Goal: Entertainment & Leisure: Browse casually

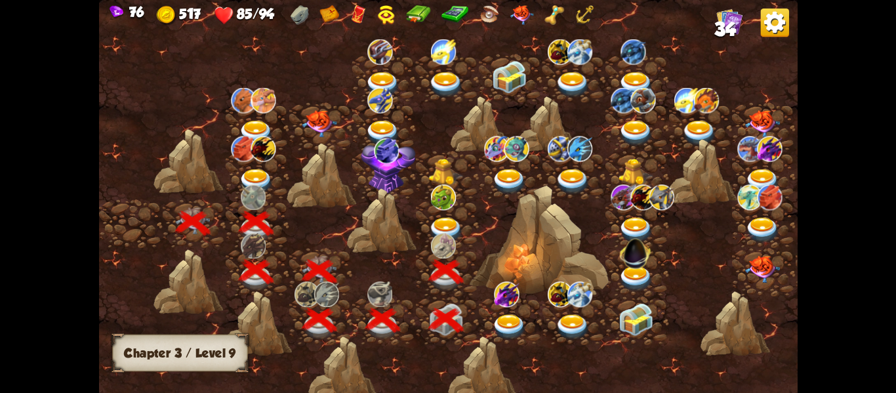
click at [434, 224] on img at bounding box center [445, 230] width 35 height 26
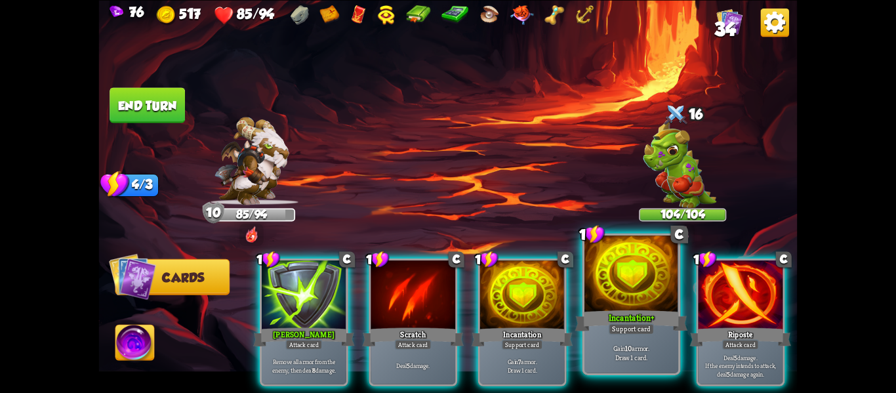
click at [596, 312] on div "Incantation+" at bounding box center [631, 320] width 113 height 25
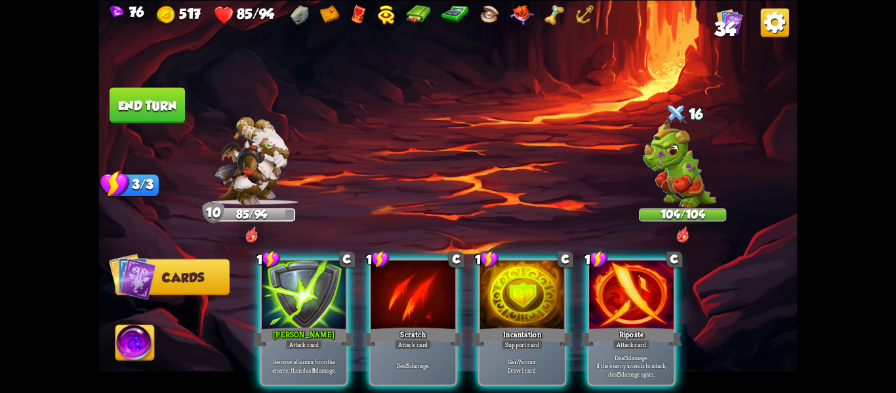
click at [596, 325] on div "Riposte" at bounding box center [632, 336] width 102 height 22
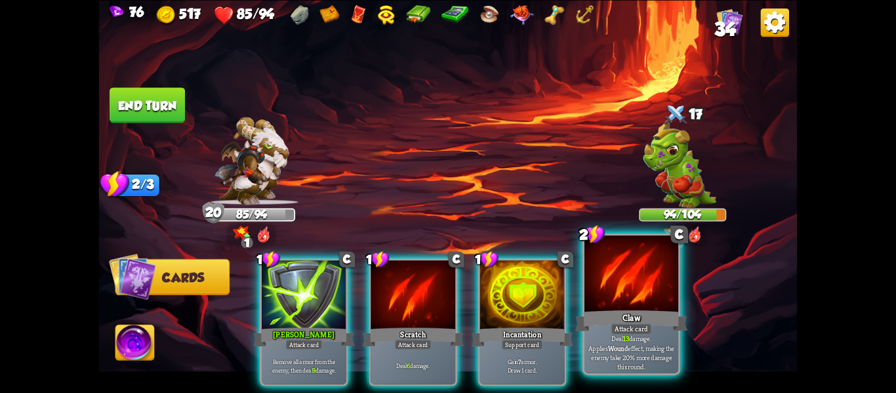
click at [626, 351] on p "Deal 13 damage. Applies Wound effect, making the enemy take 20% more damage thi…" at bounding box center [631, 352] width 89 height 37
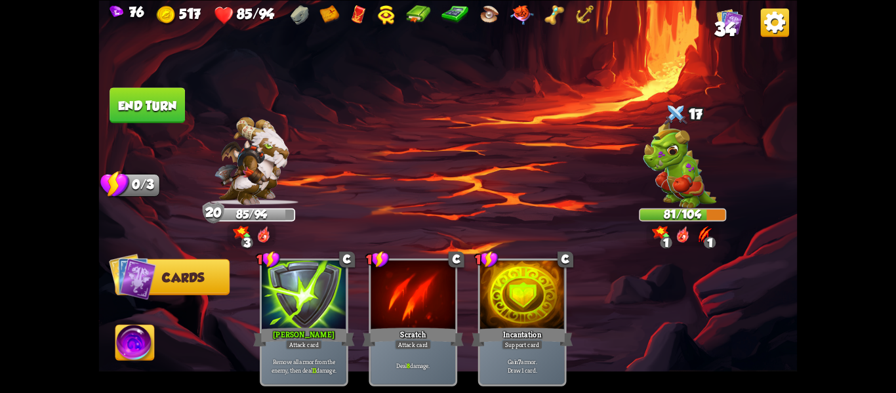
click at [119, 108] on button "End turn" at bounding box center [147, 104] width 75 height 35
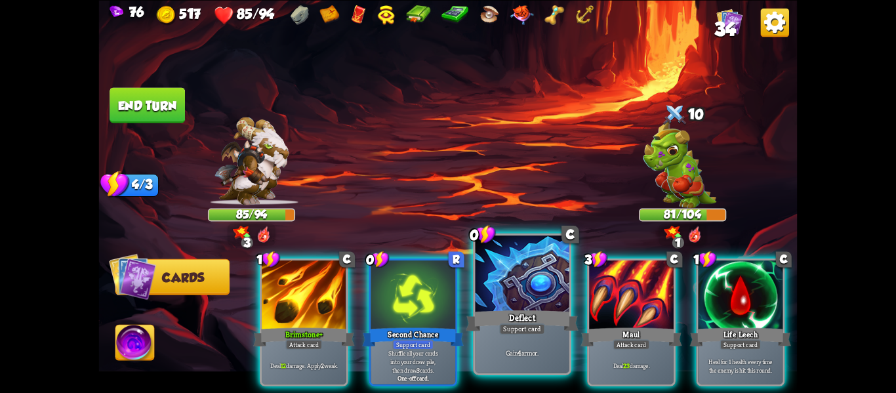
click at [519, 293] on div at bounding box center [523, 275] width 94 height 79
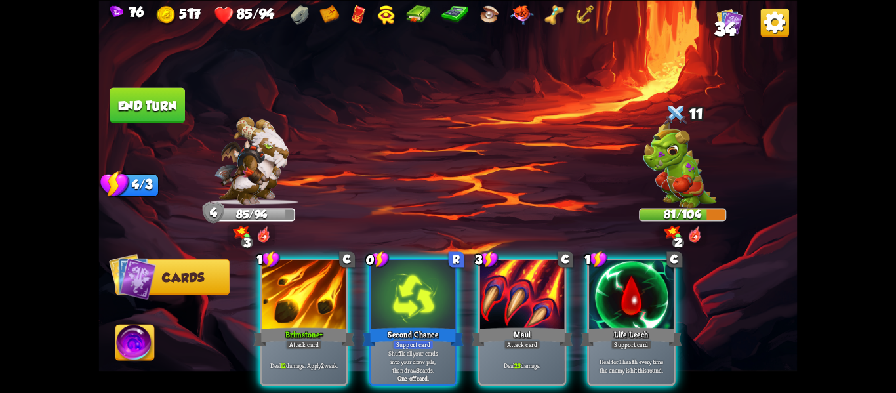
click at [585, 299] on div "1 C Brimstone+ Attack card Deal 12 damage. Apply 2 weak. 0 R Second Chance Supp…" at bounding box center [518, 305] width 559 height 175
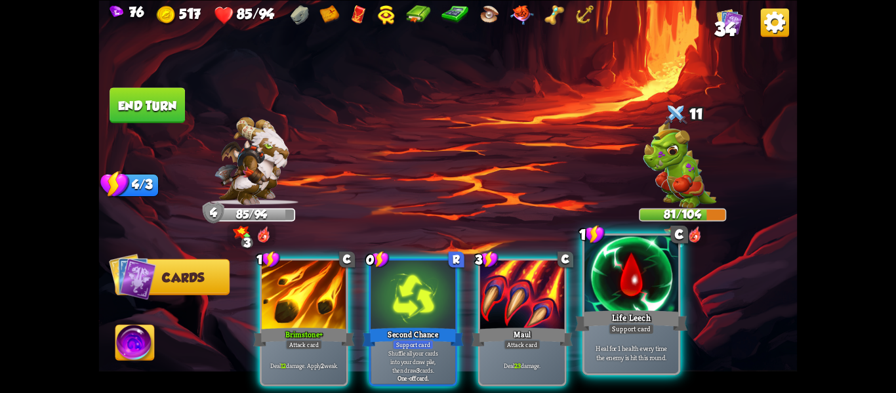
click at [588, 302] on div at bounding box center [632, 275] width 94 height 79
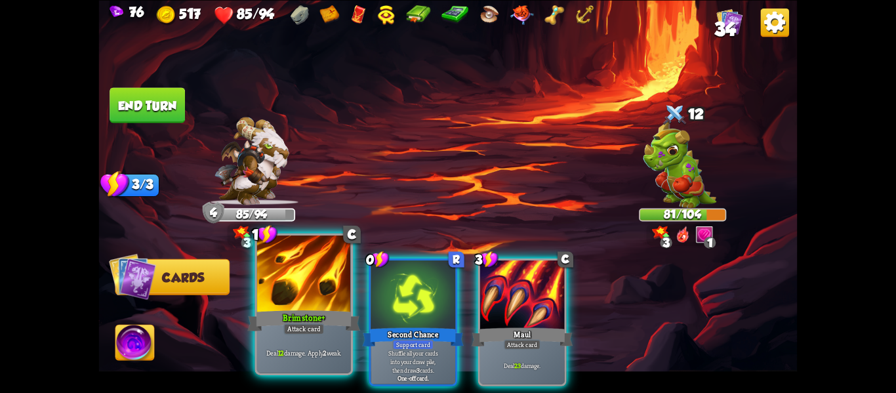
click at [301, 304] on div at bounding box center [304, 275] width 94 height 79
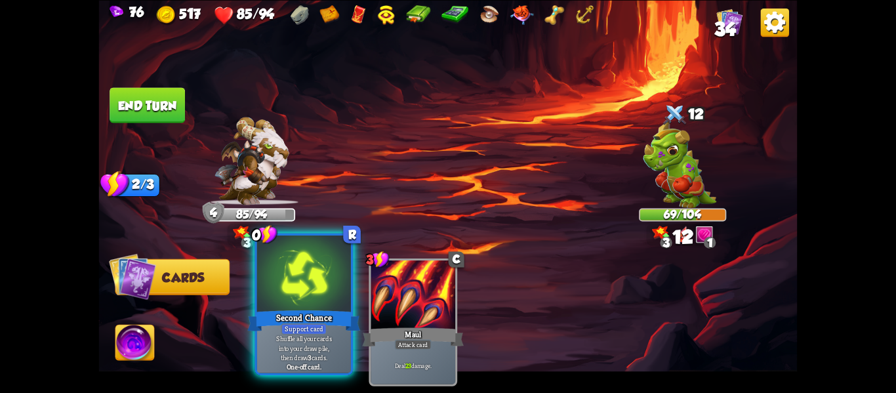
click at [292, 302] on div at bounding box center [304, 275] width 94 height 79
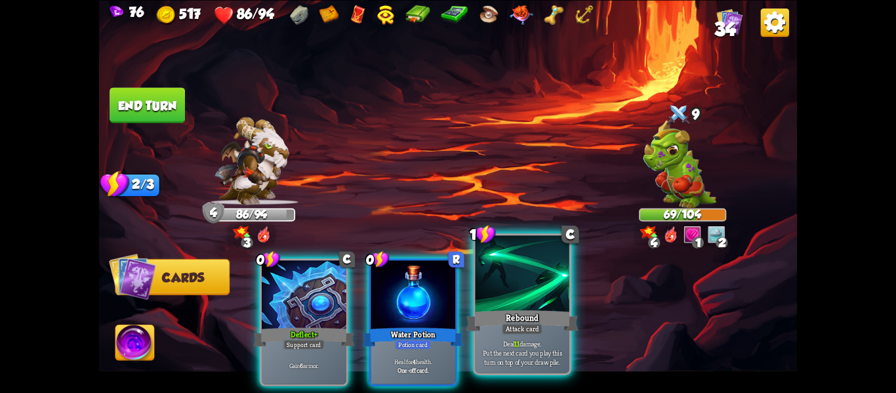
click at [503, 321] on div "Rebound" at bounding box center [522, 320] width 113 height 25
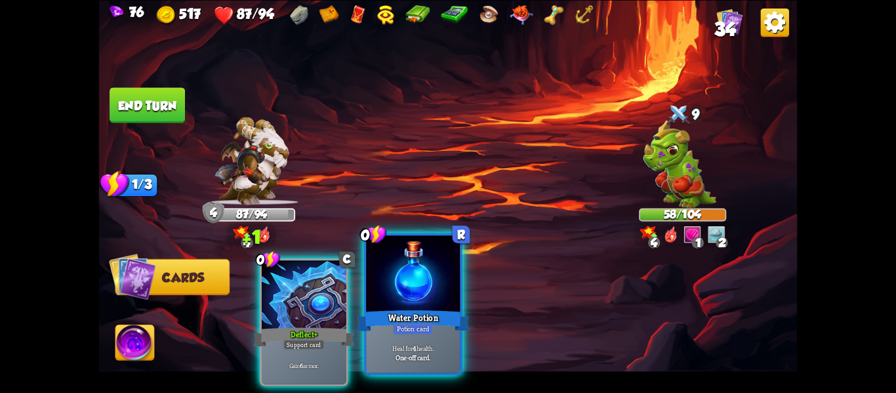
click at [434, 306] on div at bounding box center [413, 275] width 94 height 79
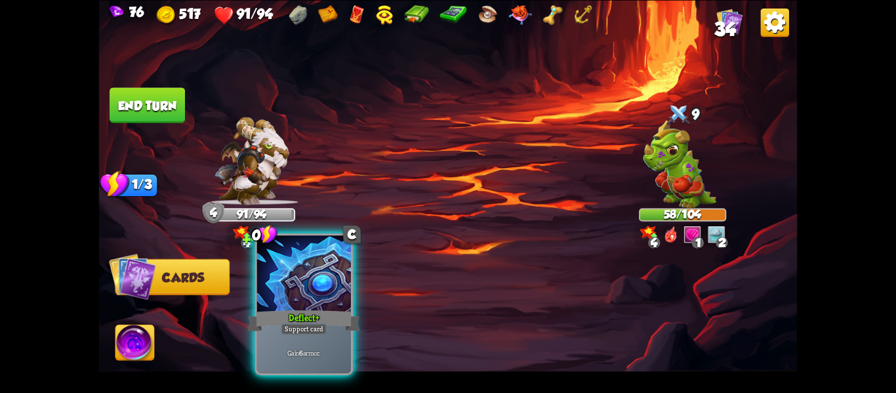
click at [269, 299] on div at bounding box center [304, 275] width 94 height 79
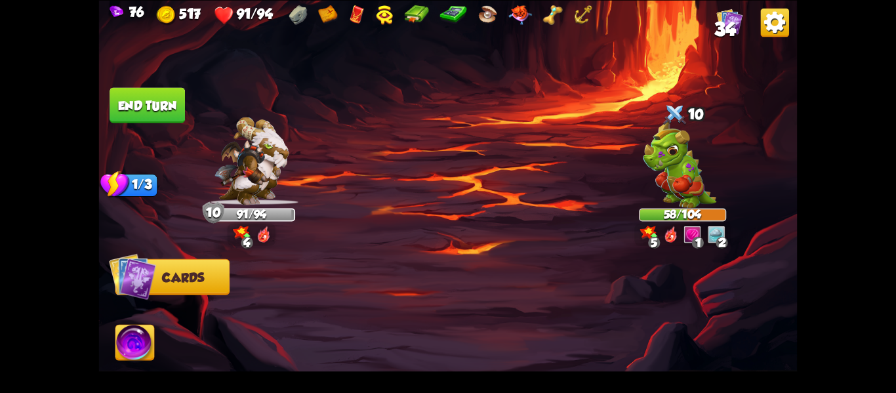
click at [141, 93] on button "End turn" at bounding box center [147, 104] width 75 height 35
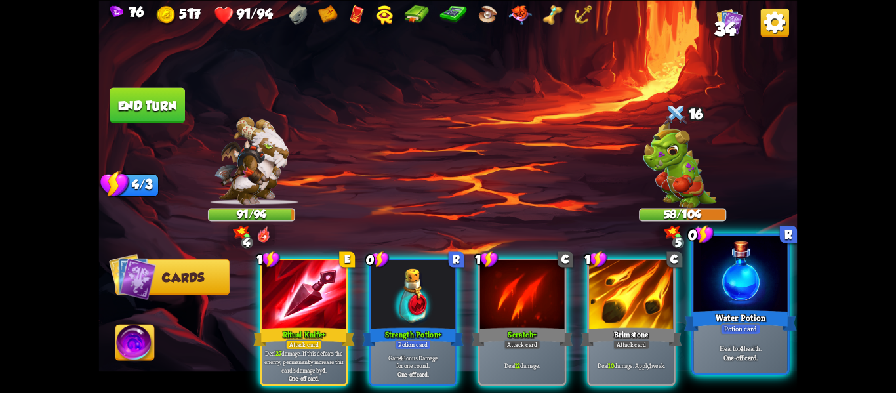
click at [697, 357] on div "One-off card." at bounding box center [740, 356] width 89 height 9
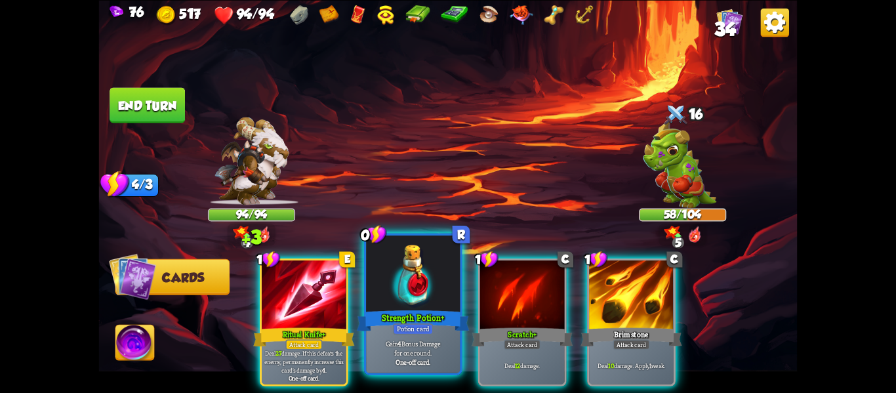
click at [425, 330] on div "Potion card" at bounding box center [413, 328] width 41 height 11
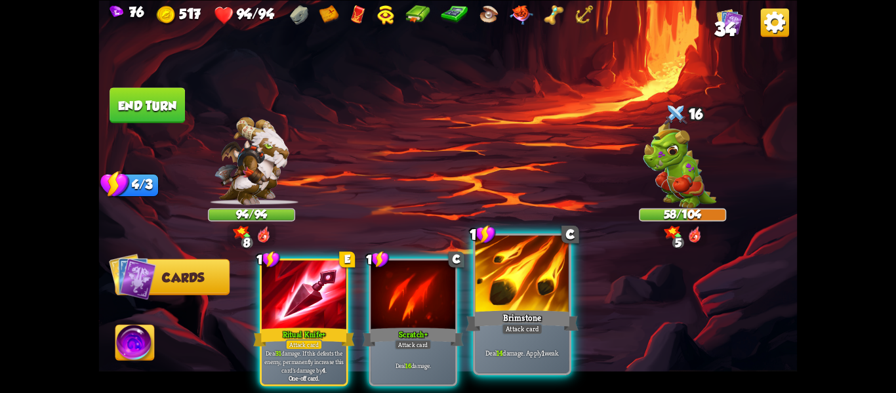
click at [486, 341] on div "Deal 14 damage. Apply 1 weak." at bounding box center [523, 352] width 94 height 41
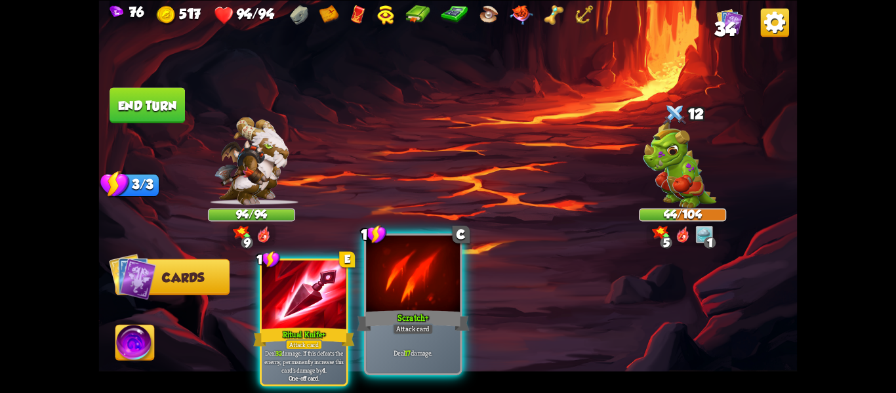
click at [450, 333] on div "Deal 17 damage." at bounding box center [413, 352] width 94 height 41
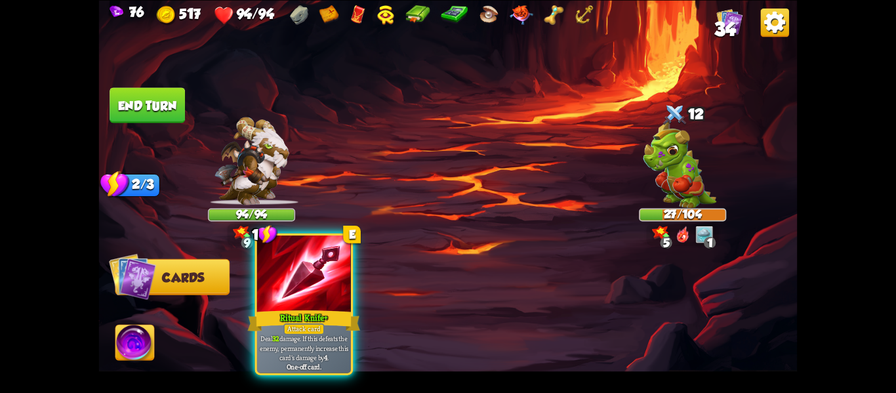
click at [278, 312] on div "Ritual Knife+" at bounding box center [304, 320] width 113 height 25
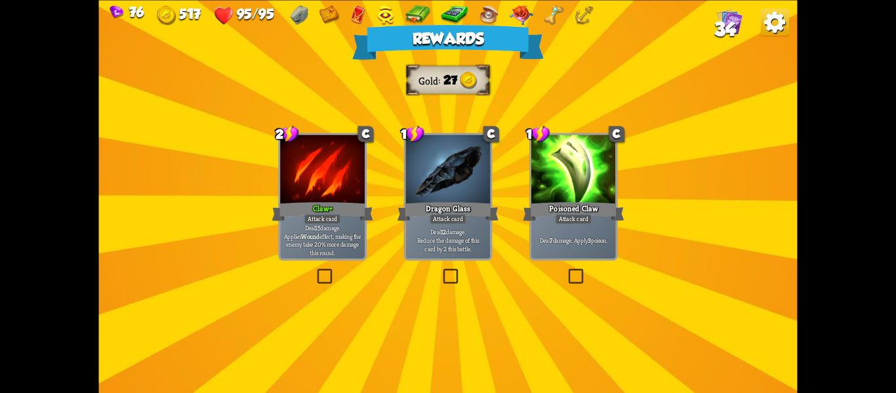
click at [298, 242] on p "Deal 15 damage. Applies Wound effect, making the enemy take 20% more damage thi…" at bounding box center [322, 239] width 80 height 33
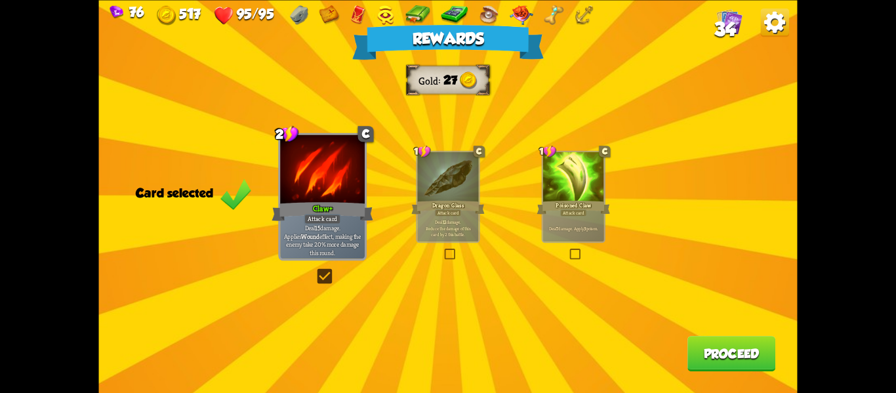
click at [686, 346] on div "Rewards Gold 27 Card selected 2 C Claw+ Attack card Deal 15 damage. Applies Wou…" at bounding box center [448, 196] width 699 height 393
click at [690, 350] on button "Proceed" at bounding box center [732, 353] width 88 height 35
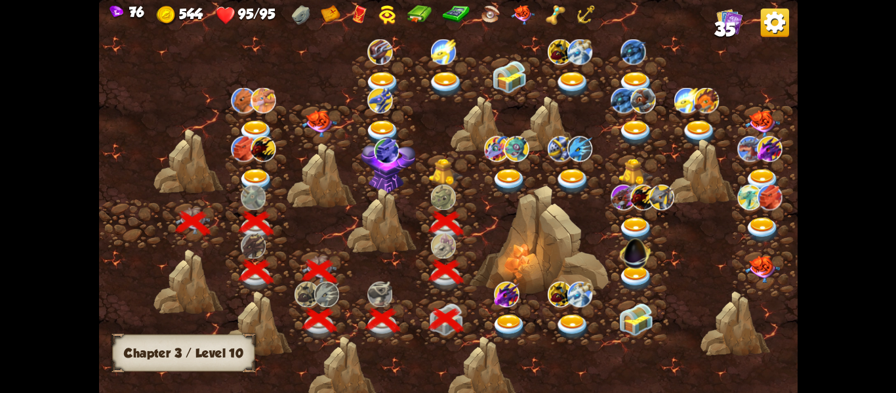
click at [449, 159] on img at bounding box center [445, 171] width 35 height 27
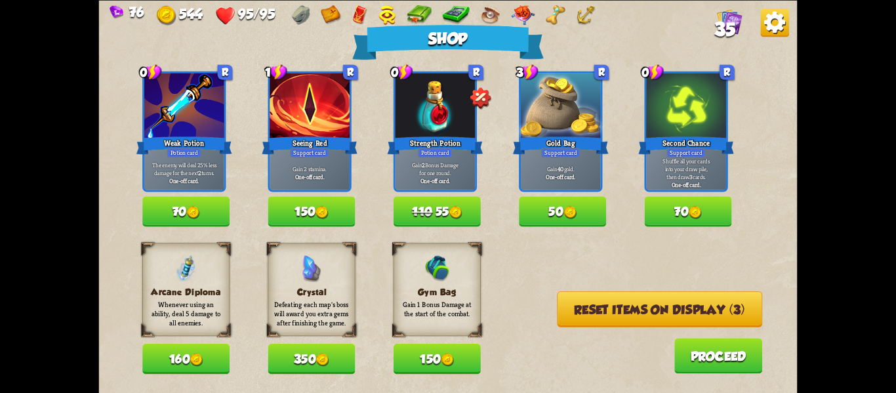
click at [429, 217] on span "110" at bounding box center [422, 211] width 20 height 14
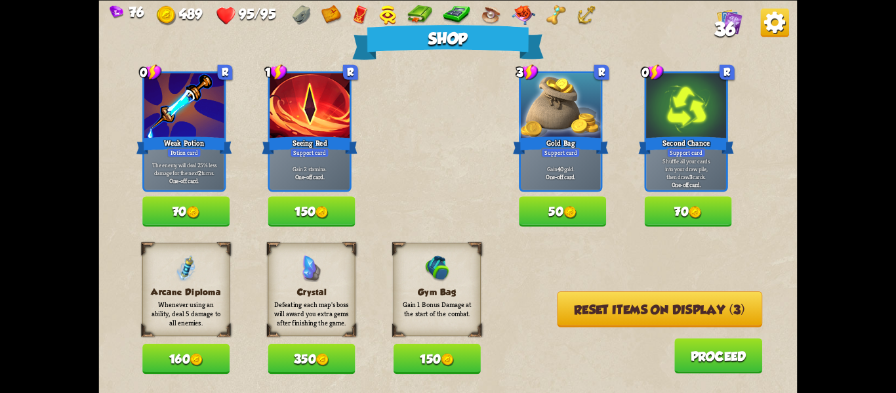
click at [441, 355] on button "150" at bounding box center [437, 359] width 87 height 30
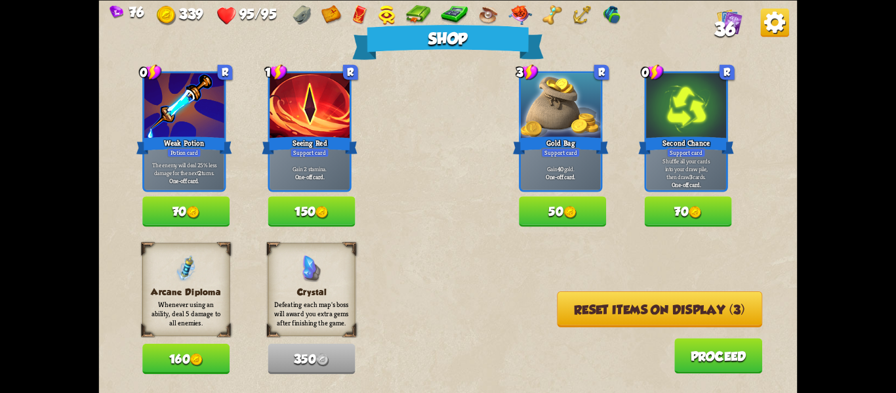
click at [575, 299] on button "Reset items on display (3)" at bounding box center [659, 309] width 205 height 36
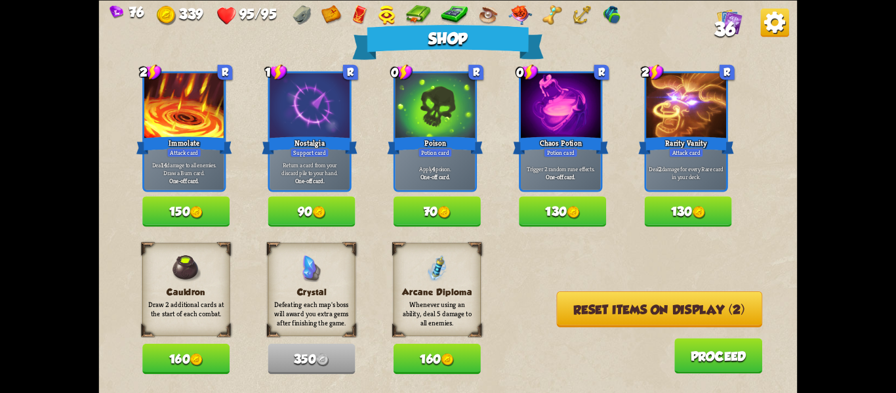
click at [182, 356] on button "160" at bounding box center [185, 359] width 87 height 30
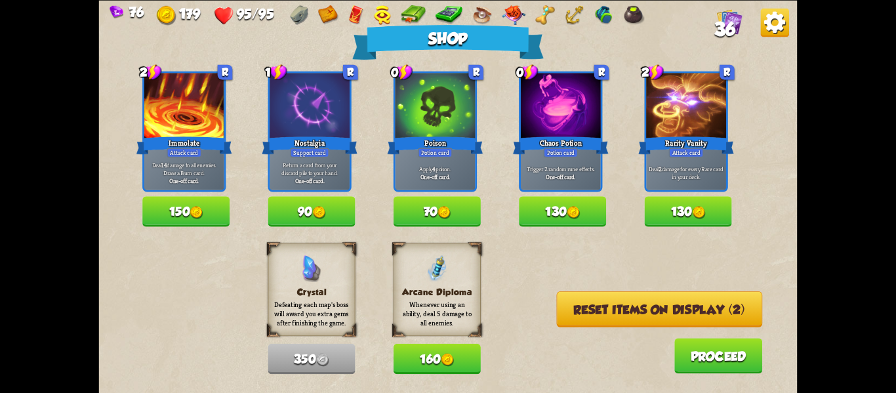
click at [620, 320] on button "Reset items on display (2)" at bounding box center [660, 309] width 206 height 36
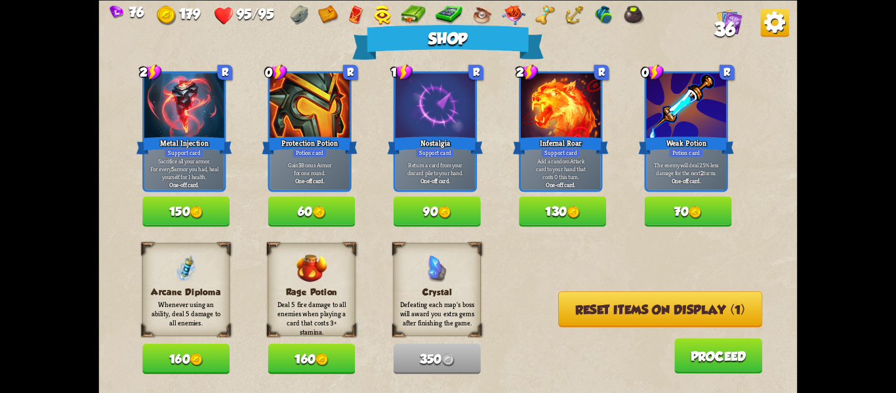
click at [601, 297] on button "Reset items on display (1)" at bounding box center [660, 309] width 204 height 36
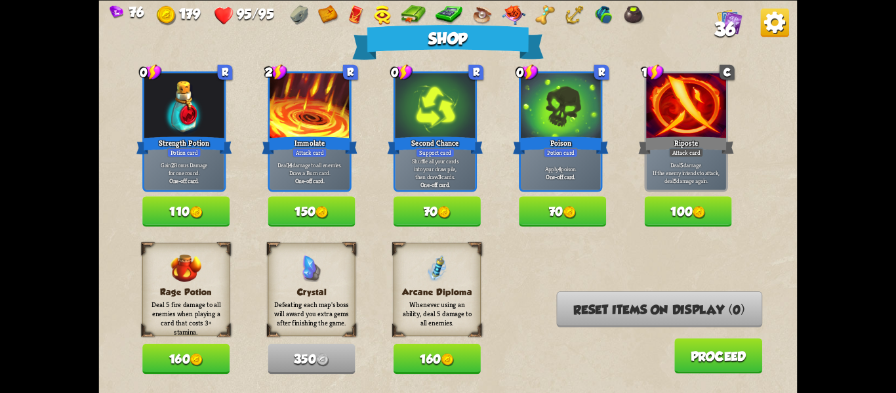
click at [185, 358] on button "160" at bounding box center [185, 359] width 87 height 30
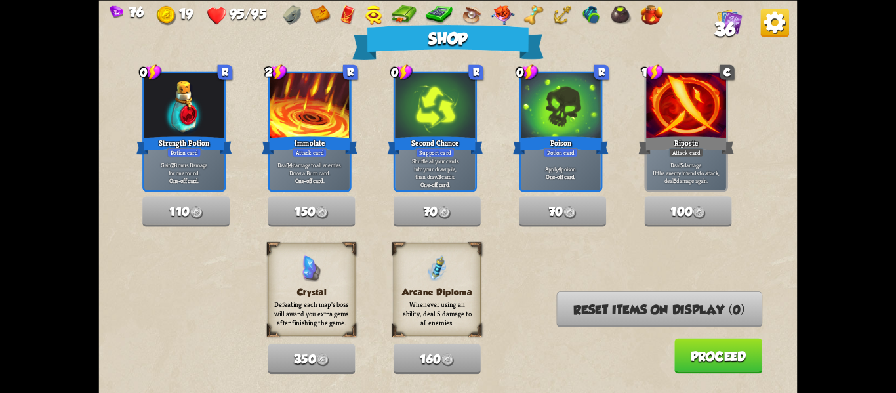
click at [739, 350] on button "Proceed" at bounding box center [718, 355] width 88 height 35
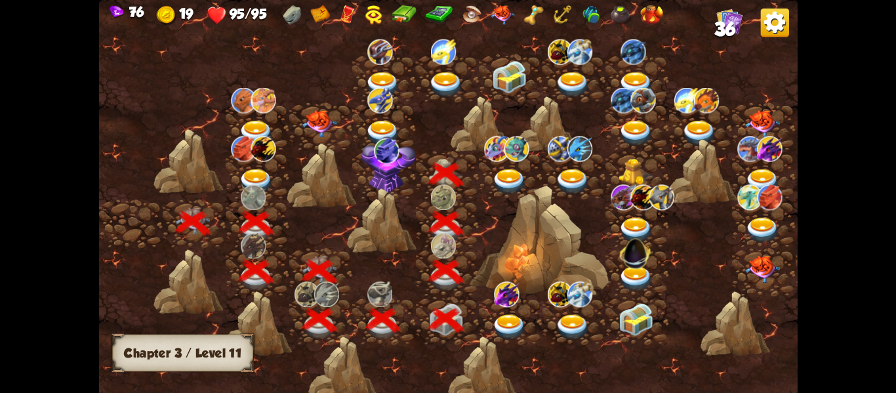
scroll to position [0, 199]
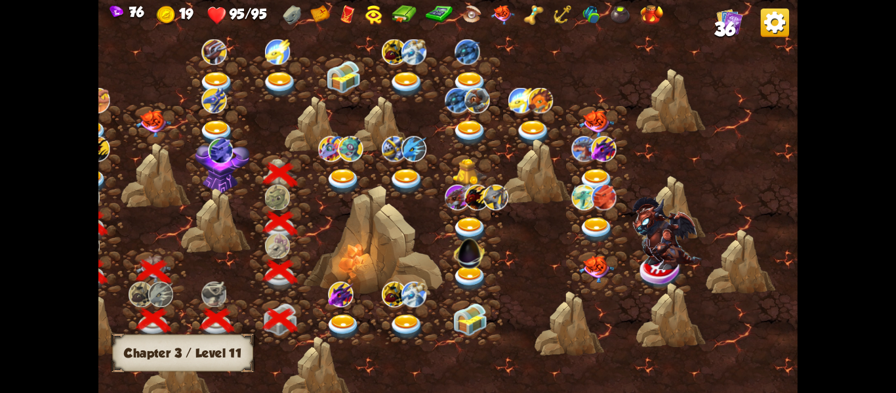
click at [347, 170] on img at bounding box center [343, 182] width 35 height 26
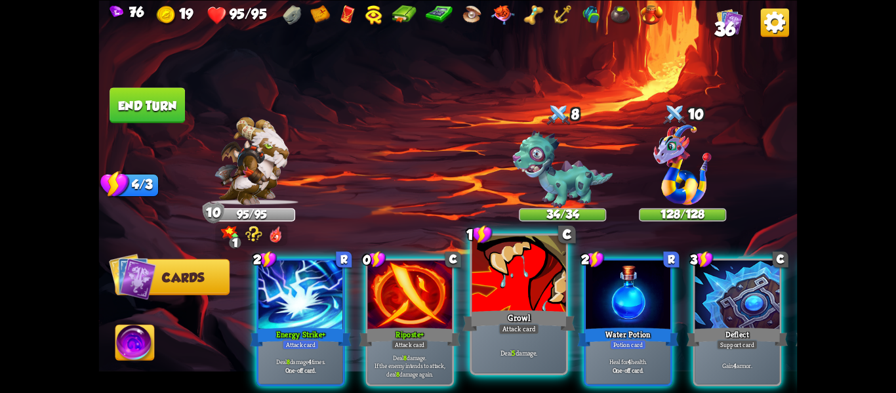
scroll to position [0, 0]
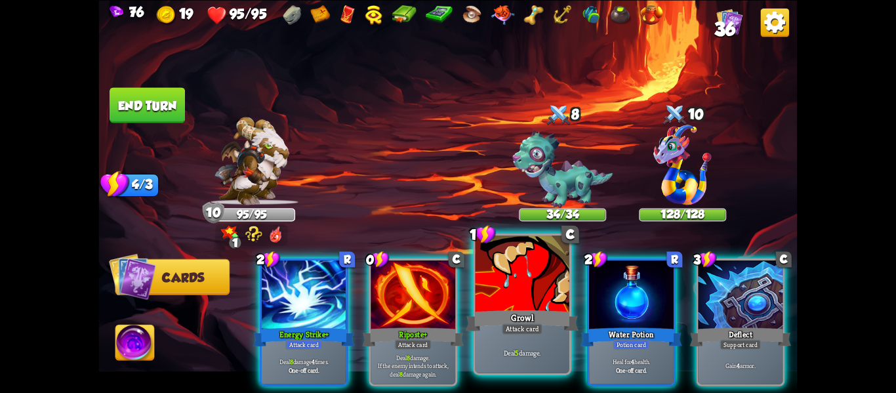
click at [519, 329] on div "Attack card" at bounding box center [522, 328] width 41 height 11
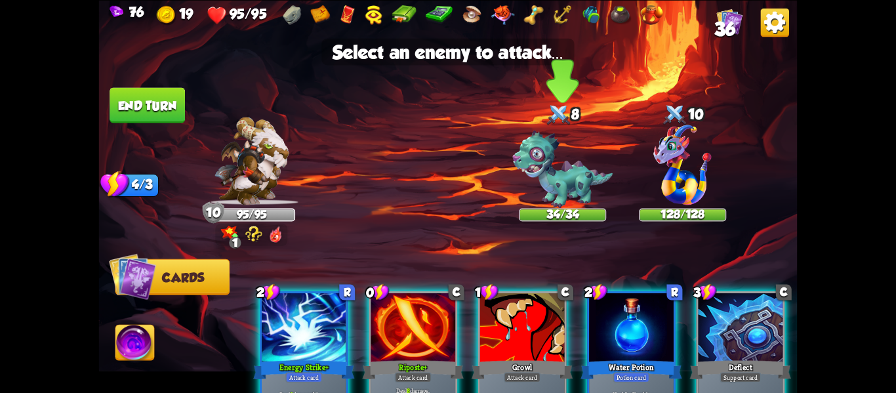
click at [553, 186] on img at bounding box center [562, 169] width 100 height 77
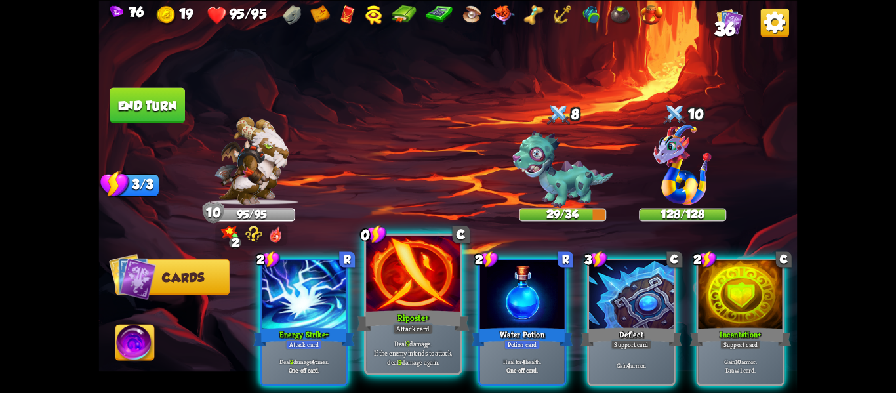
click at [433, 339] on p "Deal 9 damage. If the enemy intends to attack, deal 9 damage again." at bounding box center [413, 353] width 89 height 28
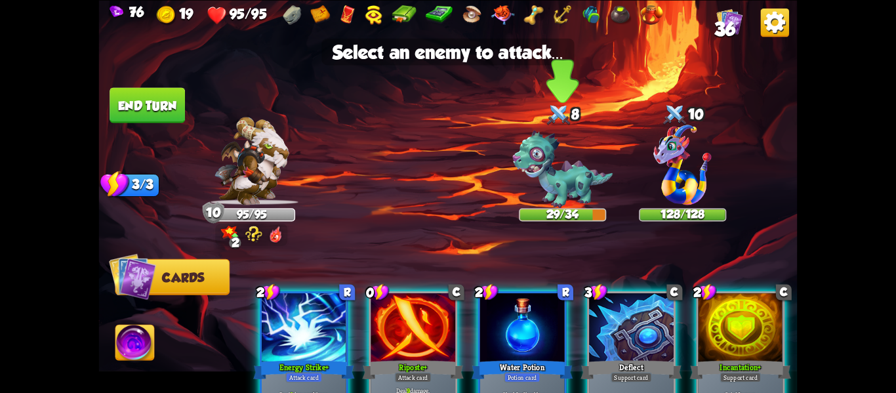
click at [550, 171] on img at bounding box center [562, 169] width 100 height 77
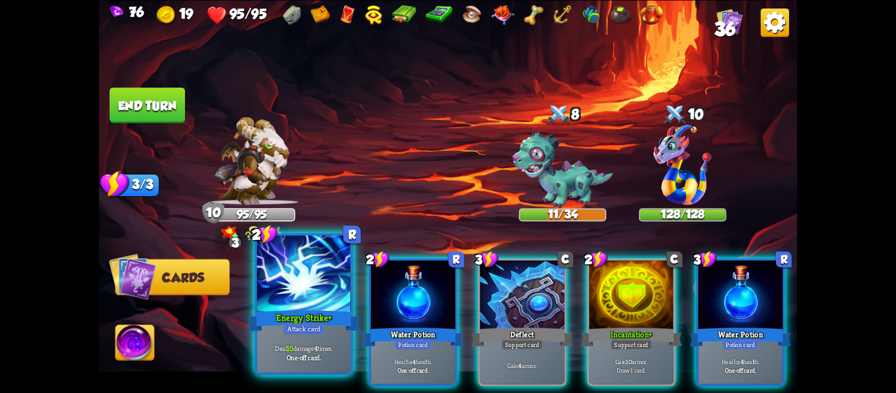
click at [318, 327] on div "Attack card" at bounding box center [303, 328] width 41 height 11
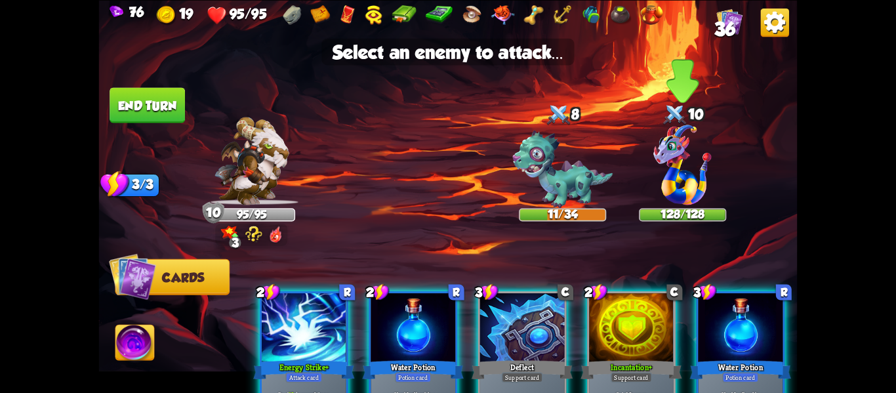
click at [669, 150] on img at bounding box center [683, 165] width 58 height 80
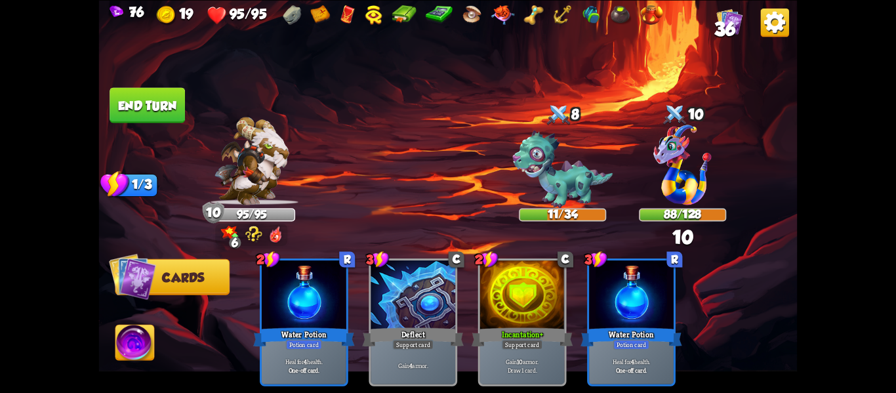
click at [127, 97] on button "End turn" at bounding box center [147, 104] width 75 height 35
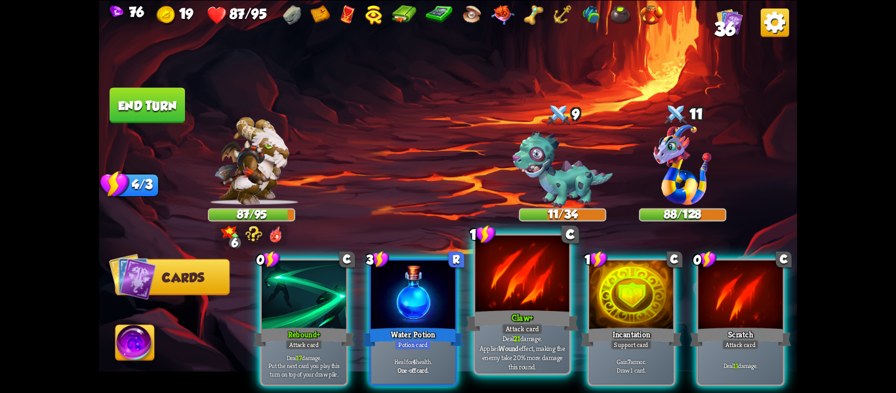
click at [488, 337] on div "Deal 21 damage. Applies Wound effect, making the enemy take 20% more damage thi…" at bounding box center [523, 352] width 94 height 41
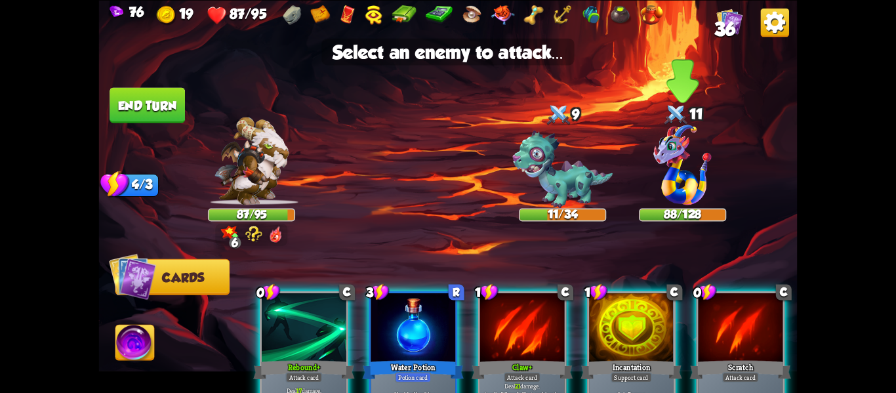
click at [666, 173] on img at bounding box center [683, 165] width 58 height 80
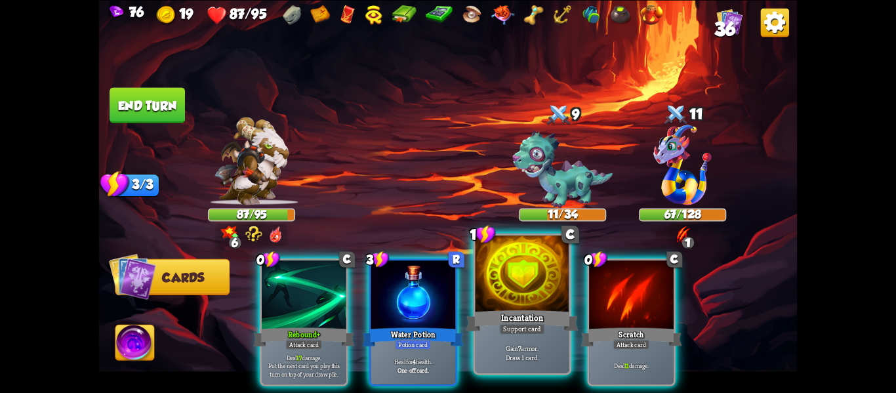
click at [524, 296] on div at bounding box center [523, 275] width 94 height 79
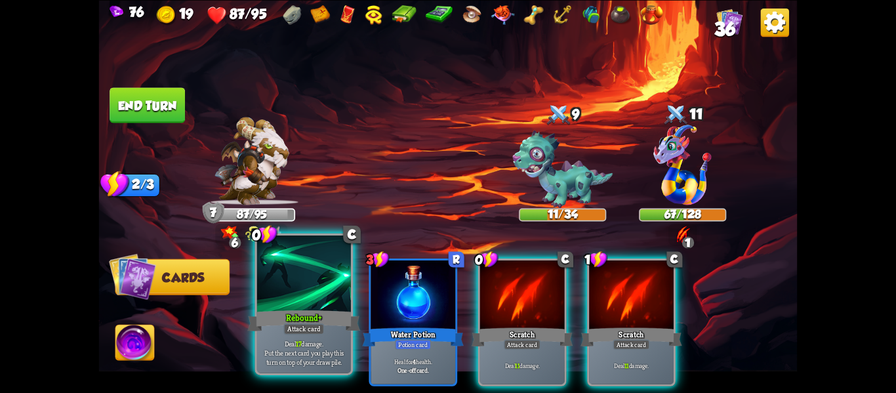
click at [328, 300] on div at bounding box center [304, 275] width 94 height 79
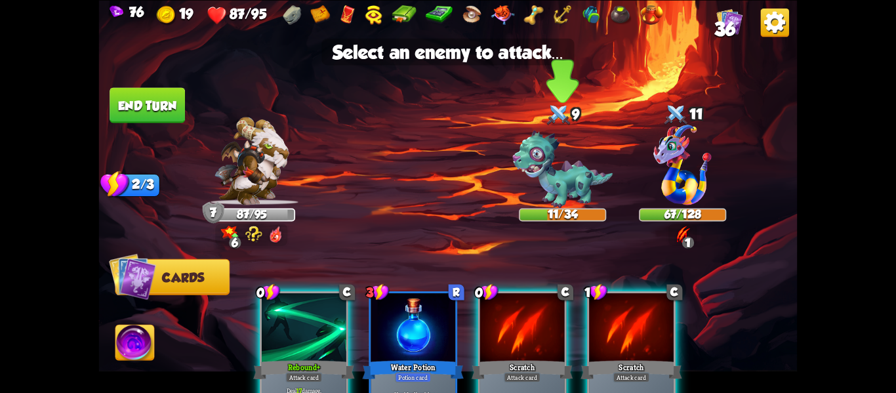
click at [565, 175] on img at bounding box center [562, 169] width 100 height 77
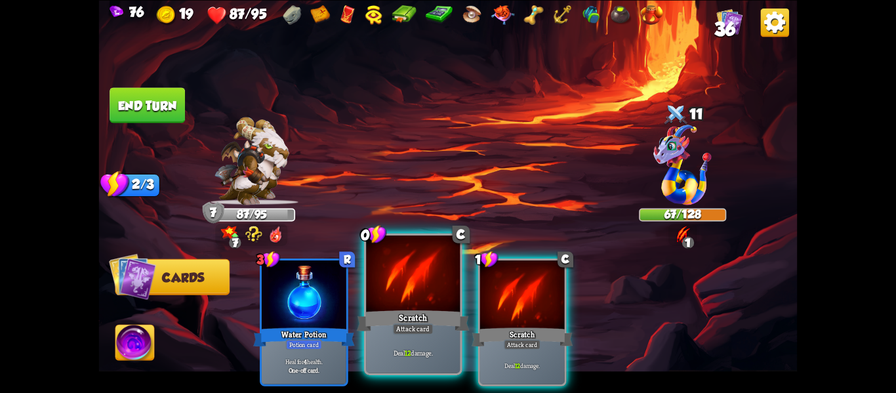
click at [417, 309] on div "Scratch" at bounding box center [413, 320] width 113 height 25
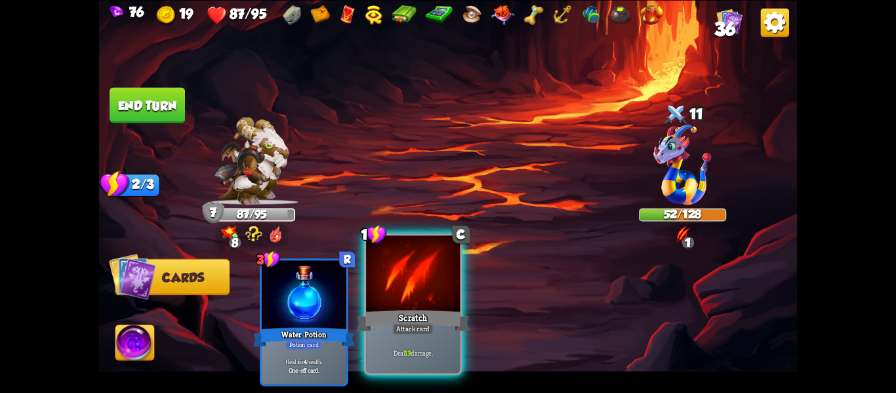
click at [400, 285] on div at bounding box center [413, 275] width 94 height 79
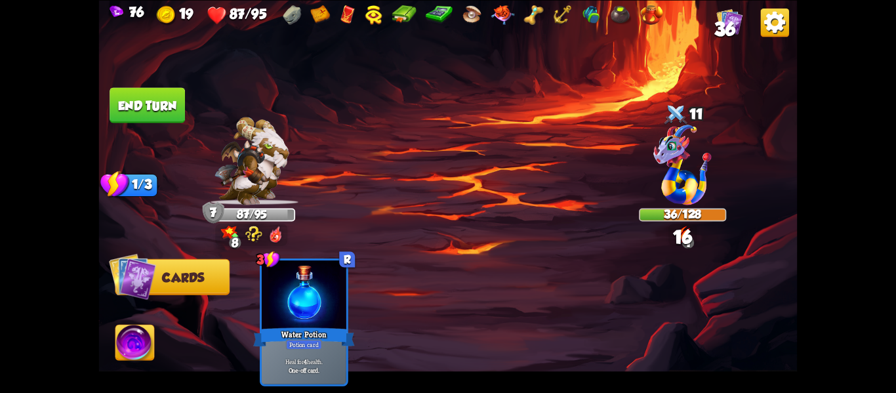
click at [178, 119] on button "End turn" at bounding box center [147, 104] width 75 height 35
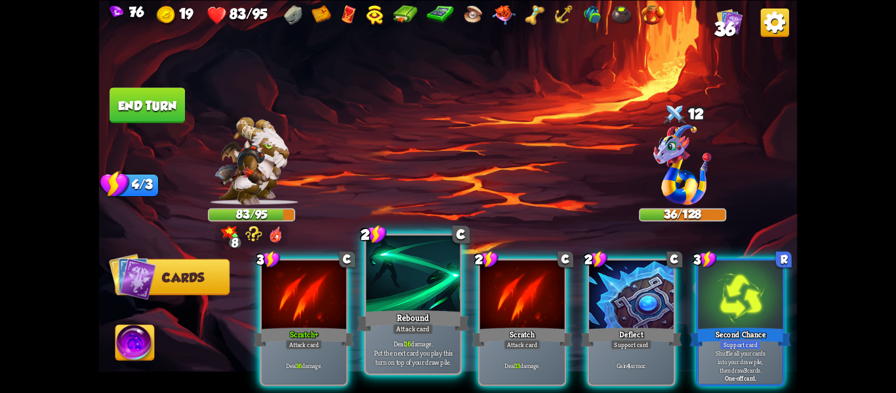
click at [432, 320] on div "Rebound" at bounding box center [413, 320] width 113 height 25
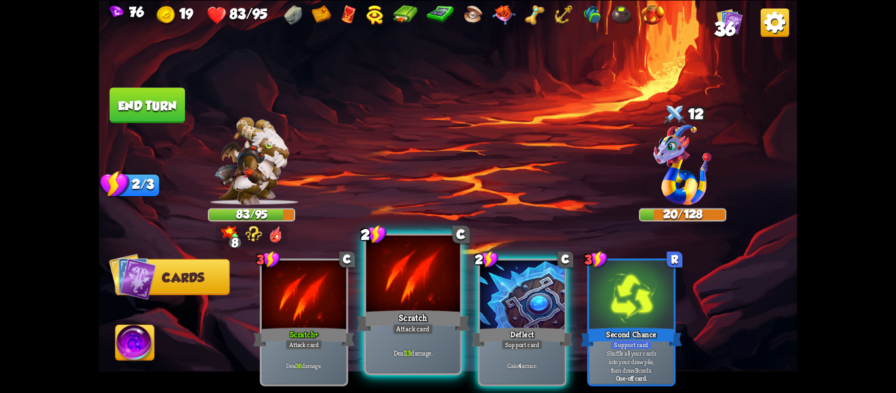
click at [429, 320] on div "Scratch" at bounding box center [413, 320] width 113 height 25
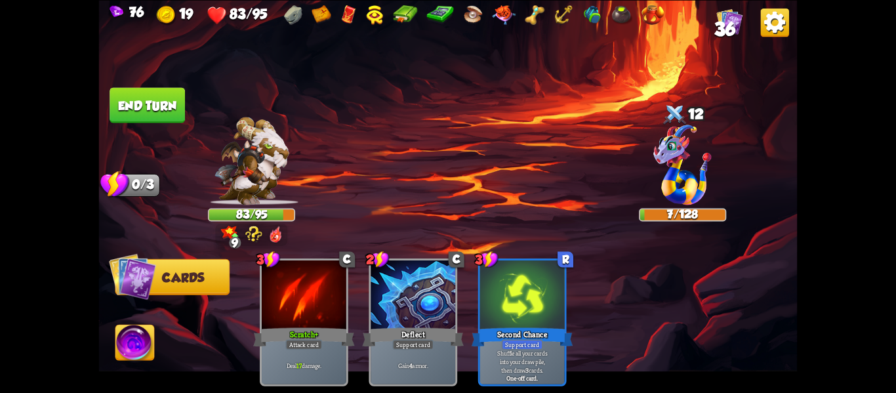
click at [127, 342] on img at bounding box center [134, 344] width 39 height 39
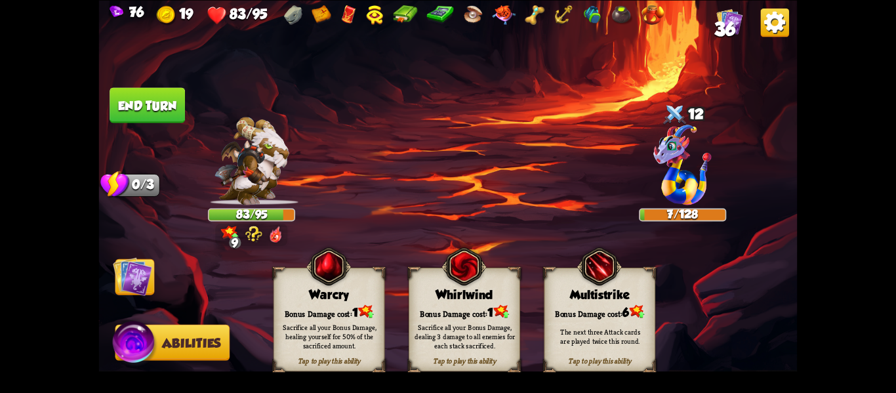
click at [415, 329] on div "Sacrifice all your Bonus Damage, dealing 3 damage to all enemies for each stack…" at bounding box center [465, 336] width 100 height 28
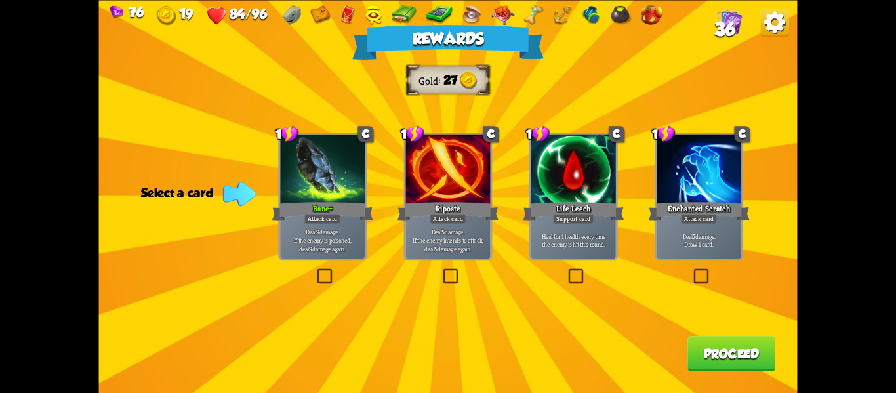
click at [455, 245] on p "Deal 5 damage. If the enemy intends to attack, deal 5 damage again." at bounding box center [448, 240] width 80 height 25
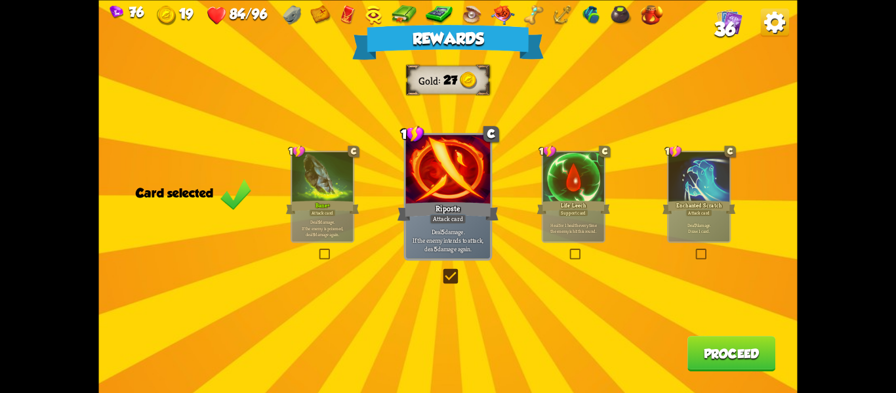
click at [694, 352] on button "Proceed" at bounding box center [732, 353] width 88 height 35
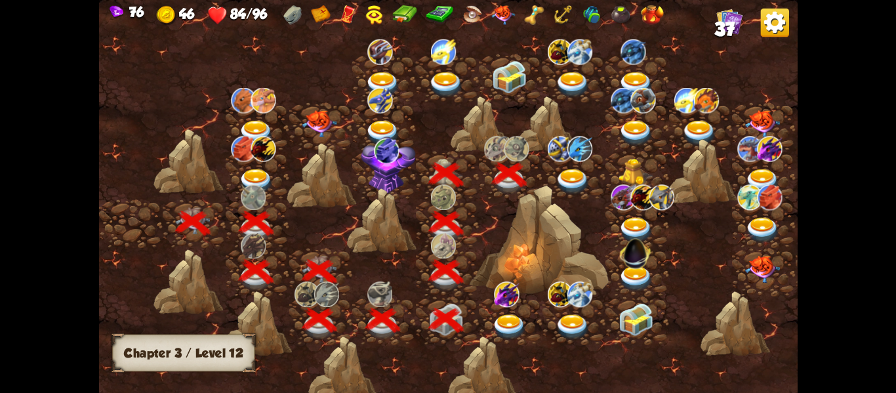
scroll to position [0, 199]
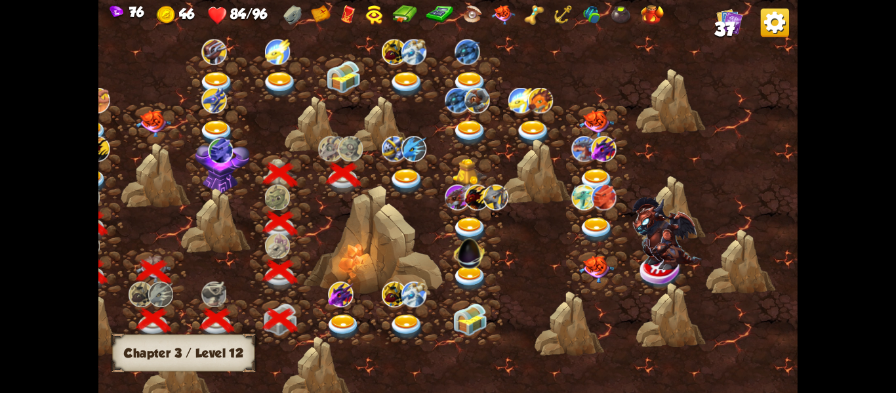
click at [409, 190] on div at bounding box center [373, 240] width 140 height 111
click at [405, 182] on img at bounding box center [406, 182] width 35 height 26
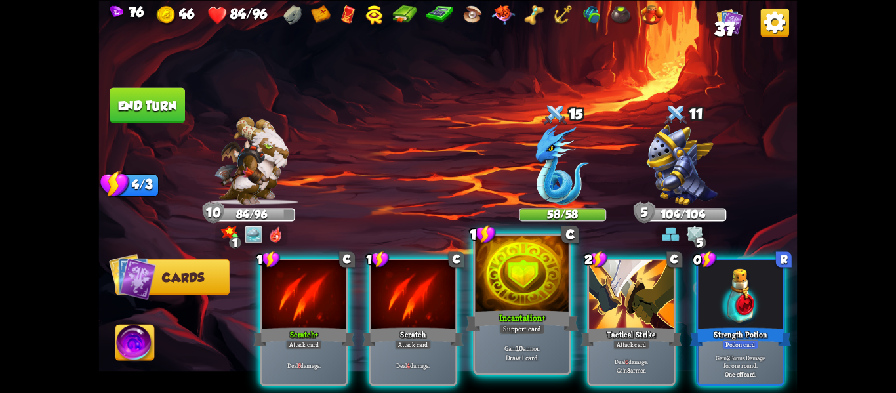
click at [481, 325] on div "Incantation+" at bounding box center [522, 320] width 113 height 25
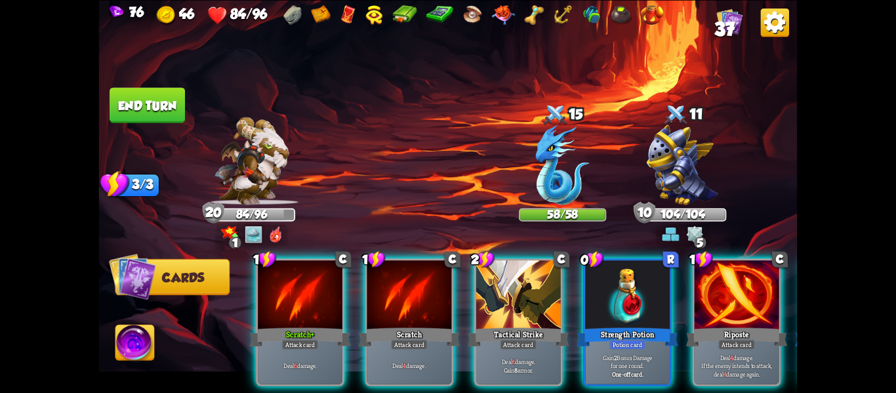
scroll to position [0, 0]
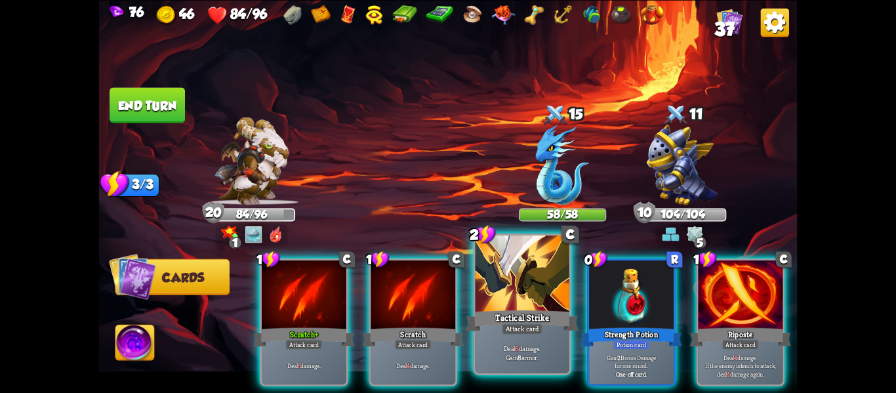
click at [481, 325] on div "Tactical Strike" at bounding box center [522, 320] width 113 height 25
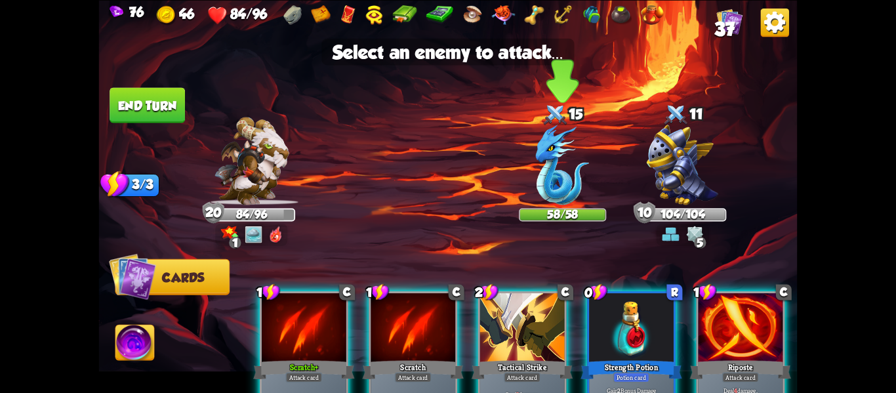
click at [542, 176] on img at bounding box center [563, 165] width 54 height 80
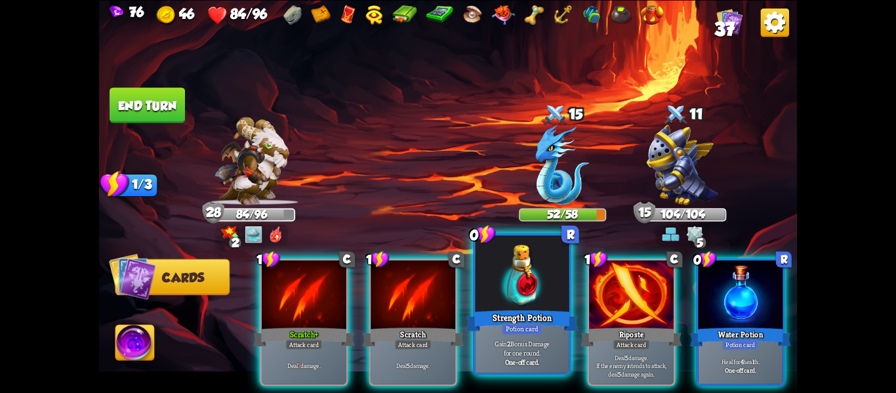
click at [541, 310] on div "Strength Potion" at bounding box center [522, 320] width 113 height 25
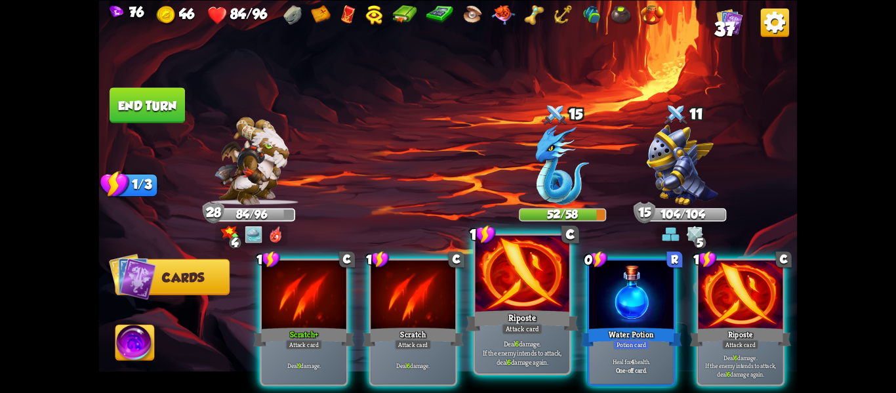
click at [539, 306] on div at bounding box center [523, 275] width 94 height 79
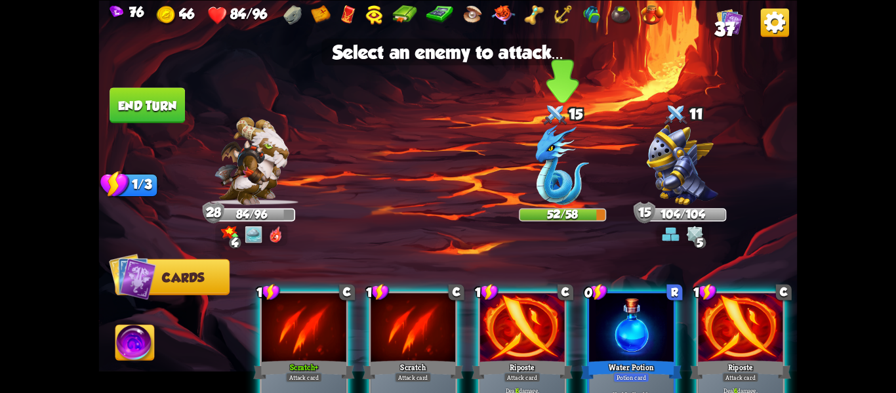
click at [541, 199] on img at bounding box center [563, 165] width 54 height 80
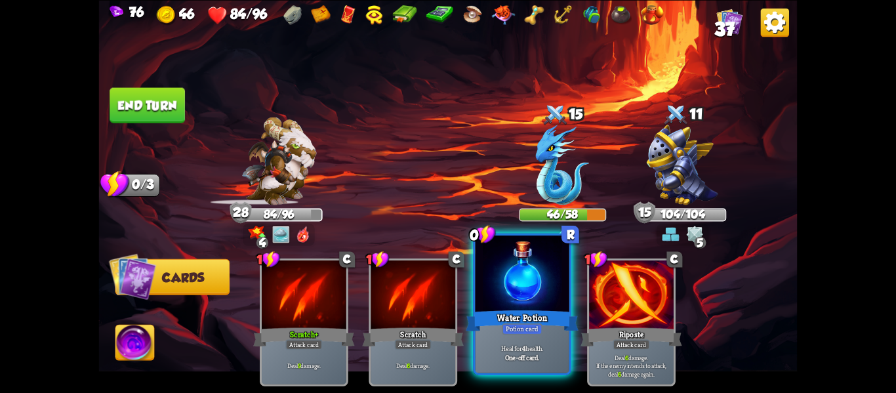
click at [529, 274] on div at bounding box center [523, 275] width 94 height 79
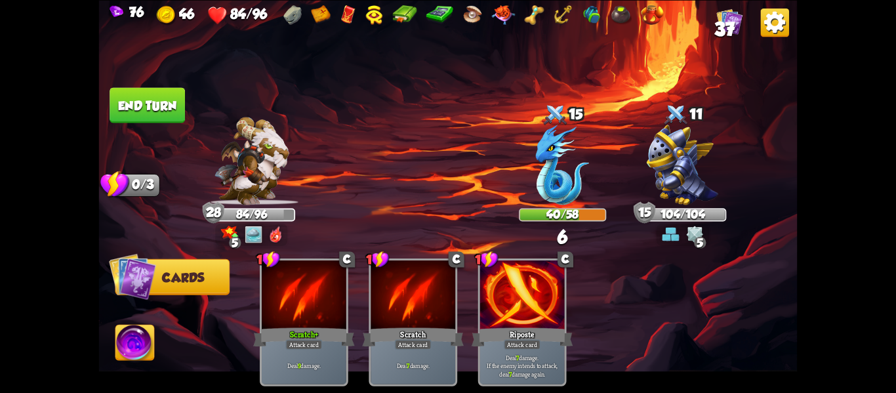
click at [144, 112] on button "End turn" at bounding box center [147, 104] width 75 height 35
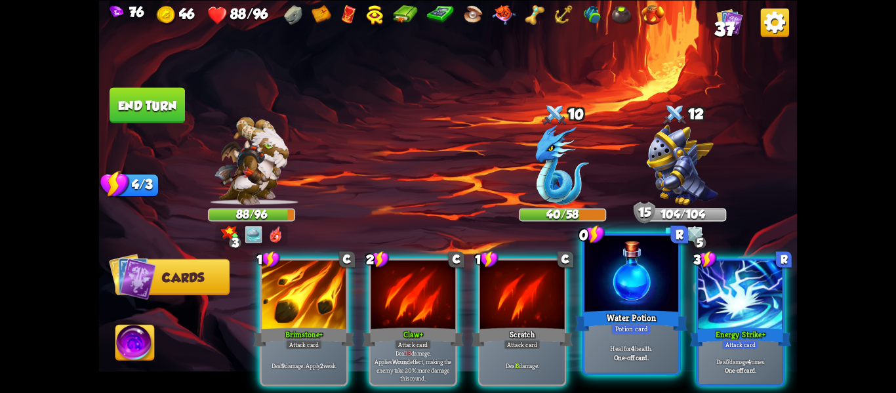
click at [632, 324] on div "Potion card" at bounding box center [631, 328] width 41 height 11
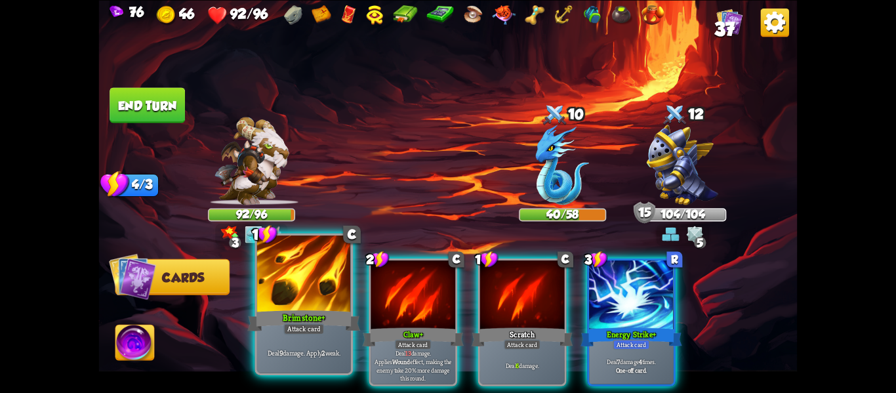
click at [327, 276] on div at bounding box center [304, 275] width 94 height 79
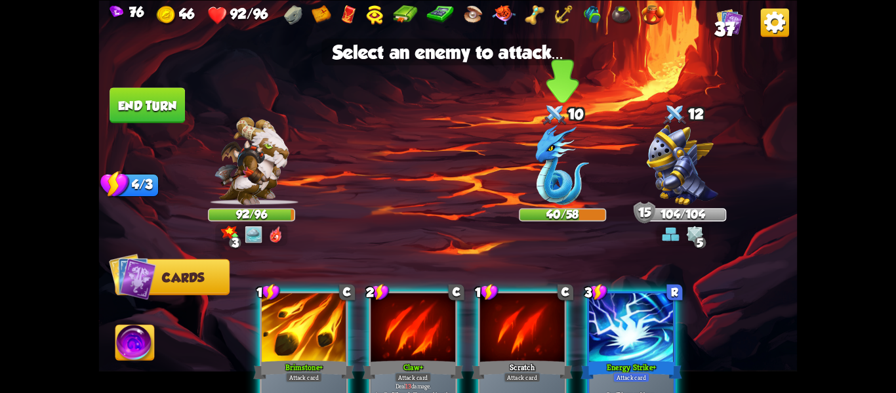
click at [530, 174] on div at bounding box center [562, 167] width 87 height 76
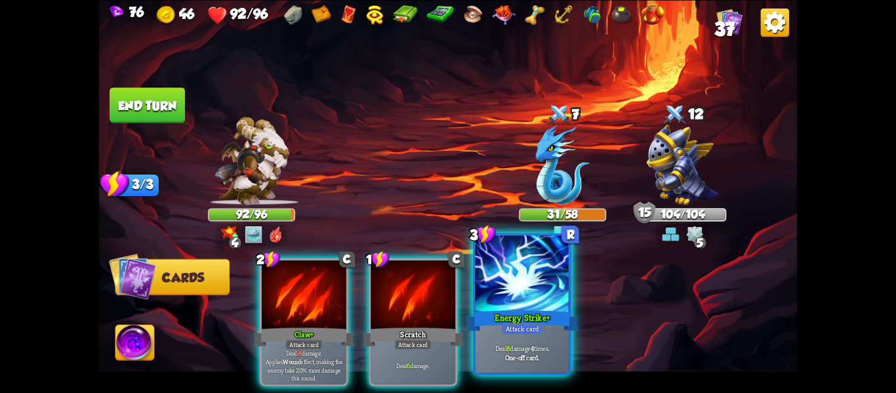
click at [504, 282] on div at bounding box center [523, 275] width 94 height 79
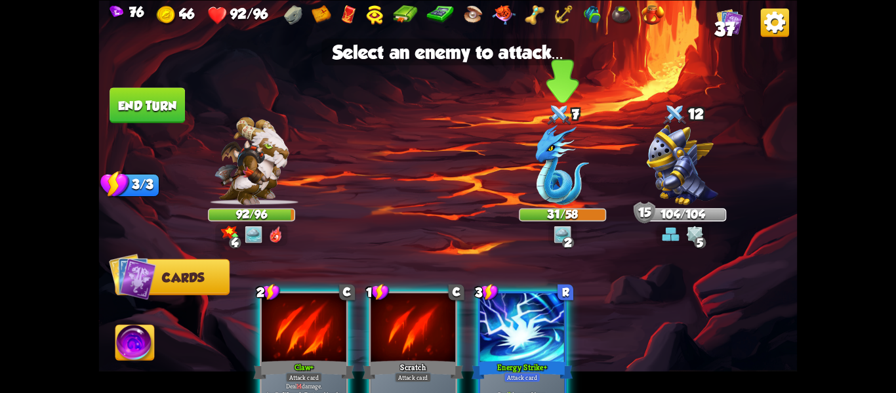
click at [549, 189] on img at bounding box center [563, 165] width 54 height 80
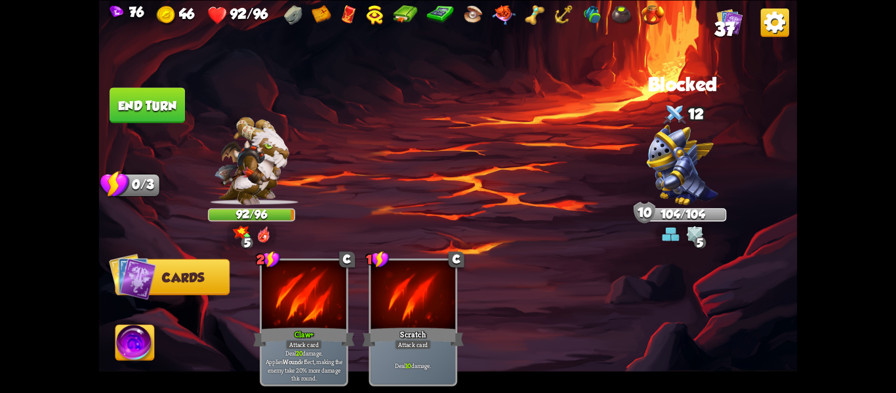
click at [140, 100] on button "End turn" at bounding box center [147, 104] width 75 height 35
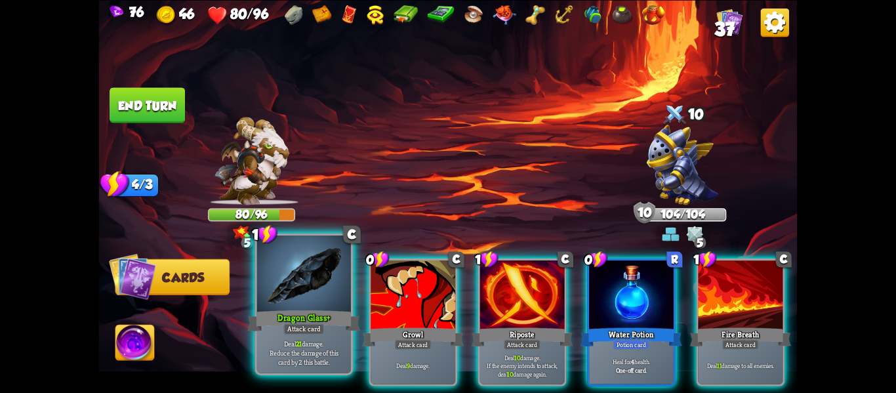
click at [299, 352] on p "Deal 21 damage. Reduce the damage of this card by 2 this battle." at bounding box center [303, 353] width 89 height 28
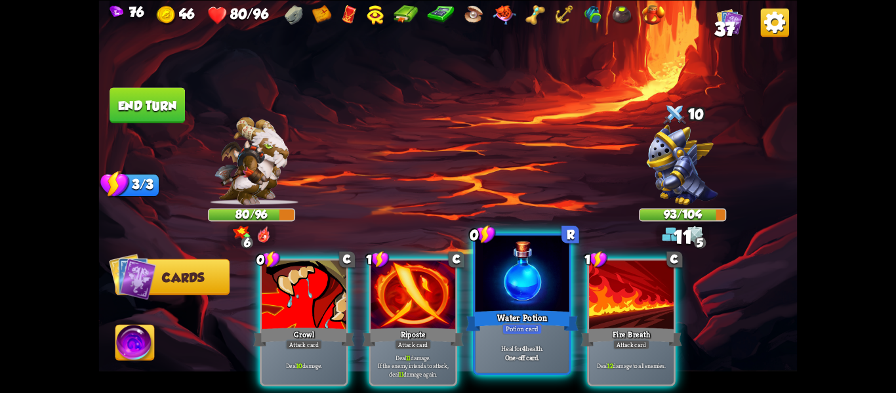
click at [530, 339] on div "Heal for 4 health. One-off card." at bounding box center [523, 352] width 94 height 41
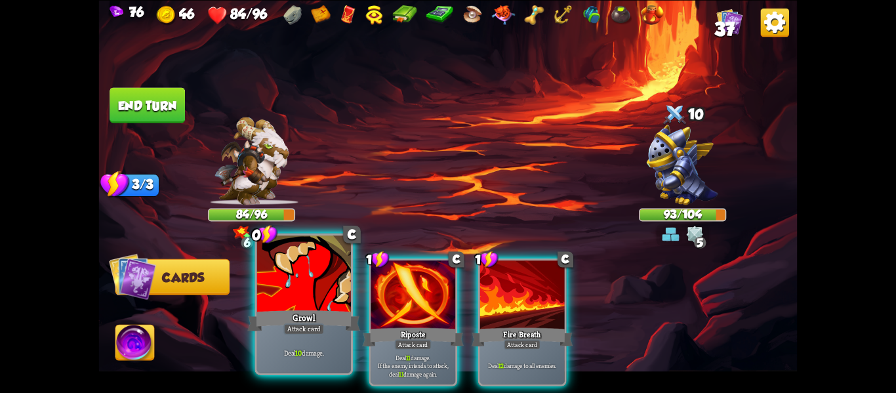
click at [285, 320] on div "Growl" at bounding box center [304, 320] width 113 height 25
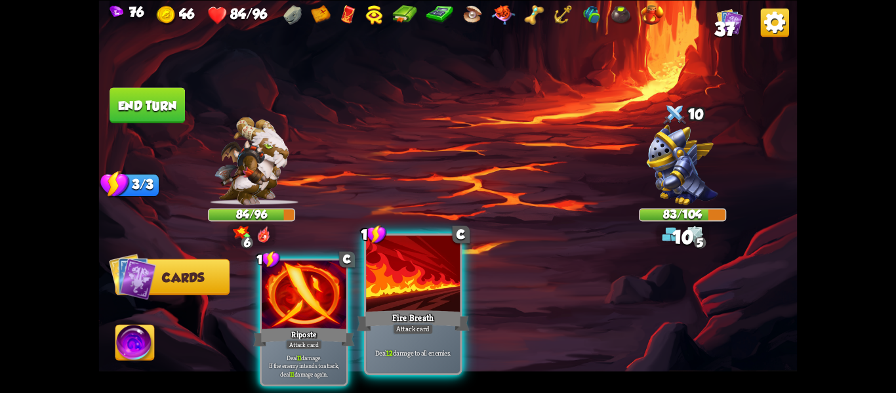
click at [397, 321] on div "Fire Breath" at bounding box center [413, 320] width 113 height 25
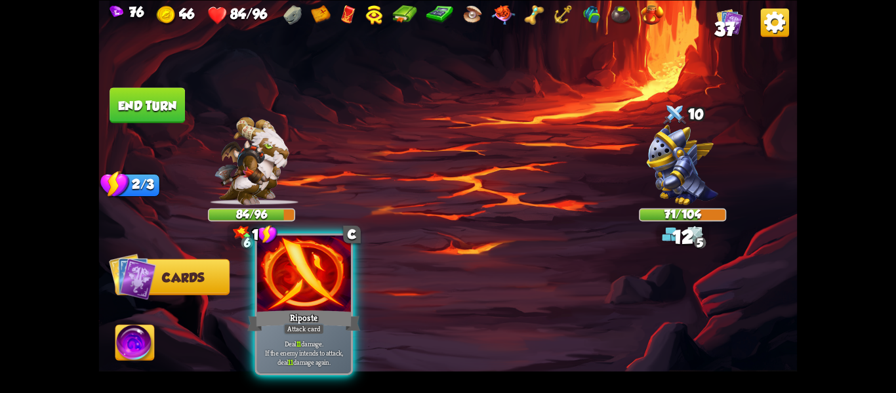
click at [319, 320] on div "Riposte" at bounding box center [304, 320] width 113 height 25
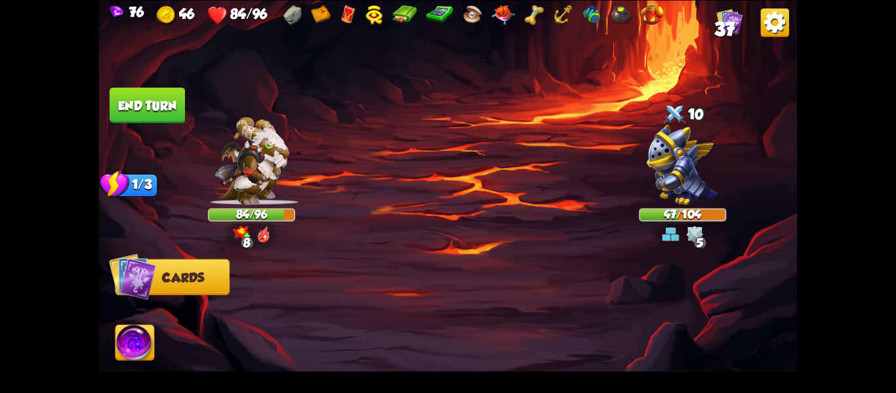
click at [139, 66] on img at bounding box center [448, 196] width 699 height 393
click at [147, 88] on button "End turn" at bounding box center [147, 104] width 75 height 35
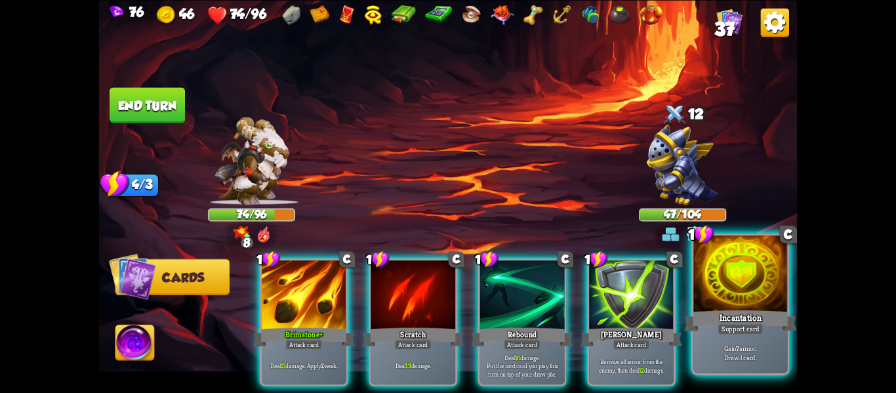
click at [752, 321] on div "Incantation" at bounding box center [740, 320] width 113 height 25
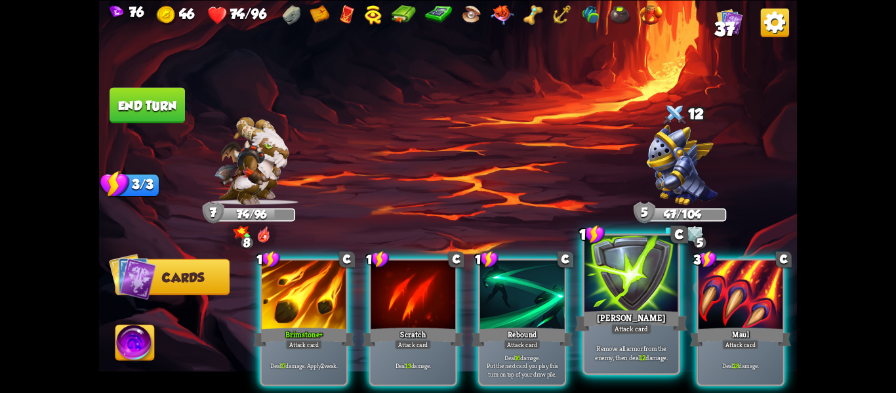
click at [643, 309] on div "[PERSON_NAME]" at bounding box center [631, 320] width 113 height 25
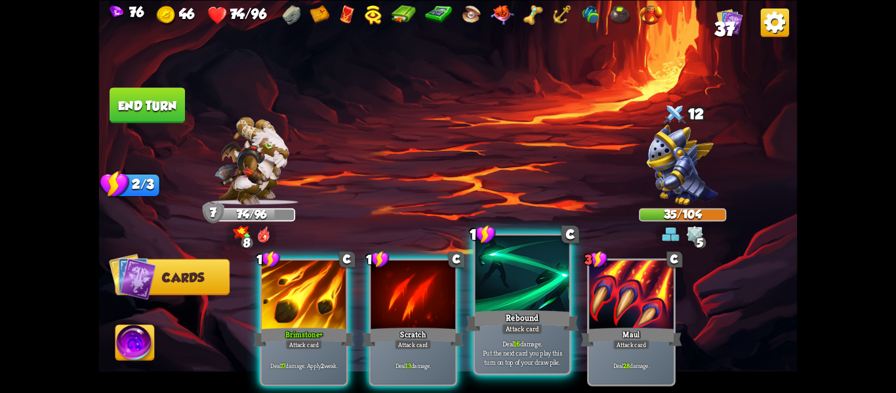
click at [524, 314] on div "Rebound" at bounding box center [522, 320] width 113 height 25
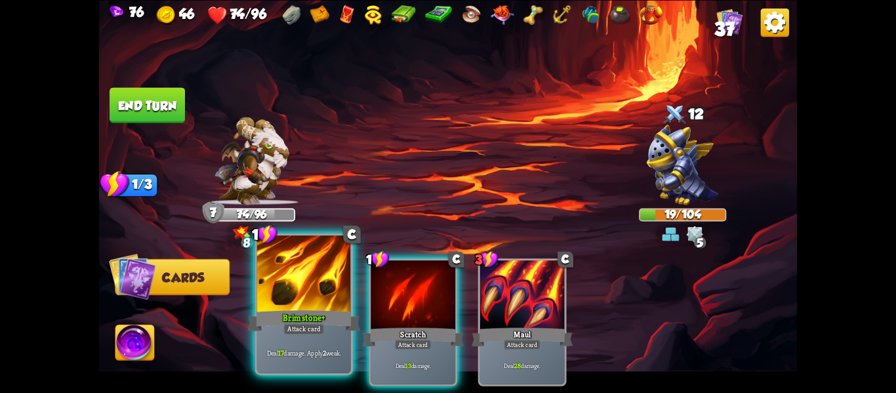
click at [287, 268] on div at bounding box center [304, 275] width 94 height 79
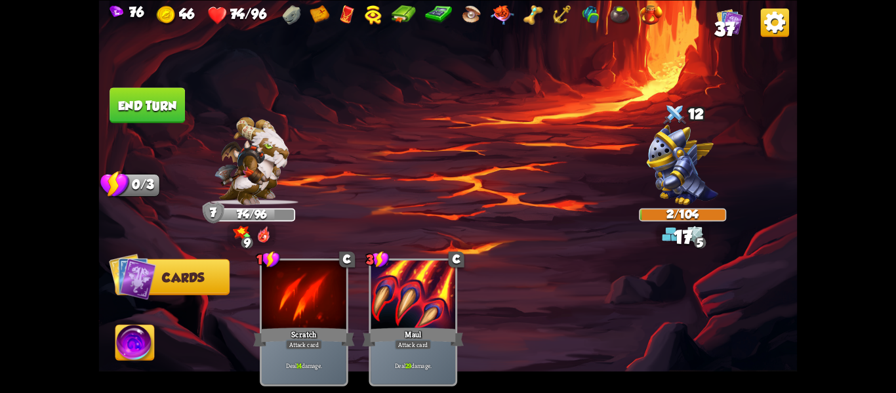
click at [150, 339] on img at bounding box center [134, 344] width 39 height 39
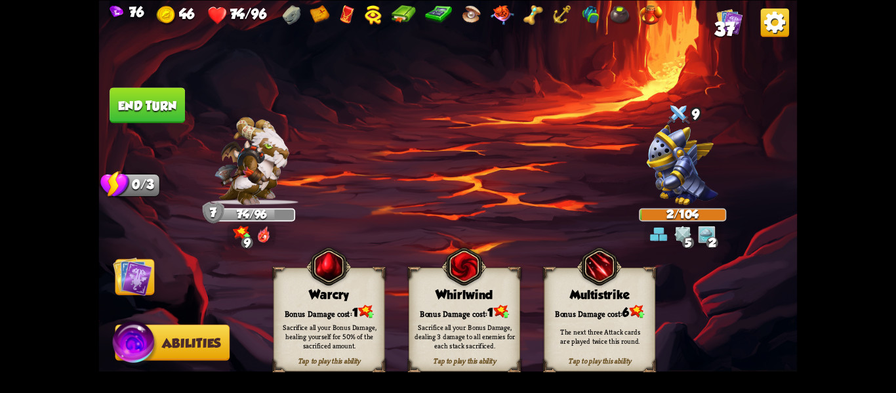
click at [325, 289] on div "Warcry" at bounding box center [329, 294] width 110 height 14
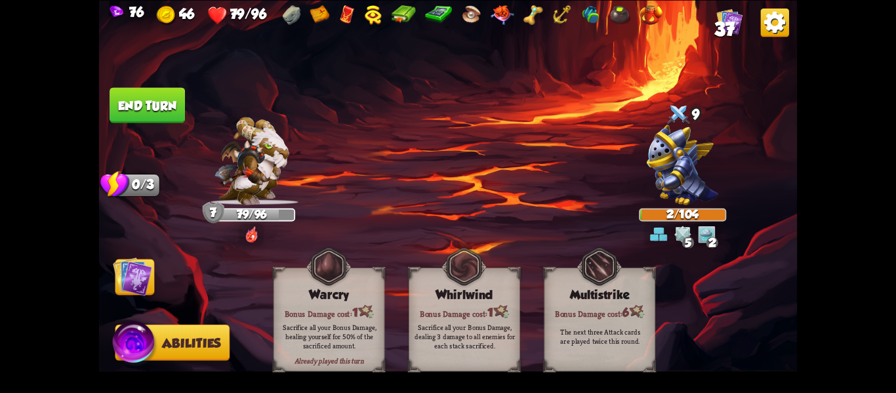
click at [604, 17] on div at bounding box center [472, 16] width 380 height 22
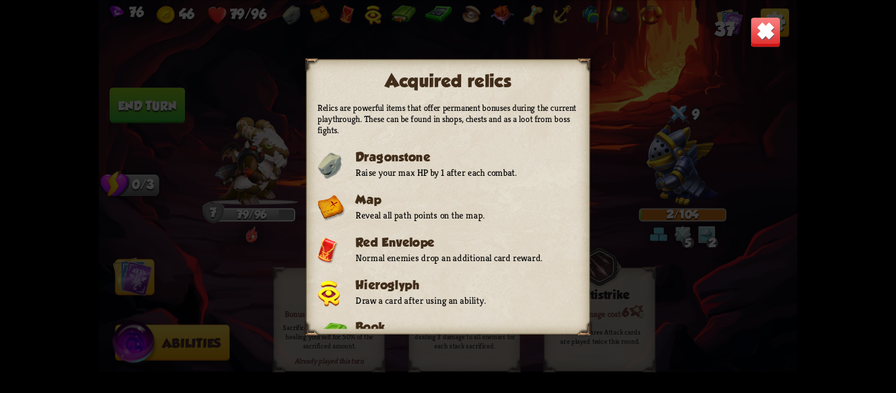
scroll to position [434, 0]
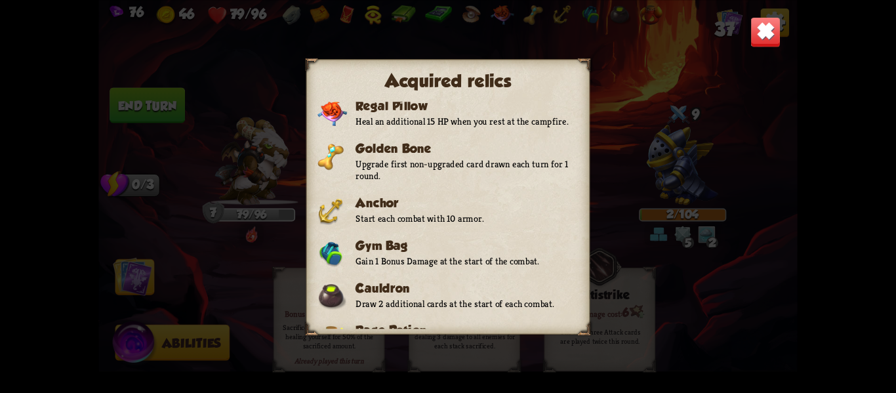
click at [765, 30] on img at bounding box center [766, 31] width 31 height 31
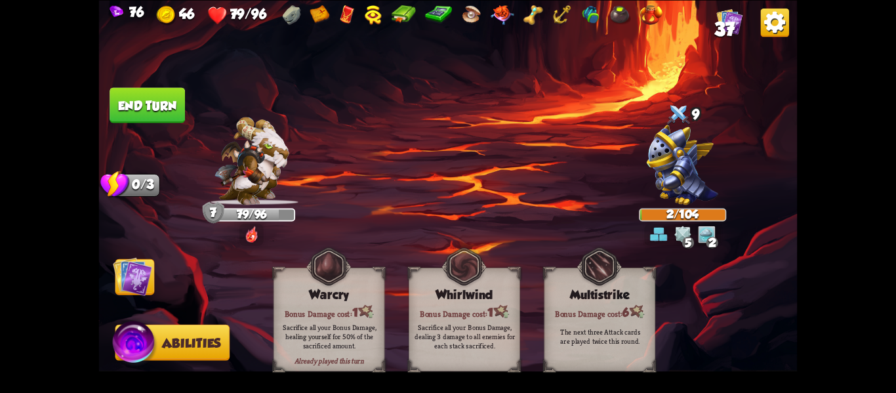
click at [110, 67] on img at bounding box center [448, 196] width 699 height 393
click at [139, 90] on button "End turn" at bounding box center [147, 104] width 75 height 35
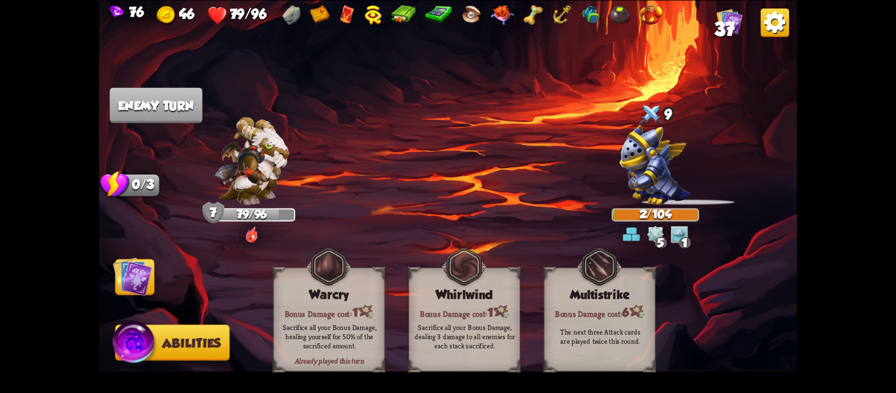
click at [146, 268] on img at bounding box center [132, 276] width 39 height 39
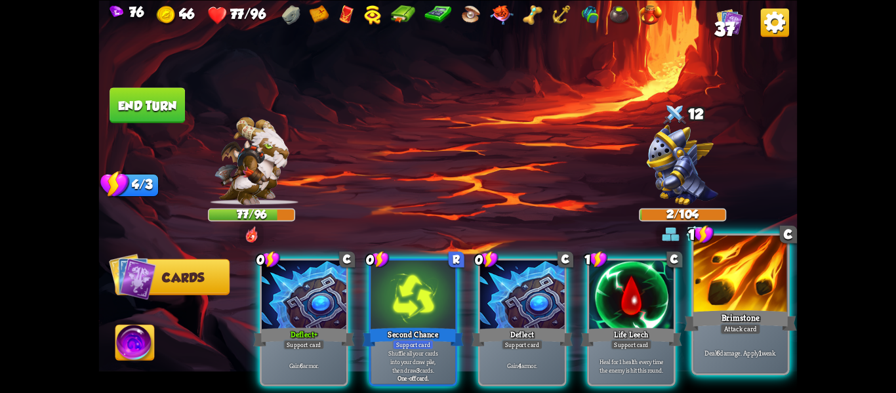
click at [699, 361] on div "Deal 6 damage. Apply 1 weak." at bounding box center [740, 352] width 94 height 41
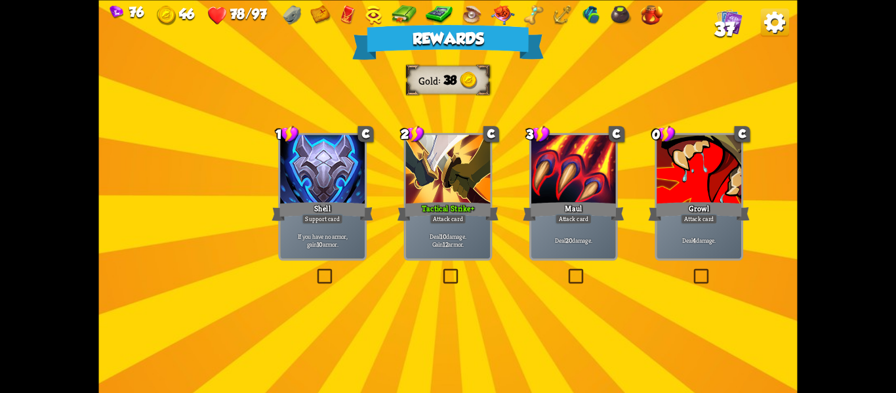
click at [428, 207] on div "Tactical Strike+" at bounding box center [449, 211] width 102 height 22
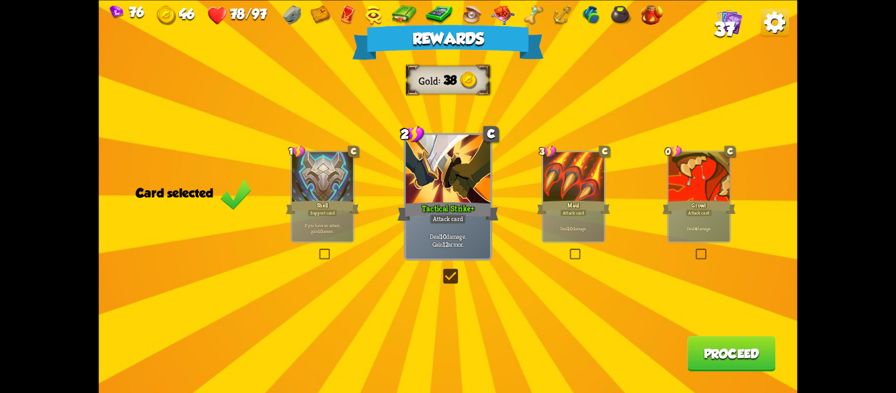
click at [697, 371] on button "Proceed" at bounding box center [732, 353] width 88 height 35
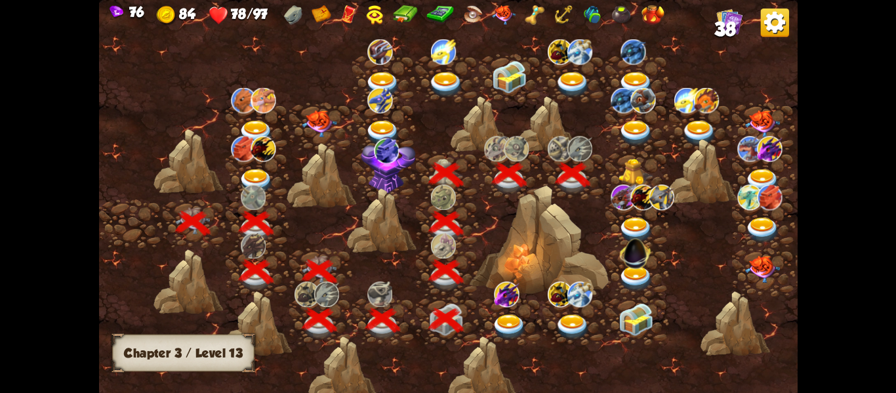
scroll to position [0, 199]
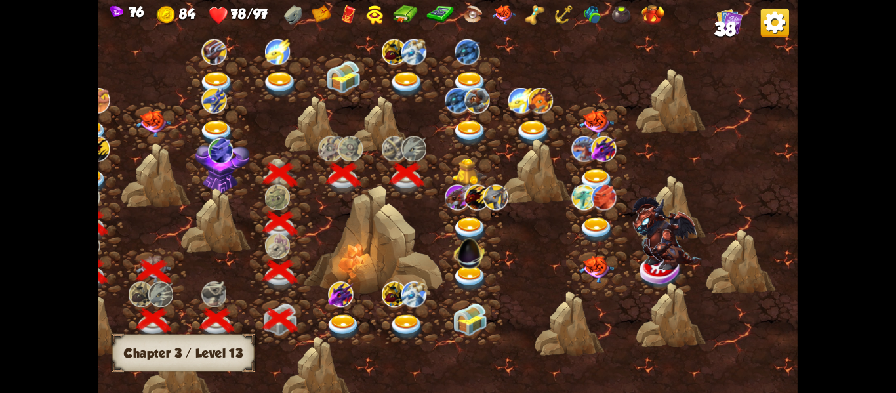
click at [472, 173] on img at bounding box center [470, 171] width 35 height 27
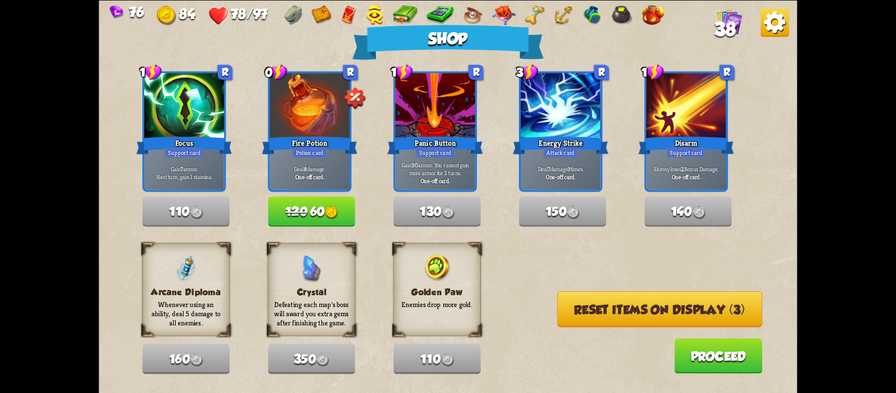
click at [338, 213] on img at bounding box center [331, 212] width 13 height 13
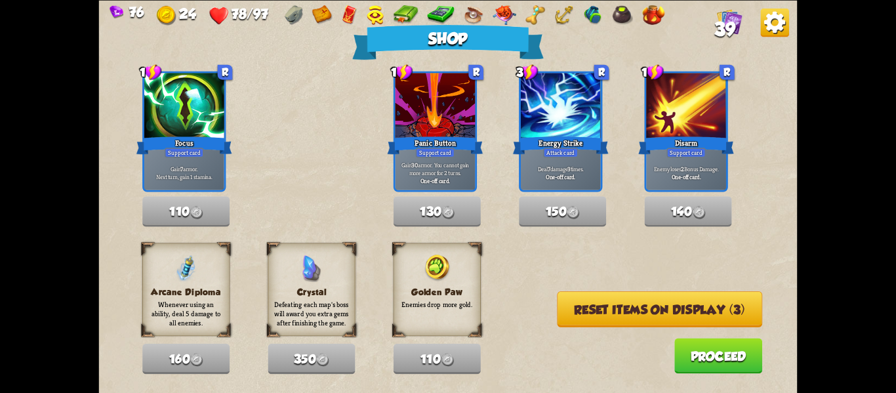
click at [650, 320] on button "Reset items on display (3)" at bounding box center [659, 309] width 205 height 36
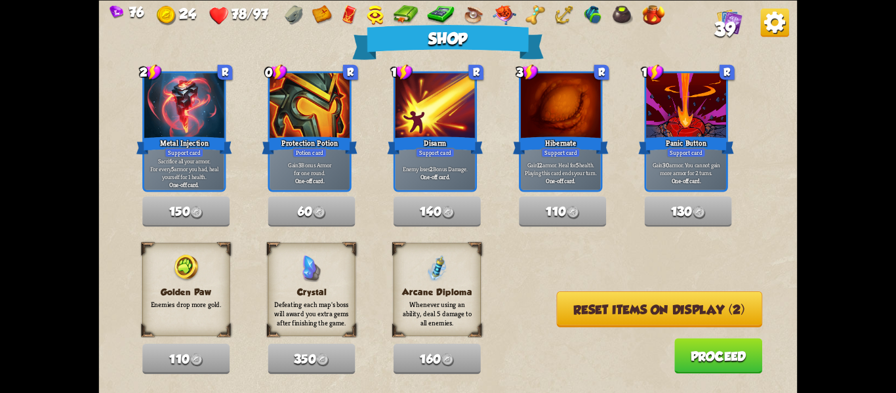
click at [649, 320] on button "Reset items on display (2)" at bounding box center [660, 309] width 206 height 36
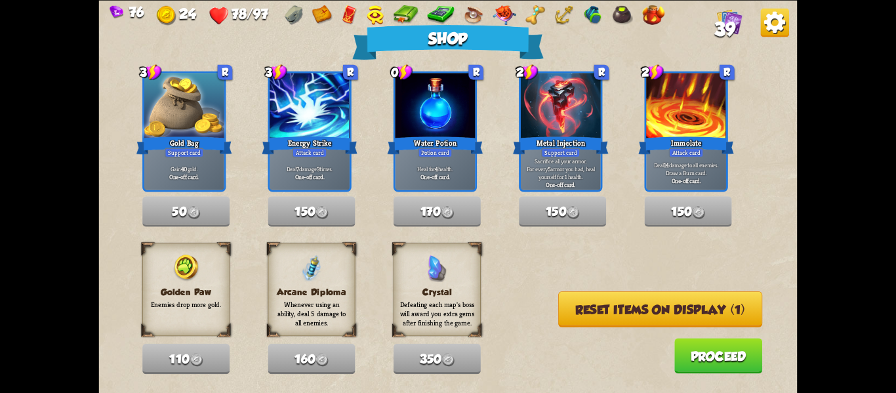
click at [649, 320] on button "Reset items on display (1)" at bounding box center [660, 309] width 204 height 36
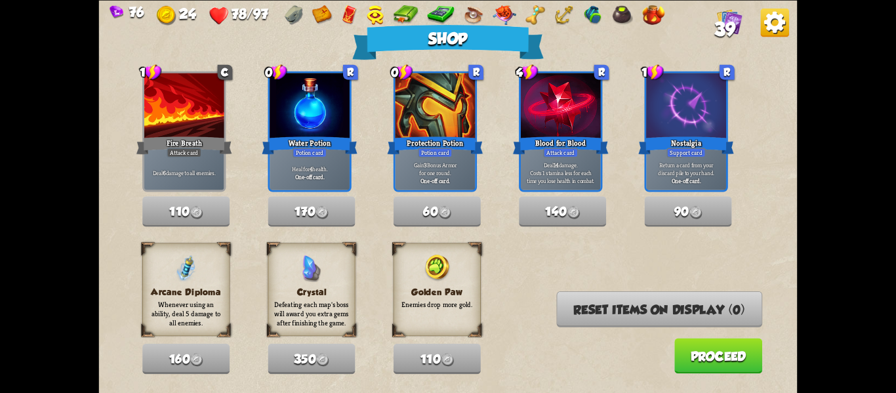
click at [694, 360] on button "Proceed" at bounding box center [718, 355] width 88 height 35
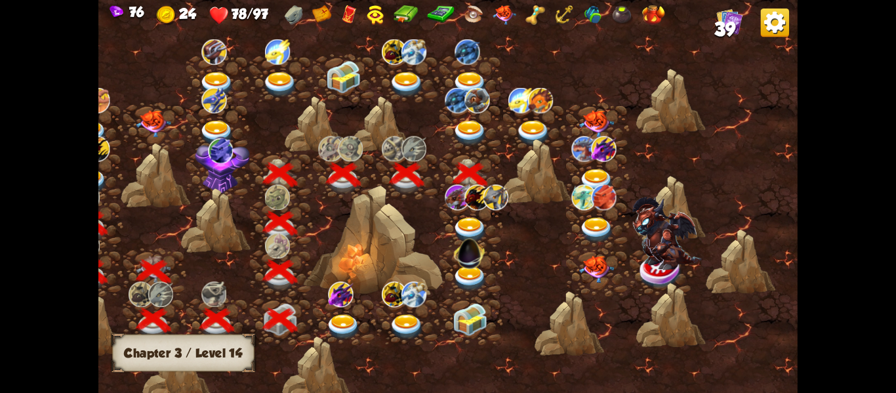
click at [461, 133] on img at bounding box center [470, 133] width 35 height 26
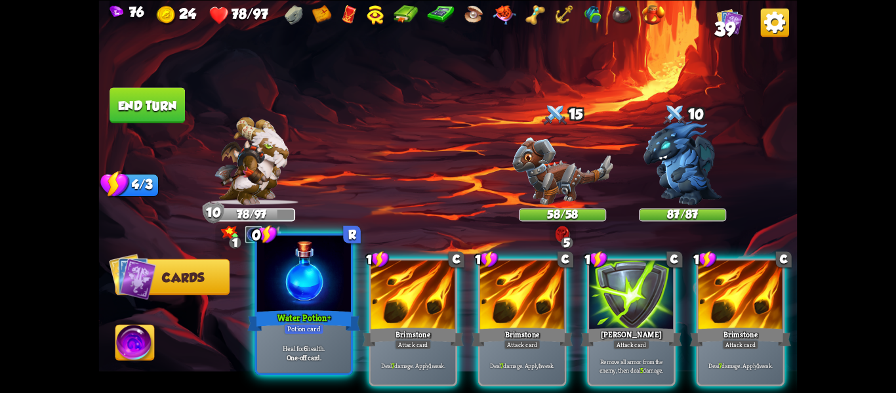
click at [342, 270] on div at bounding box center [304, 275] width 94 height 79
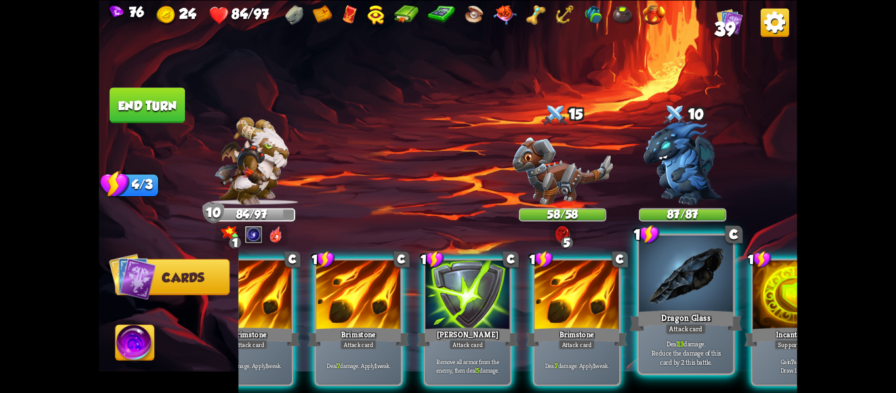
scroll to position [0, 125]
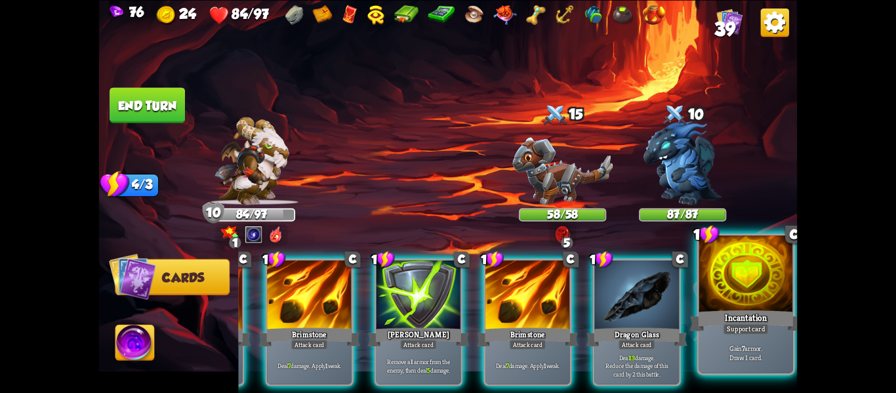
click at [720, 304] on div at bounding box center [746, 275] width 94 height 79
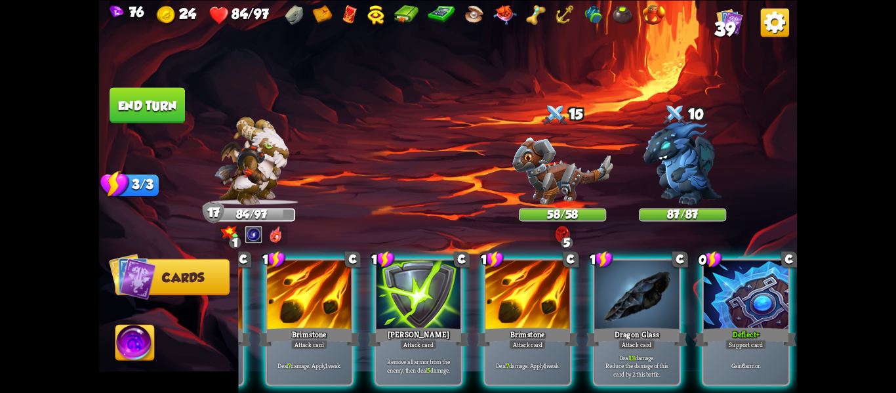
click at [720, 304] on div at bounding box center [746, 296] width 85 height 72
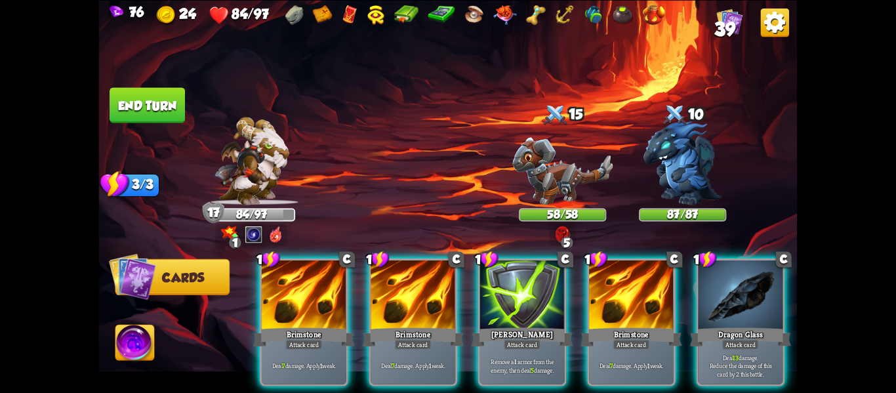
click at [720, 304] on div at bounding box center [741, 296] width 85 height 72
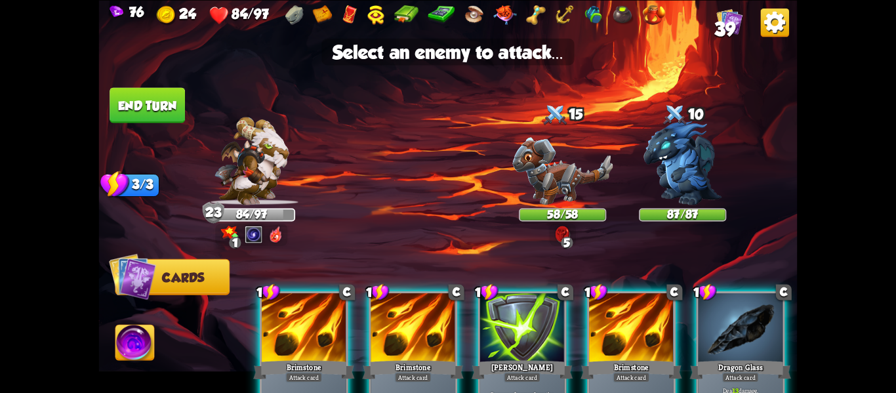
click at [707, 338] on div at bounding box center [741, 329] width 85 height 72
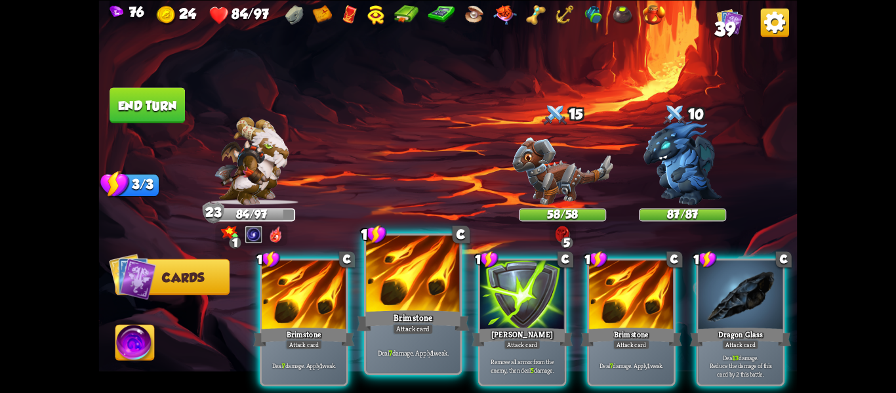
click at [419, 310] on div "Brimstone" at bounding box center [413, 320] width 113 height 25
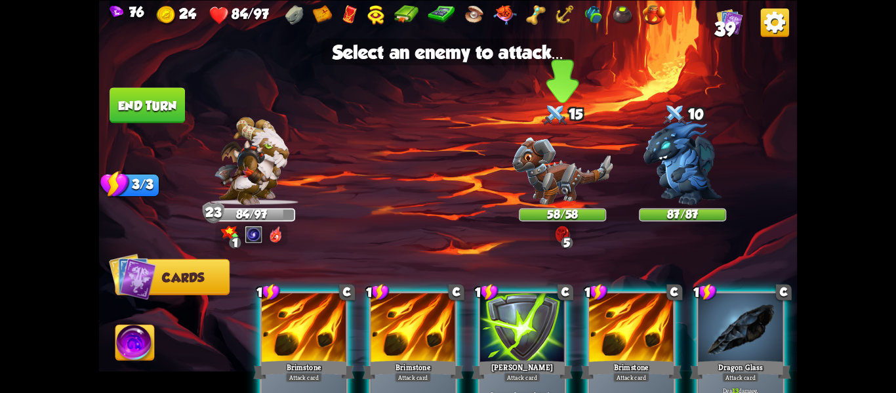
click at [553, 189] on img at bounding box center [562, 171] width 100 height 68
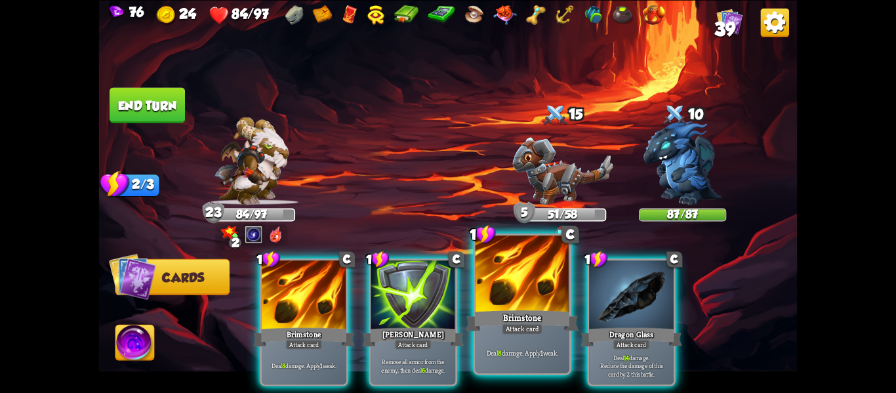
click at [514, 316] on div "Brimstone" at bounding box center [522, 320] width 113 height 25
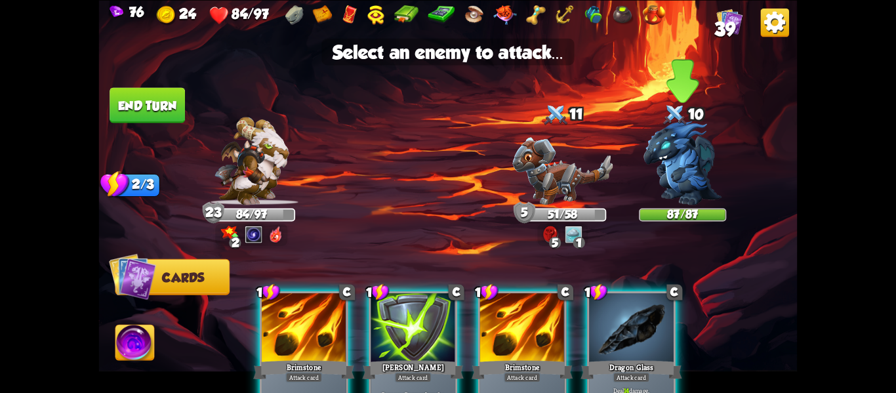
click at [682, 161] on img at bounding box center [683, 163] width 78 height 84
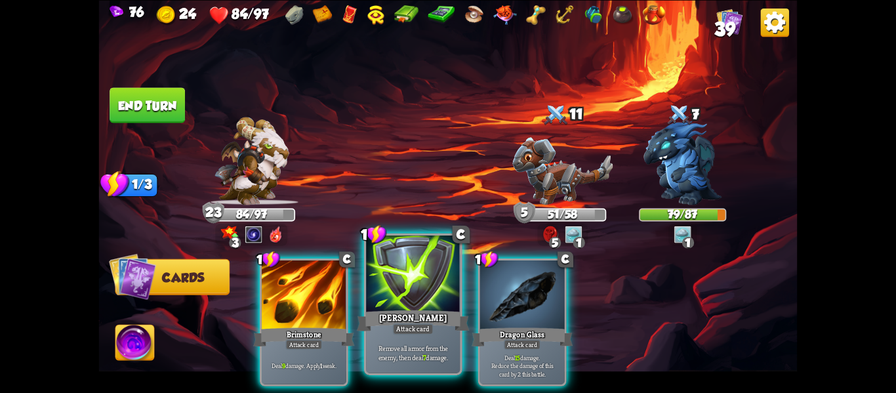
click at [436, 319] on div "[PERSON_NAME]" at bounding box center [413, 320] width 113 height 25
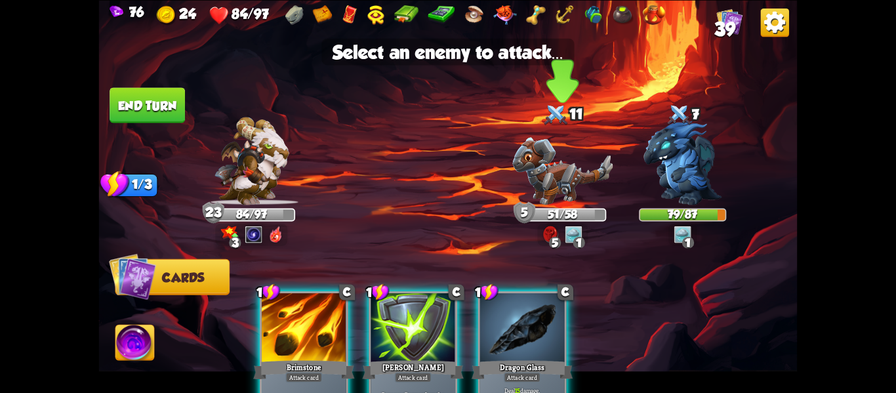
click at [547, 197] on img at bounding box center [562, 171] width 100 height 68
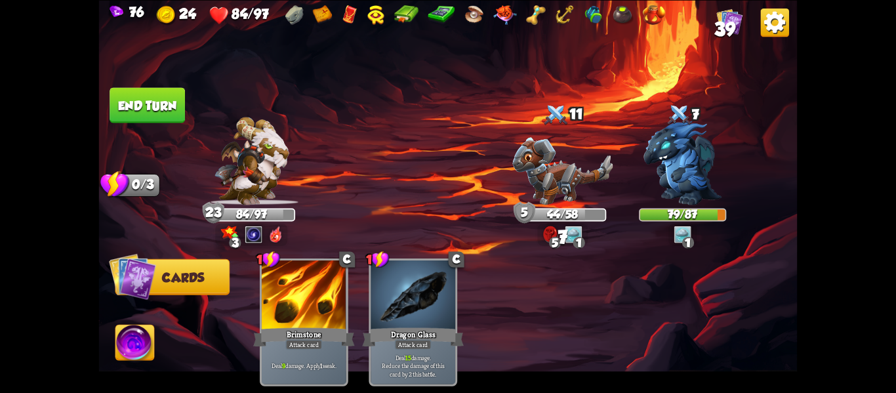
click at [164, 115] on button "End turn" at bounding box center [147, 104] width 75 height 35
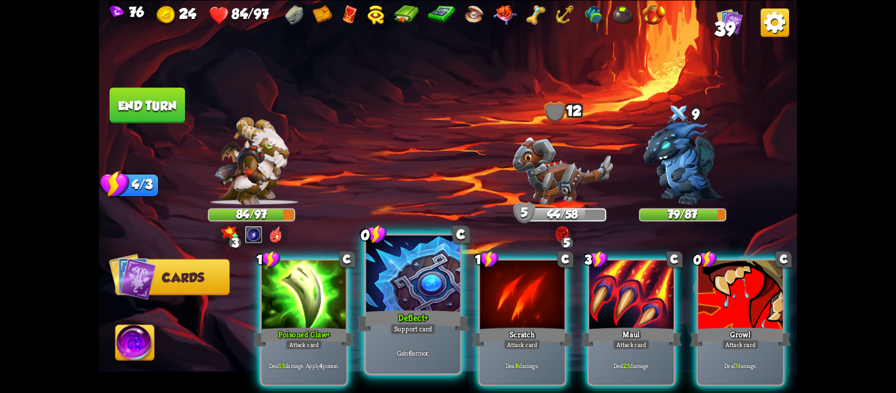
click at [424, 360] on div "Gain 6 armor." at bounding box center [413, 352] width 94 height 41
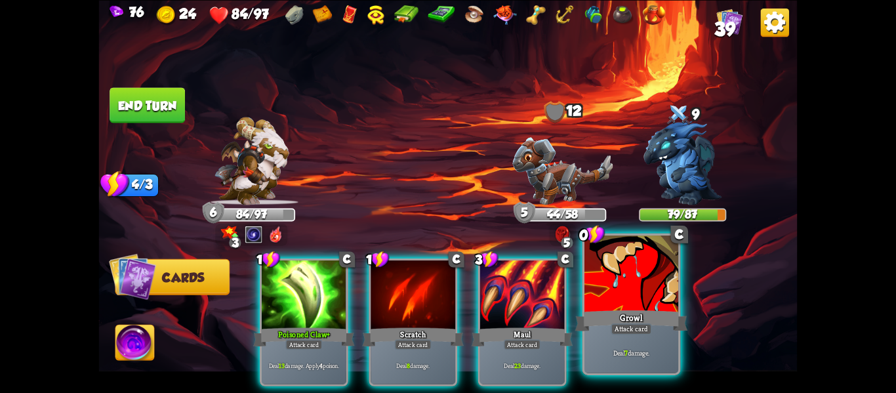
click at [604, 372] on div "Deal 7 damage." at bounding box center [632, 352] width 94 height 41
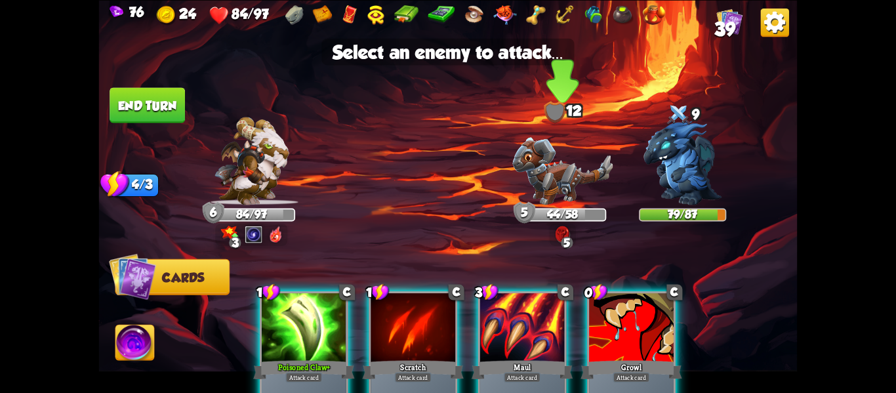
click at [533, 192] on img at bounding box center [562, 171] width 100 height 68
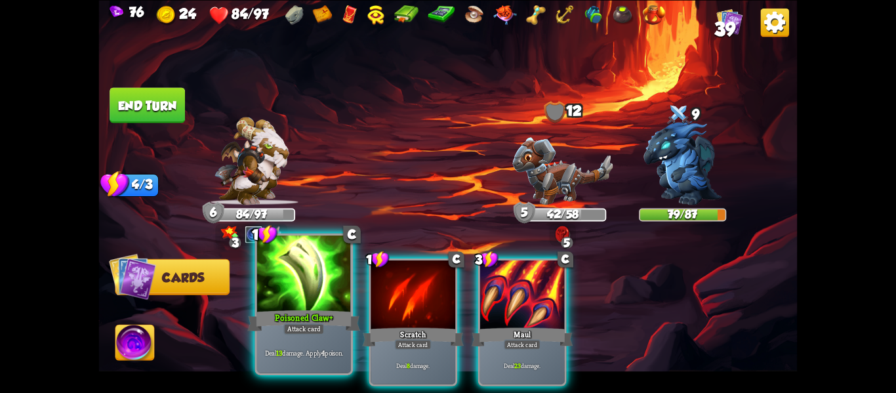
click at [296, 375] on div "1 C Poisoned Claw+ Attack card Deal 13 damage. Apply 4 poison. 1 C Scratch Atta…" at bounding box center [518, 305] width 559 height 175
click at [276, 358] on div "Deal 13 damage. Apply 4 poison." at bounding box center [304, 352] width 94 height 41
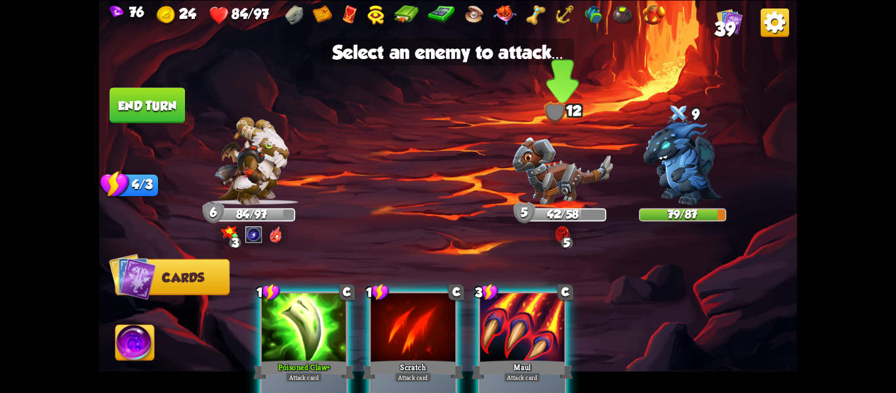
click at [575, 166] on img at bounding box center [562, 171] width 100 height 68
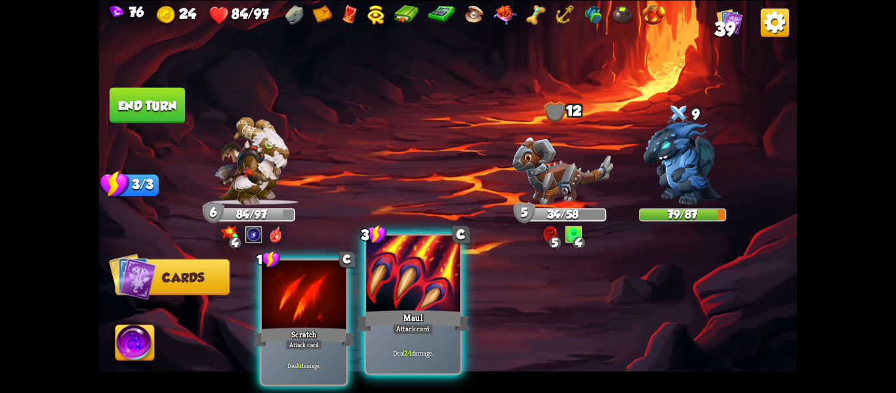
click at [447, 299] on div at bounding box center [413, 275] width 94 height 79
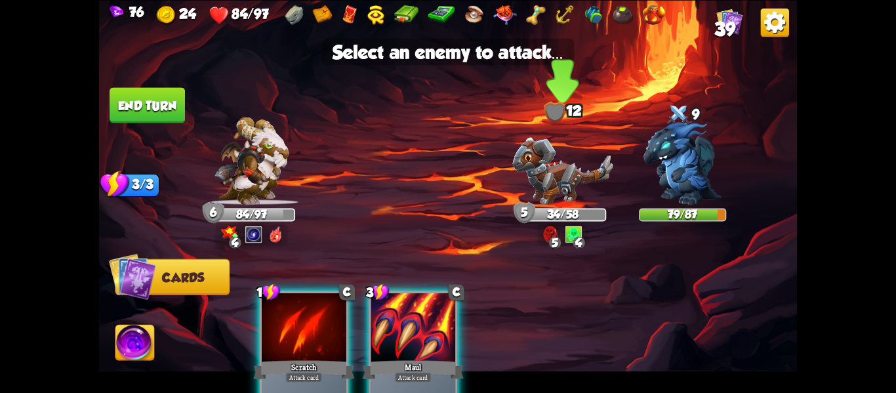
click at [576, 161] on img at bounding box center [562, 171] width 100 height 68
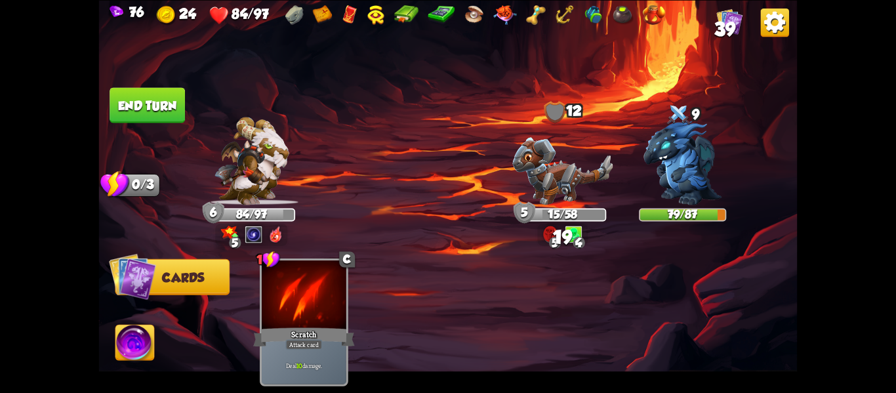
click at [137, 99] on button "End turn" at bounding box center [147, 104] width 75 height 35
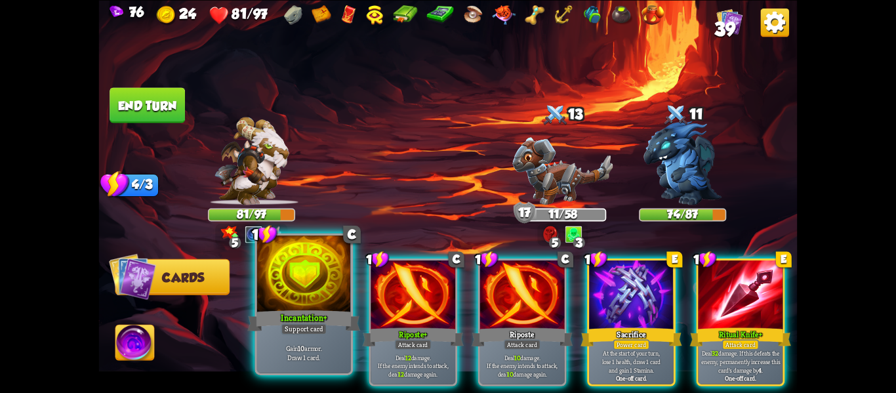
click at [296, 365] on div "Gain 10 armor. Draw 1 card." at bounding box center [304, 352] width 94 height 41
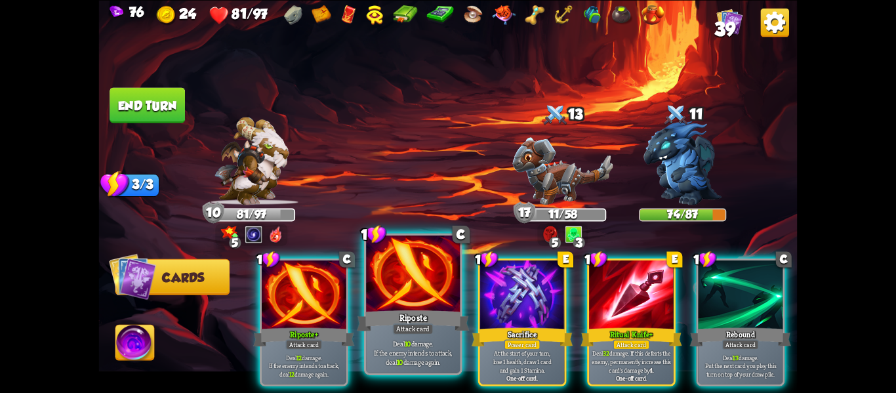
click at [434, 312] on div "Riposte" at bounding box center [413, 320] width 113 height 25
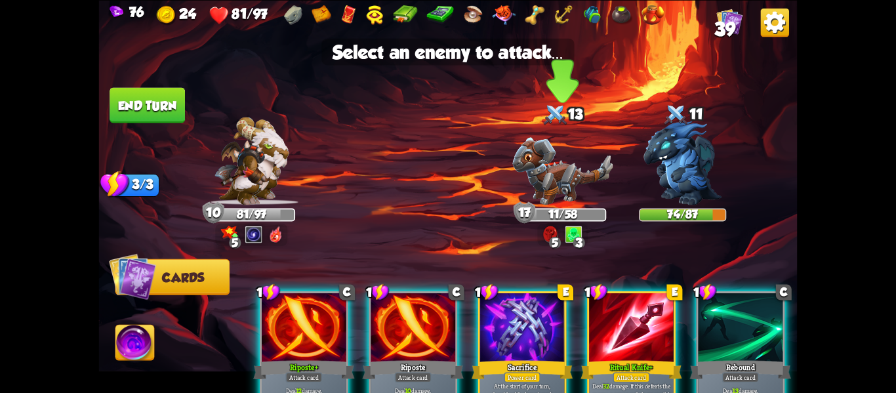
click at [541, 201] on img at bounding box center [562, 171] width 100 height 68
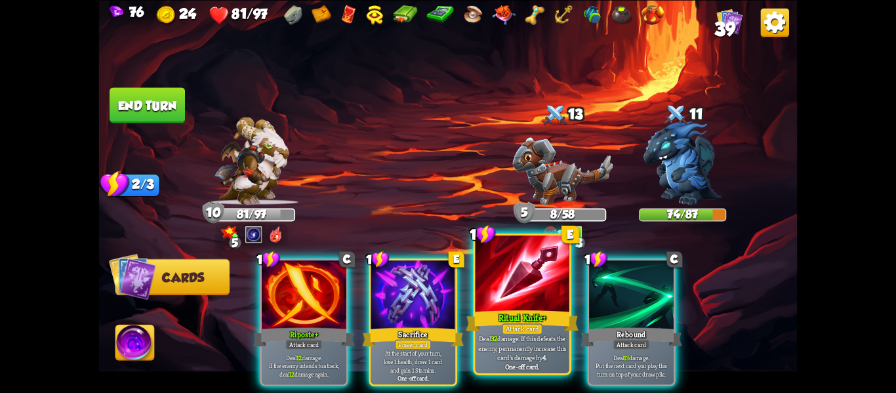
click at [526, 267] on div at bounding box center [523, 275] width 94 height 79
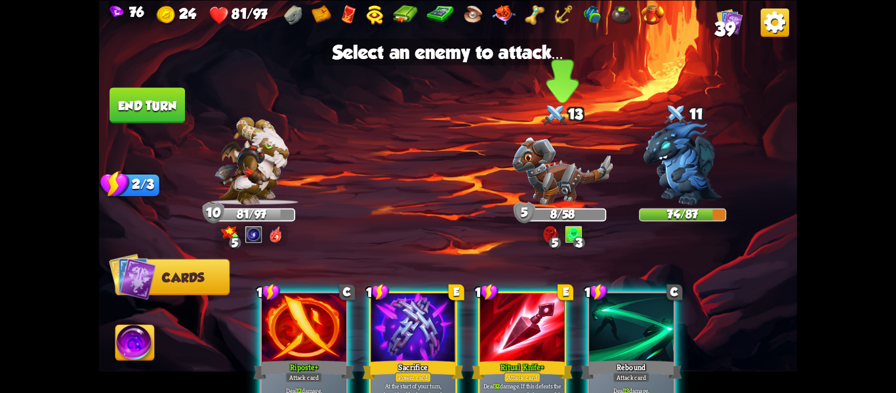
click at [548, 201] on img at bounding box center [562, 171] width 100 height 68
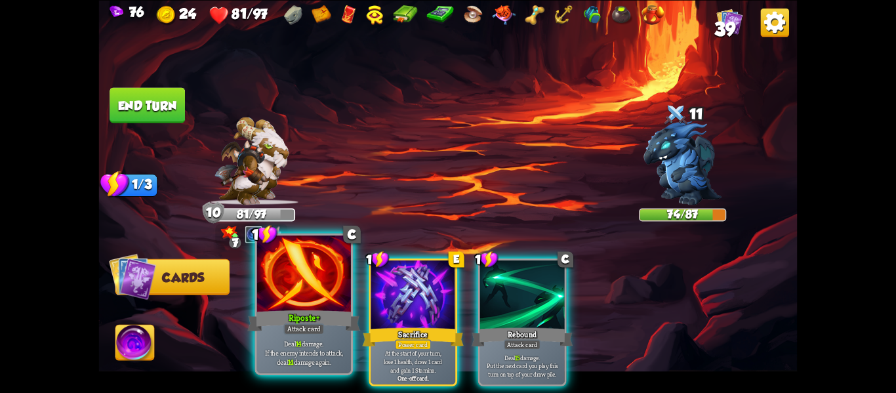
click at [332, 288] on div at bounding box center [304, 275] width 94 height 79
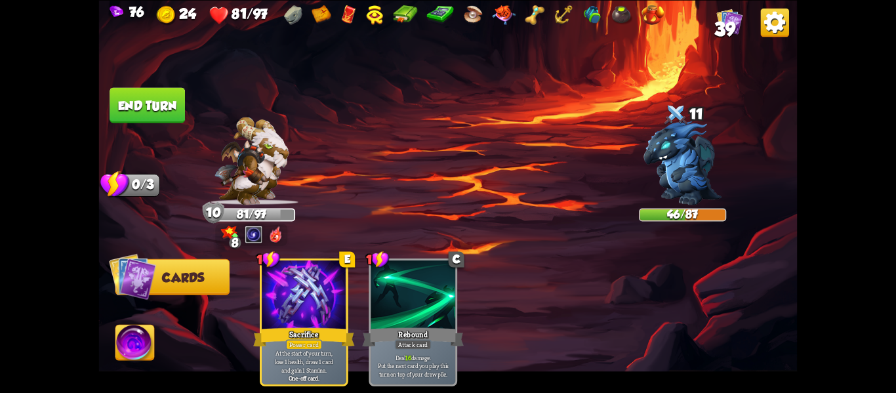
click at [159, 130] on img at bounding box center [448, 196] width 699 height 393
click at [158, 109] on button "End turn" at bounding box center [147, 104] width 75 height 35
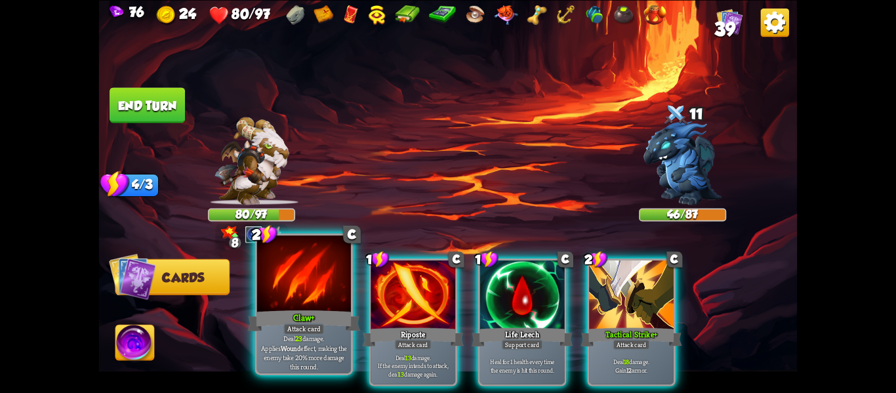
click at [284, 279] on div at bounding box center [304, 275] width 94 height 79
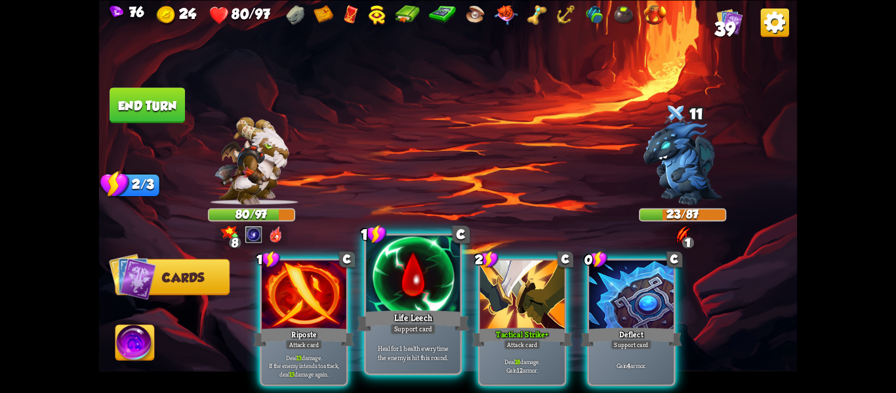
click at [432, 293] on div at bounding box center [413, 275] width 94 height 79
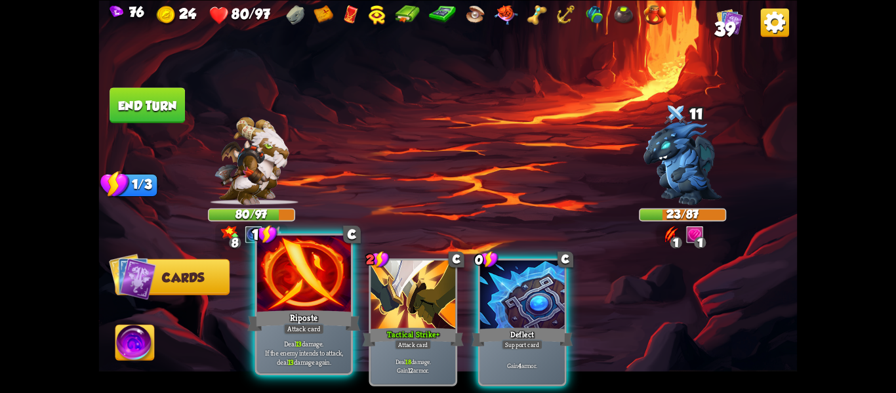
click at [312, 289] on div at bounding box center [304, 275] width 94 height 79
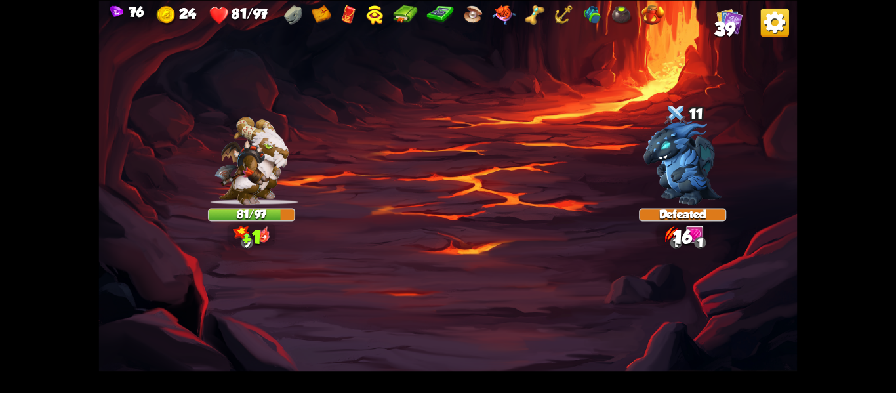
click at [451, 334] on img at bounding box center [448, 196] width 699 height 393
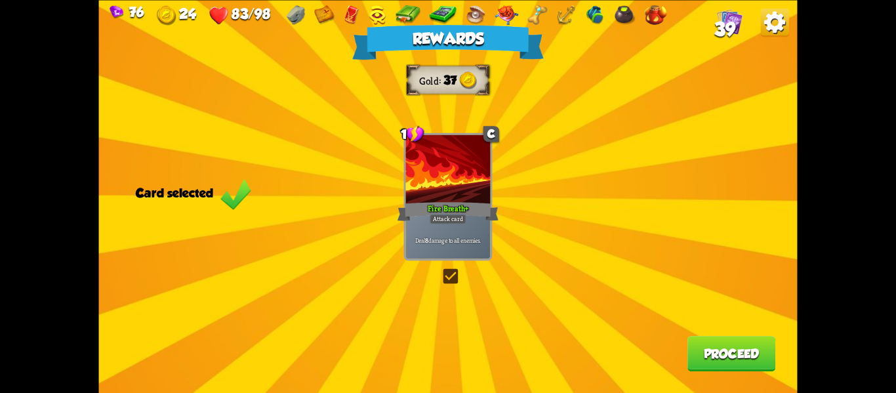
click at [678, 352] on div "Rewards Gold 37 Card selected 1 C Fire Breath+ Attack card Deal 8 damage to all…" at bounding box center [448, 196] width 699 height 393
click at [723, 353] on button "Proceed" at bounding box center [732, 353] width 88 height 35
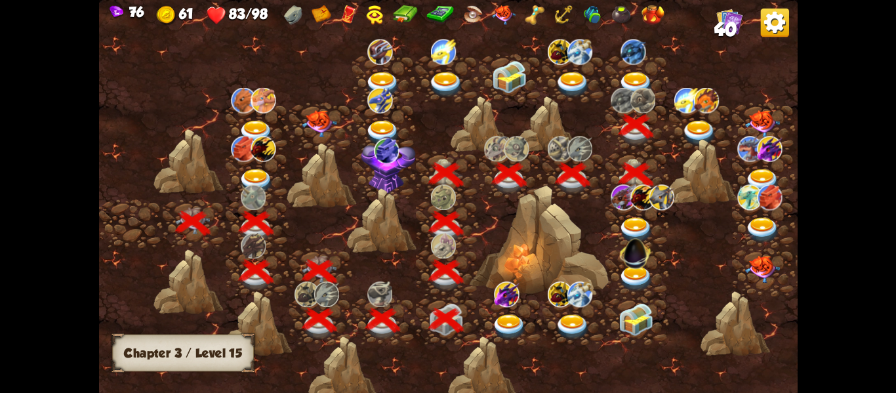
scroll to position [0, 199]
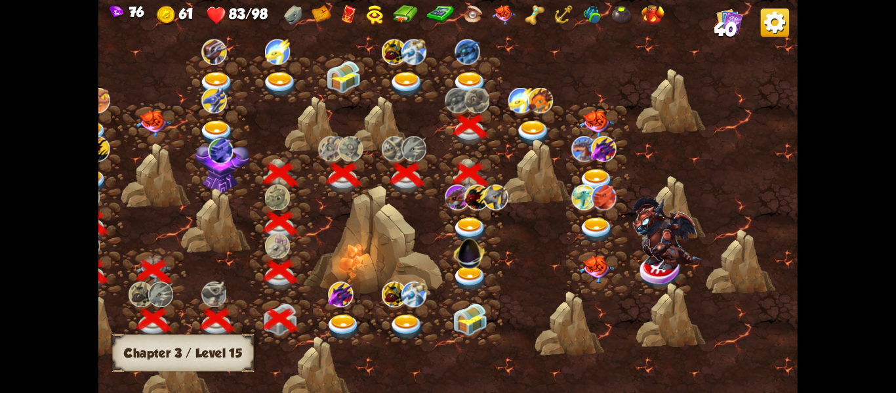
click at [524, 139] on div at bounding box center [537, 171] width 70 height 66
click at [527, 138] on div at bounding box center [537, 171] width 70 height 66
click at [531, 133] on img at bounding box center [533, 133] width 35 height 26
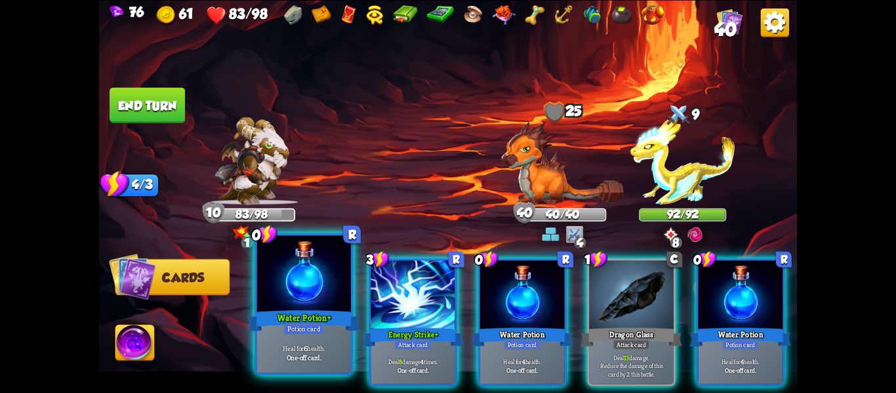
click at [321, 275] on div at bounding box center [304, 275] width 94 height 79
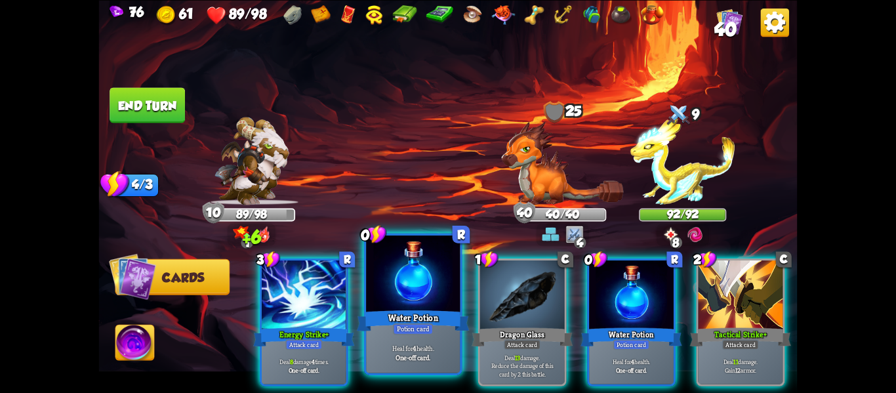
click at [376, 279] on div at bounding box center [413, 275] width 94 height 79
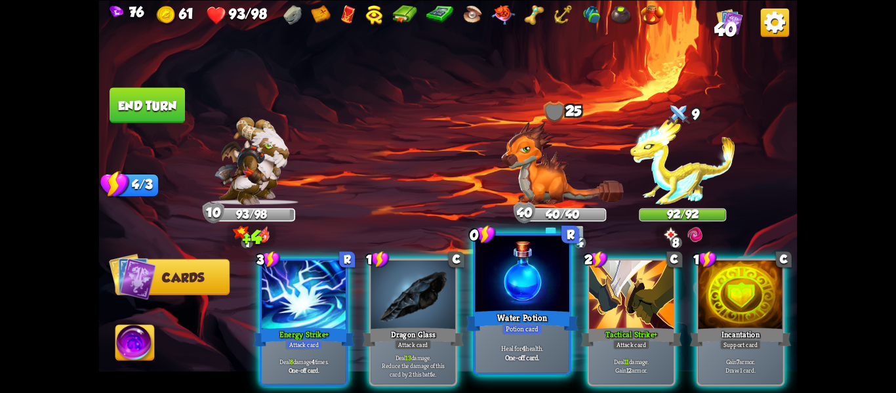
click at [478, 289] on div at bounding box center [523, 275] width 94 height 79
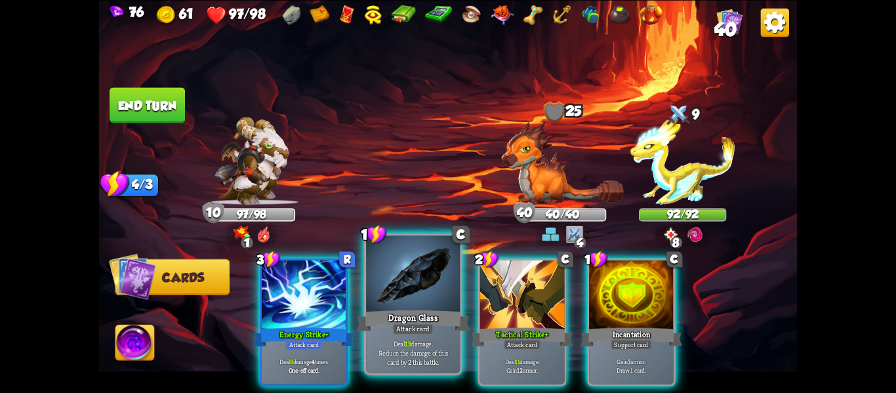
click at [430, 279] on div at bounding box center [413, 275] width 94 height 79
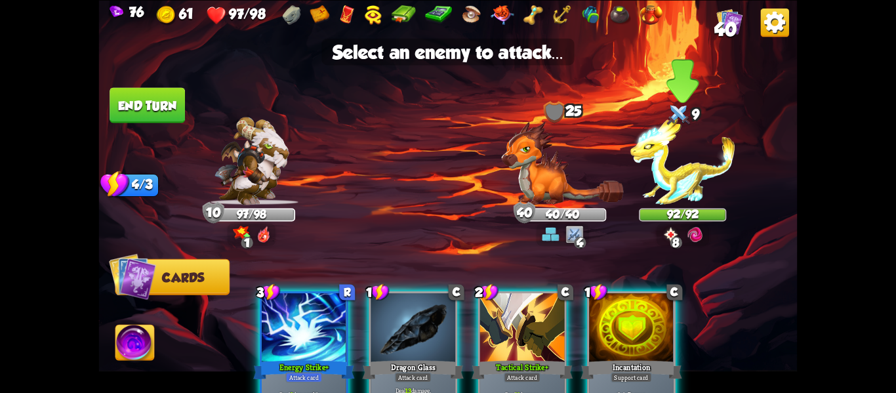
click at [667, 209] on div "92/92" at bounding box center [682, 214] width 85 height 11
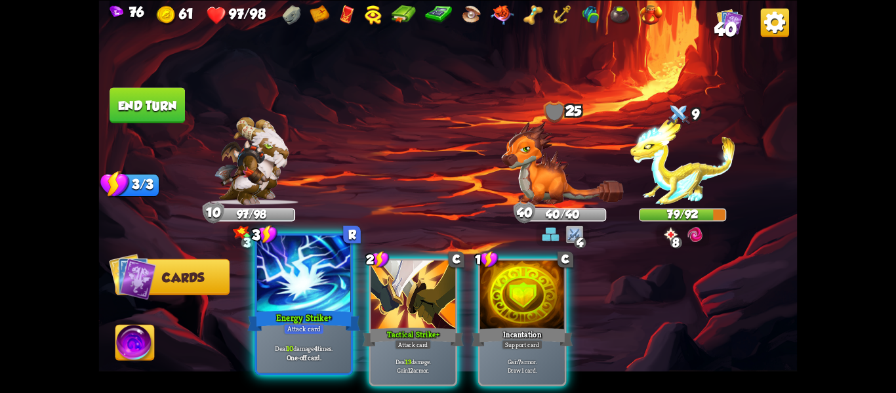
click at [323, 276] on div at bounding box center [304, 275] width 94 height 79
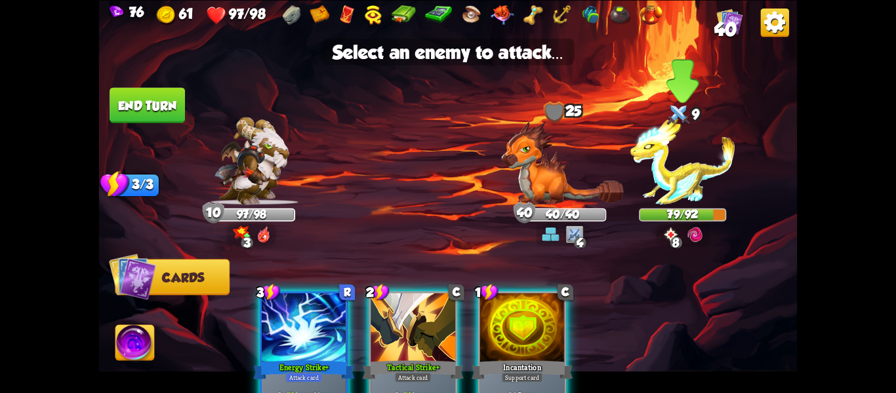
click at [665, 183] on img at bounding box center [682, 161] width 105 height 88
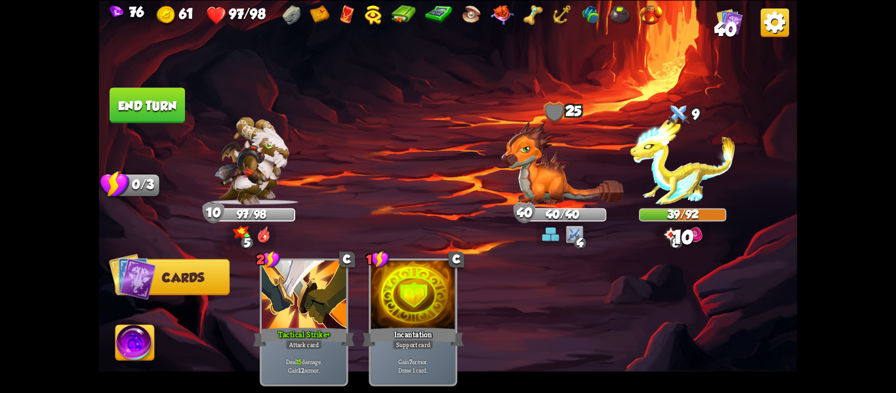
click at [160, 110] on button "End turn" at bounding box center [147, 104] width 75 height 35
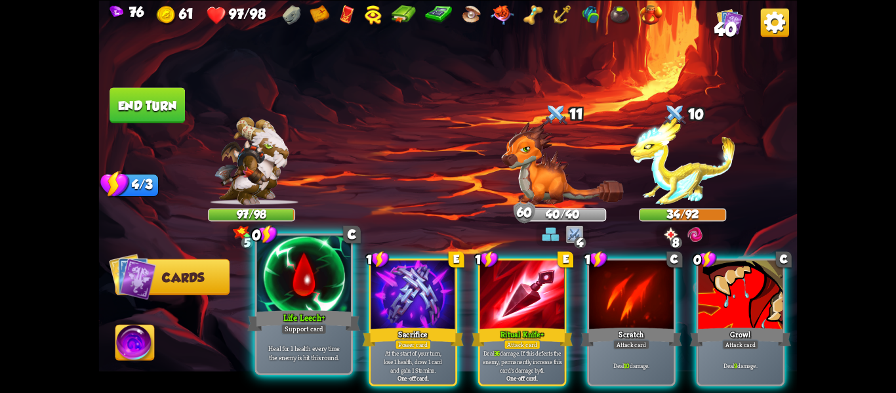
click at [342, 335] on div "Heal for 1 health every time the enemy is hit this round." at bounding box center [304, 352] width 94 height 41
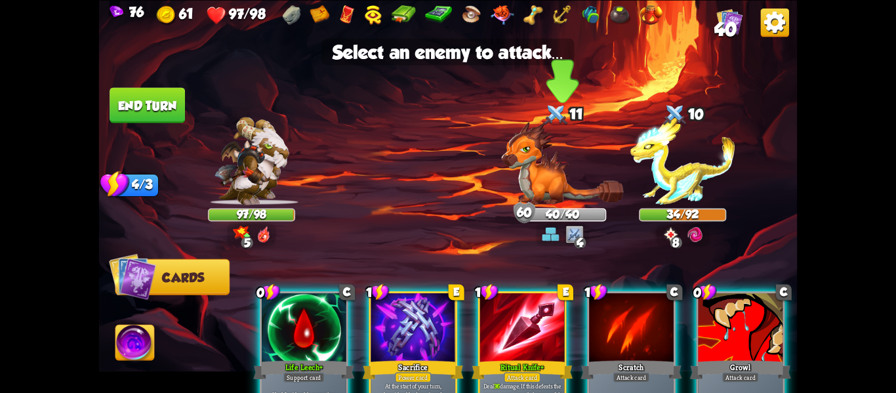
click at [566, 184] on img at bounding box center [563, 162] width 122 height 83
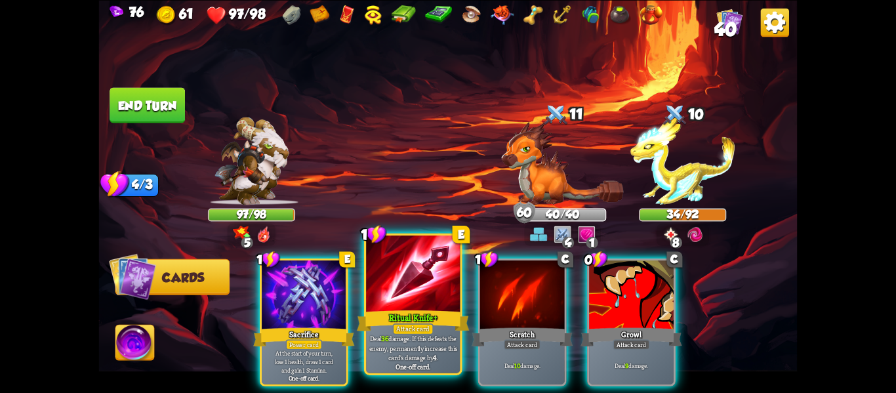
click at [397, 310] on div "Ritual Knife+" at bounding box center [413, 320] width 113 height 25
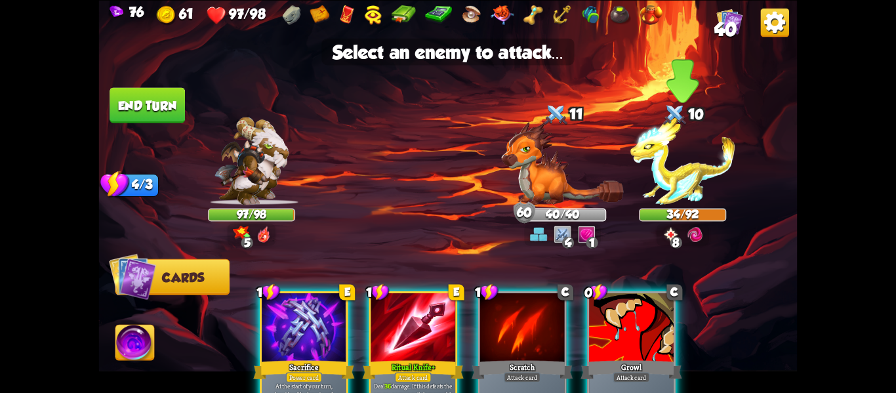
click at [669, 199] on img at bounding box center [682, 161] width 105 height 88
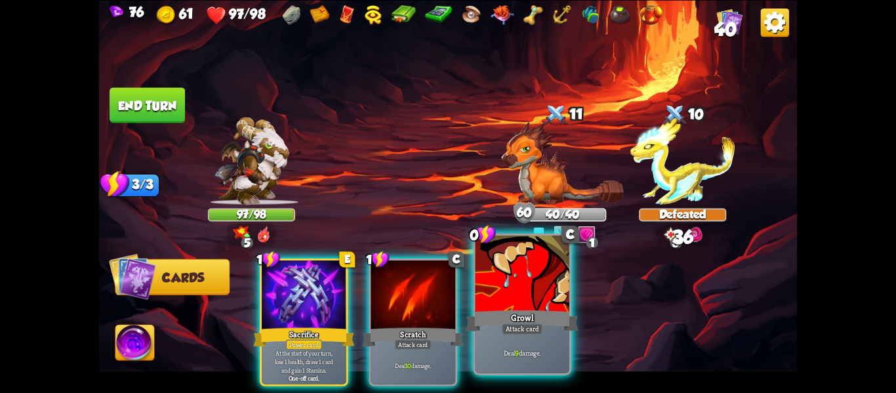
click at [529, 308] on div "Growl" at bounding box center [522, 320] width 113 height 25
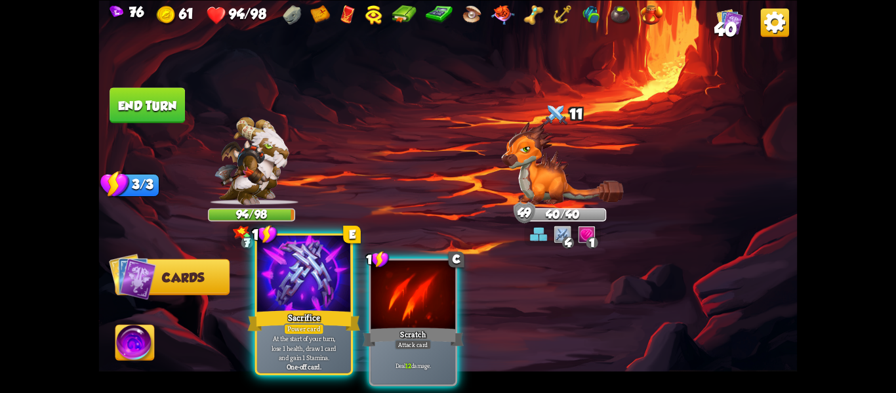
click at [322, 323] on div "Power card" at bounding box center [304, 328] width 41 height 11
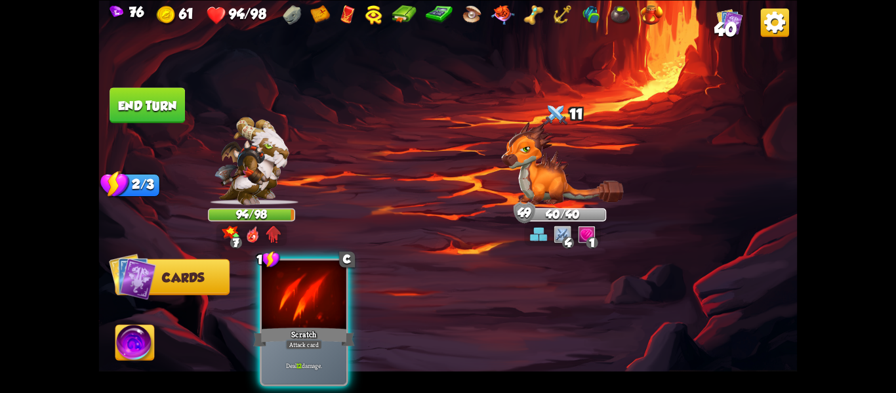
click at [322, 325] on div "Scratch" at bounding box center [304, 336] width 102 height 22
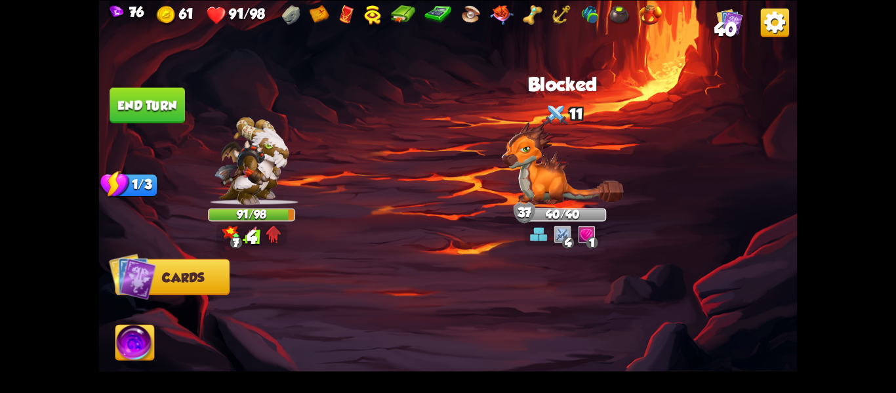
click at [136, 103] on button "End turn" at bounding box center [147, 104] width 75 height 35
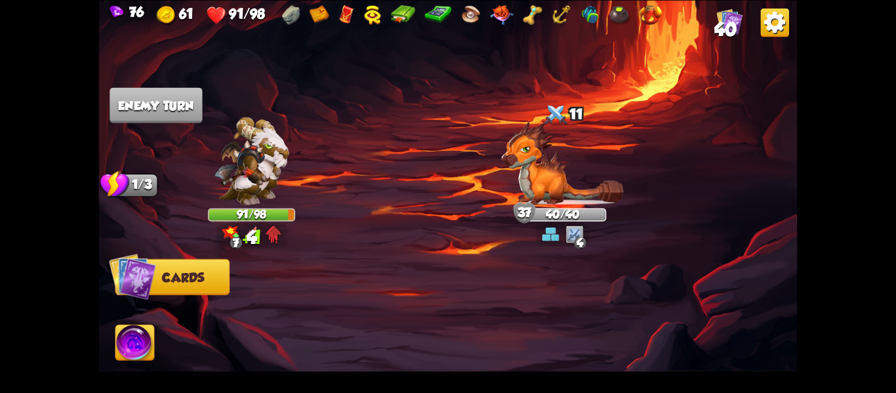
click at [205, 171] on img at bounding box center [448, 196] width 699 height 393
click at [223, 190] on img at bounding box center [252, 161] width 75 height 88
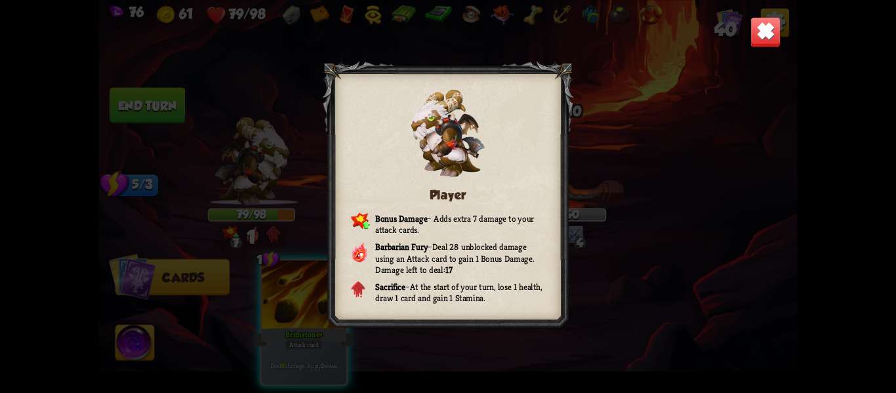
click at [765, 32] on img at bounding box center [766, 31] width 31 height 31
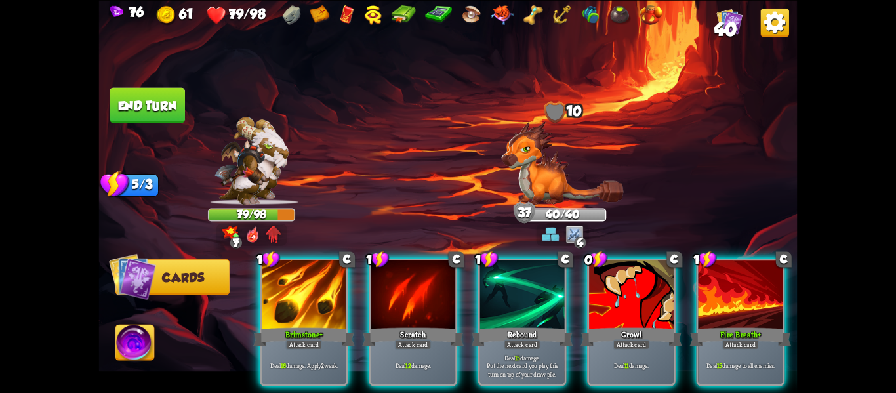
click at [621, 211] on img at bounding box center [448, 196] width 699 height 393
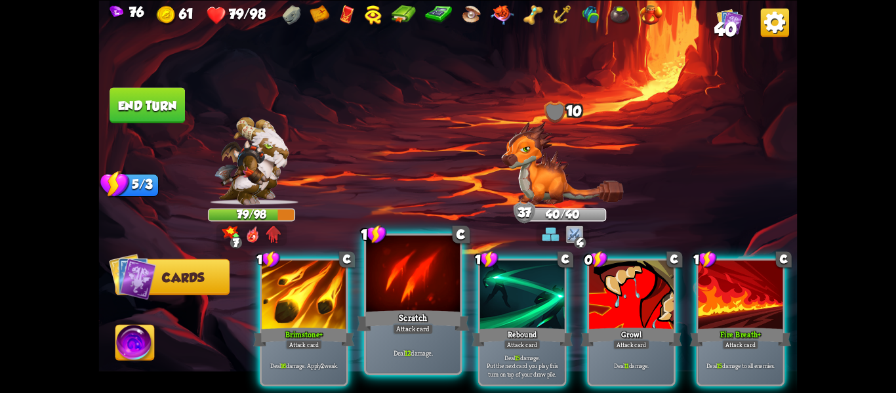
scroll to position [0, 2]
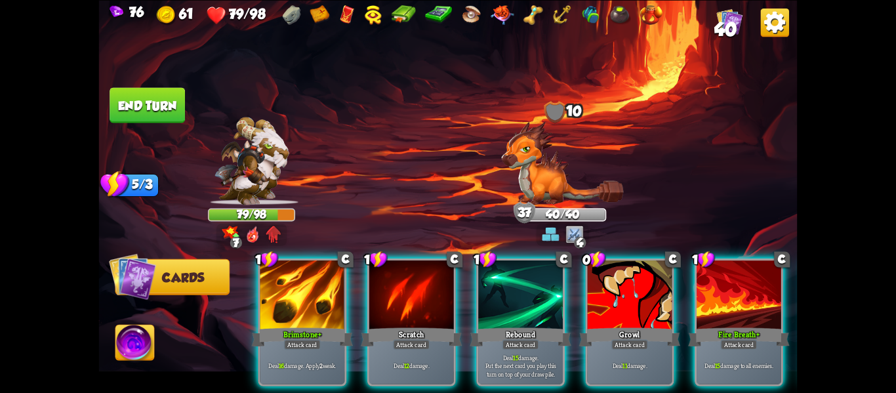
click at [356, 300] on div "1 C Brimstone+ Attack card Deal 16 damage. Apply 2 weak. 1 C Scratch Attack car…" at bounding box center [518, 305] width 559 height 175
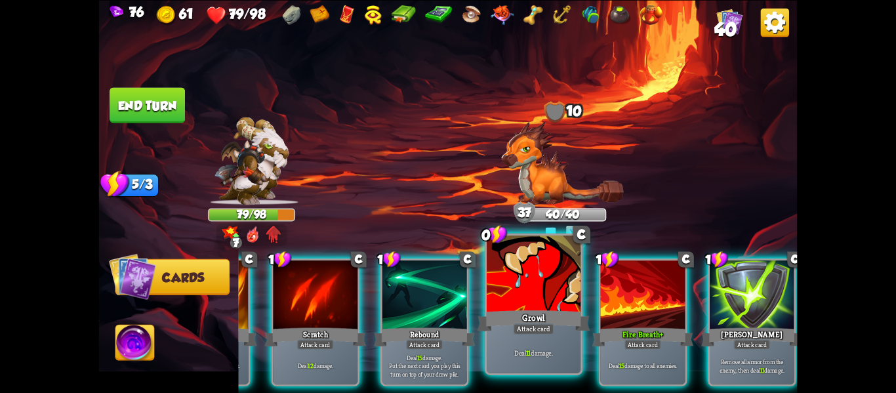
scroll to position [0, 125]
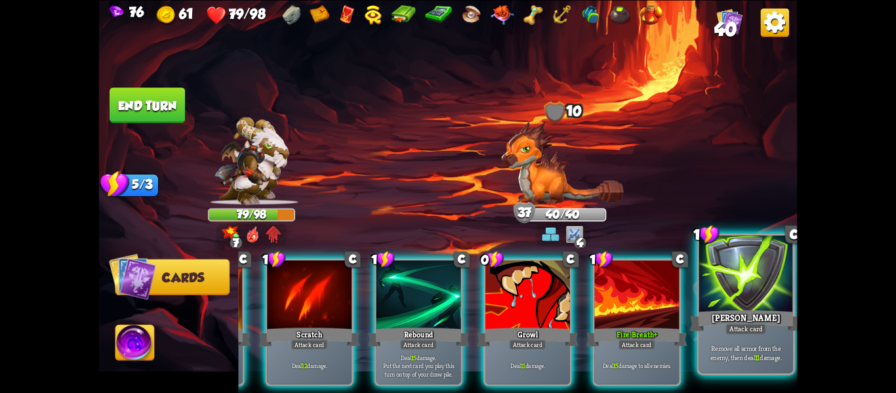
click at [772, 325] on div "[PERSON_NAME]" at bounding box center [746, 320] width 113 height 25
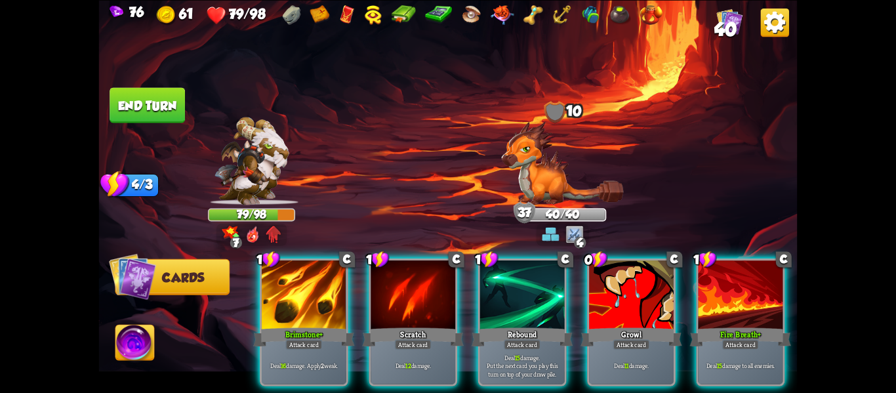
scroll to position [0, 0]
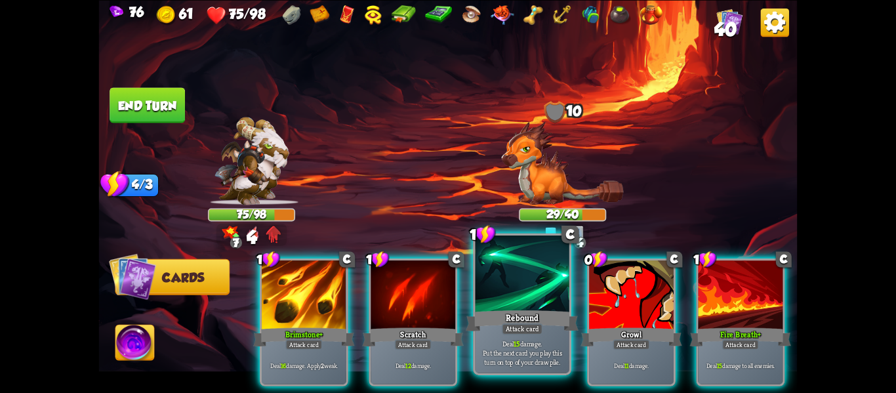
click at [543, 308] on div "Rebound" at bounding box center [522, 320] width 113 height 25
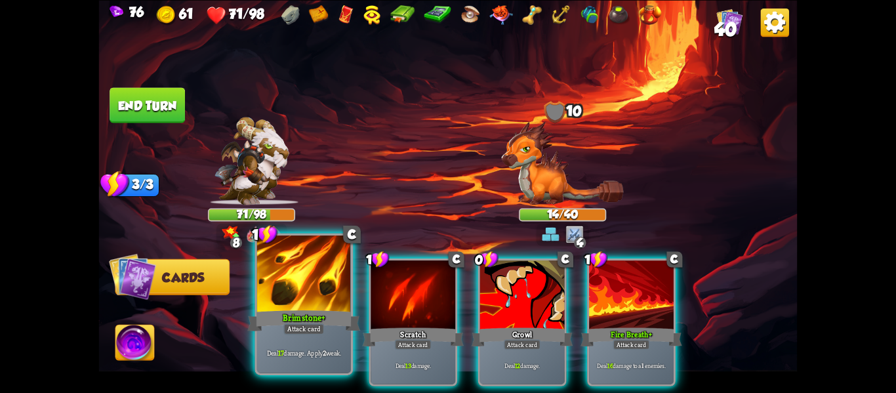
click at [280, 302] on div at bounding box center [304, 275] width 94 height 79
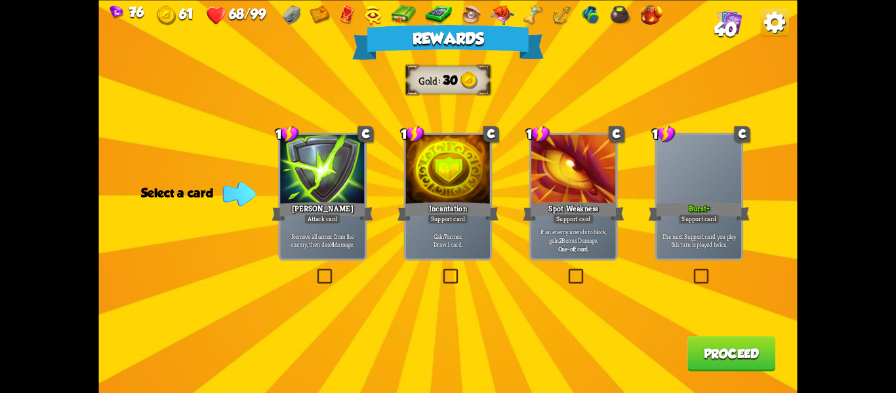
click at [682, 261] on div "Rewards Gold 30 Select a card 1 C [PERSON_NAME] Attack card Remove all armor fr…" at bounding box center [448, 196] width 699 height 393
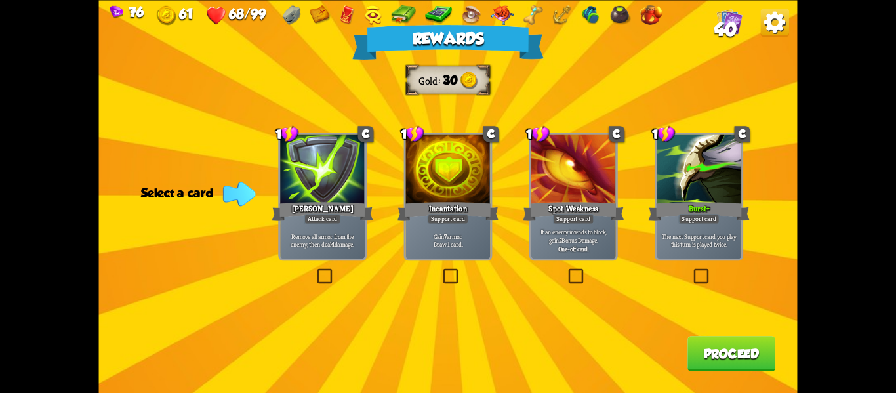
click at [689, 261] on div "Rewards Gold 30 Select a card 1 C [PERSON_NAME] Attack card Remove all armor fr…" at bounding box center [448, 196] width 699 height 393
click at [705, 257] on div "The next Support card you play this turn is played twice." at bounding box center [699, 240] width 85 height 37
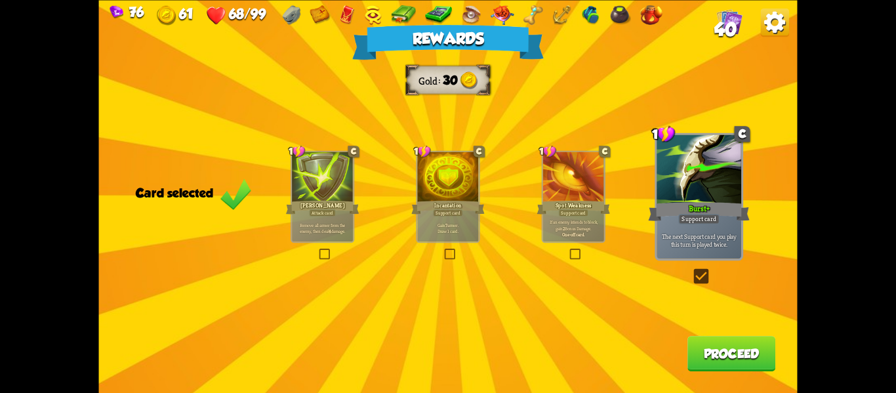
click at [705, 346] on button "Proceed" at bounding box center [732, 353] width 88 height 35
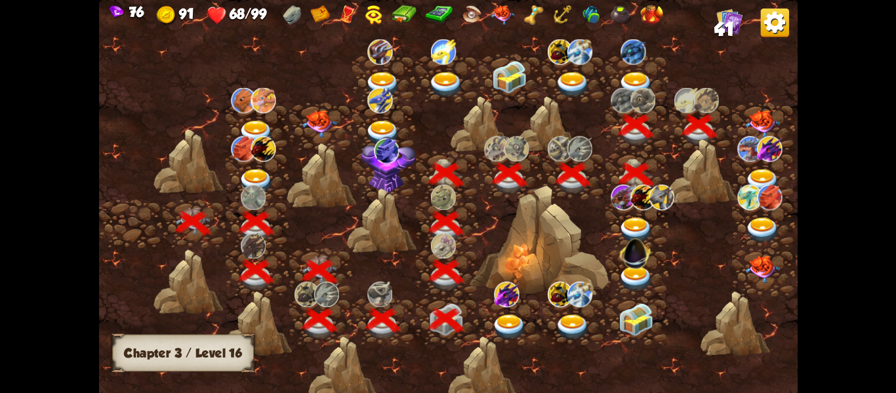
scroll to position [0, 199]
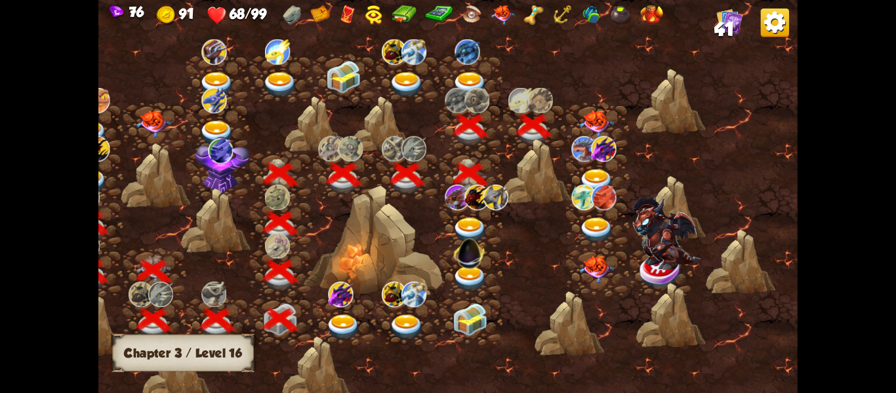
click at [603, 162] on div at bounding box center [598, 174] width 64 height 49
click at [598, 133] on img at bounding box center [596, 124] width 35 height 28
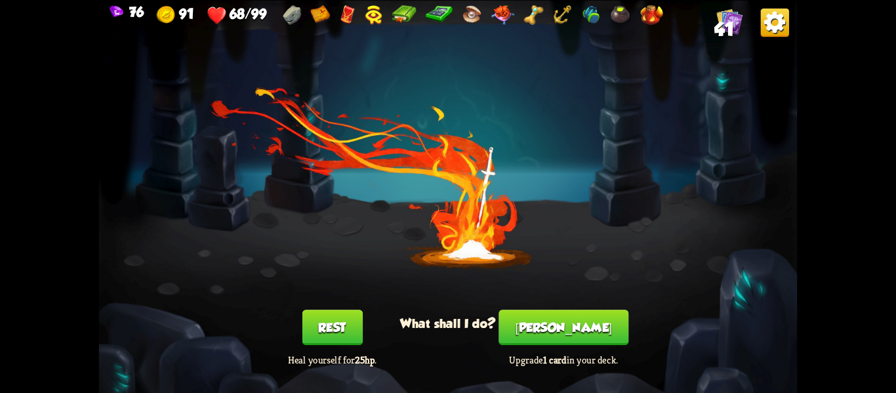
click at [552, 317] on button "[PERSON_NAME]" at bounding box center [564, 327] width 130 height 35
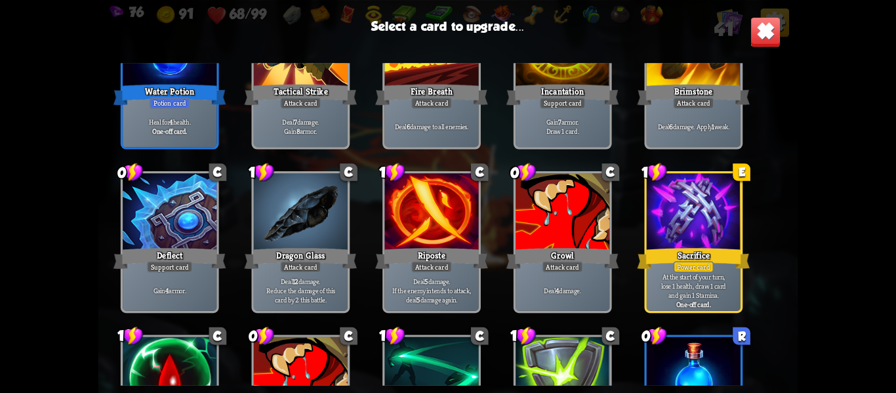
scroll to position [302, 0]
click at [735, 270] on div "Sacrifice" at bounding box center [694, 258] width 113 height 25
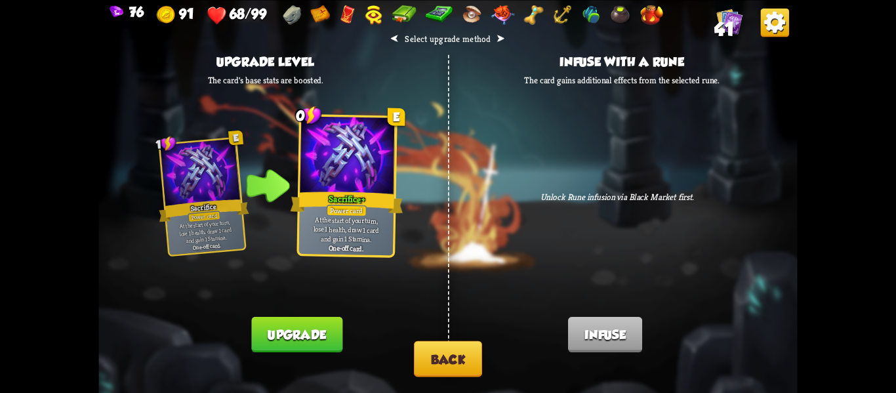
click at [447, 352] on button "Back" at bounding box center [448, 358] width 68 height 36
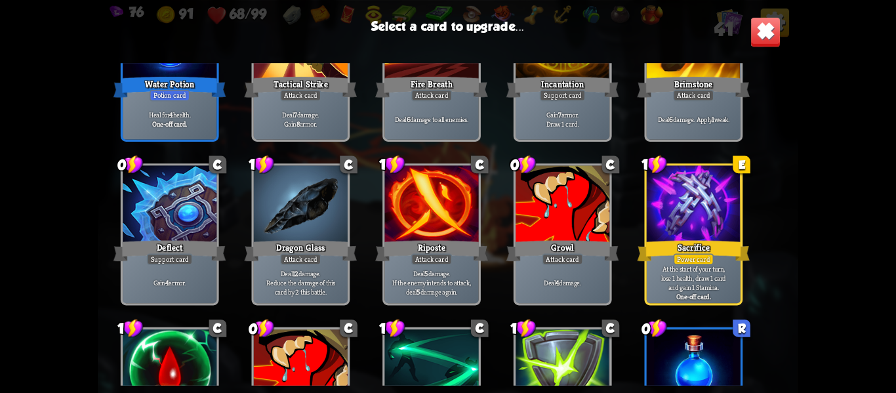
scroll to position [319, 0]
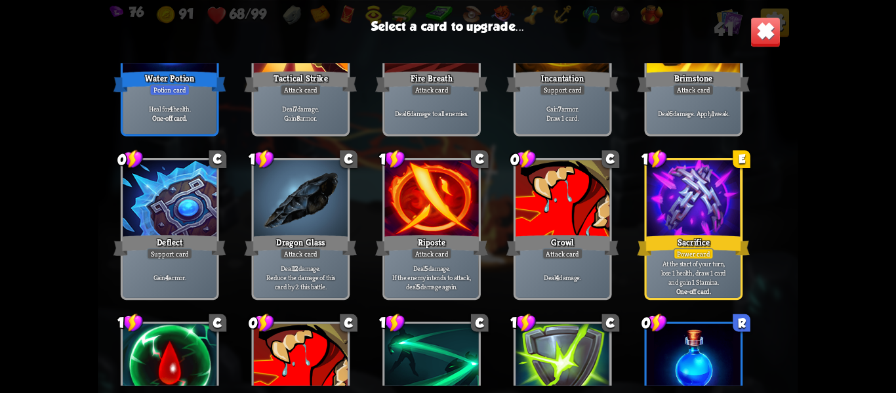
click at [403, 274] on p "Deal 5 damage. If the enemy intends to attack, deal 5 damage again." at bounding box center [431, 277] width 89 height 28
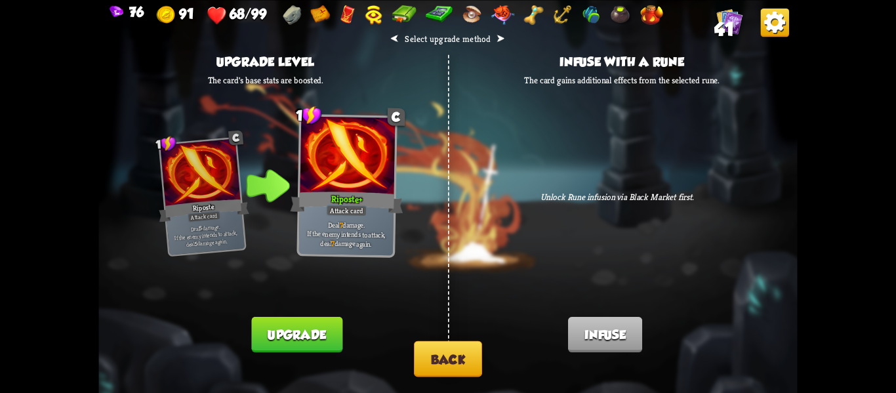
click at [314, 326] on button "Upgrade" at bounding box center [297, 334] width 91 height 35
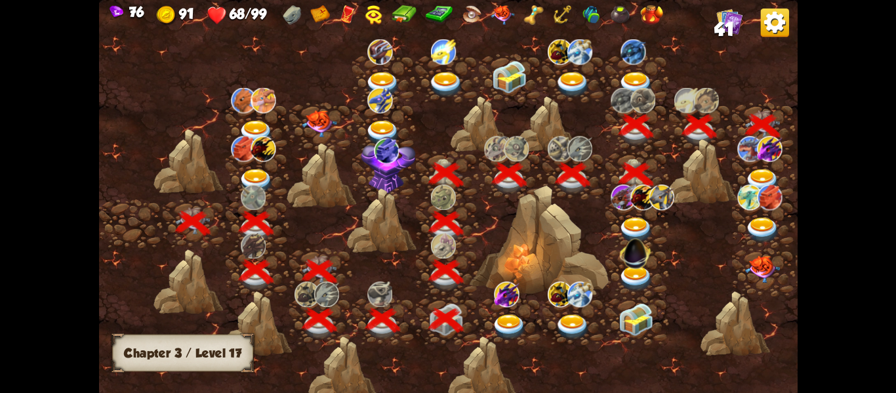
scroll to position [0, 199]
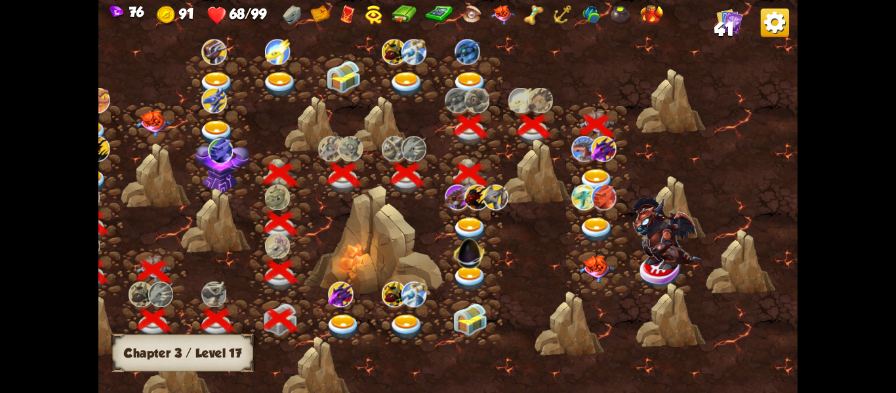
click at [604, 170] on img at bounding box center [596, 182] width 35 height 26
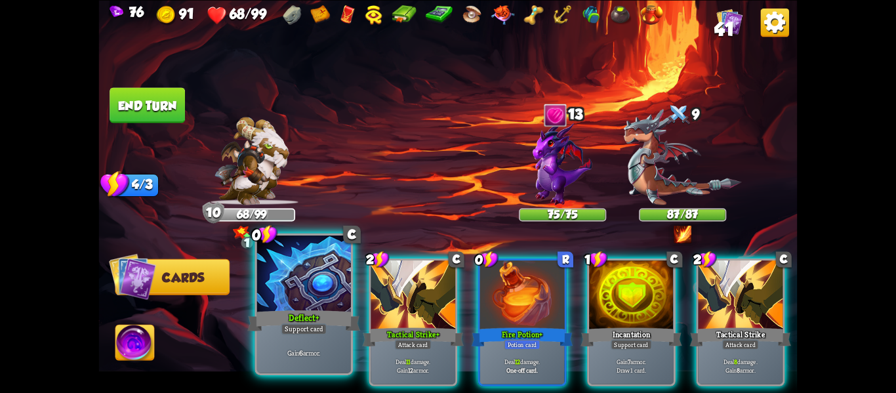
click at [296, 322] on div "Deflect+" at bounding box center [304, 320] width 113 height 25
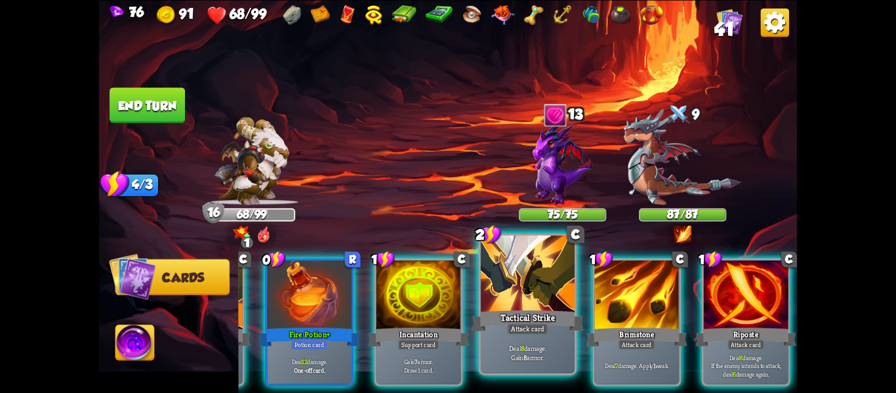
scroll to position [0, 0]
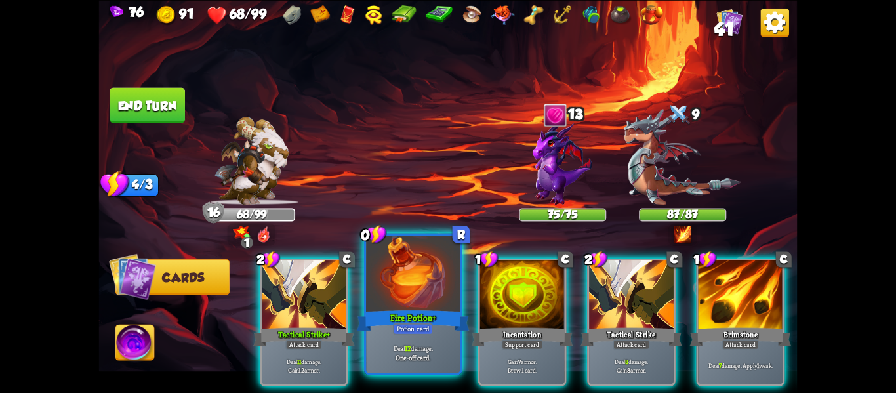
click at [432, 308] on div "Fire Potion+" at bounding box center [413, 320] width 113 height 25
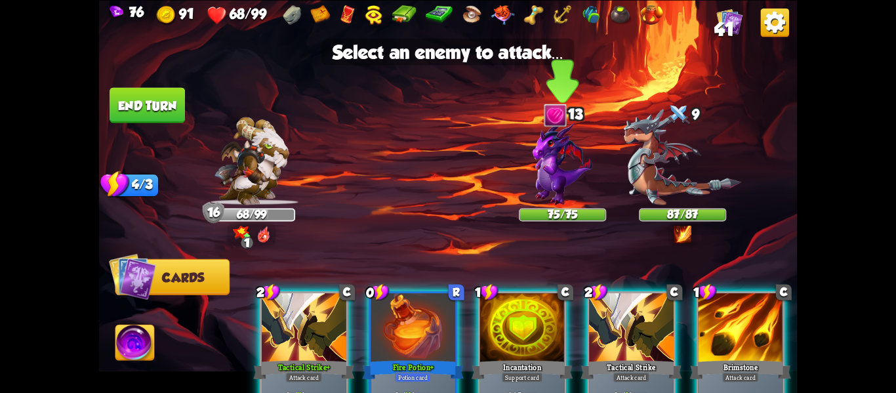
click at [570, 159] on img at bounding box center [563, 163] width 60 height 84
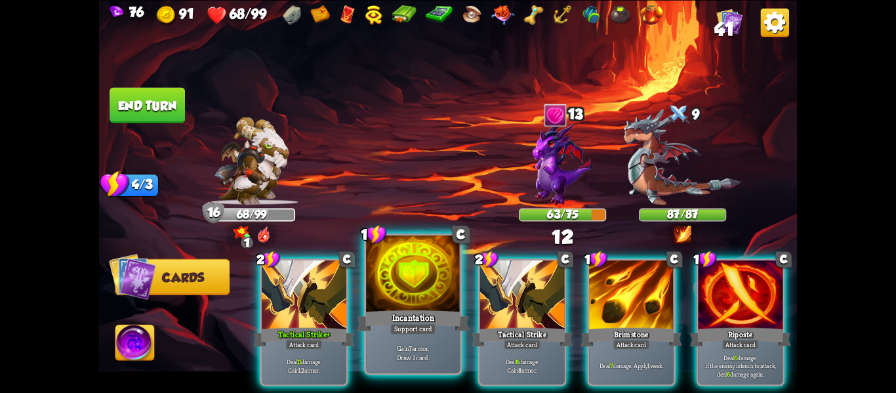
click at [415, 274] on div at bounding box center [413, 275] width 94 height 79
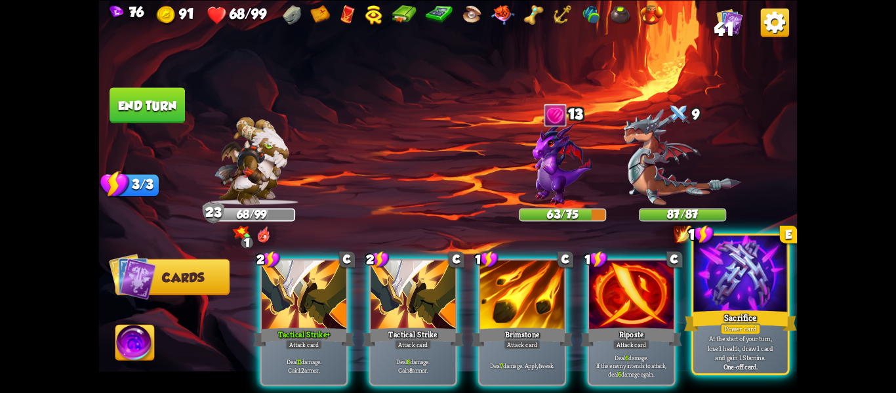
click at [777, 295] on div at bounding box center [740, 275] width 94 height 79
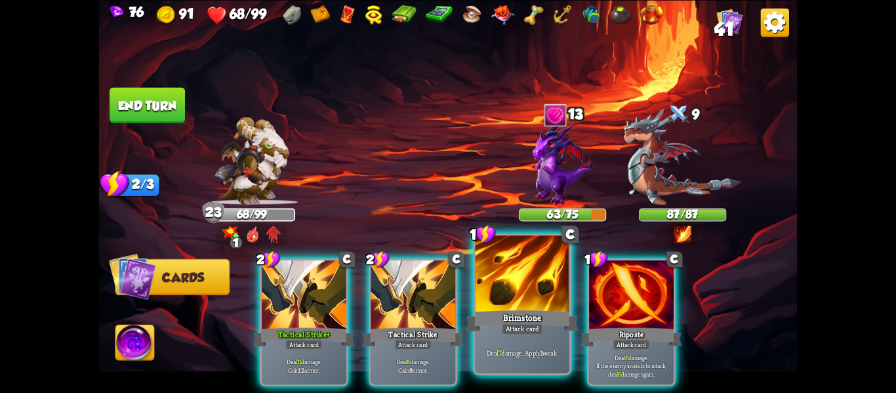
click at [521, 280] on div at bounding box center [523, 275] width 94 height 79
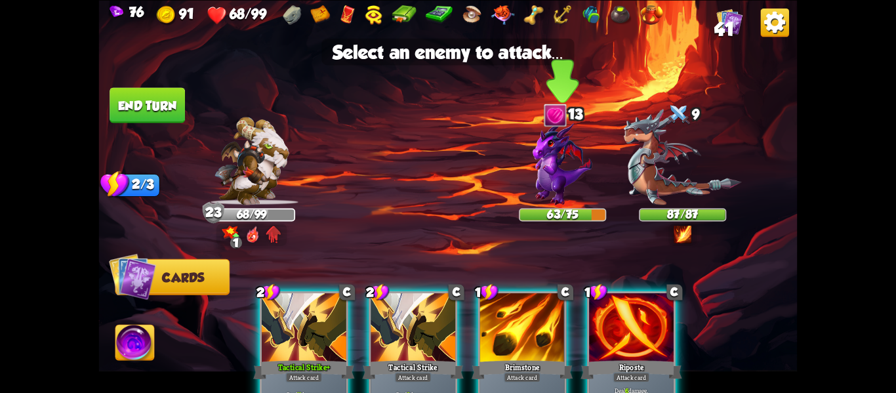
click at [547, 201] on img at bounding box center [563, 163] width 60 height 84
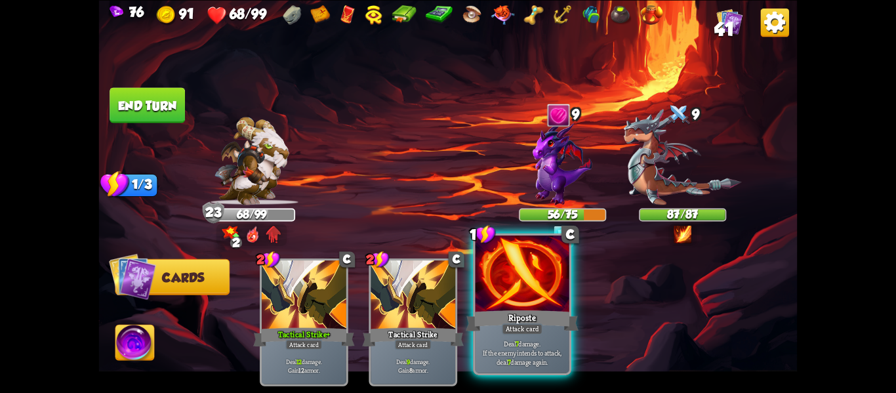
click at [548, 354] on p "Deal 7 damage. If the enemy intends to attack, deal 7 damage again." at bounding box center [522, 353] width 89 height 28
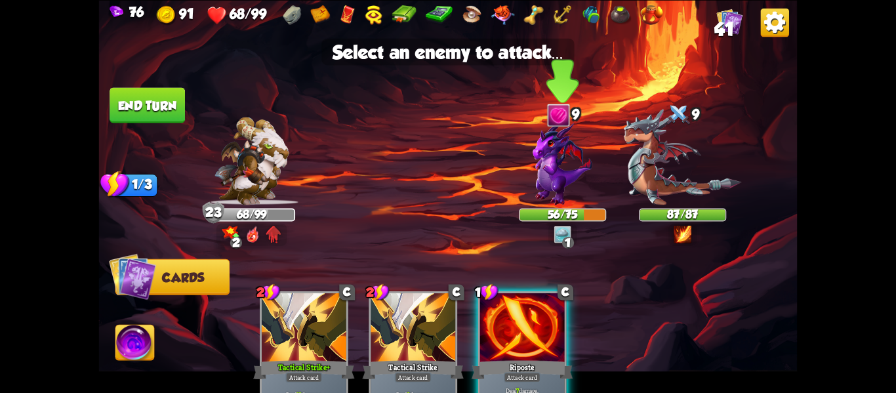
click at [543, 149] on img at bounding box center [563, 163] width 60 height 84
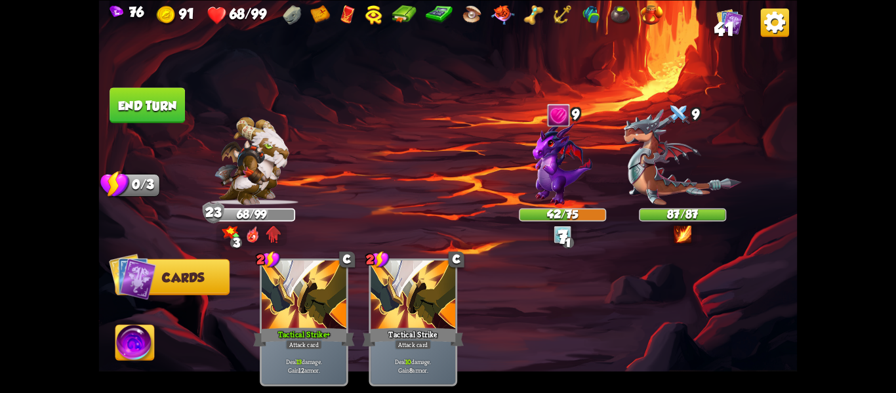
click at [162, 106] on button "End turn" at bounding box center [147, 104] width 75 height 35
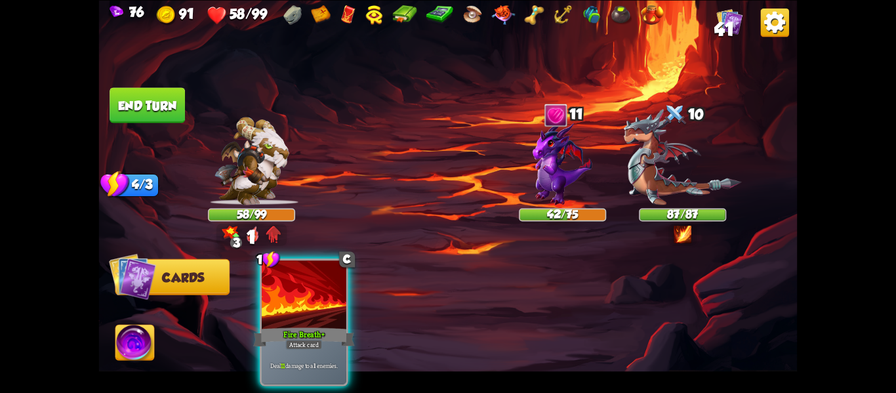
click at [560, 184] on div "Player turn" at bounding box center [448, 197] width 699 height 108
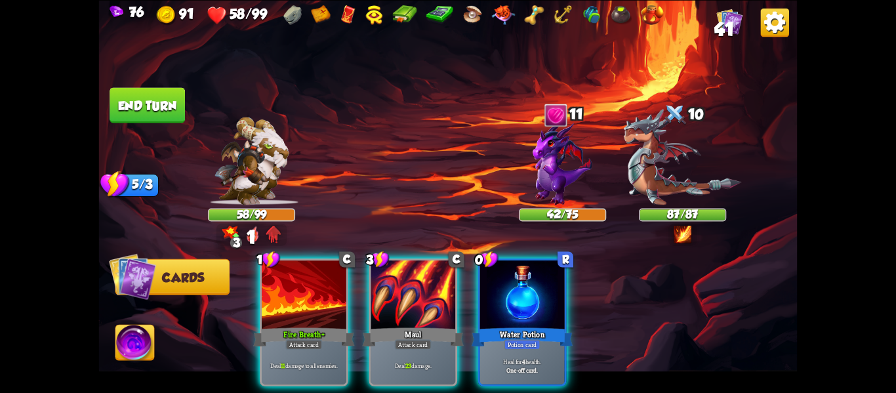
click at [560, 184] on img at bounding box center [563, 163] width 60 height 84
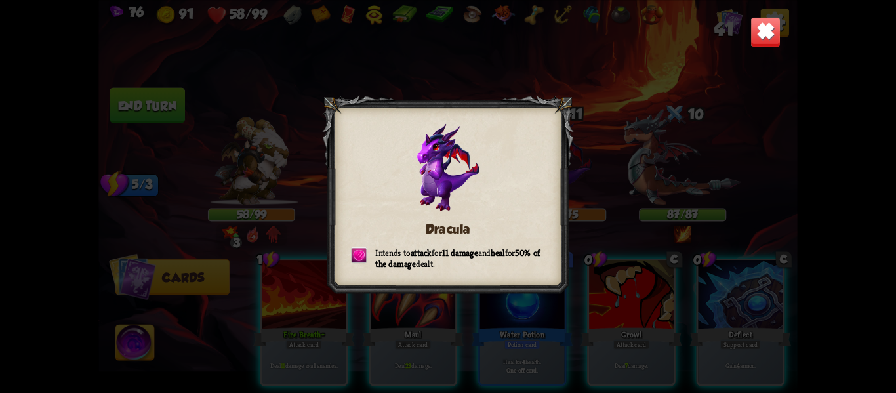
click at [762, 28] on img at bounding box center [766, 31] width 31 height 31
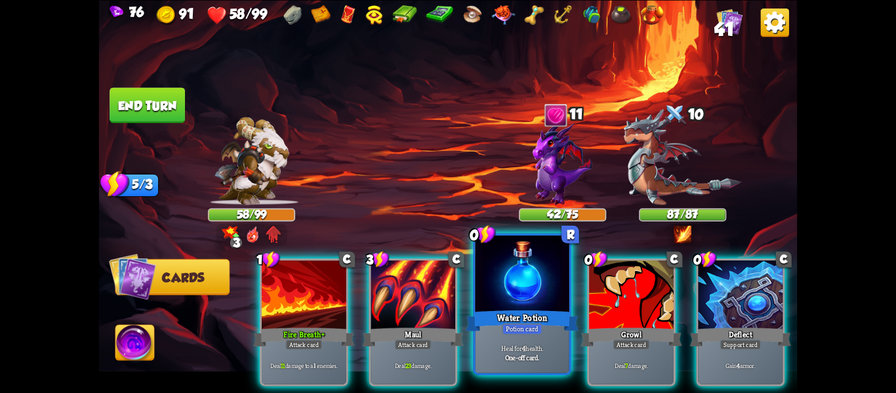
click at [531, 276] on div at bounding box center [523, 275] width 94 height 79
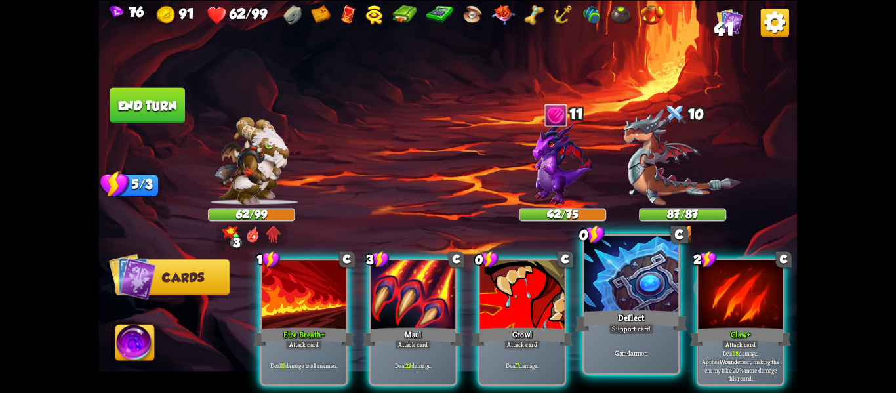
click at [674, 314] on div "Deflect" at bounding box center [631, 320] width 113 height 25
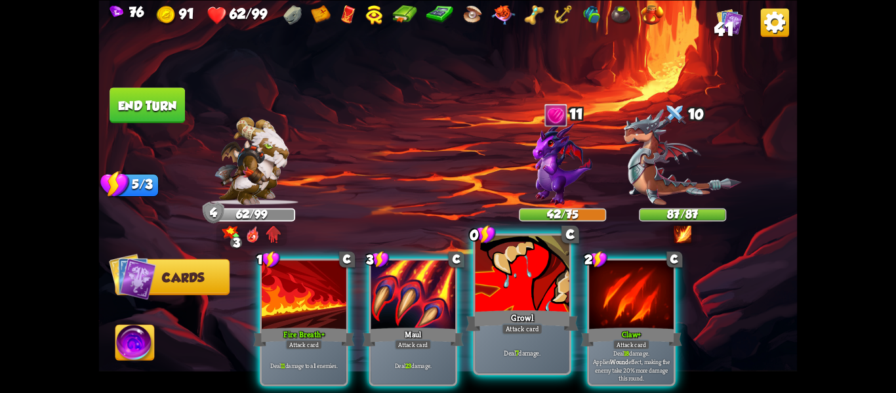
click at [497, 317] on div "Growl" at bounding box center [522, 320] width 113 height 25
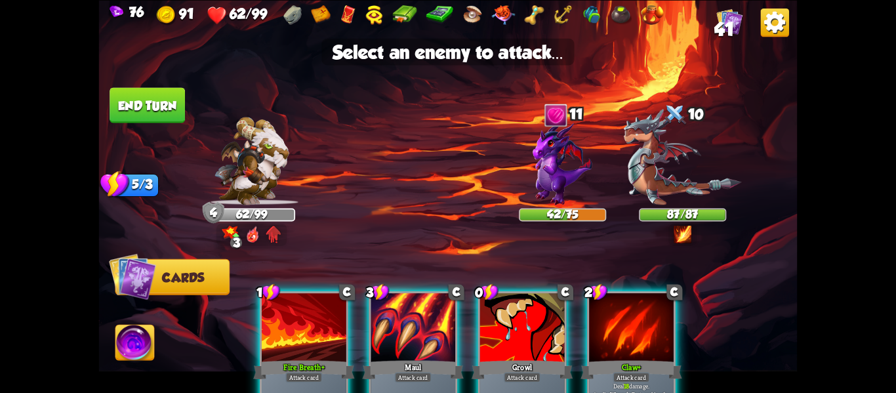
click at [548, 314] on div at bounding box center [522, 329] width 85 height 72
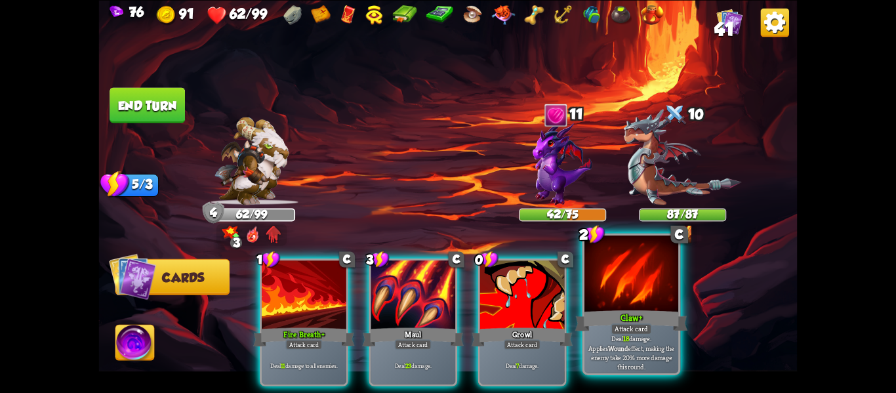
click at [587, 312] on div "Claw+" at bounding box center [631, 320] width 113 height 25
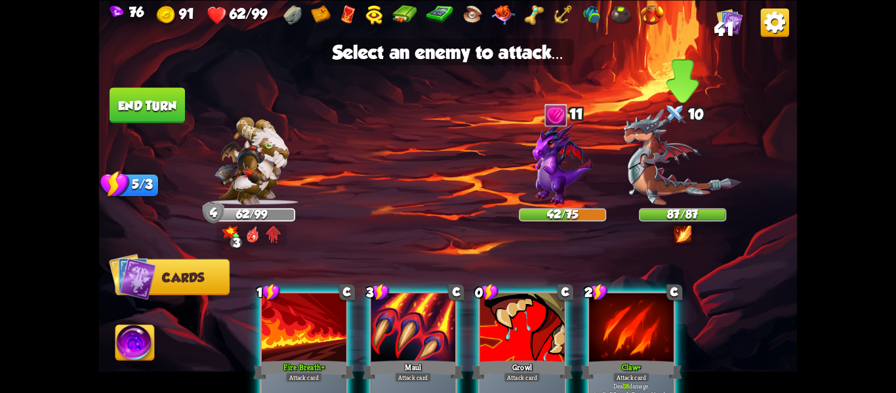
click at [659, 202] on img at bounding box center [683, 157] width 118 height 96
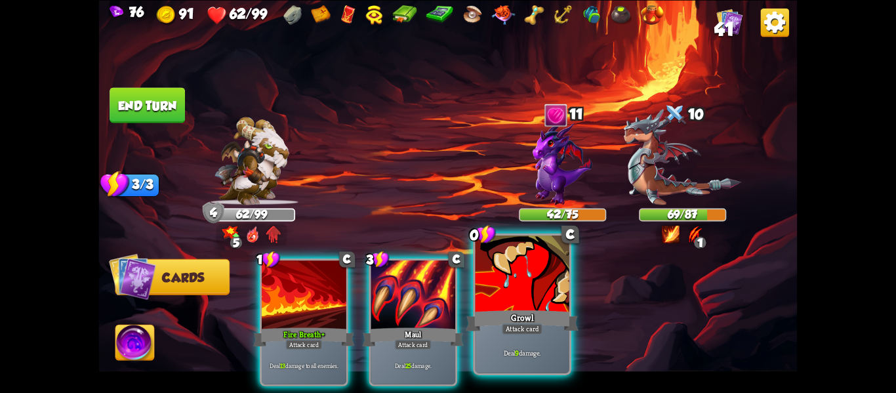
click at [516, 339] on div "Deal 9 damage." at bounding box center [523, 352] width 94 height 41
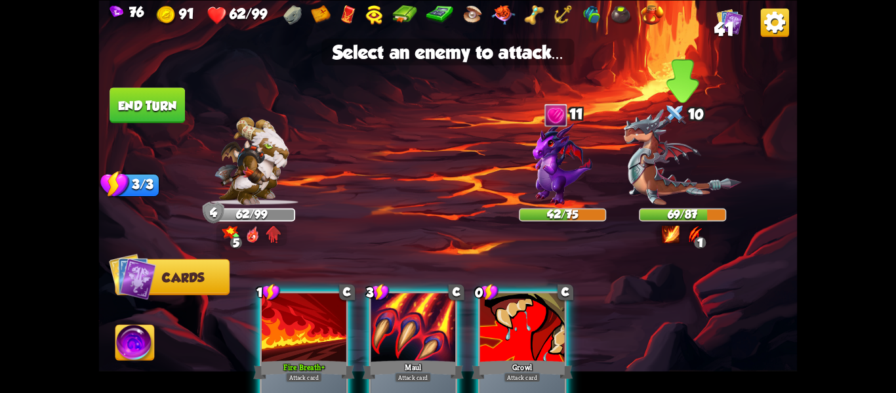
click at [684, 171] on img at bounding box center [683, 157] width 118 height 96
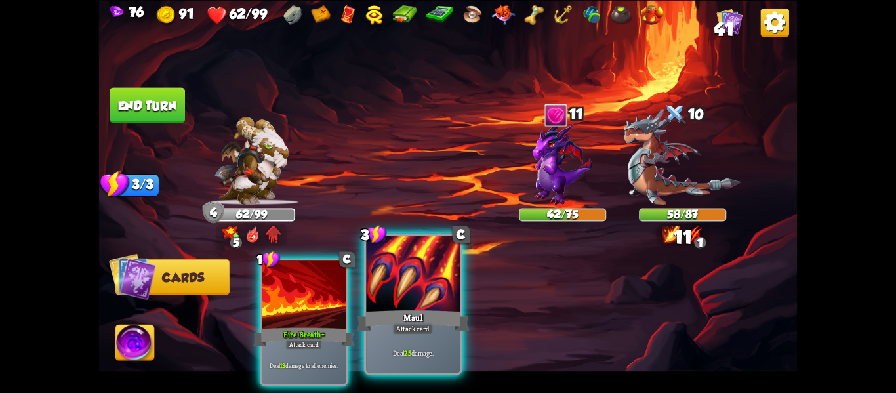
click at [432, 283] on div at bounding box center [413, 275] width 94 height 79
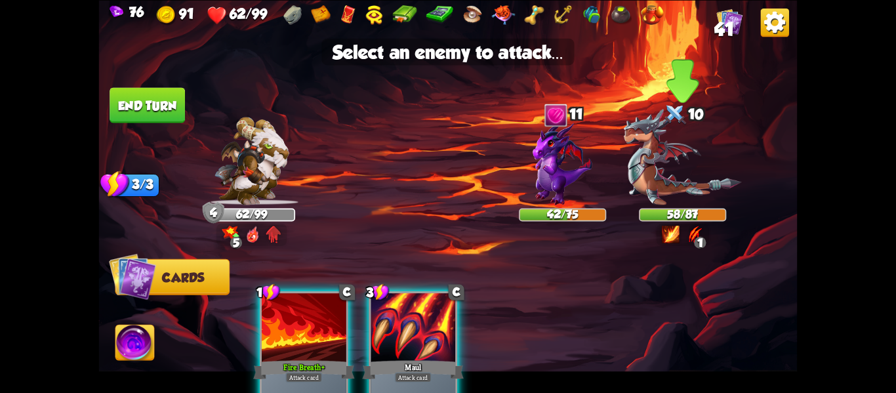
click at [669, 147] on img at bounding box center [683, 157] width 118 height 96
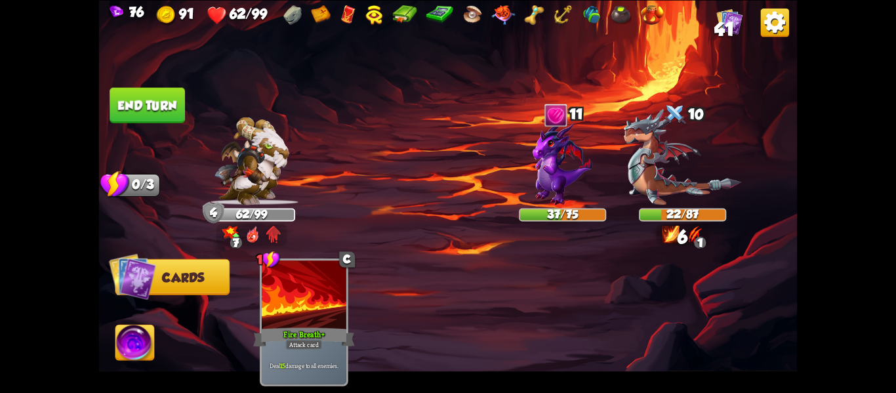
click at [149, 106] on button "End turn" at bounding box center [147, 104] width 75 height 35
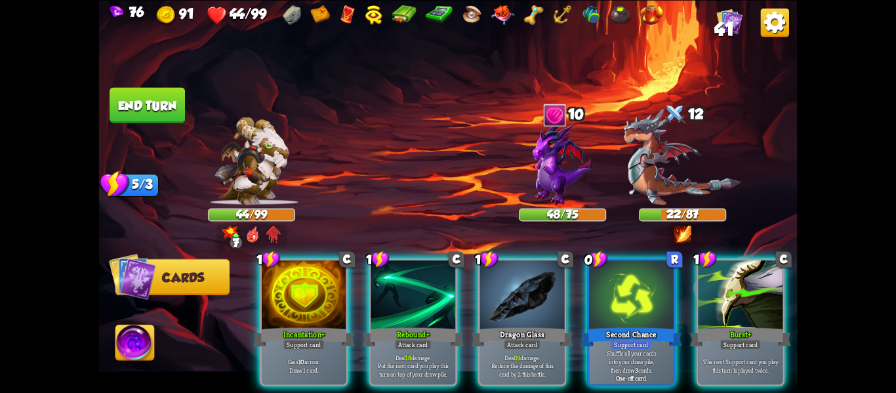
drag, startPoint x: 259, startPoint y: 319, endPoint x: 820, endPoint y: 241, distance: 566.3
click at [820, 241] on div "76 91 44/99 41 Select an enemy to attack... You don't have enough stamina to pl…" at bounding box center [448, 196] width 896 height 393
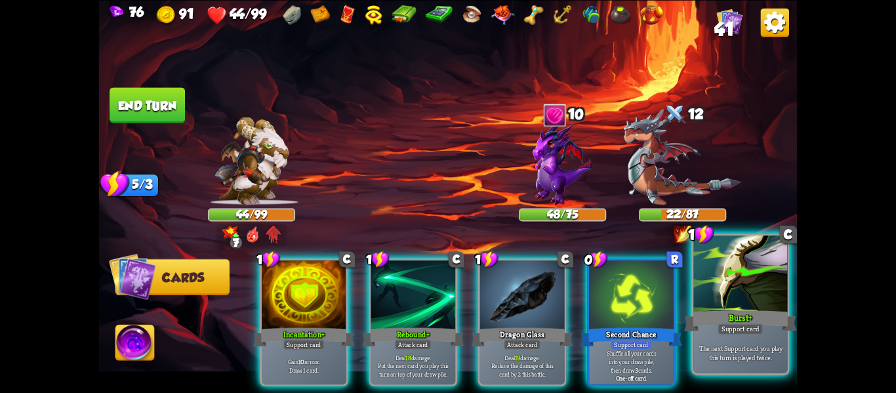
click at [724, 304] on div at bounding box center [740, 275] width 94 height 79
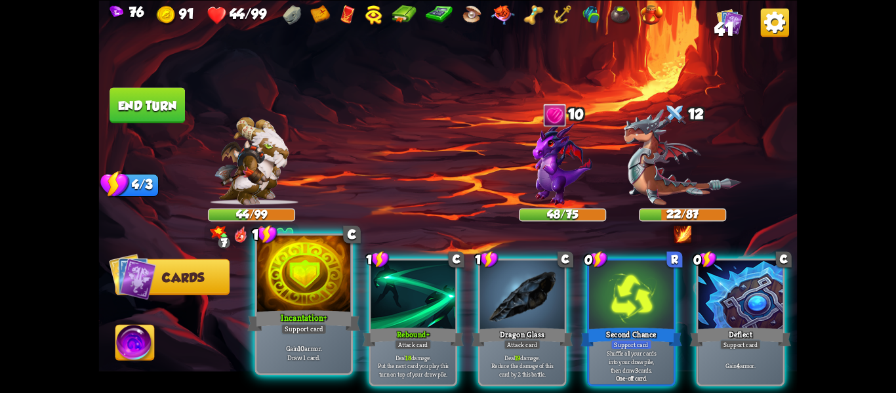
click at [329, 332] on div "Incantation+" at bounding box center [304, 320] width 113 height 25
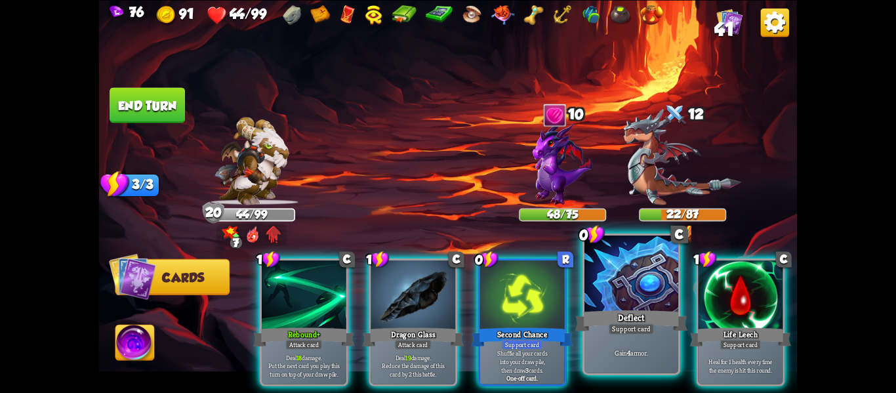
click at [594, 321] on div "Deflect" at bounding box center [631, 320] width 113 height 25
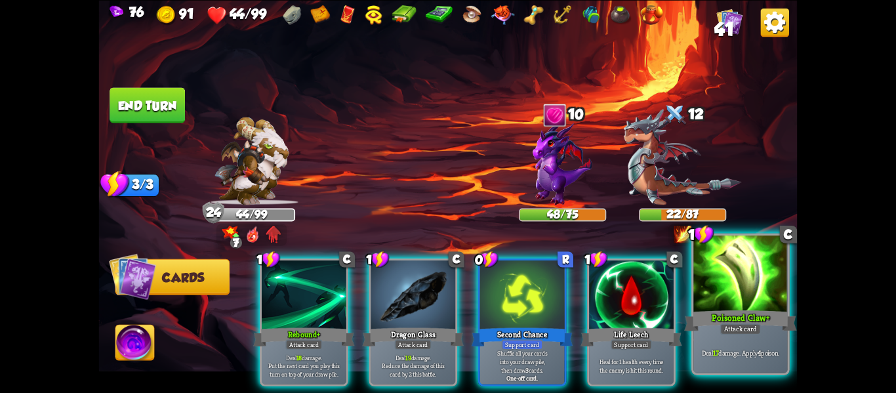
click at [714, 305] on div at bounding box center [740, 275] width 94 height 79
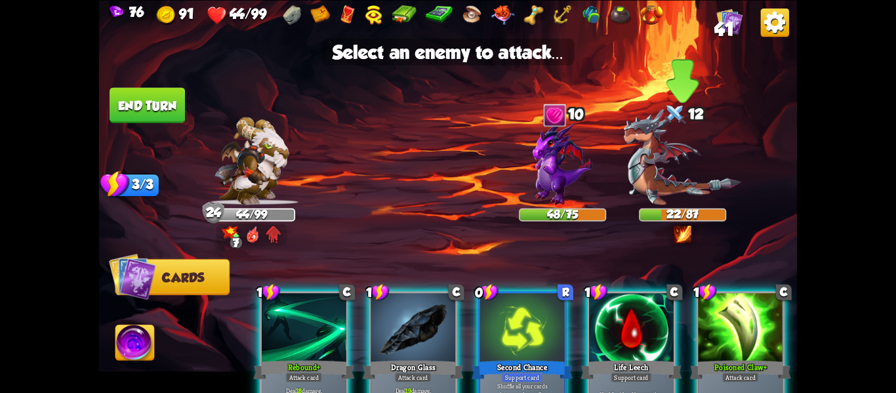
click at [652, 163] on img at bounding box center [683, 157] width 118 height 96
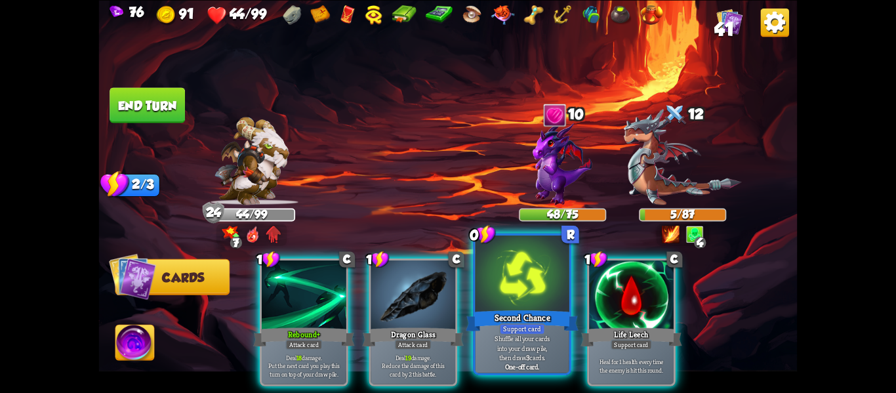
click at [537, 291] on div at bounding box center [523, 275] width 94 height 79
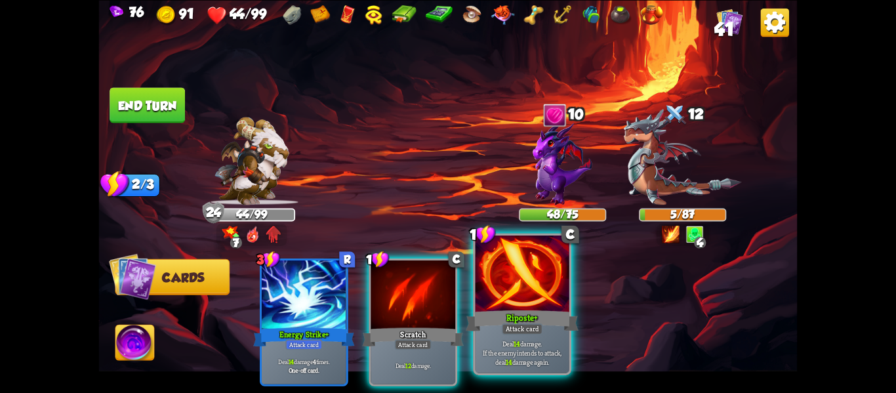
click at [535, 289] on div at bounding box center [523, 275] width 94 height 79
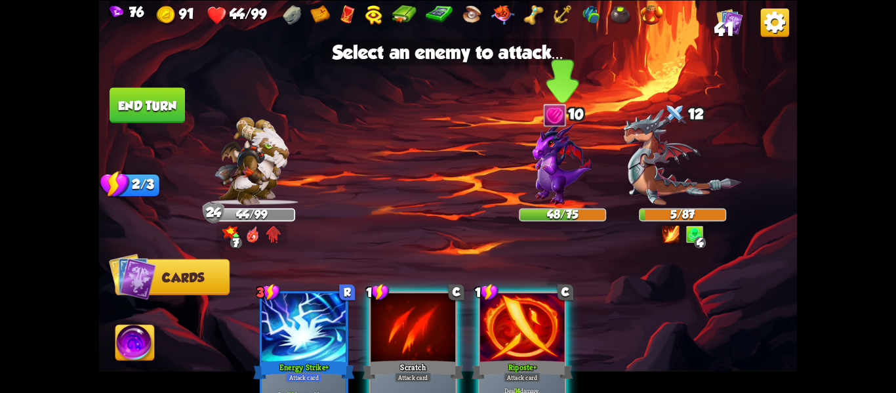
click at [569, 174] on img at bounding box center [563, 163] width 60 height 84
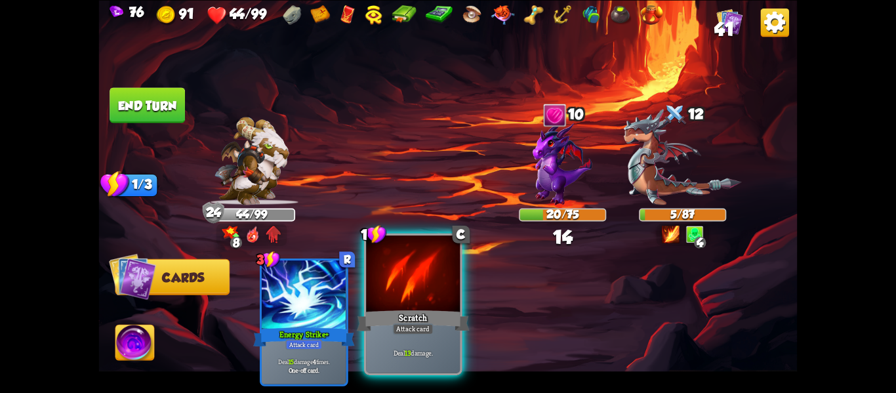
click at [420, 299] on div at bounding box center [413, 275] width 94 height 79
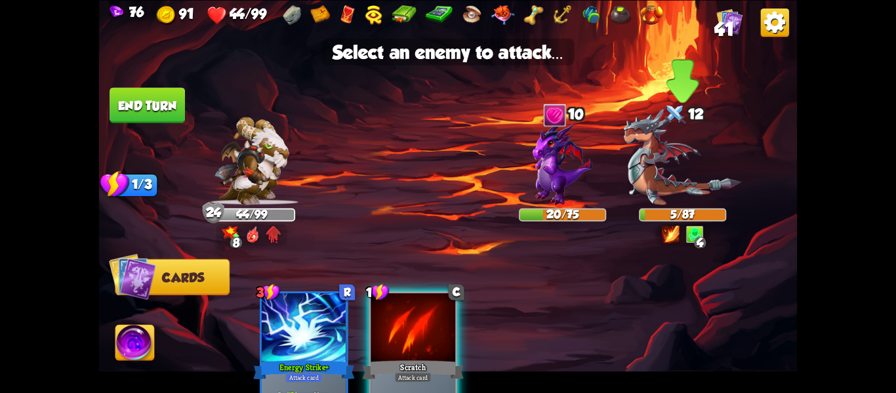
click at [637, 176] on img at bounding box center [683, 157] width 118 height 96
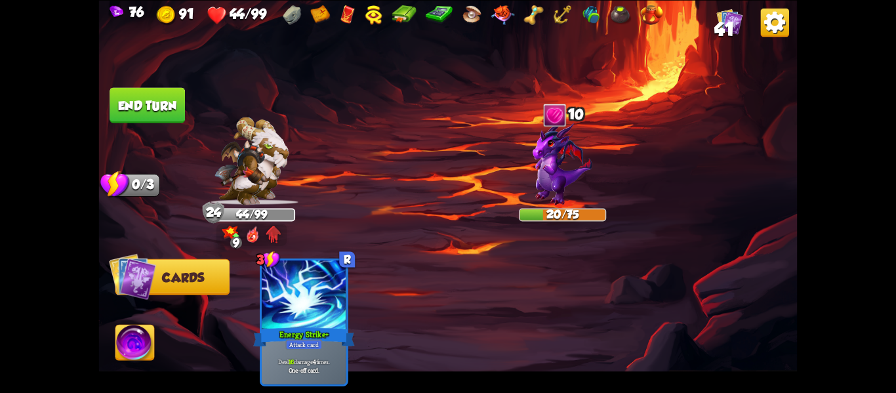
click at [128, 346] on img at bounding box center [134, 344] width 39 height 39
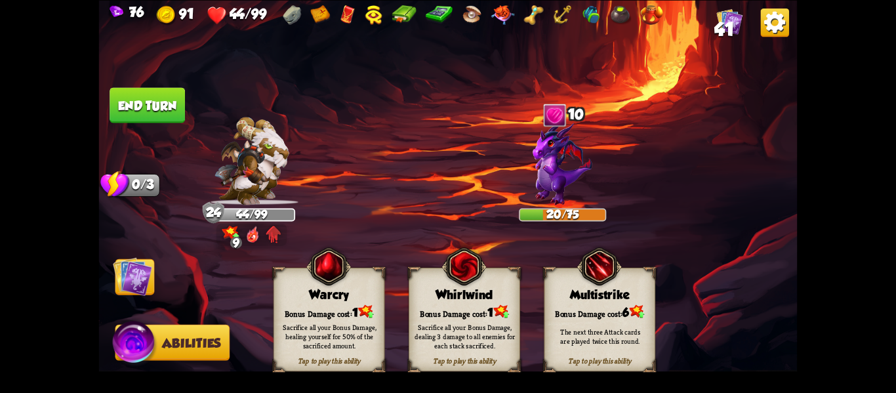
click at [361, 296] on div "Warcry" at bounding box center [329, 294] width 110 height 14
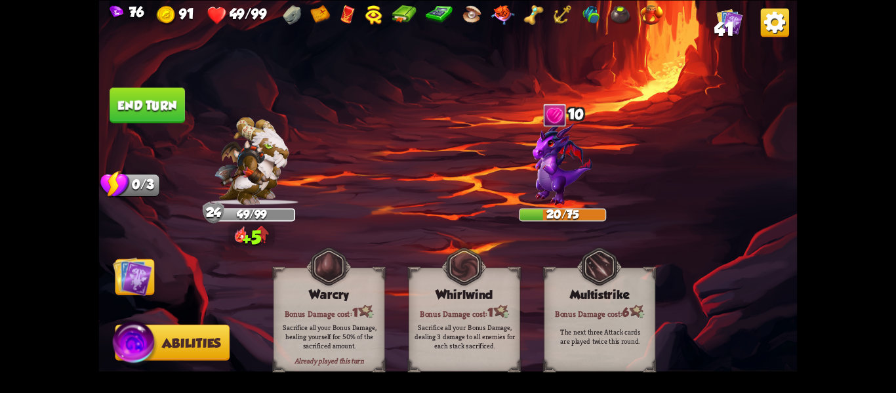
click at [144, 107] on button "End turn" at bounding box center [147, 104] width 75 height 35
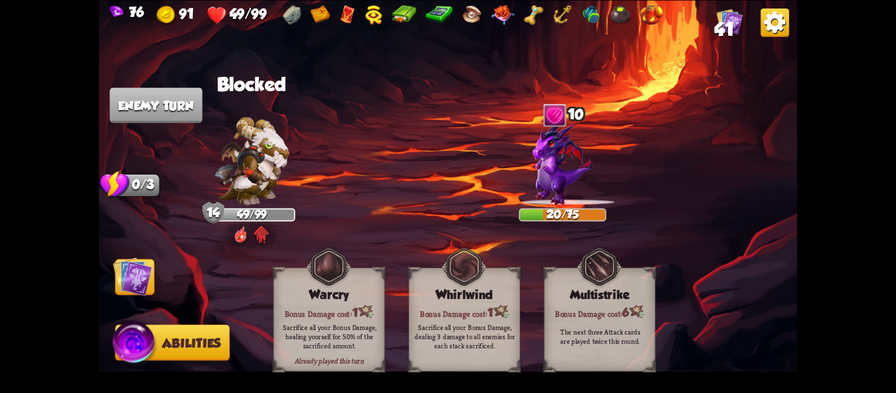
click at [133, 276] on img at bounding box center [132, 276] width 39 height 39
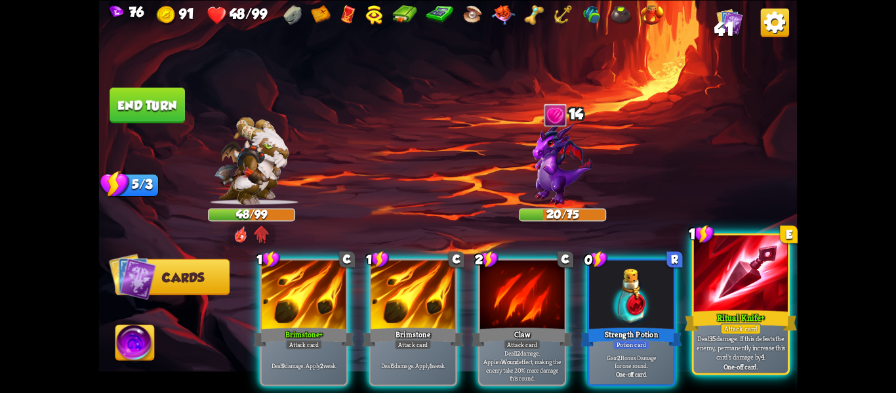
click at [711, 304] on div at bounding box center [740, 275] width 94 height 79
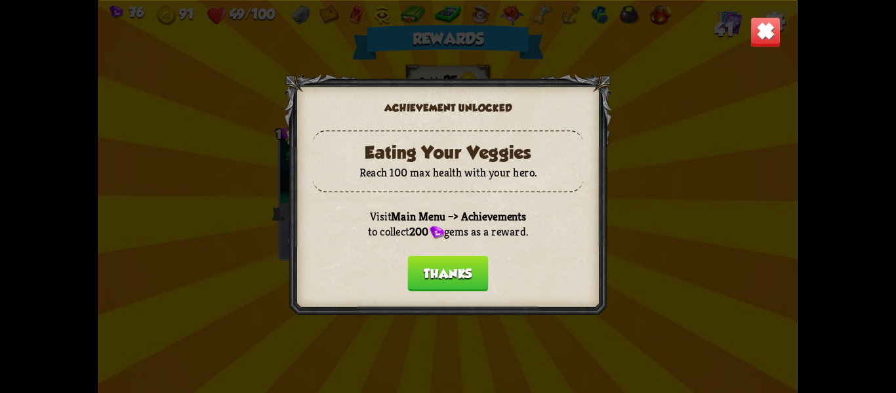
click at [467, 271] on button "Thanks" at bounding box center [447, 272] width 81 height 35
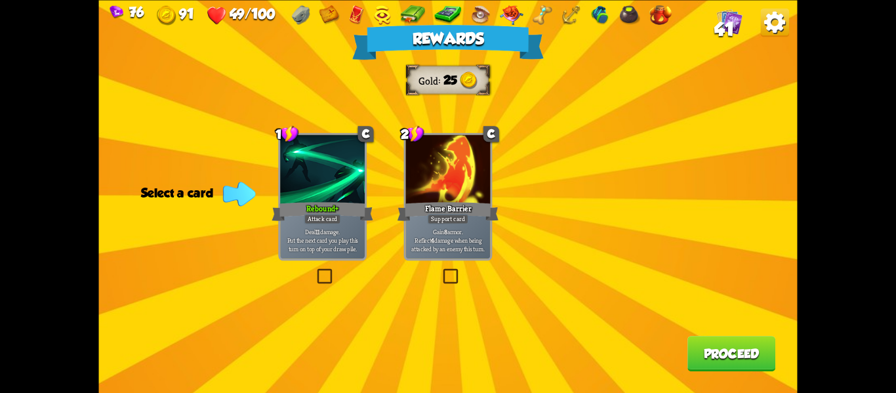
click at [341, 257] on div "Deal 11 damage. Put the next card you play this turn on top of your draw pile." at bounding box center [322, 240] width 85 height 37
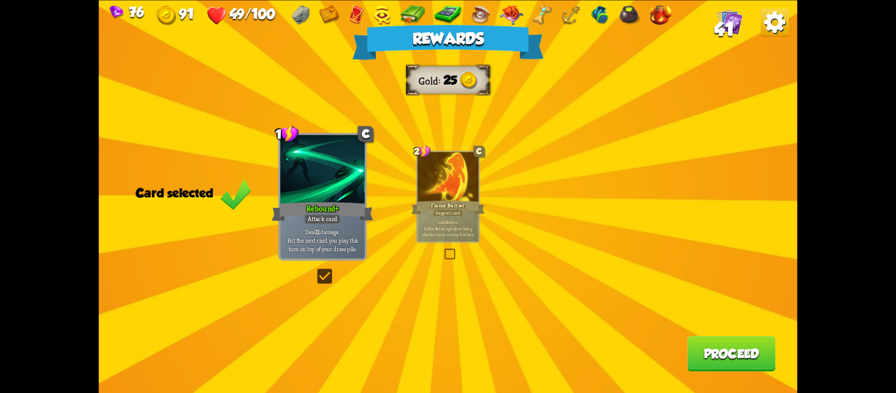
click at [678, 364] on div "Rewards Gold 25 Card selected 1 C Rebound+ Attack card Deal 11 damage. Put the …" at bounding box center [448, 196] width 699 height 393
click at [680, 363] on div "Rewards Gold 25 Card selected 1 C Rebound+ Attack card Deal 11 damage. Put the …" at bounding box center [448, 196] width 699 height 393
click at [739, 367] on button "Proceed" at bounding box center [732, 353] width 88 height 35
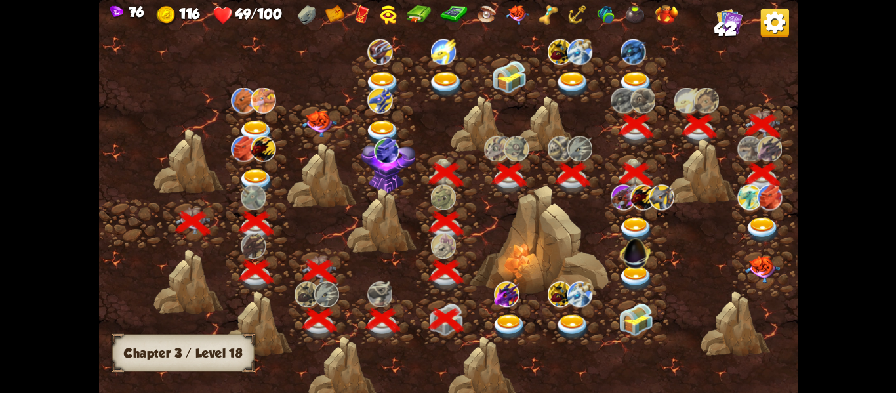
scroll to position [0, 199]
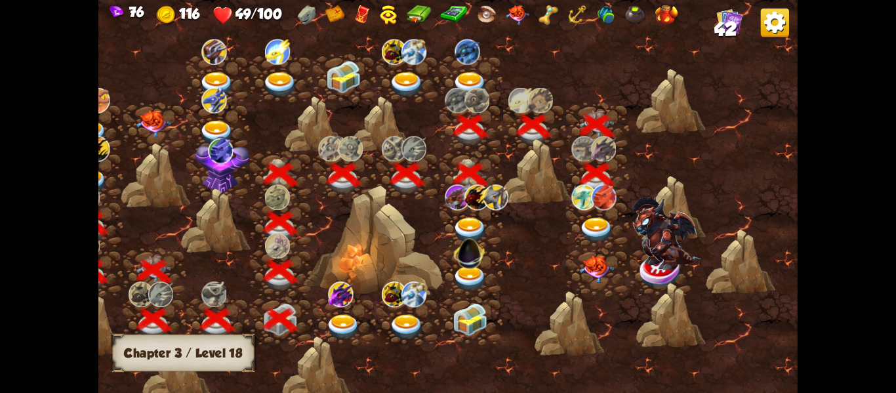
click at [599, 232] on img at bounding box center [596, 230] width 35 height 26
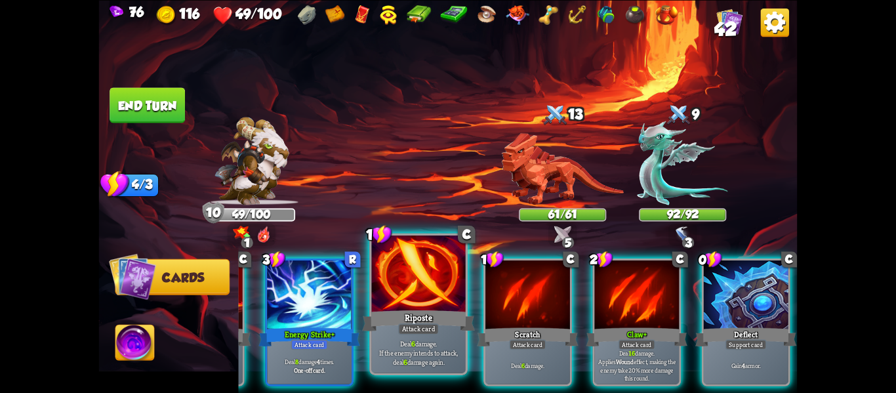
scroll to position [0, 254]
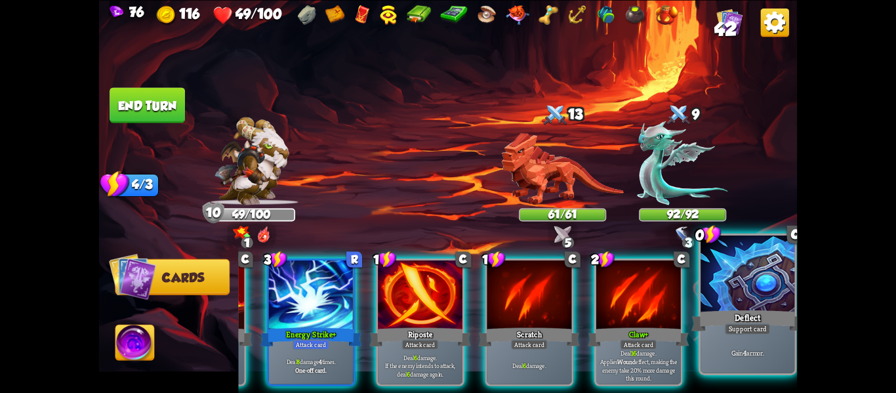
click at [782, 333] on div "Deflect" at bounding box center [747, 320] width 113 height 25
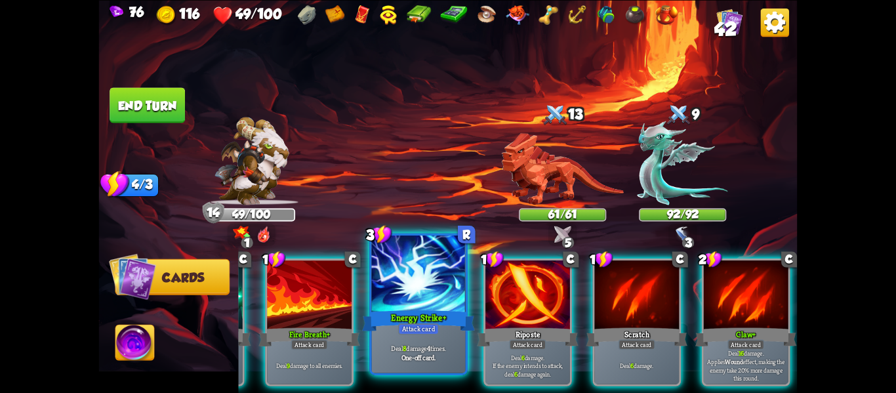
scroll to position [0, 0]
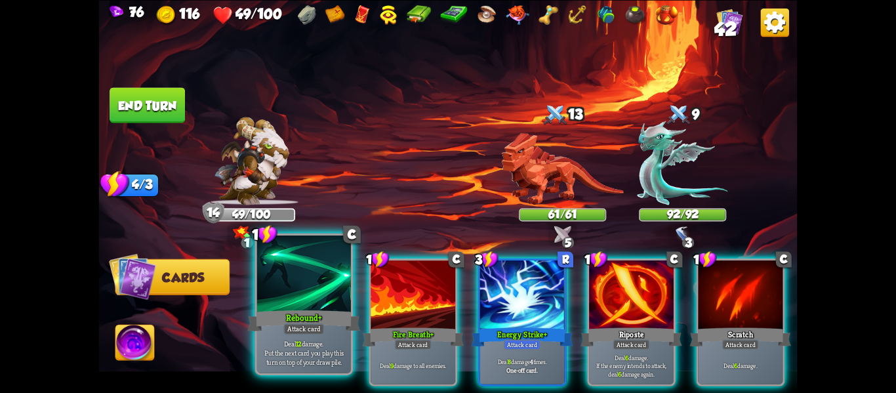
click at [300, 346] on b "12" at bounding box center [299, 343] width 6 height 9
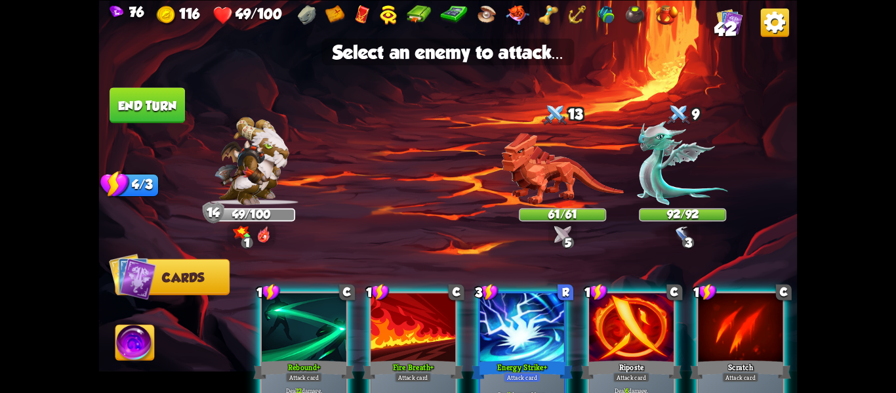
click at [298, 355] on div at bounding box center [304, 329] width 85 height 72
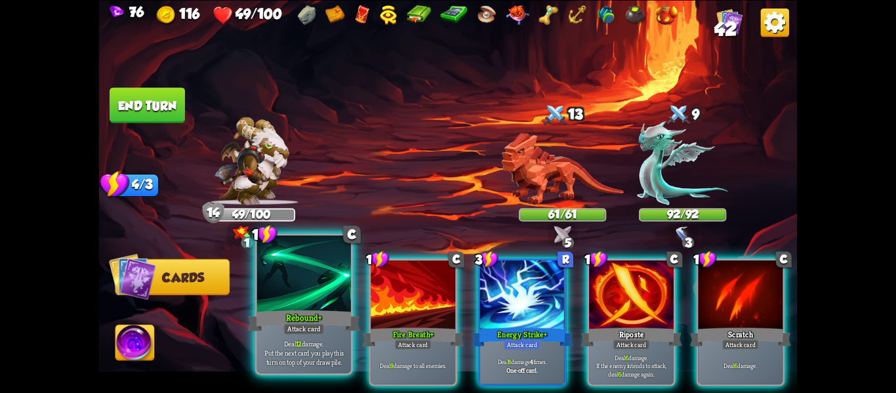
click at [297, 358] on p "Deal 12 damage. Put the next card you play this turn on top of your draw pile." at bounding box center [303, 353] width 89 height 28
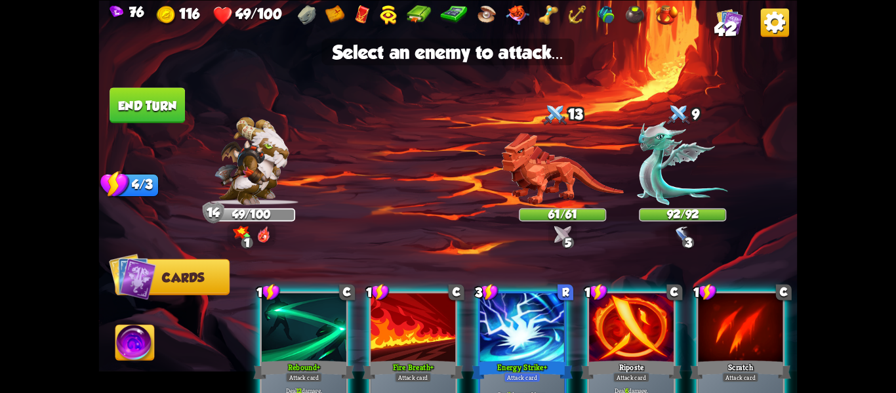
click at [329, 348] on div at bounding box center [304, 329] width 85 height 72
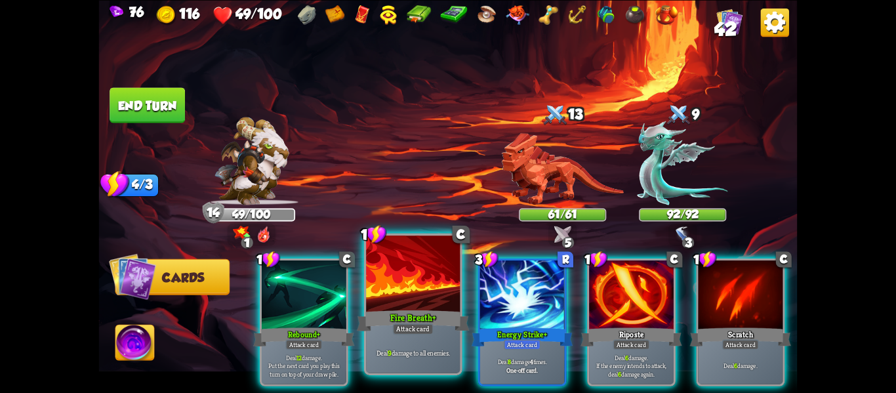
click at [374, 338] on div "Deal 9 damage to all enemies." at bounding box center [413, 352] width 94 height 41
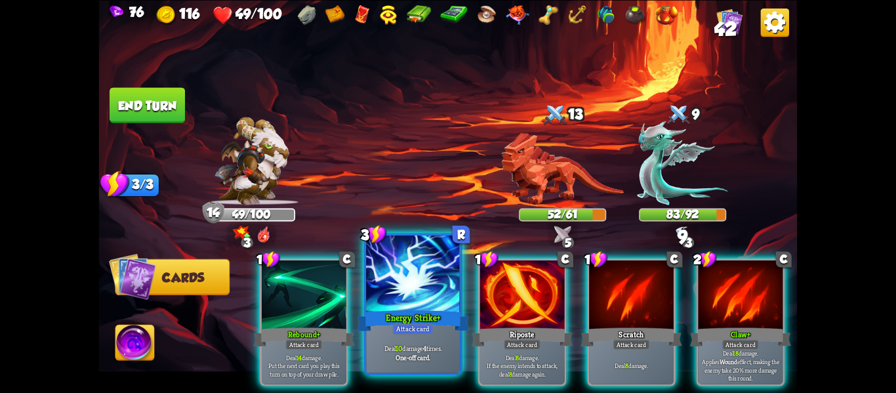
click at [383, 340] on div "Deal 10 damage 4 times. One-off card." at bounding box center [413, 352] width 94 height 41
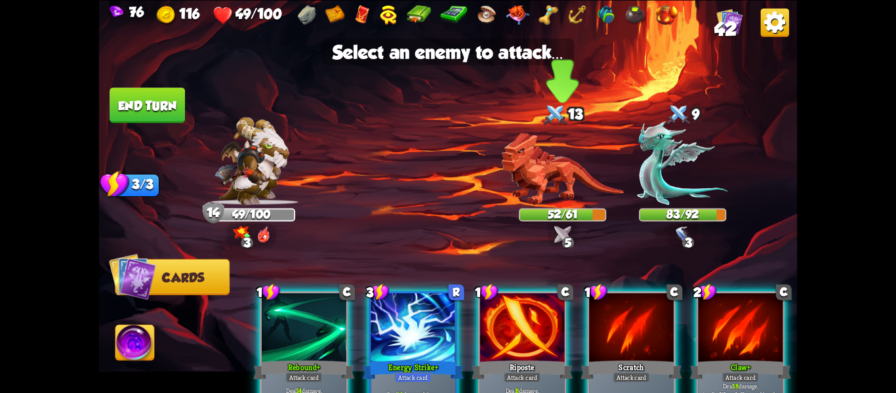
click at [549, 202] on img at bounding box center [563, 169] width 122 height 72
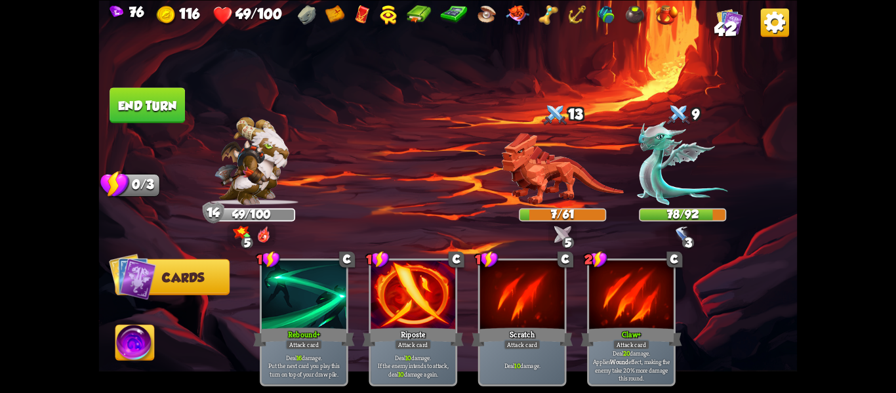
click at [136, 96] on button "End turn" at bounding box center [147, 104] width 75 height 35
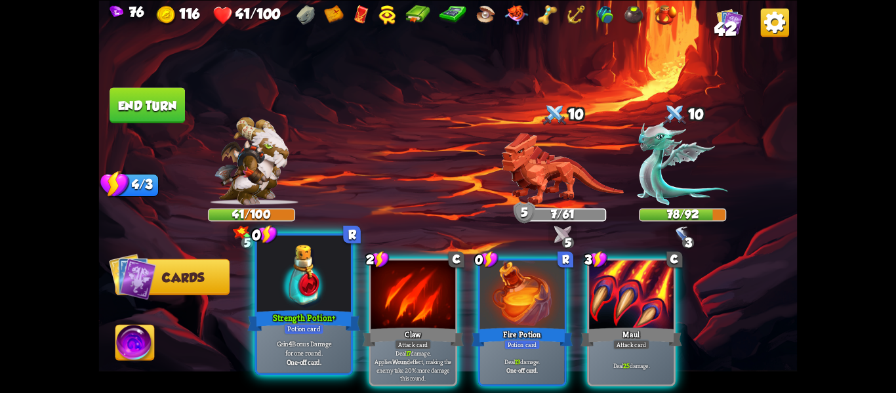
click at [312, 300] on div at bounding box center [304, 275] width 94 height 79
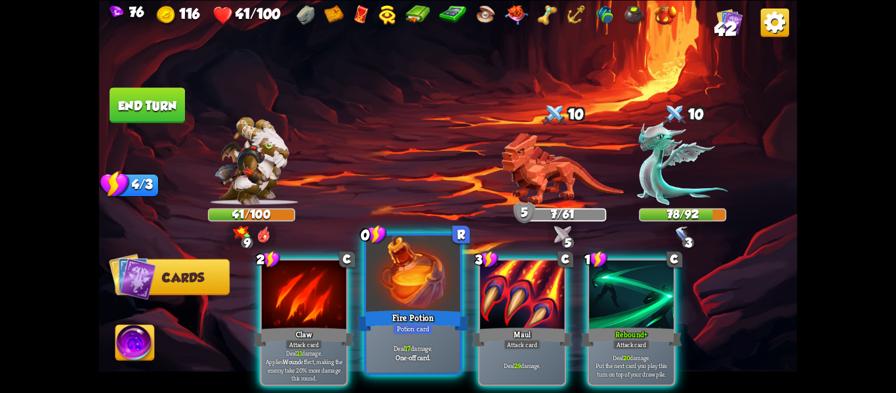
click at [398, 323] on div "Potion card" at bounding box center [413, 328] width 41 height 11
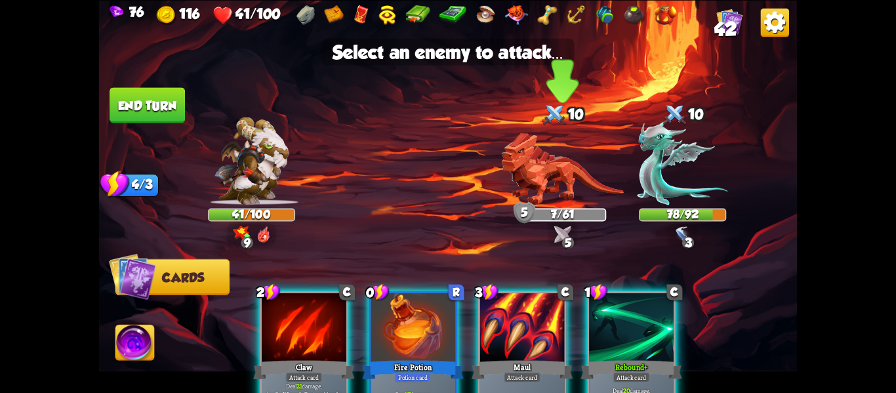
click at [535, 176] on img at bounding box center [563, 169] width 122 height 72
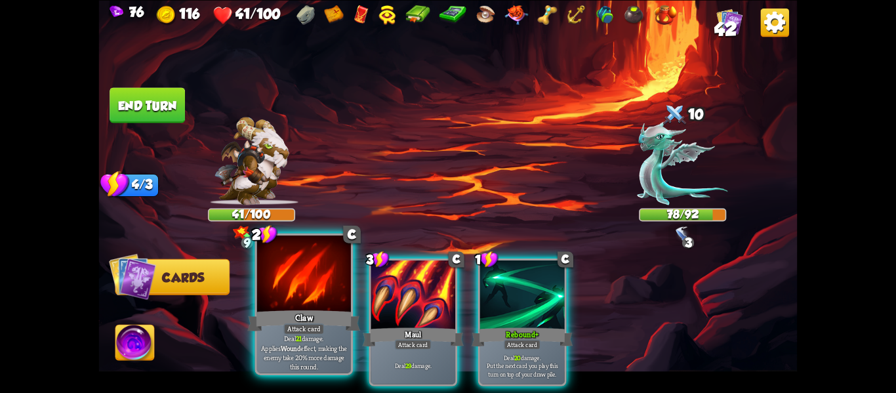
click at [327, 291] on div at bounding box center [304, 275] width 94 height 79
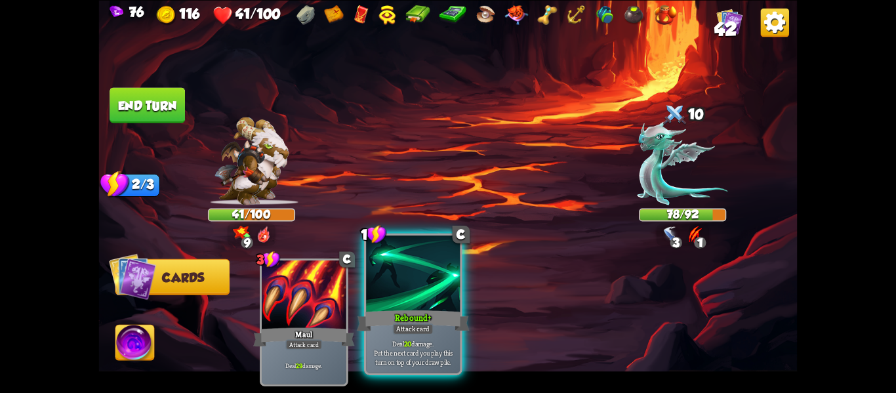
click at [365, 294] on div "1 C Rebound+ Attack card Deal 20 damage. Put the next card you play this turn o…" at bounding box center [413, 304] width 98 height 142
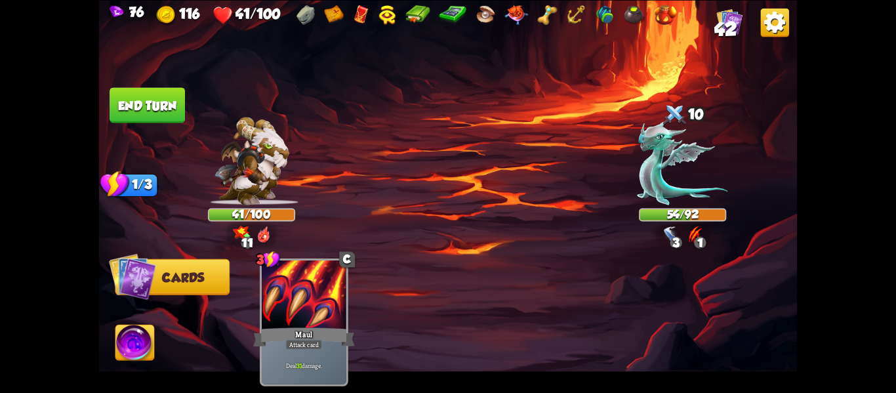
click at [118, 102] on button "End turn" at bounding box center [147, 104] width 75 height 35
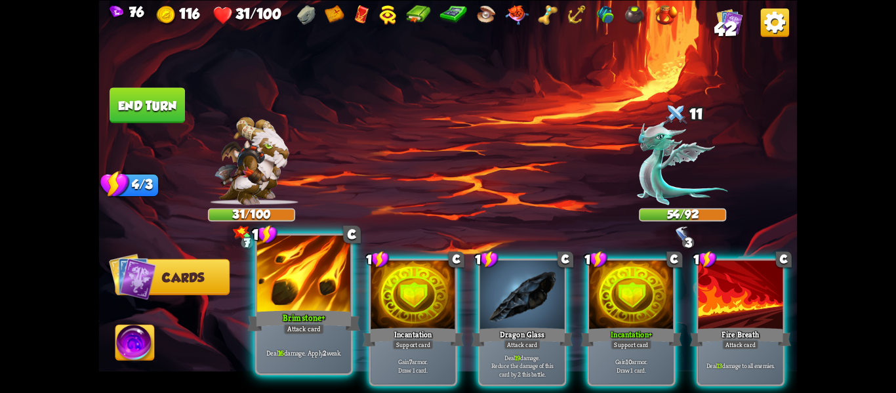
click at [339, 317] on div "Brimstone+" at bounding box center [304, 320] width 113 height 25
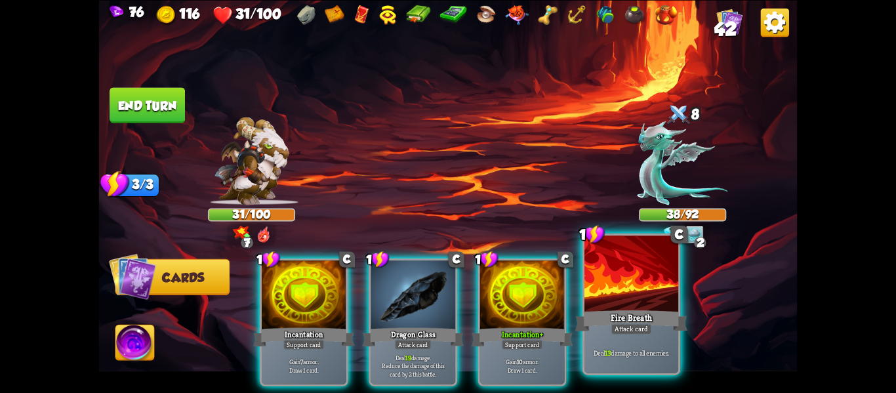
click at [612, 316] on div "Fire Breath" at bounding box center [631, 320] width 113 height 25
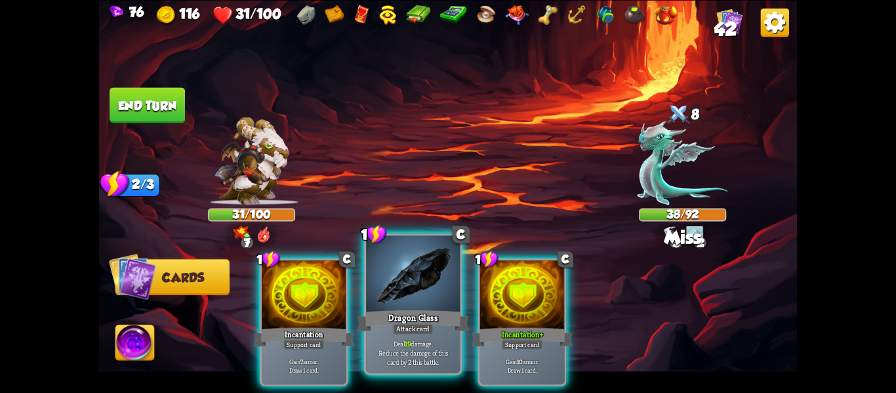
click at [423, 306] on div at bounding box center [413, 275] width 94 height 79
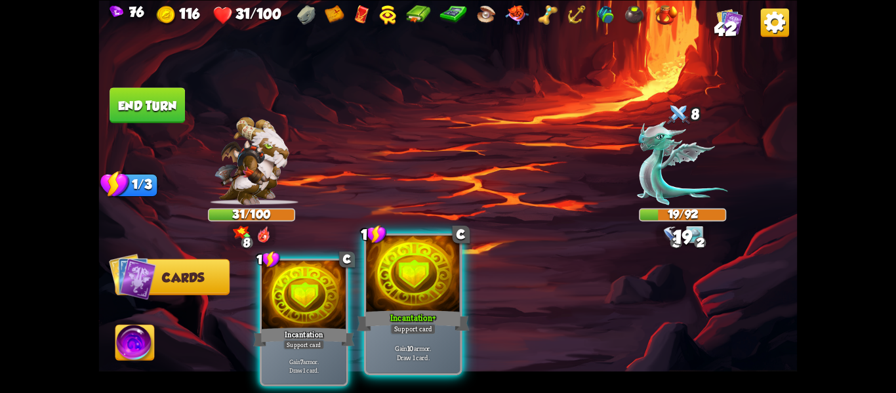
click at [423, 308] on div "Incantation+" at bounding box center [413, 320] width 113 height 25
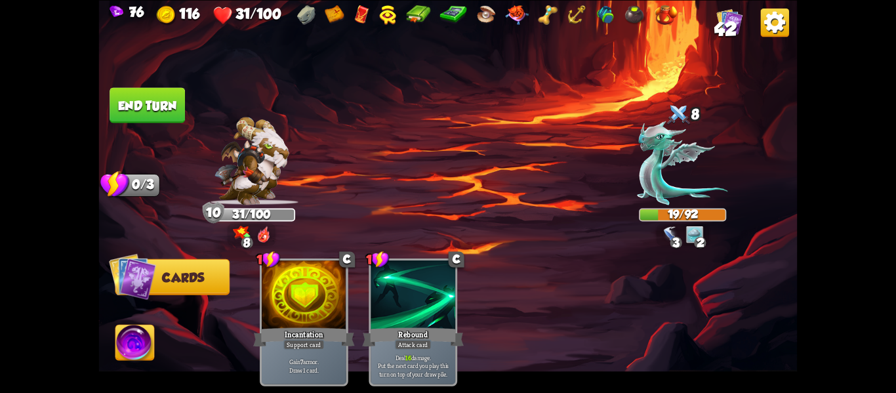
click at [148, 348] on img at bounding box center [134, 344] width 39 height 39
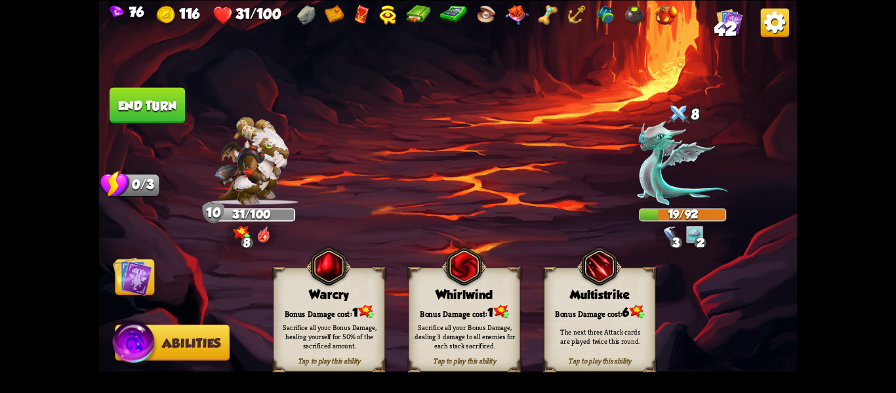
click at [491, 345] on div "Sacrifice all your Bonus Damage, dealing 3 damage to all enemies for each stack…" at bounding box center [465, 336] width 100 height 28
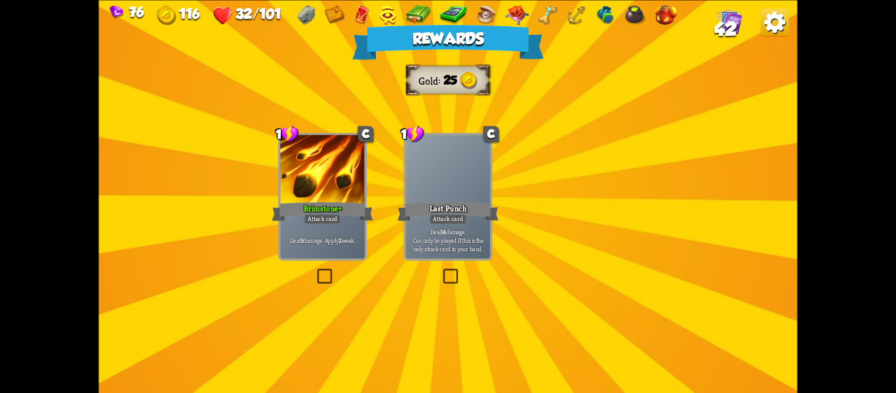
click at [333, 228] on div "Deal 9 damage. Apply 2 weak." at bounding box center [322, 240] width 85 height 37
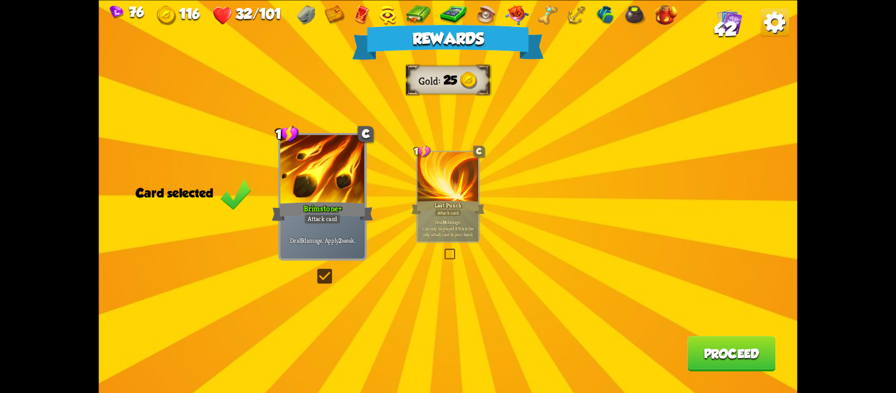
drag, startPoint x: 660, startPoint y: 330, endPoint x: 701, endPoint y: 347, distance: 44.7
click at [701, 347] on div "Rewards Gold 25 Card selected 1 C Brimstone+ Attack card Deal 9 damage. Apply 2…" at bounding box center [448, 196] width 699 height 393
click at [701, 347] on button "Proceed" at bounding box center [732, 353] width 88 height 35
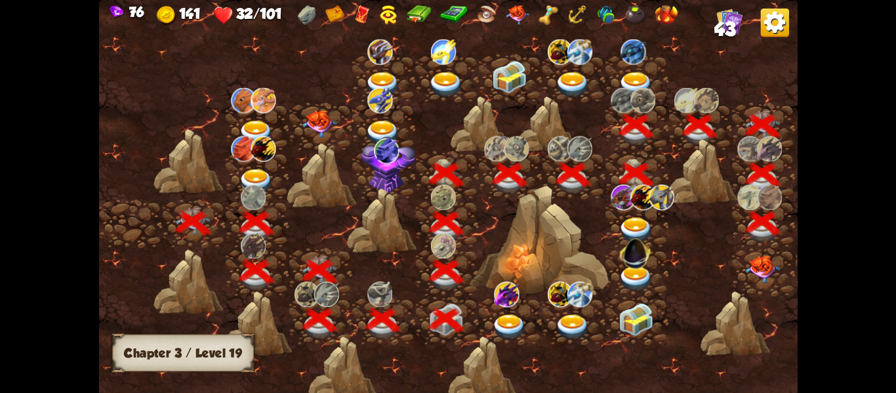
scroll to position [0, 199]
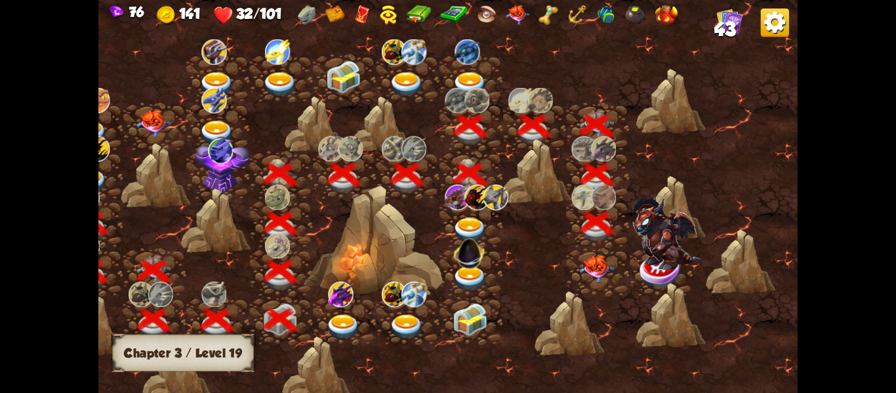
click at [596, 257] on img at bounding box center [596, 269] width 35 height 28
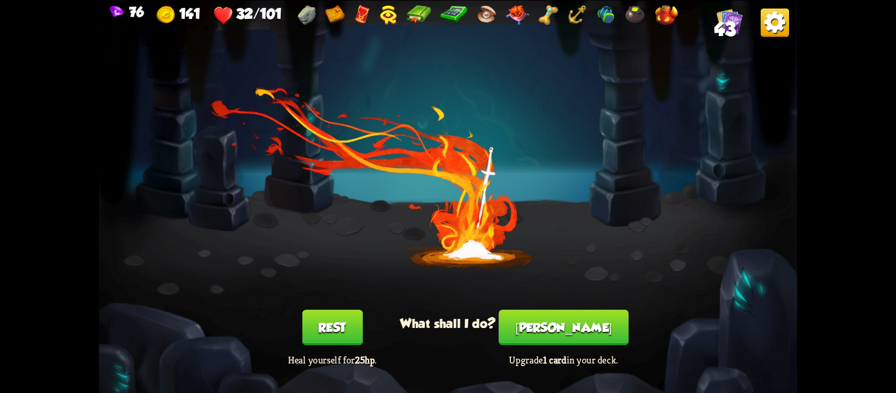
click at [342, 312] on div "You feel rested! What shall I do? Rest Heal yourself for 25hp . [PERSON_NAME] U…" at bounding box center [448, 196] width 699 height 393
click at [337, 326] on button "Rest" at bounding box center [332, 327] width 60 height 35
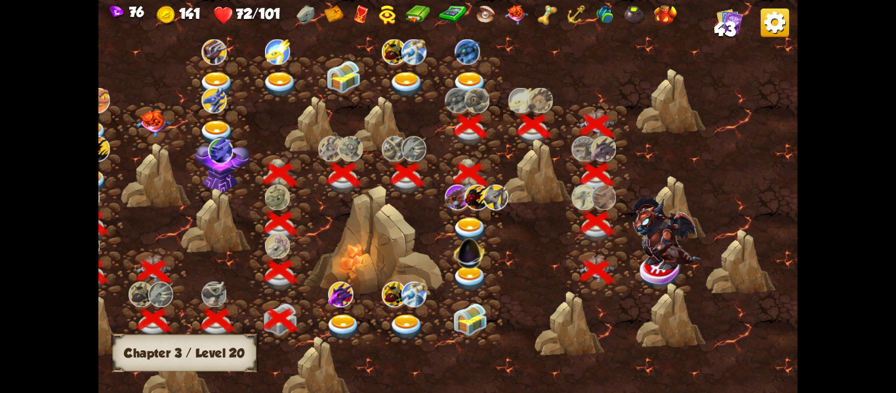
click at [656, 282] on div at bounding box center [671, 315] width 70 height 66
click at [653, 277] on img at bounding box center [661, 270] width 44 height 35
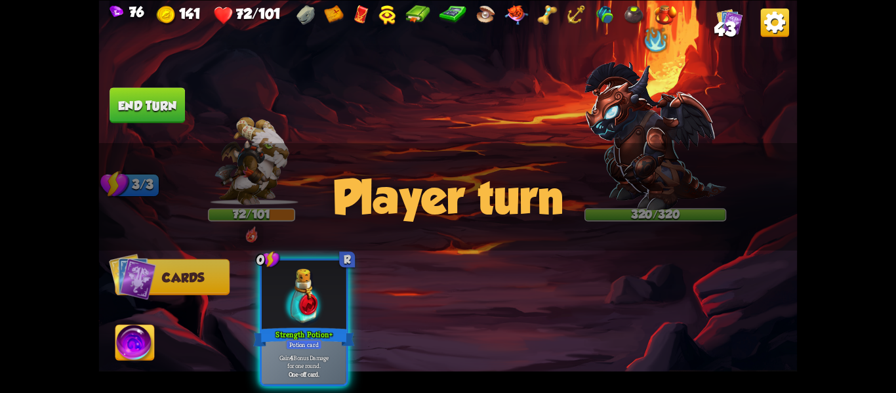
click at [615, 201] on div "Player turn" at bounding box center [448, 197] width 699 height 108
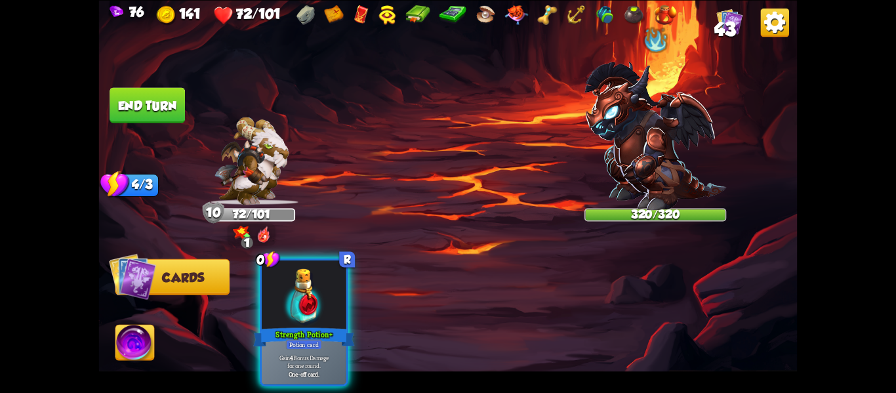
click at [624, 199] on div "Player turn" at bounding box center [448, 197] width 699 height 108
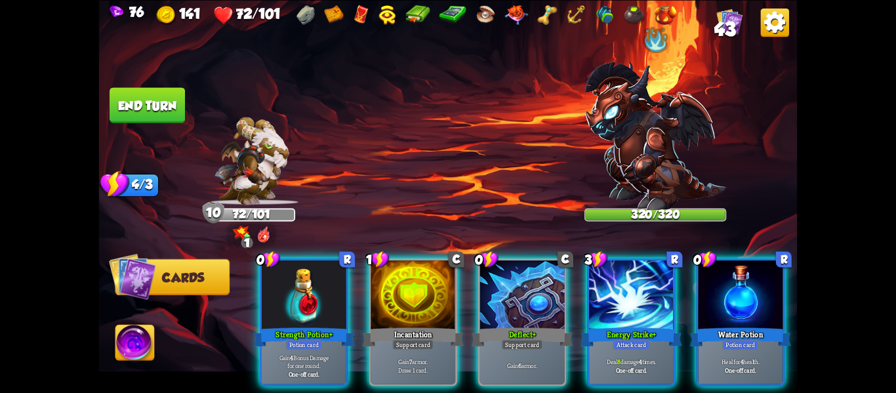
click at [633, 194] on img at bounding box center [656, 136] width 142 height 148
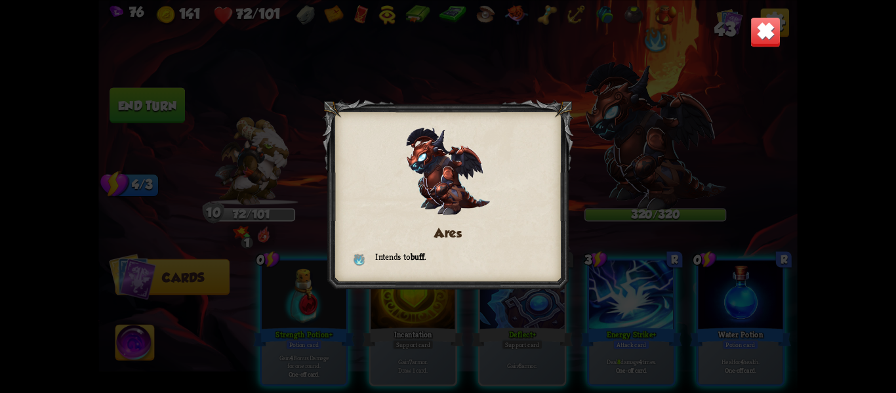
click at [768, 43] on img at bounding box center [766, 31] width 31 height 31
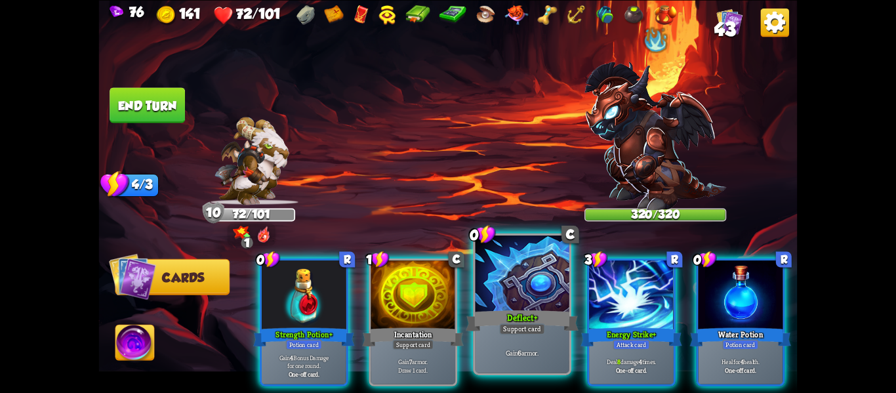
scroll to position [0, 1]
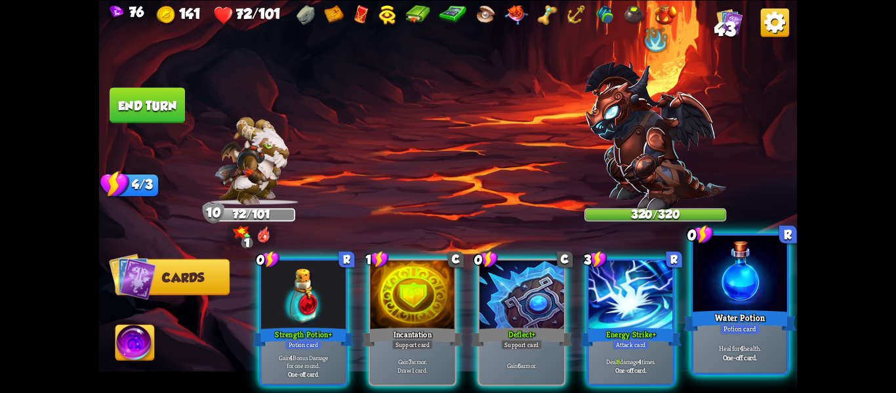
click at [730, 303] on div at bounding box center [740, 275] width 94 height 79
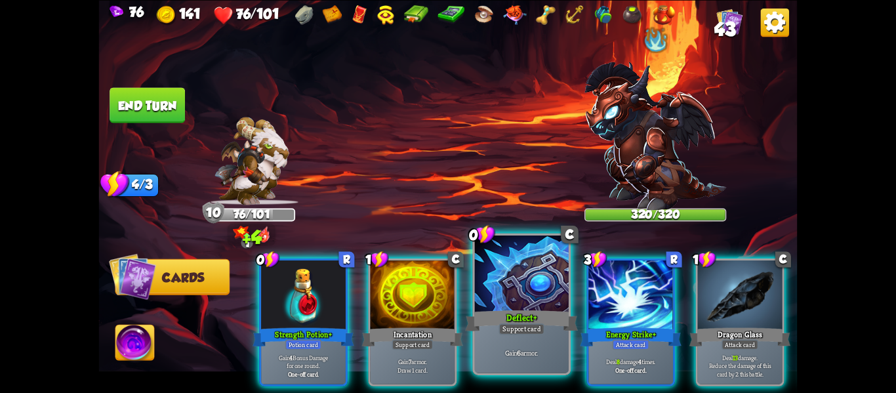
click at [550, 312] on div "Deflect+" at bounding box center [521, 320] width 113 height 25
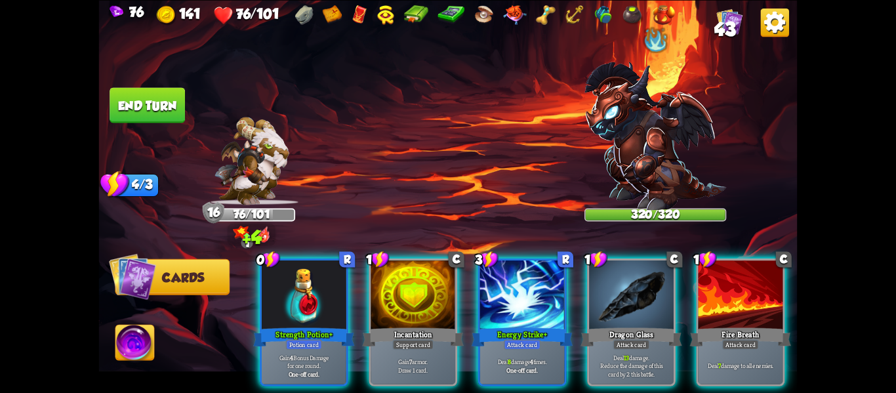
scroll to position [0, 0]
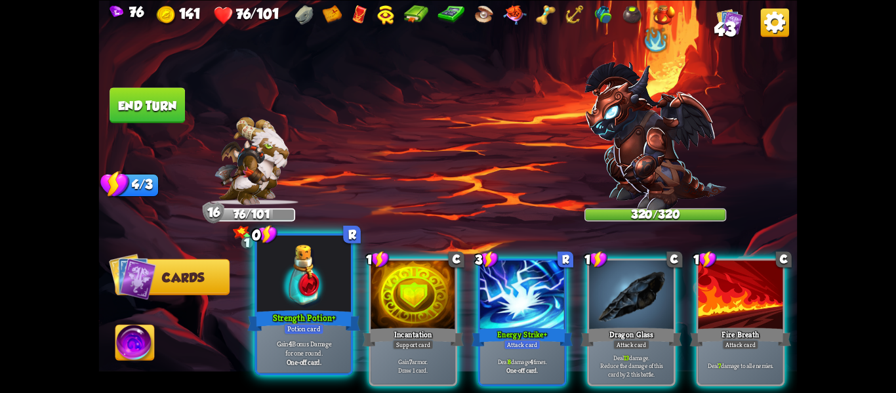
click at [286, 321] on div "Strength Potion+" at bounding box center [304, 320] width 113 height 25
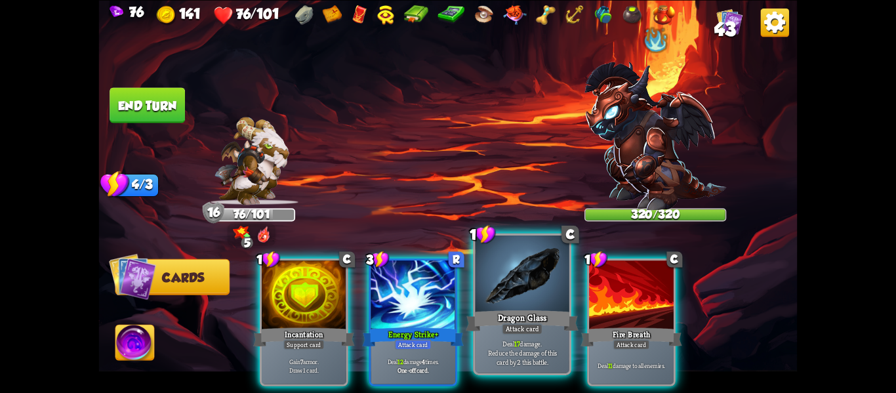
click at [539, 348] on p "Deal 17 damage. Reduce the damage of this card by 2 this battle." at bounding box center [522, 353] width 89 height 28
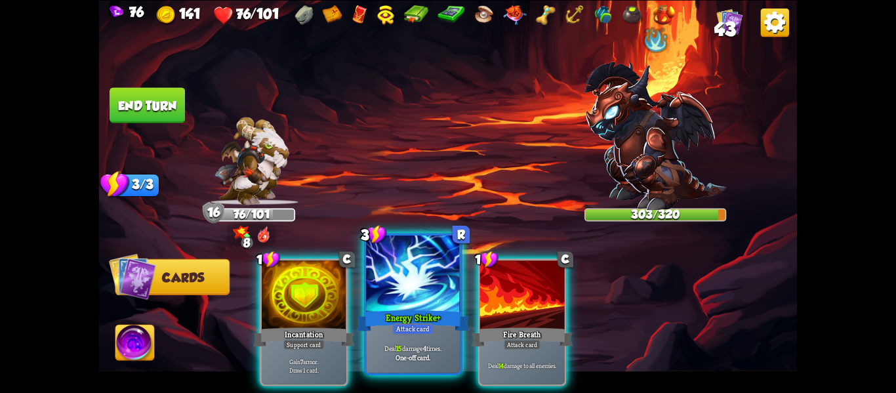
click at [408, 322] on div "Energy Strike+" at bounding box center [413, 320] width 113 height 25
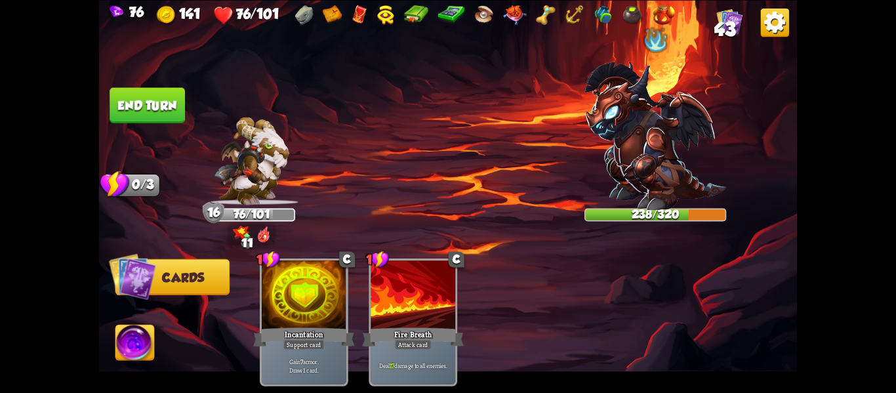
click at [125, 103] on button "End turn" at bounding box center [147, 104] width 75 height 35
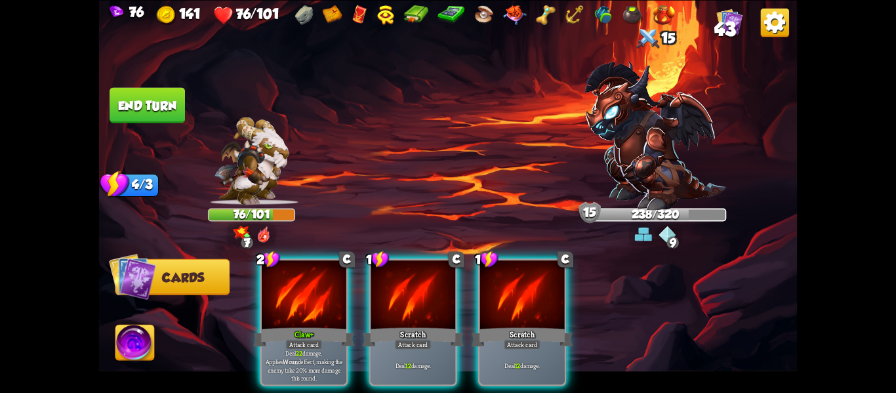
click at [653, 136] on img at bounding box center [656, 136] width 142 height 148
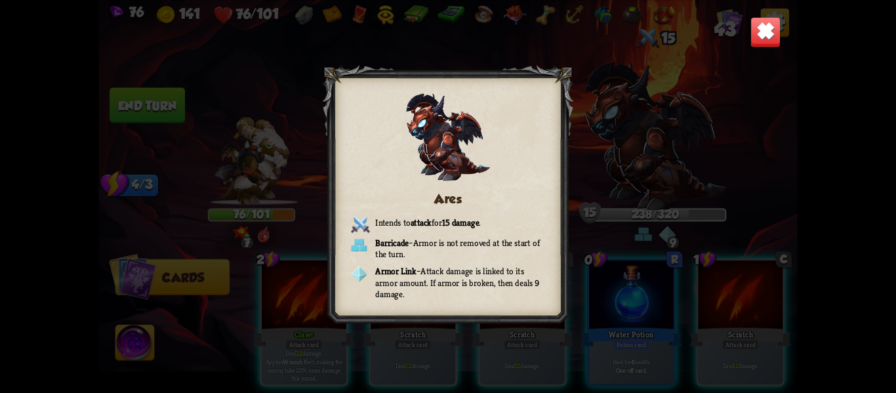
click at [760, 41] on img at bounding box center [766, 31] width 31 height 31
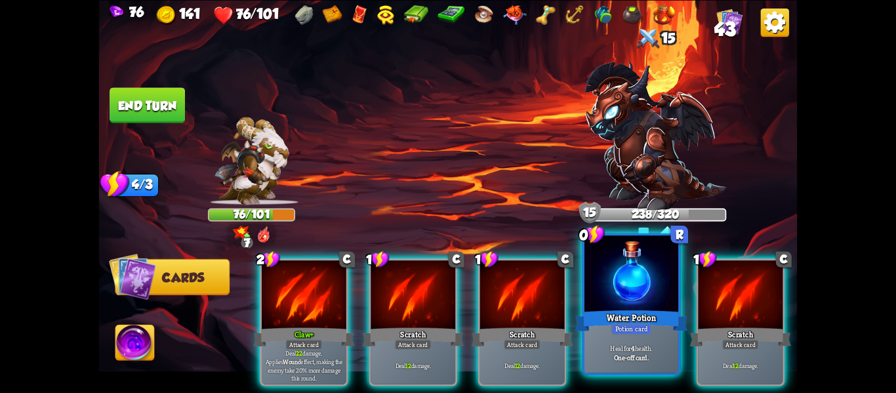
click at [625, 262] on div at bounding box center [632, 275] width 94 height 79
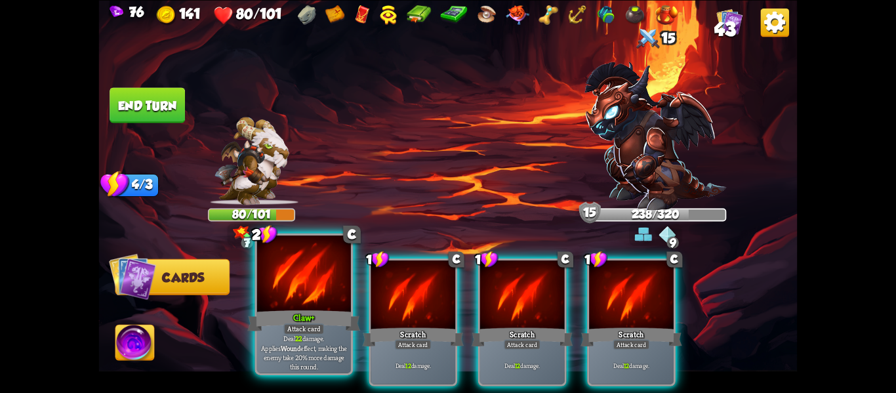
click at [276, 300] on div at bounding box center [304, 275] width 94 height 79
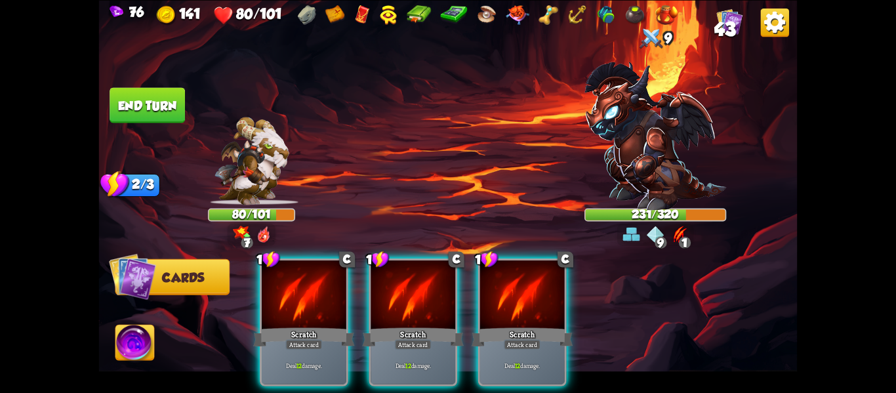
click at [617, 192] on img at bounding box center [656, 136] width 142 height 148
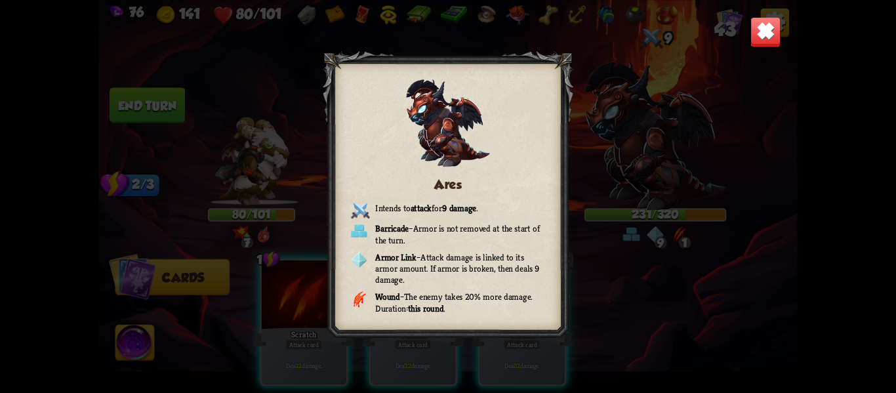
click at [761, 33] on img at bounding box center [766, 31] width 31 height 31
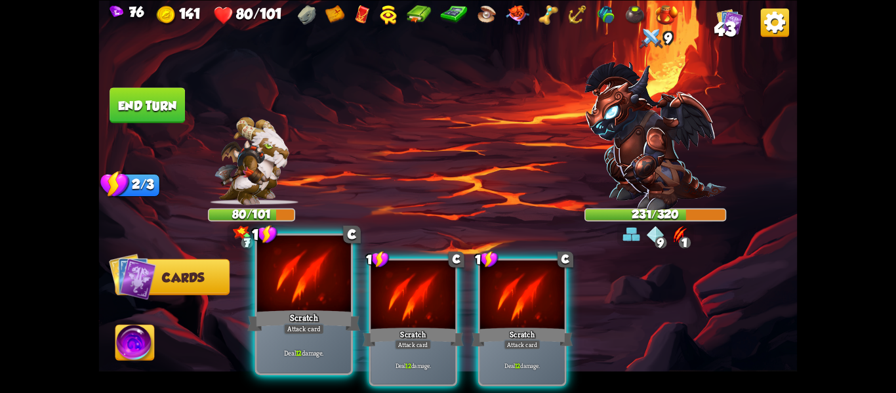
click at [332, 335] on div "Deal 12 damage." at bounding box center [304, 352] width 94 height 41
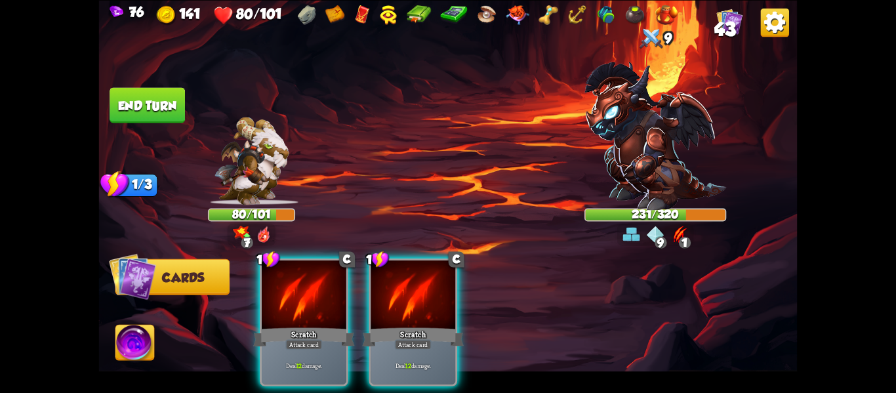
click at [332, 347] on div "Deal 12 damage." at bounding box center [304, 365] width 85 height 37
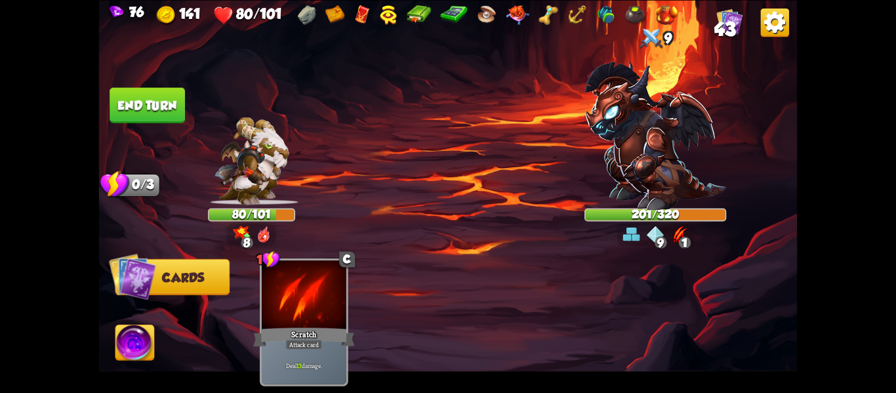
click at [154, 109] on button "End turn" at bounding box center [147, 104] width 75 height 35
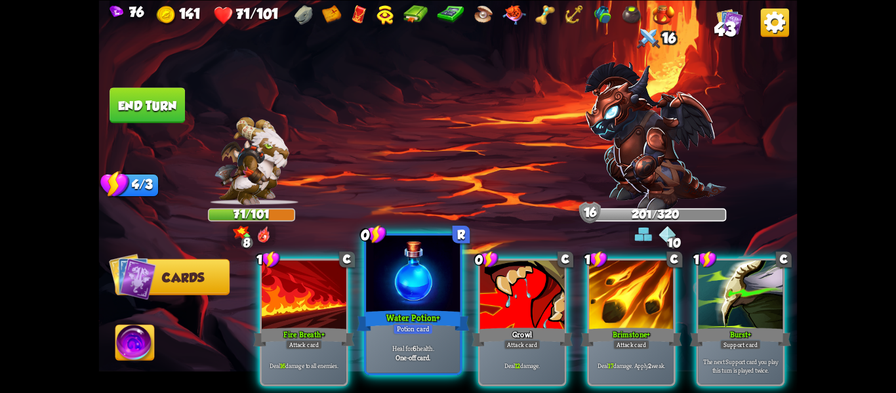
click at [396, 278] on div at bounding box center [413, 275] width 94 height 79
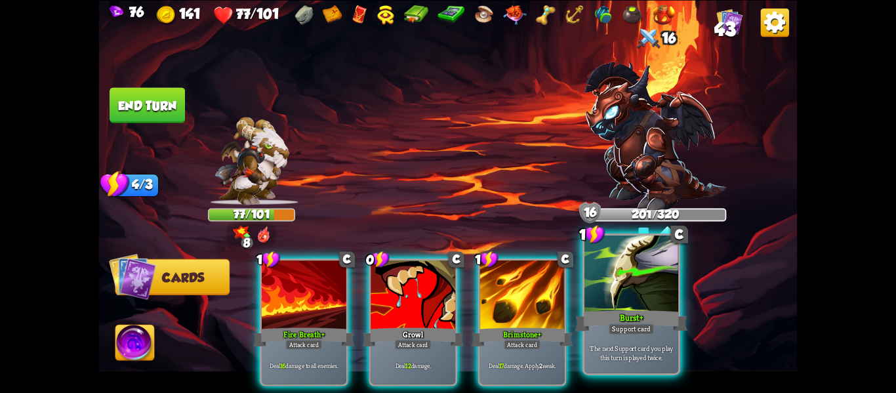
click at [616, 336] on div "The next Support card you play this turn is played twice." at bounding box center [632, 352] width 94 height 41
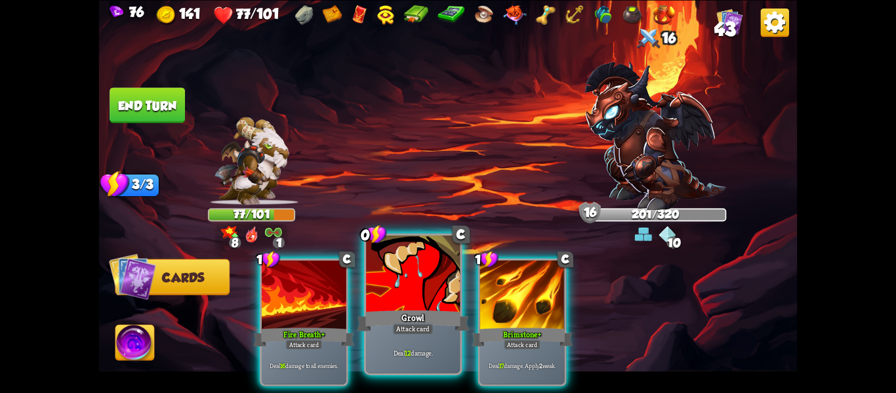
click at [413, 289] on div at bounding box center [413, 275] width 94 height 79
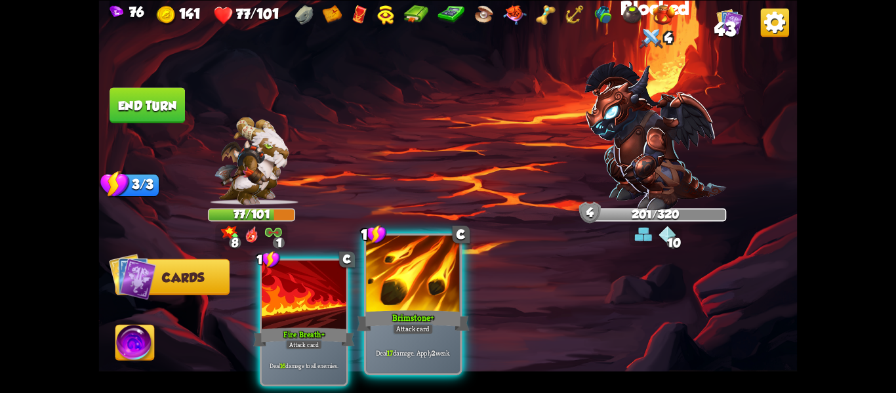
click at [415, 286] on div at bounding box center [413, 275] width 94 height 79
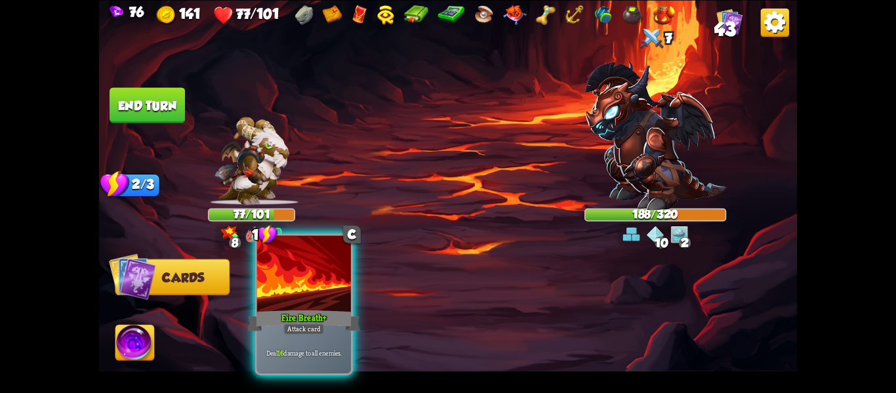
click at [299, 271] on div at bounding box center [304, 275] width 94 height 79
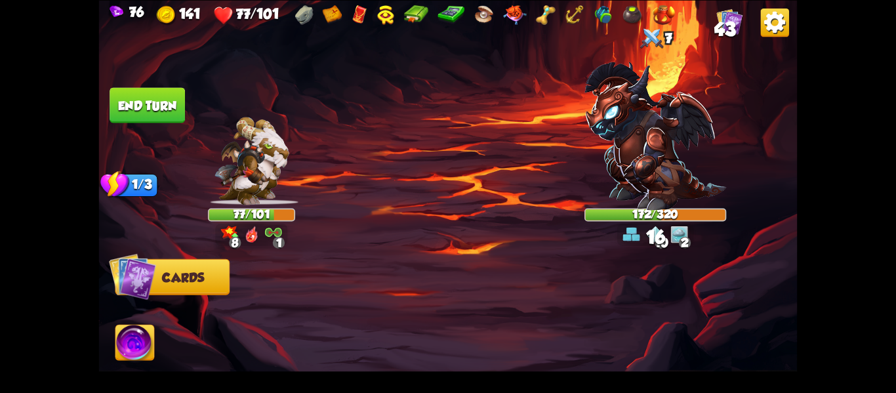
click at [268, 234] on img at bounding box center [274, 233] width 18 height 14
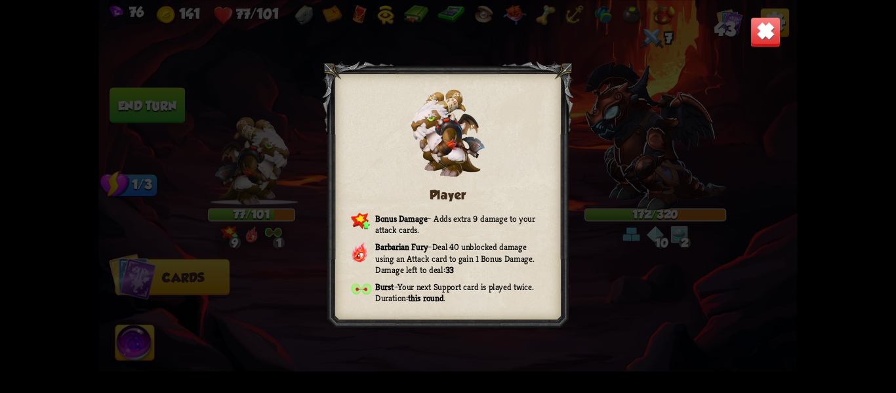
click at [757, 30] on img at bounding box center [766, 31] width 31 height 31
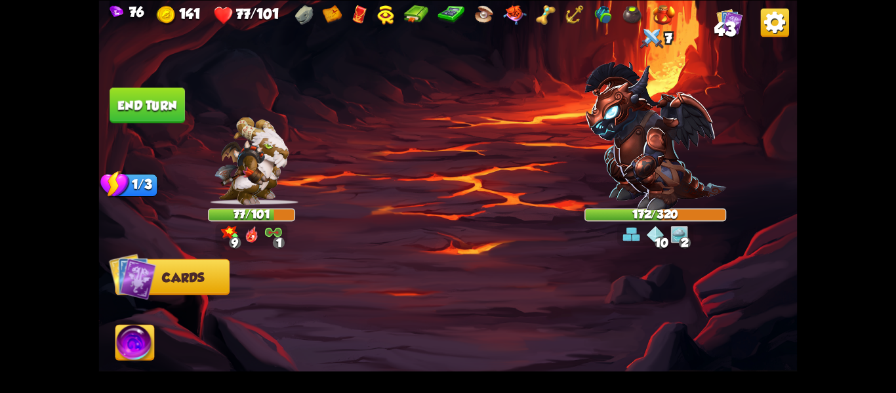
click at [123, 89] on button "End turn" at bounding box center [147, 104] width 75 height 35
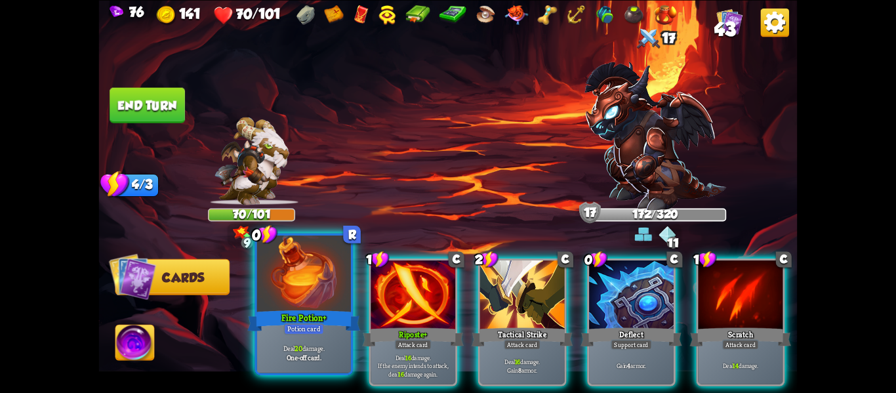
click at [270, 308] on div "Fire Potion+" at bounding box center [304, 320] width 113 height 25
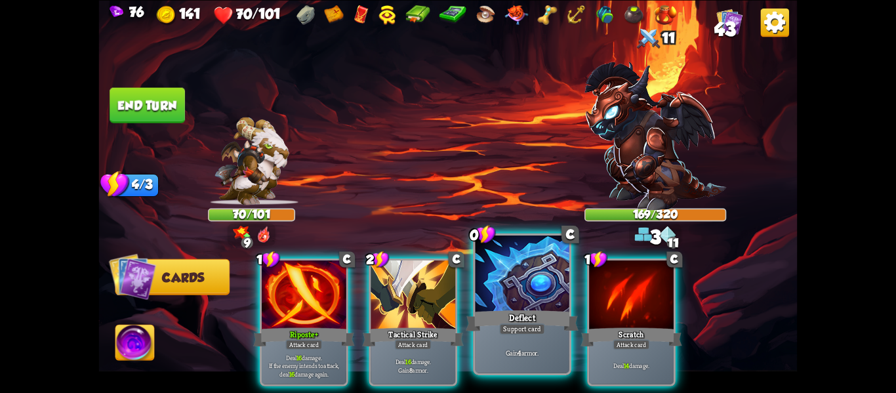
click at [497, 339] on div "Gain 4 armor." at bounding box center [523, 352] width 94 height 41
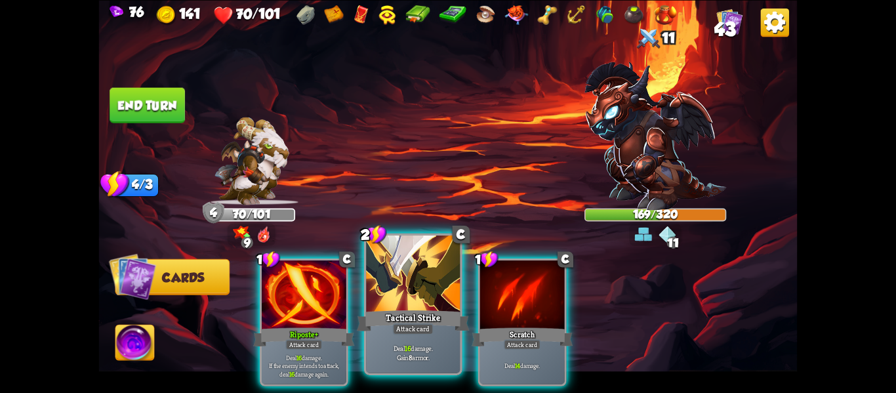
click at [396, 342] on div "Deal 16 damage. Gain 8 armor." at bounding box center [413, 352] width 94 height 41
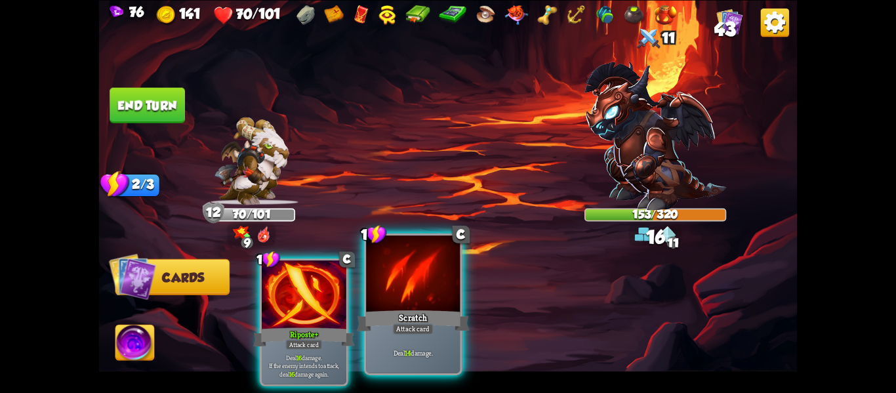
click at [396, 339] on div "Deal 14 damage." at bounding box center [413, 352] width 94 height 41
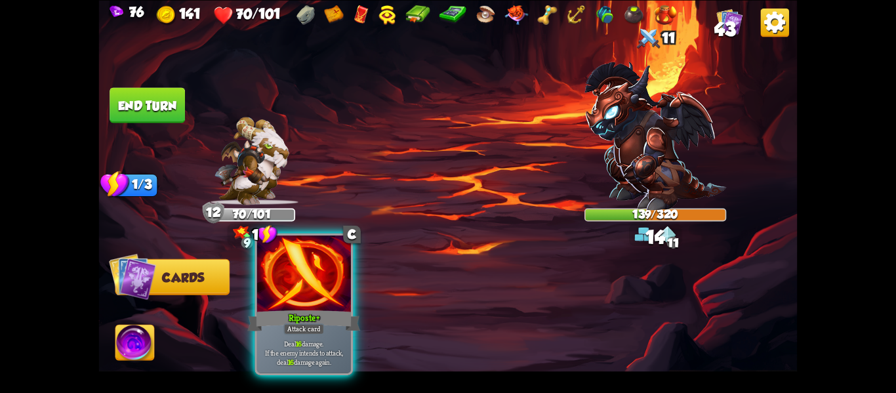
click at [297, 310] on div "Riposte+" at bounding box center [304, 320] width 113 height 25
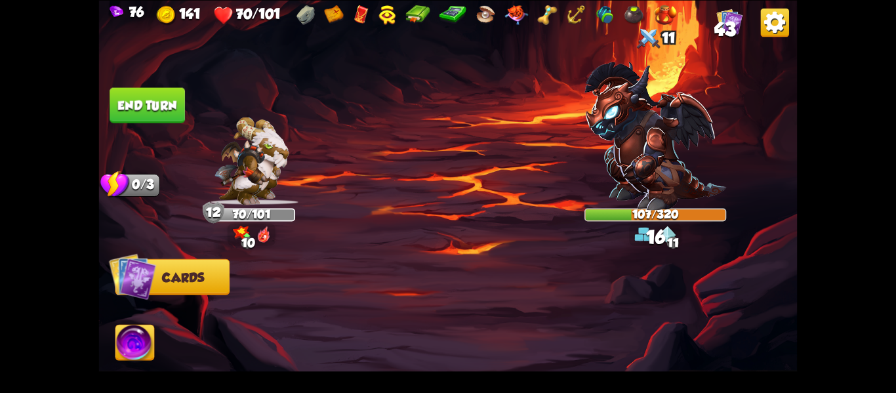
click at [128, 100] on button "End turn" at bounding box center [147, 104] width 75 height 35
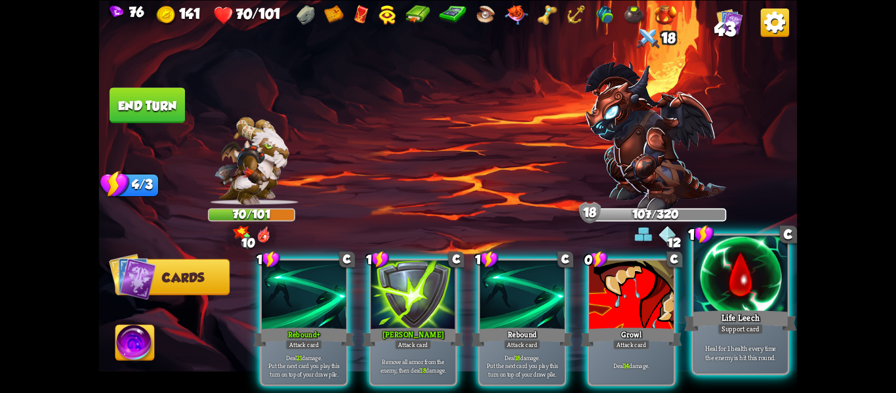
click at [781, 324] on div "Life Leech" at bounding box center [740, 320] width 113 height 25
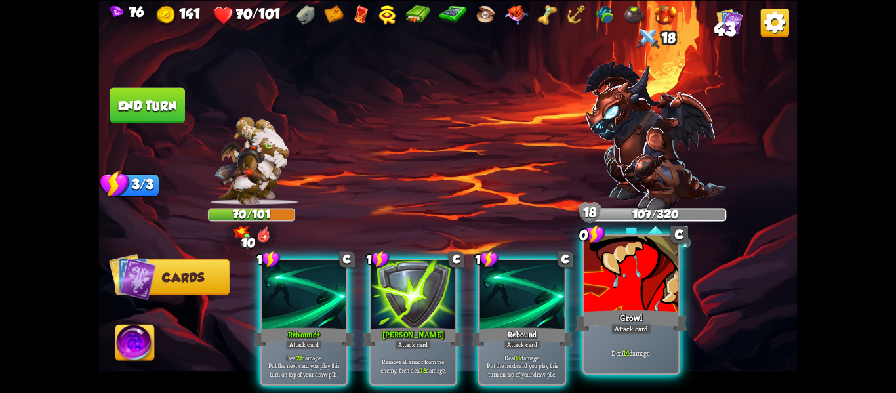
click at [649, 312] on div "Growl" at bounding box center [631, 320] width 113 height 25
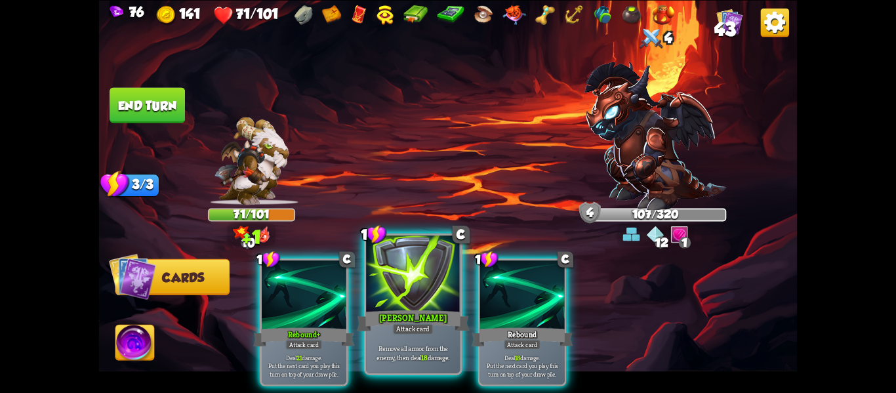
click at [389, 325] on div "[PERSON_NAME]" at bounding box center [413, 320] width 113 height 25
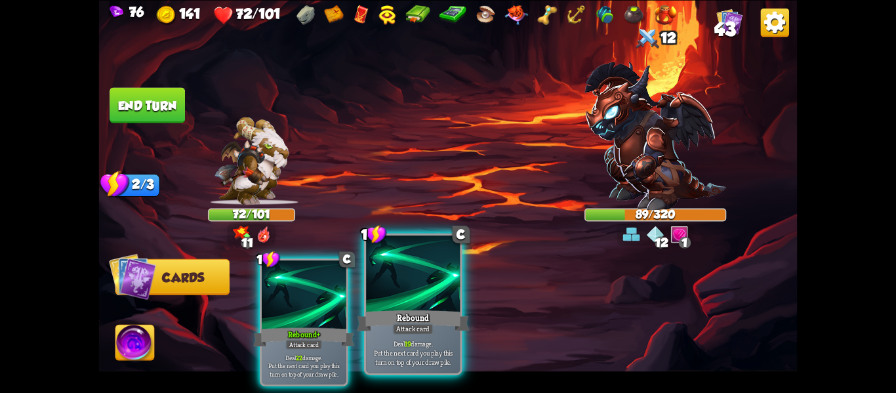
click at [403, 324] on div "Attack card" at bounding box center [413, 328] width 41 height 11
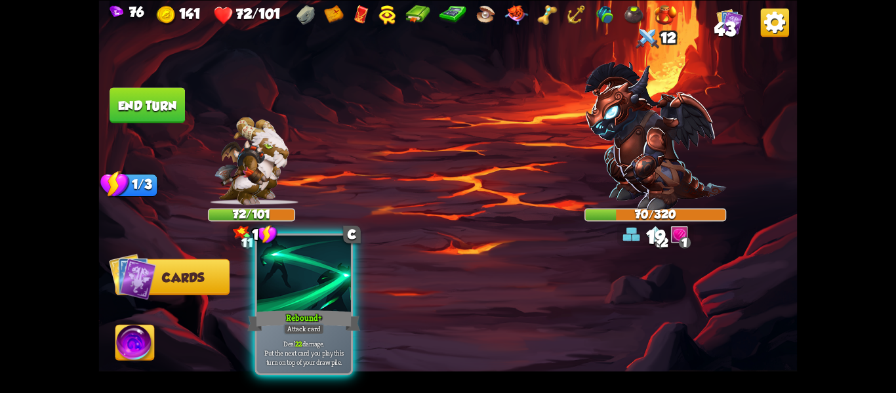
click at [331, 318] on div "Rebound+" at bounding box center [304, 320] width 113 height 25
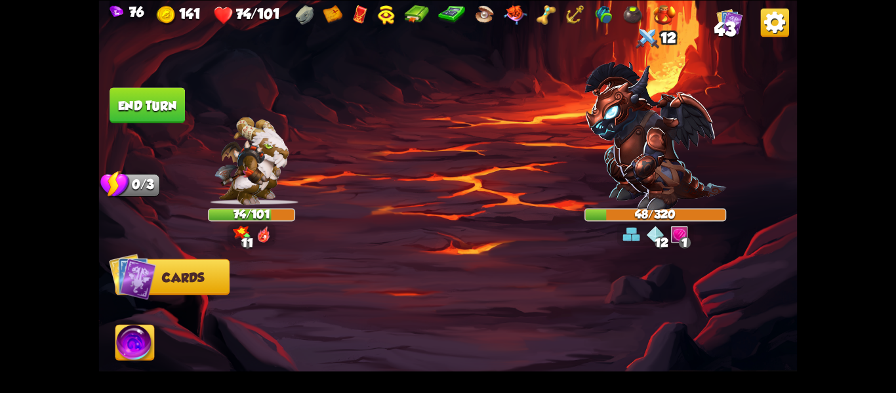
click at [131, 91] on button "End turn" at bounding box center [147, 104] width 75 height 35
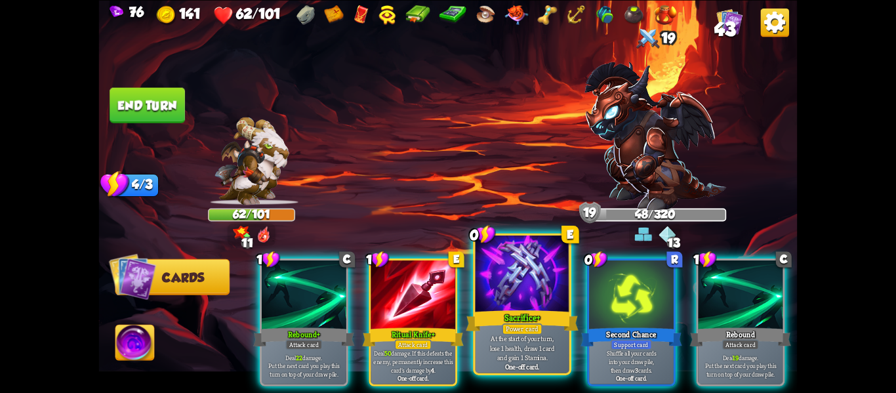
click at [505, 302] on div at bounding box center [523, 275] width 94 height 79
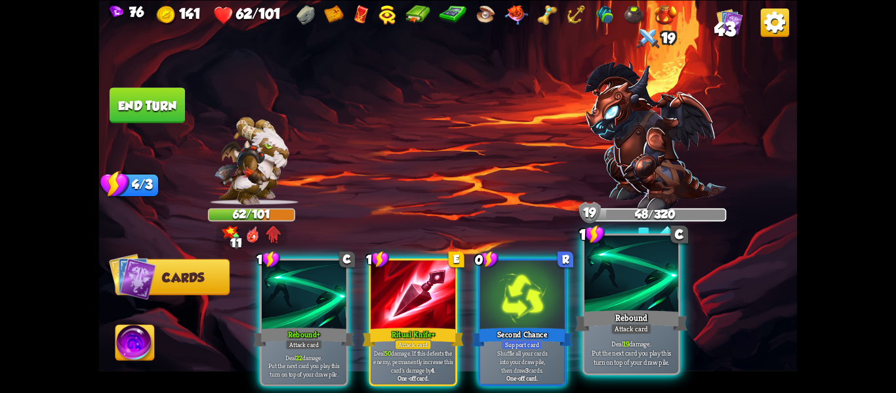
click at [594, 329] on div "Rebound" at bounding box center [631, 320] width 113 height 25
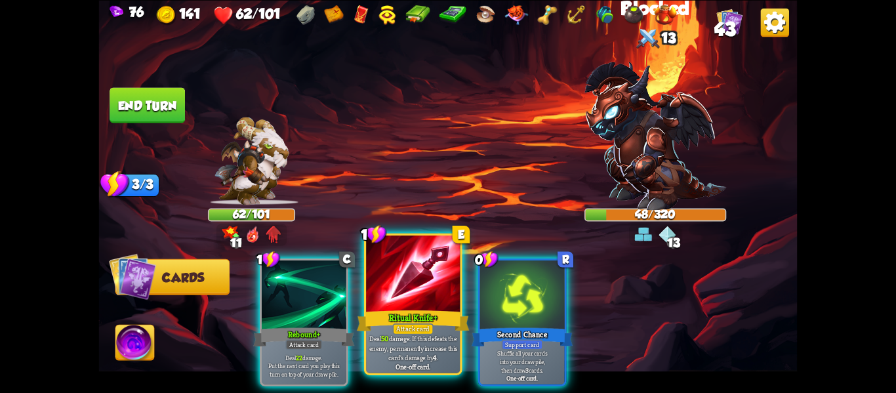
click at [429, 321] on div "Ritual Knife+" at bounding box center [413, 320] width 113 height 25
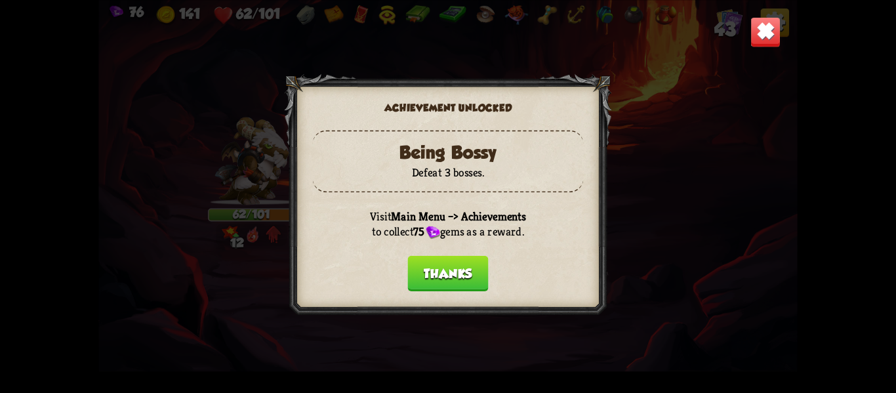
click at [453, 263] on button "Thanks" at bounding box center [447, 272] width 81 height 35
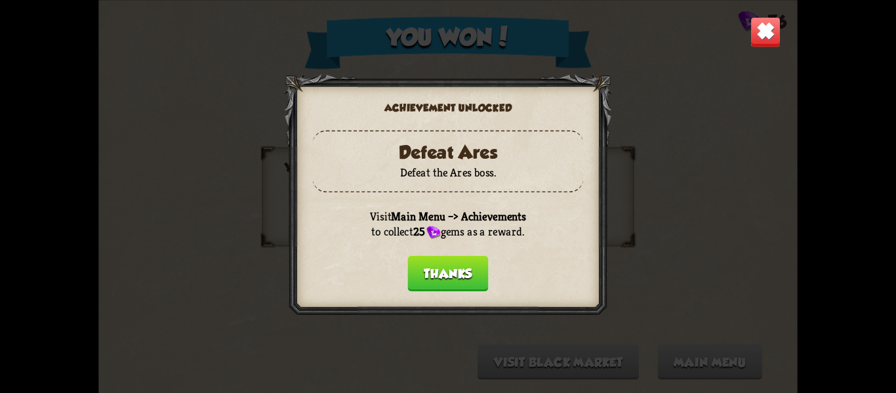
click at [453, 263] on button "Thanks" at bounding box center [447, 272] width 81 height 35
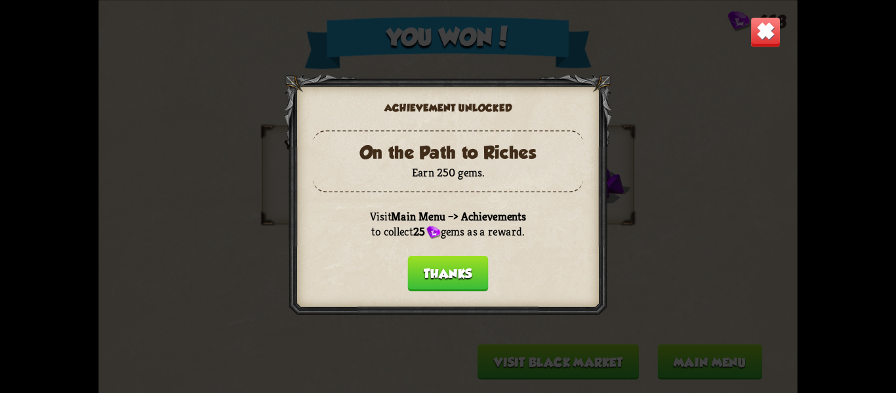
click at [470, 281] on button "Thanks" at bounding box center [447, 272] width 81 height 35
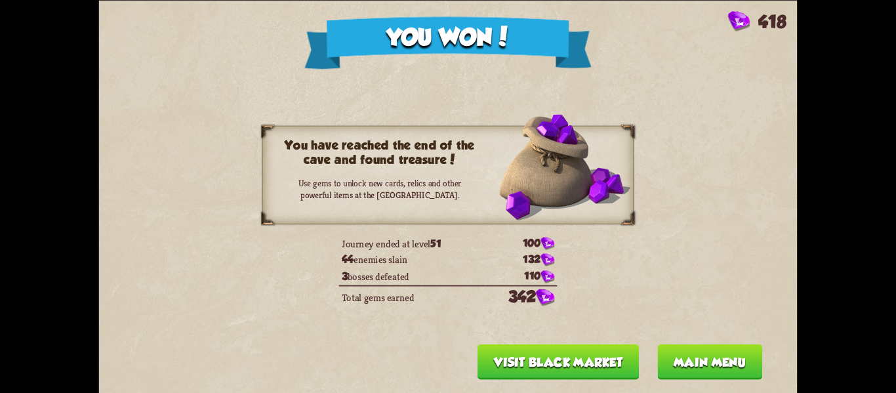
click at [583, 352] on button "Visit Black Market" at bounding box center [558, 361] width 161 height 35
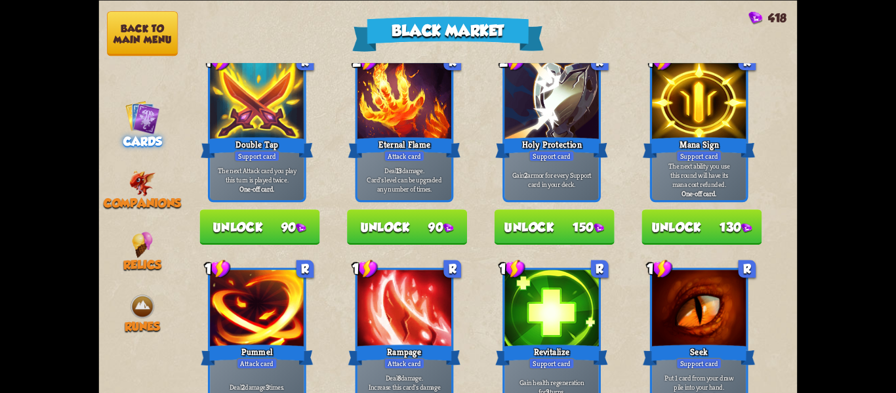
click at [379, 236] on button "Unlock 90" at bounding box center [407, 226] width 120 height 35
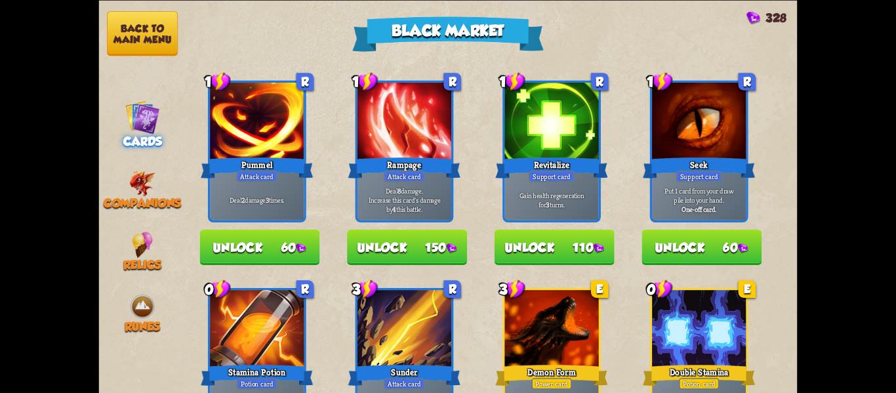
scroll to position [508, 0]
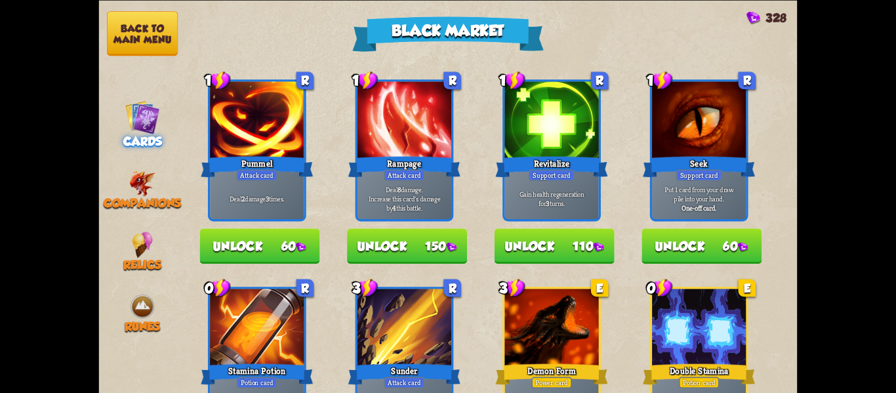
click at [378, 236] on button "Unlock 150" at bounding box center [407, 245] width 120 height 35
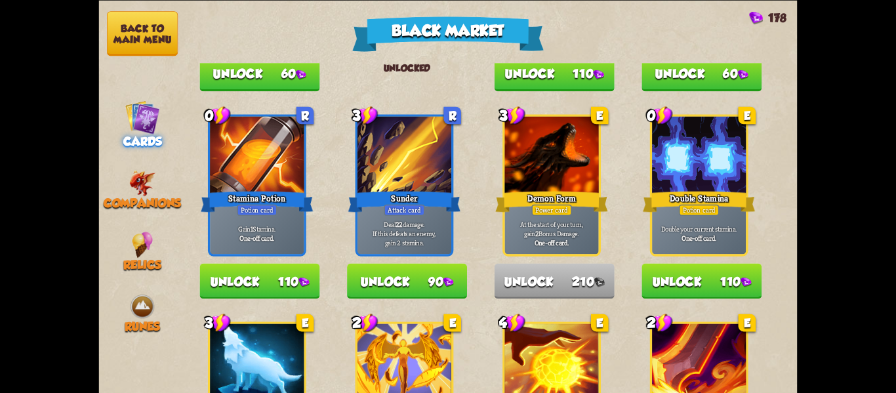
scroll to position [715, 0]
click at [661, 294] on button "Unlock 110" at bounding box center [702, 281] width 120 height 35
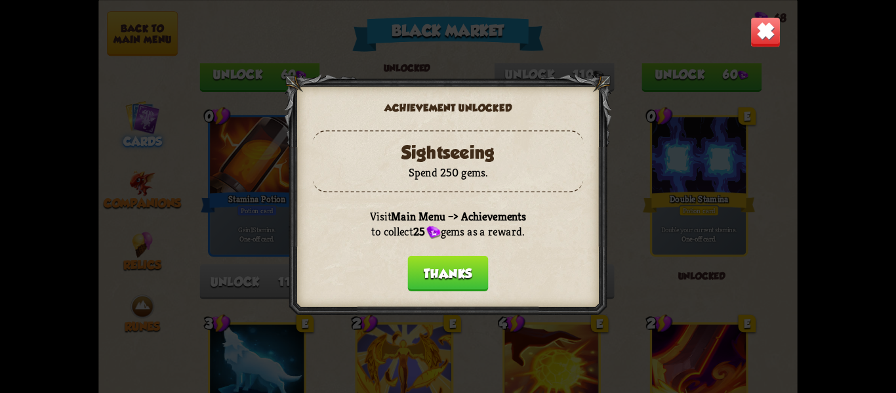
click at [661, 294] on div "Achievement unlocked Sightseeing Spend 250 gems. Visit Main Menu –> Achievement…" at bounding box center [448, 196] width 699 height 393
click at [445, 264] on button "Thanks" at bounding box center [447, 272] width 81 height 35
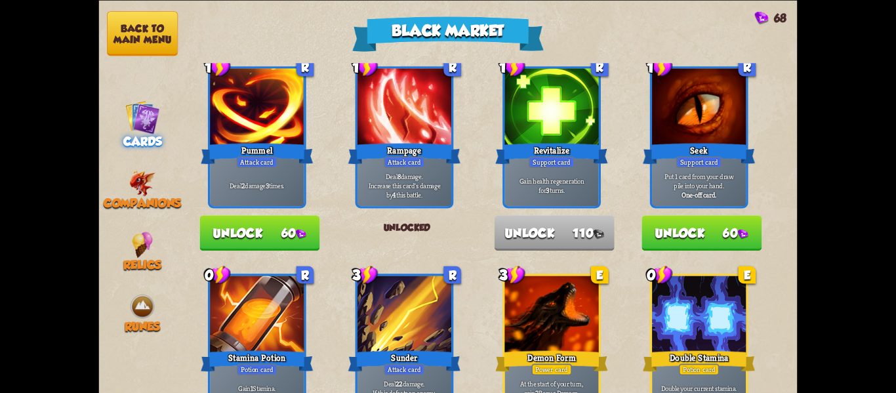
scroll to position [522, 0]
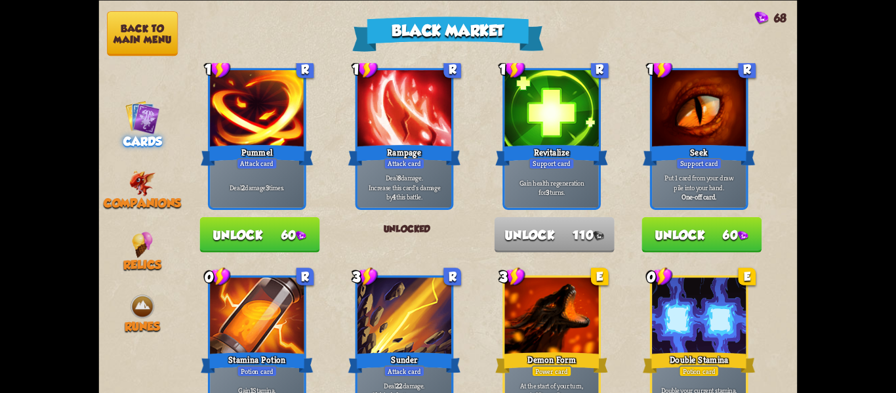
click at [232, 230] on button "Unlock 60" at bounding box center [259, 234] width 120 height 35
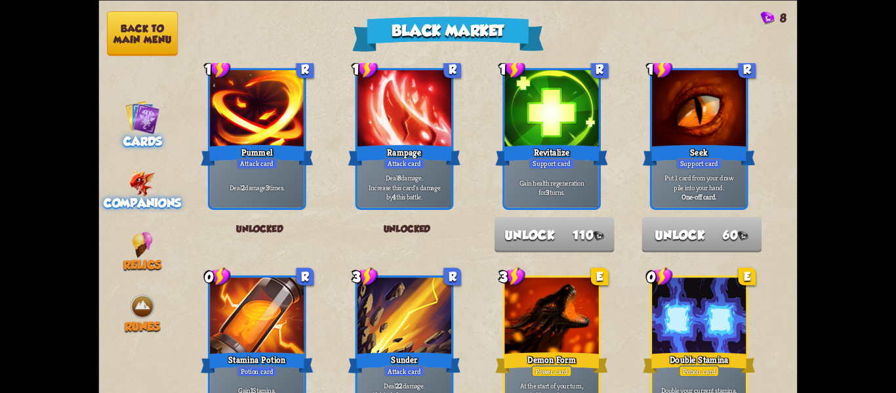
click at [145, 196] on span "Companions" at bounding box center [142, 203] width 77 height 14
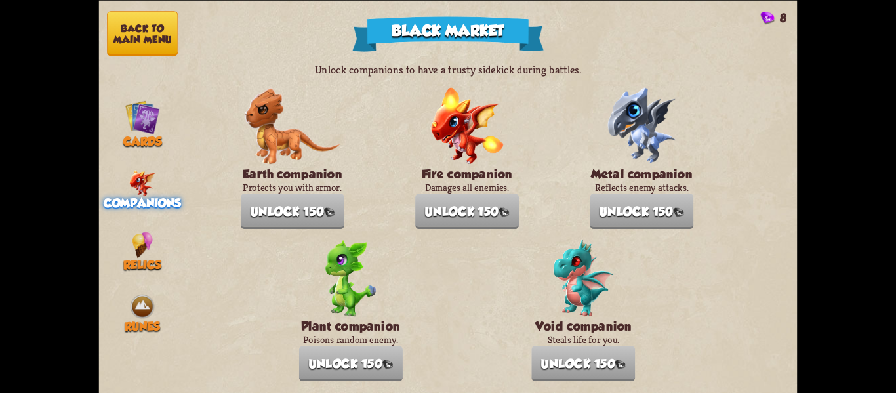
click at [156, 220] on nav "Back to main menu Cards Companions Relics Runes" at bounding box center [142, 196] width 87 height 393
click at [140, 244] on img at bounding box center [142, 245] width 21 height 26
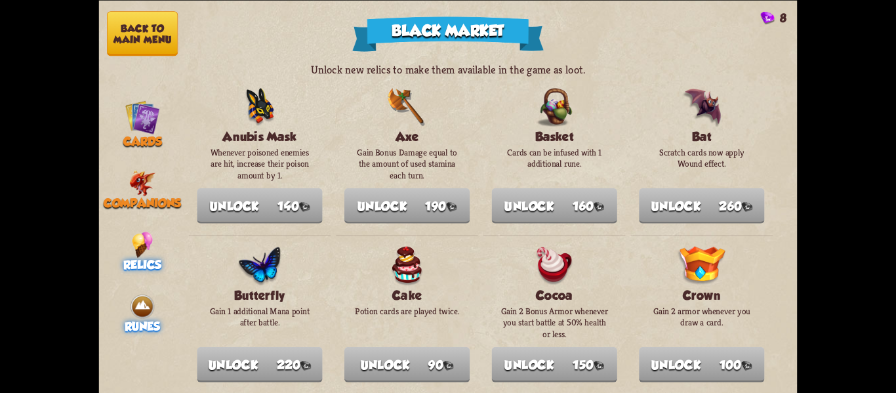
click at [155, 300] on img at bounding box center [142, 306] width 26 height 26
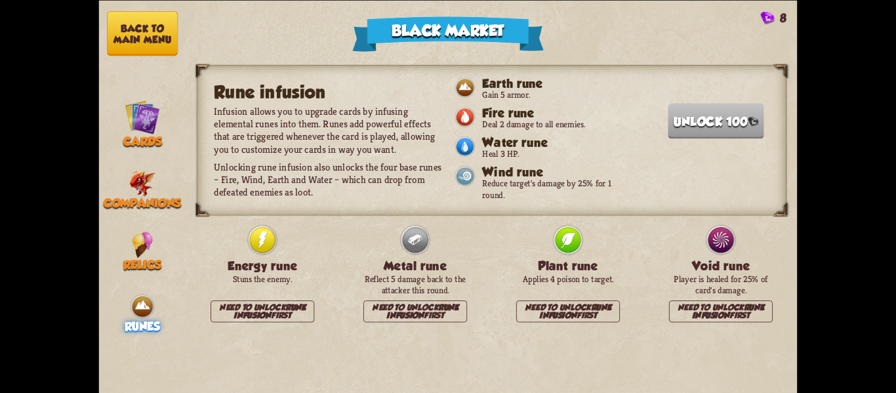
click at [143, 49] on button "Back to main menu" at bounding box center [142, 33] width 71 height 45
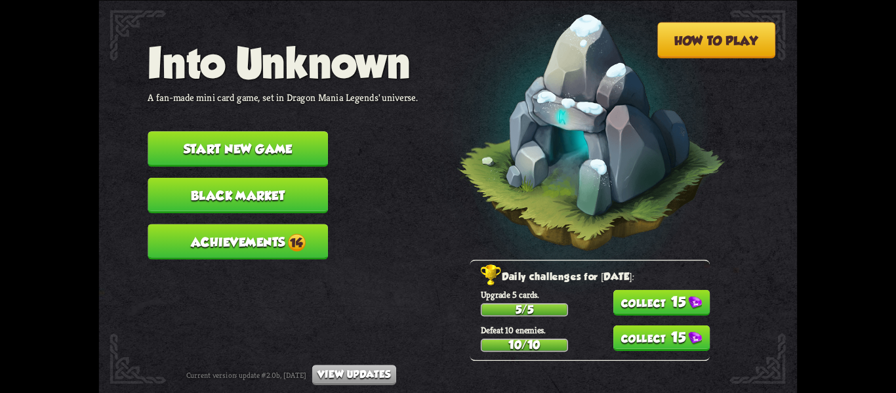
click at [290, 234] on span "14" at bounding box center [297, 243] width 18 height 18
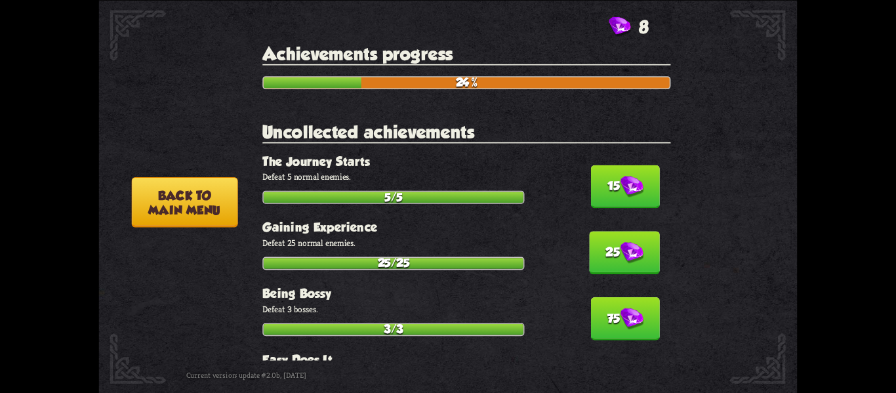
click at [572, 176] on div "15 The Journey Starts Defeat 5 normal enemies. 5/5" at bounding box center [466, 179] width 408 height 50
click at [591, 177] on button "15" at bounding box center [625, 186] width 69 height 43
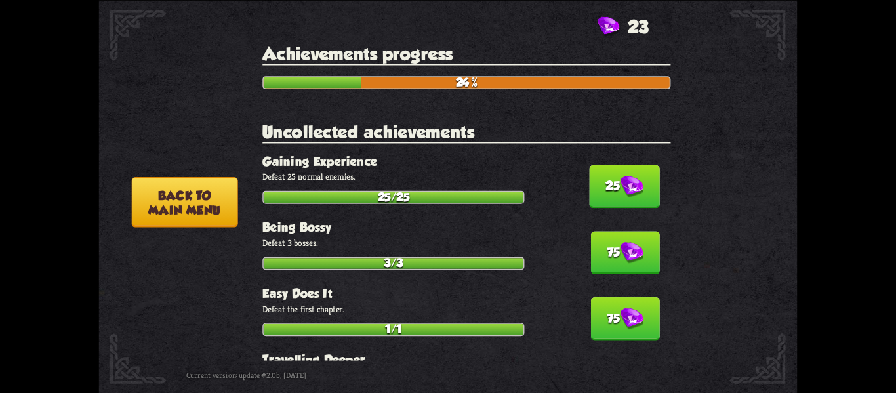
click at [610, 167] on button "25" at bounding box center [624, 186] width 71 height 43
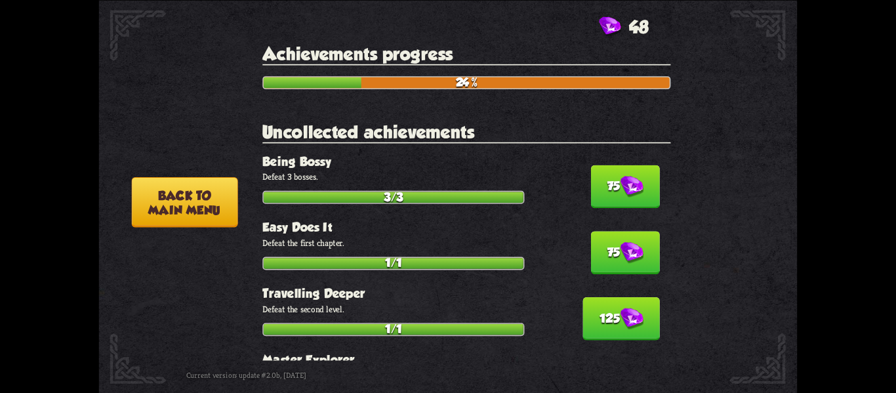
click at [610, 167] on button "75" at bounding box center [625, 186] width 69 height 43
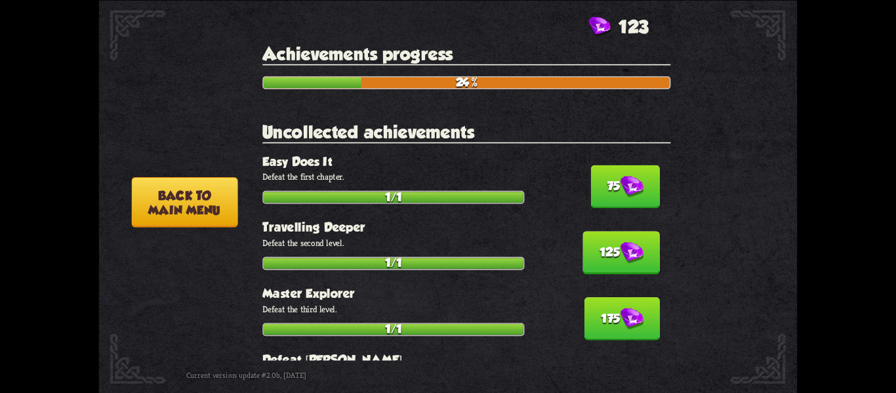
click at [610, 167] on button "75" at bounding box center [625, 186] width 69 height 43
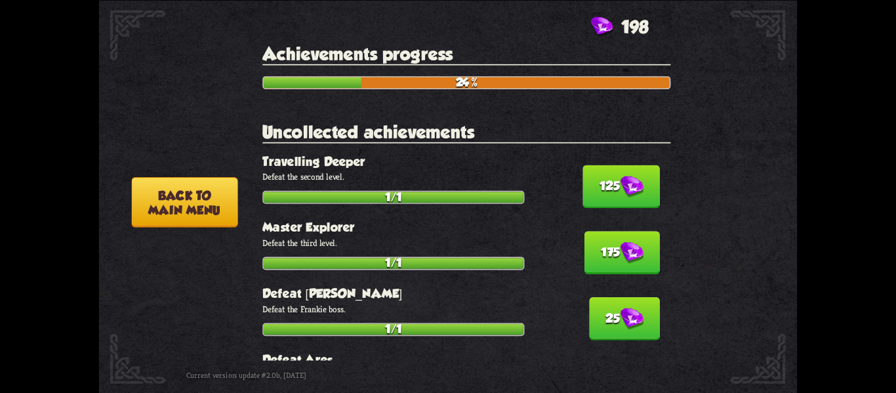
click at [610, 167] on button "125" at bounding box center [621, 186] width 77 height 43
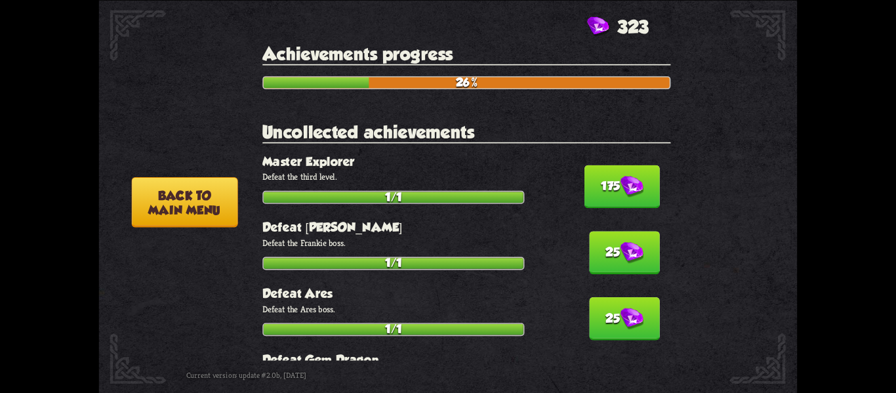
click at [610, 167] on button "175" at bounding box center [622, 186] width 75 height 43
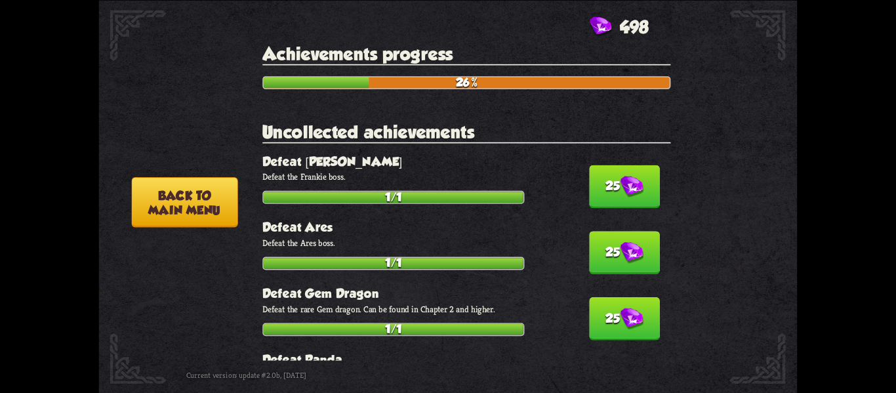
click at [610, 167] on button "25" at bounding box center [624, 186] width 71 height 43
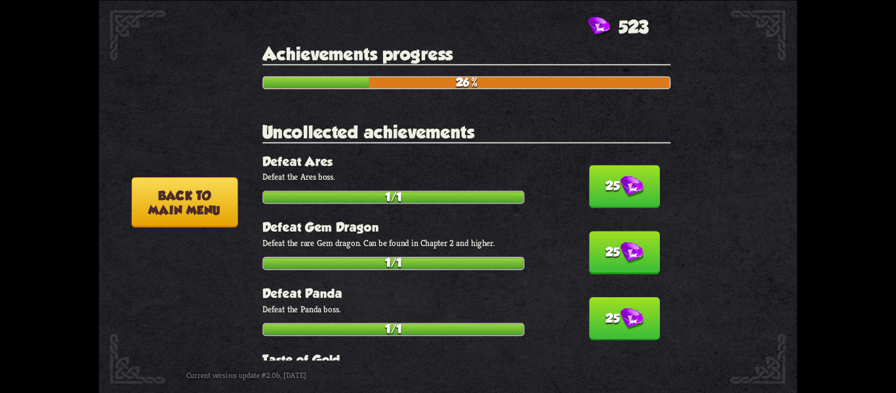
click at [610, 167] on button "25" at bounding box center [624, 186] width 71 height 43
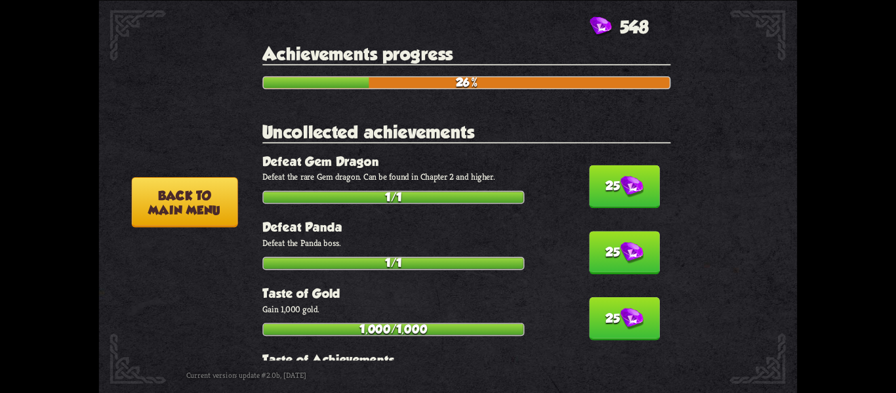
click at [610, 167] on button "25" at bounding box center [624, 186] width 71 height 43
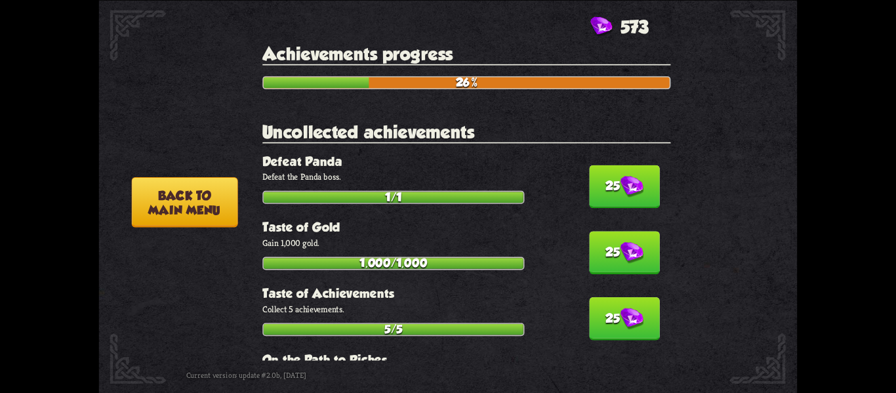
click at [610, 167] on button "25" at bounding box center [624, 186] width 71 height 43
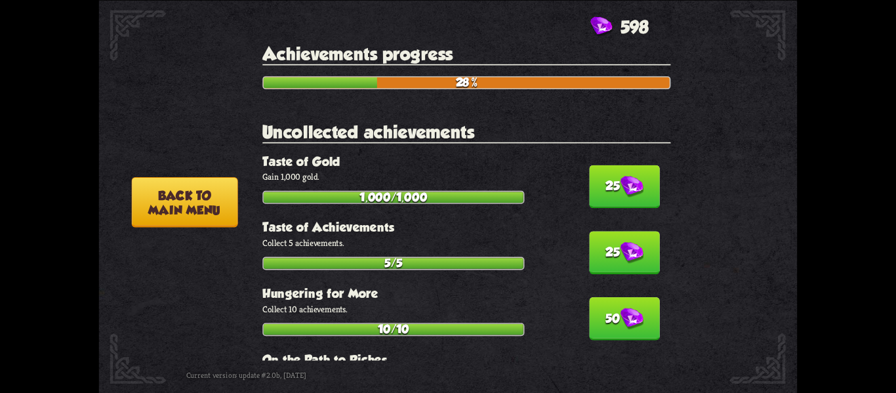
click at [610, 167] on button "25" at bounding box center [624, 186] width 71 height 43
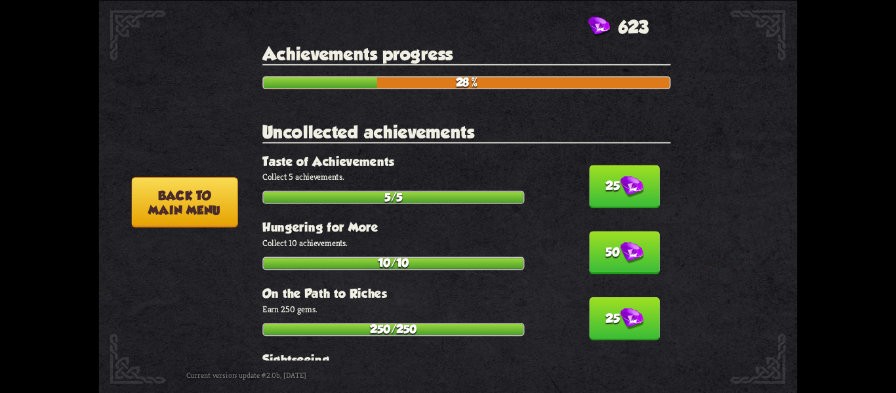
click at [610, 167] on button "25" at bounding box center [624, 186] width 71 height 43
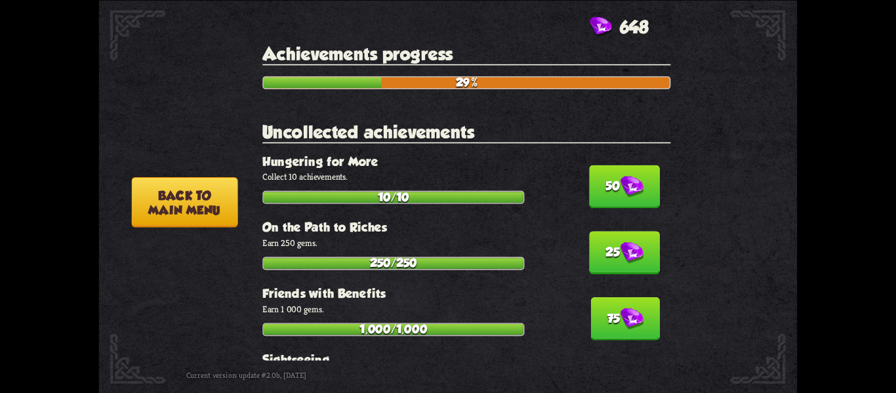
click at [610, 167] on button "50" at bounding box center [624, 186] width 71 height 43
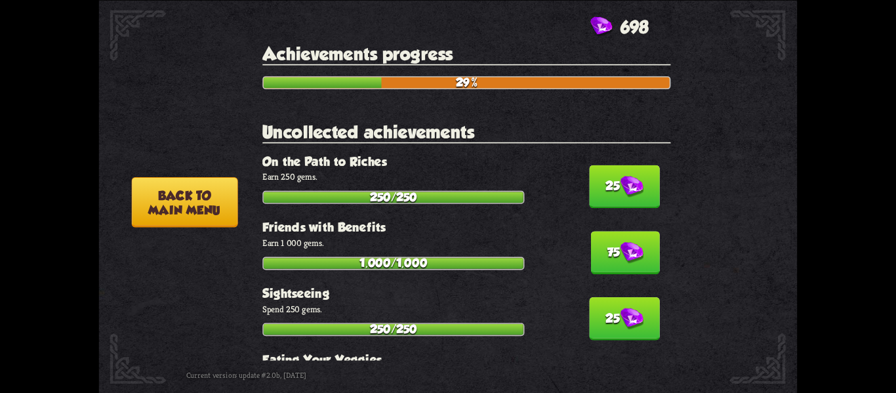
click at [610, 167] on button "25" at bounding box center [624, 186] width 71 height 43
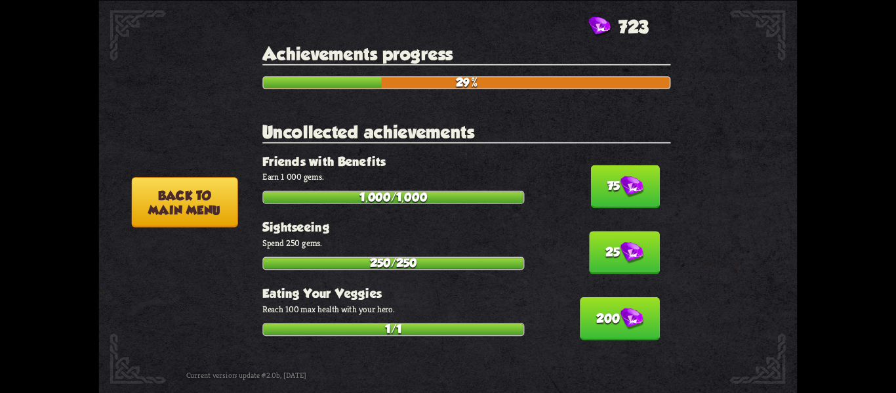
click at [610, 167] on button "75" at bounding box center [625, 186] width 69 height 43
click at [610, 231] on button "25" at bounding box center [624, 252] width 71 height 43
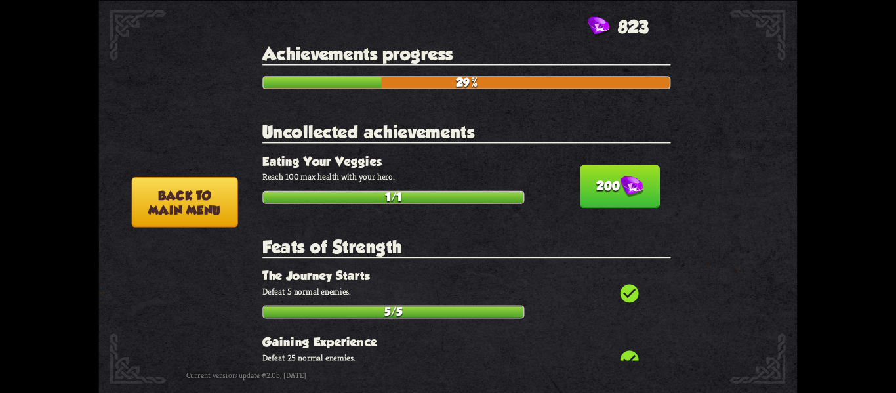
click at [610, 167] on button "200" at bounding box center [619, 186] width 79 height 43
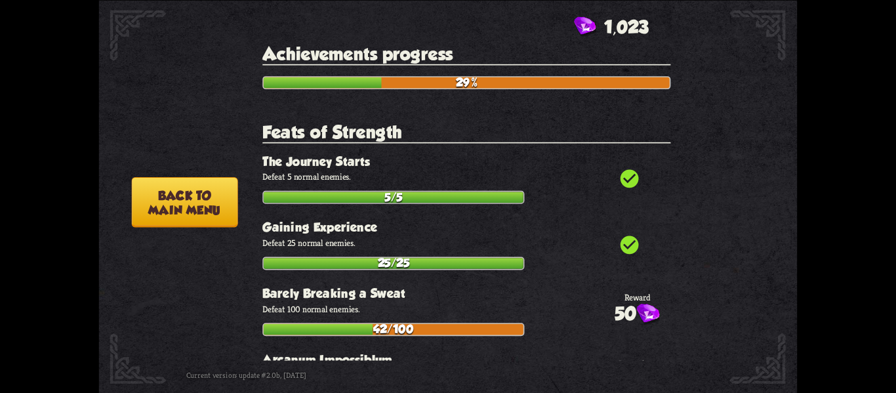
click at [206, 215] on button "Back to main menu" at bounding box center [184, 202] width 106 height 51
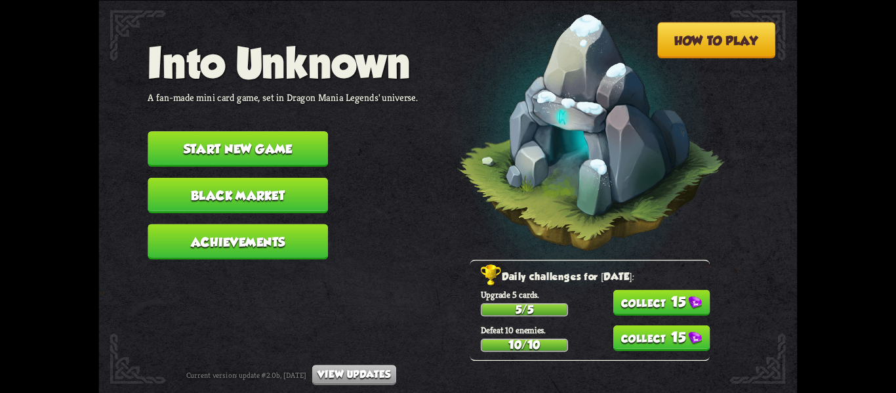
click at [679, 311] on button "15" at bounding box center [661, 302] width 97 height 26
click at [678, 342] on button "15" at bounding box center [661, 338] width 97 height 26
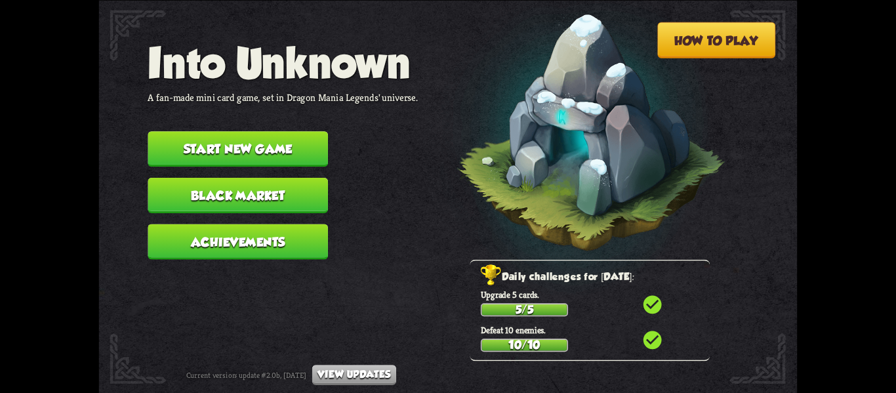
click at [311, 229] on button "Achievements" at bounding box center [238, 241] width 180 height 35
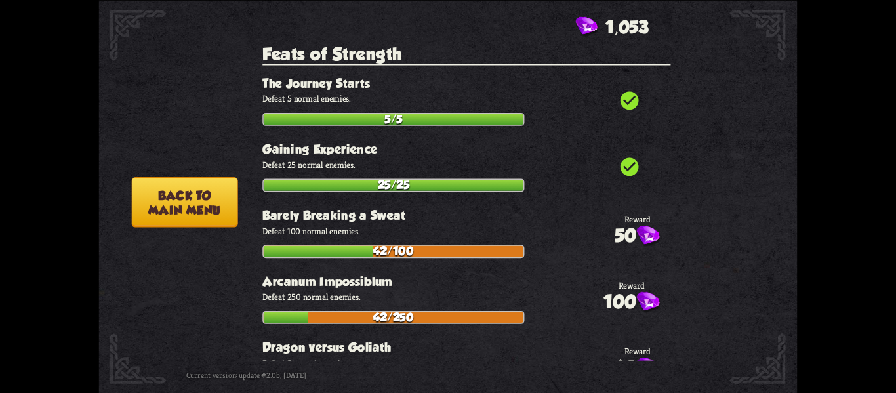
scroll to position [0, 0]
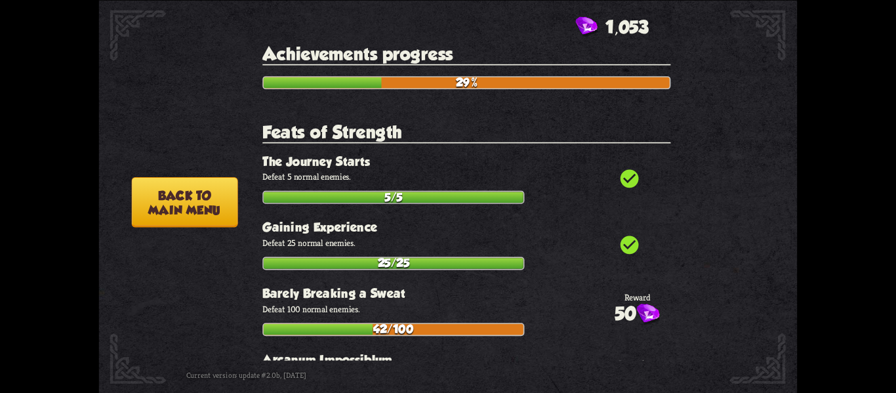
click at [172, 215] on button "Back to main menu" at bounding box center [184, 202] width 106 height 51
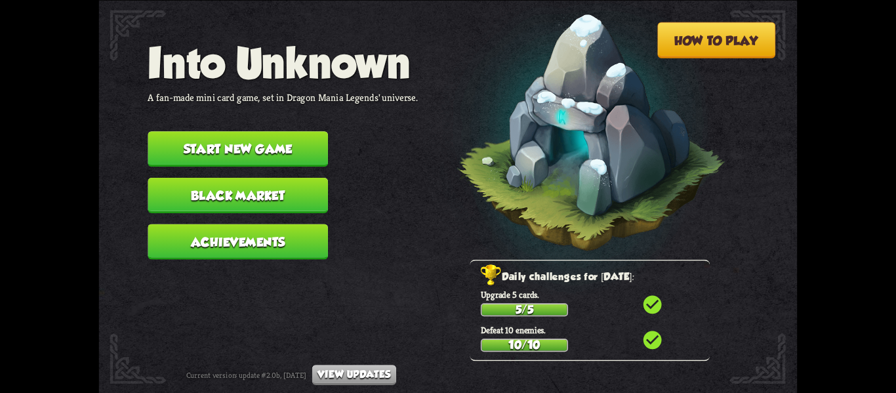
click at [180, 191] on button "Black Market" at bounding box center [238, 194] width 180 height 35
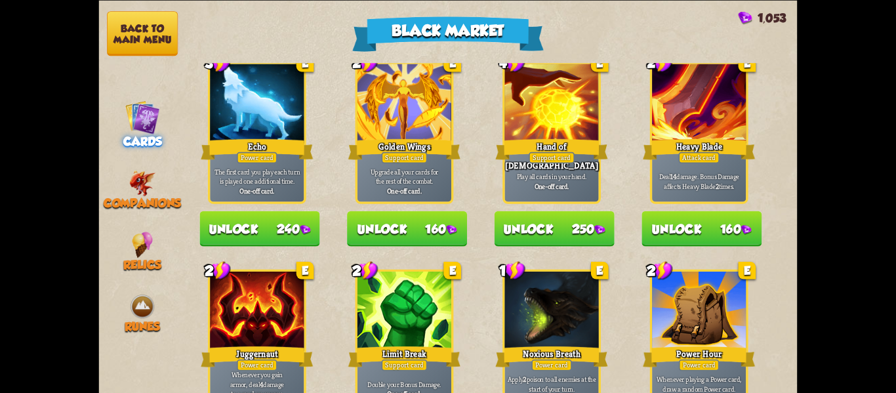
scroll to position [1021, 0]
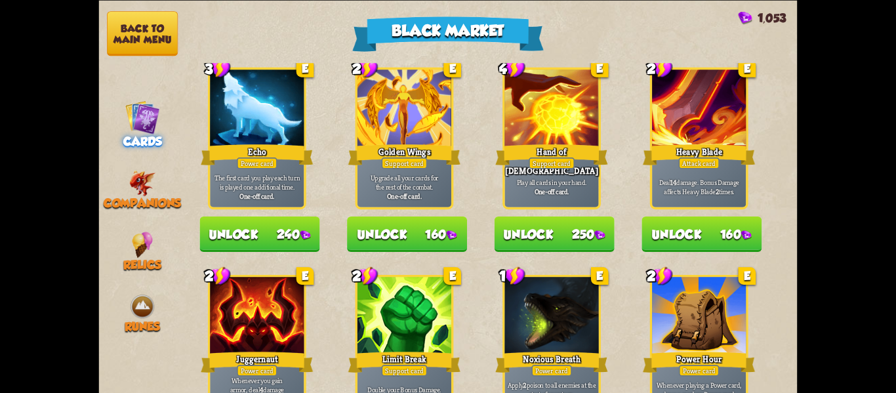
click at [399, 205] on div "Upgrade all your cards for the rest of the combat. One-off card." at bounding box center [405, 186] width 94 height 41
click at [394, 243] on button "Unlock 160" at bounding box center [407, 233] width 120 height 35
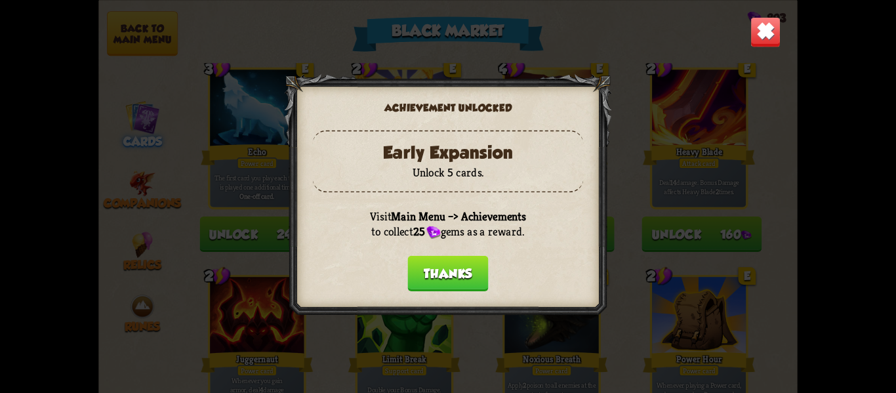
click at [417, 264] on button "Thanks" at bounding box center [447, 272] width 81 height 35
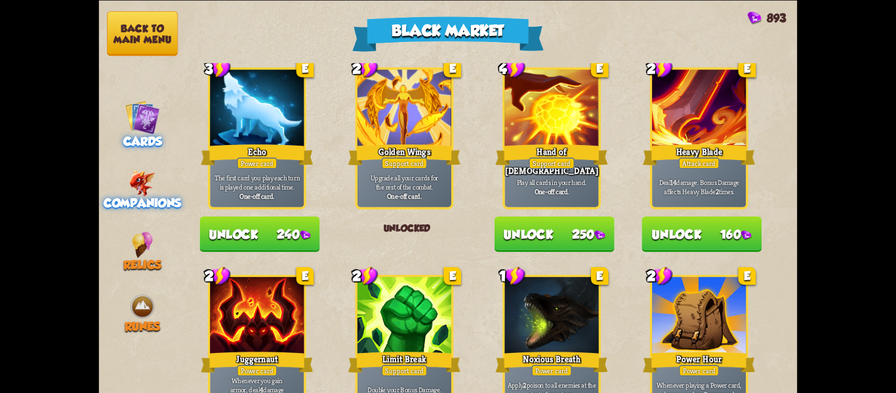
click at [126, 183] on div "Companions" at bounding box center [142, 190] width 87 height 40
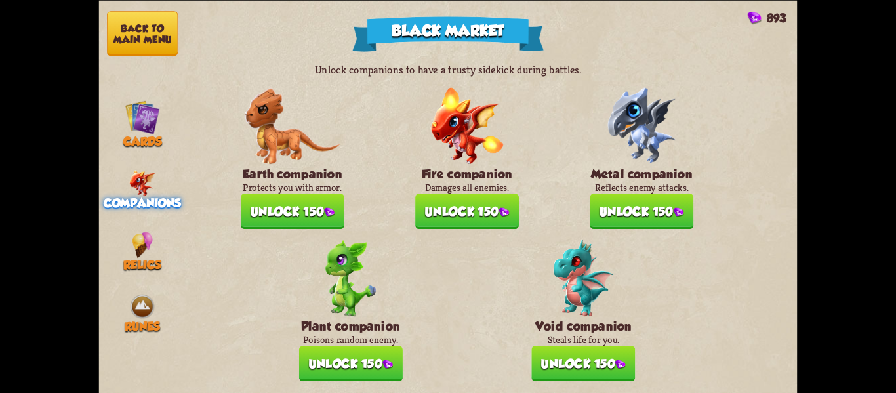
click at [612, 199] on button "Unlock 150" at bounding box center [642, 211] width 104 height 35
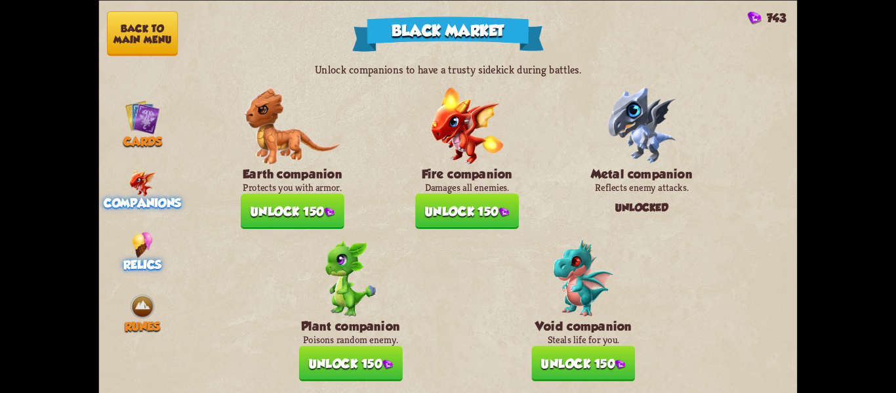
click at [154, 247] on div "Relics" at bounding box center [142, 252] width 87 height 40
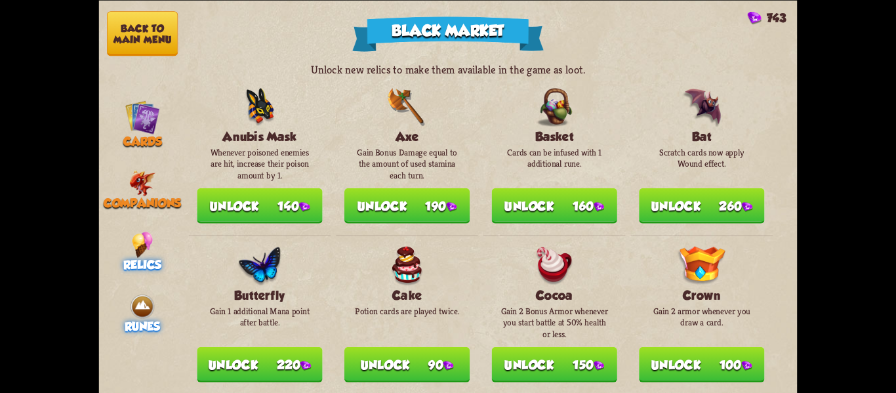
click at [145, 301] on img at bounding box center [142, 306] width 26 height 26
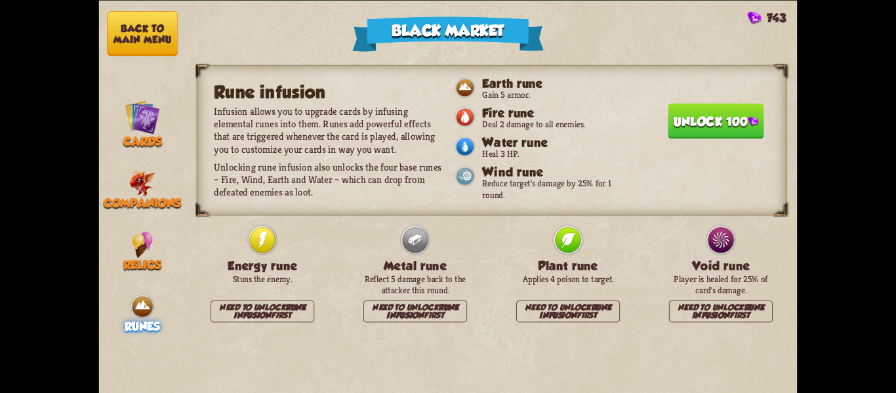
click at [690, 115] on button "Unlock 100" at bounding box center [716, 120] width 96 height 35
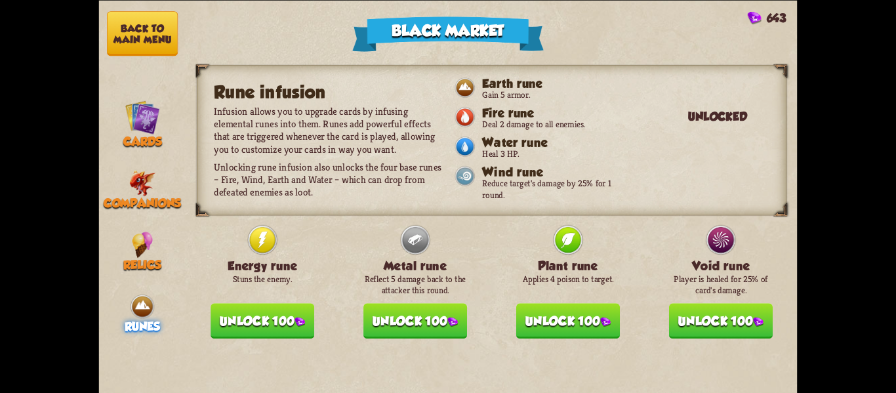
click at [274, 303] on button "Unlock 100" at bounding box center [263, 320] width 104 height 35
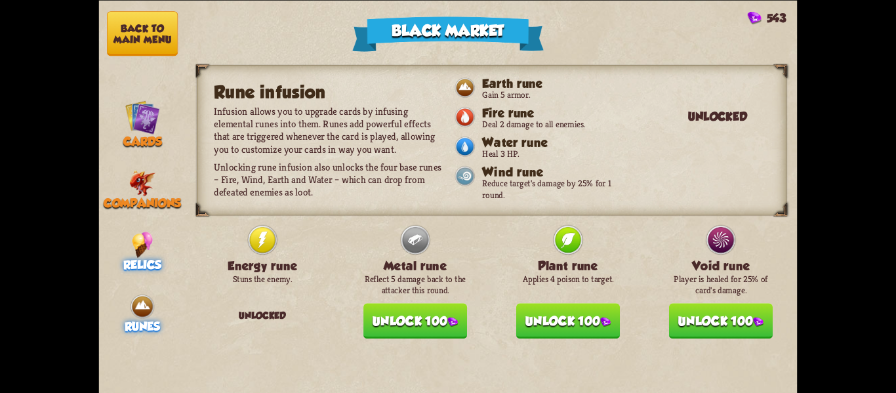
click at [163, 232] on div "Relics" at bounding box center [142, 252] width 87 height 40
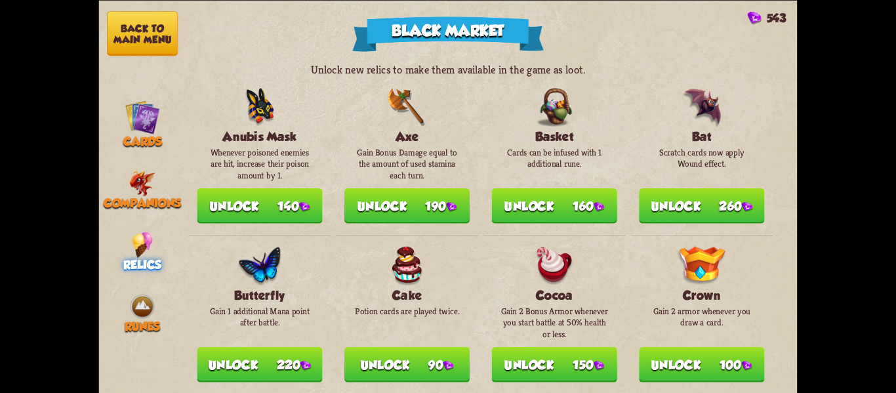
click at [442, 349] on button "Unlock 90" at bounding box center [406, 363] width 125 height 35
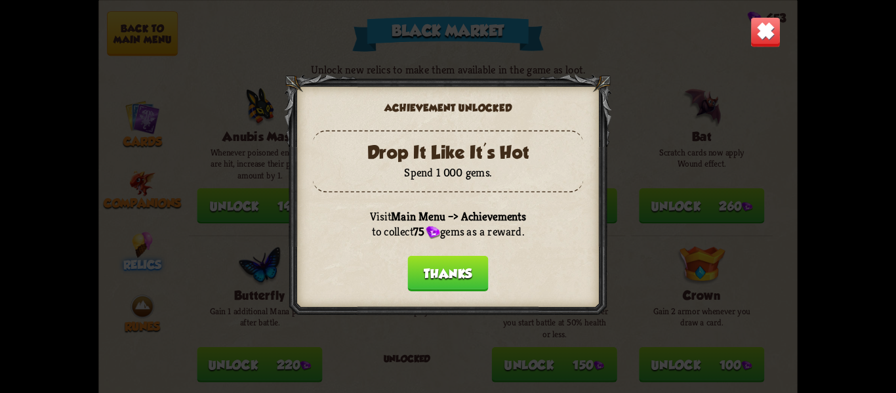
click at [434, 236] on img at bounding box center [433, 232] width 14 height 13
click at [444, 258] on button "Thanks" at bounding box center [447, 272] width 81 height 35
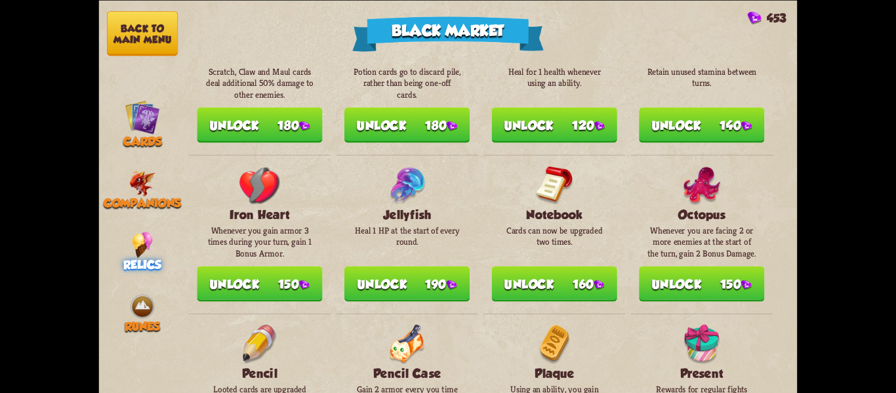
scroll to position [671, 0]
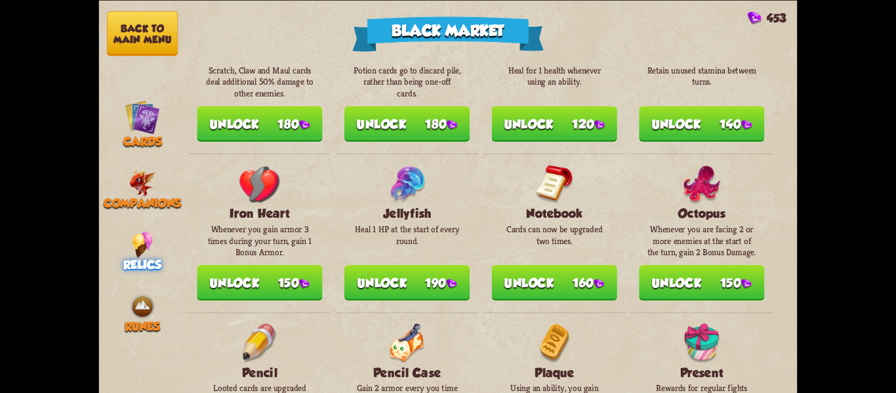
click at [530, 290] on button "Unlock 160" at bounding box center [554, 281] width 125 height 35
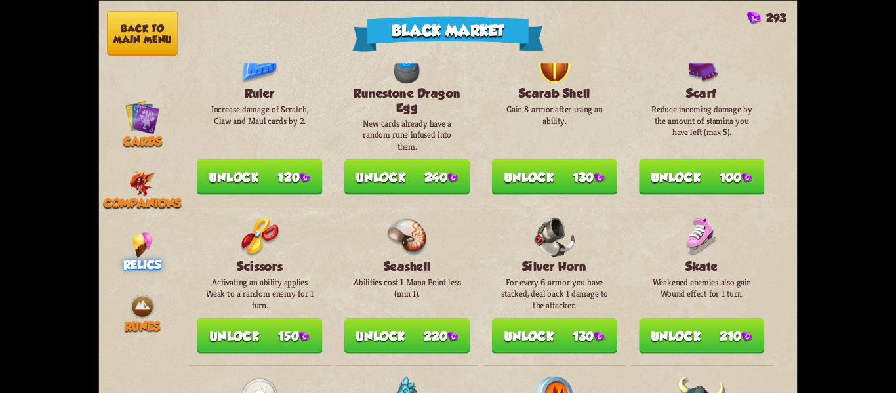
scroll to position [1192, 0]
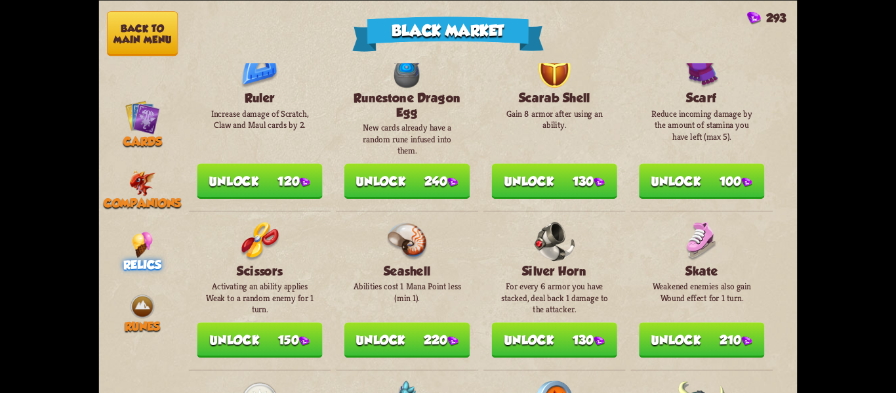
click at [417, 325] on button "Unlock 220" at bounding box center [406, 339] width 125 height 35
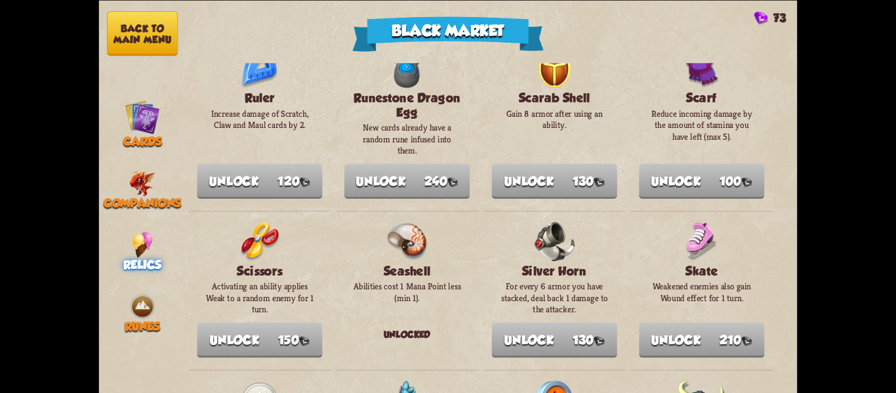
click at [100, 45] on nav "Back to main menu Cards Companions Relics Runes" at bounding box center [142, 196] width 87 height 393
click at [114, 41] on button "Back to main menu" at bounding box center [142, 33] width 71 height 45
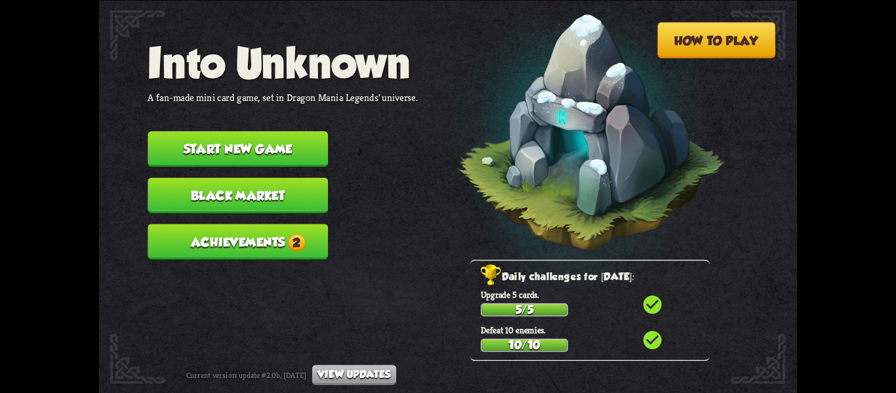
click at [204, 209] on nav "Into Unknown A fan-made mini card game, set in Dragon Mania Legends' universe. …" at bounding box center [283, 154] width 270 height 232
click at [223, 225] on button "Achievements 2" at bounding box center [238, 241] width 180 height 35
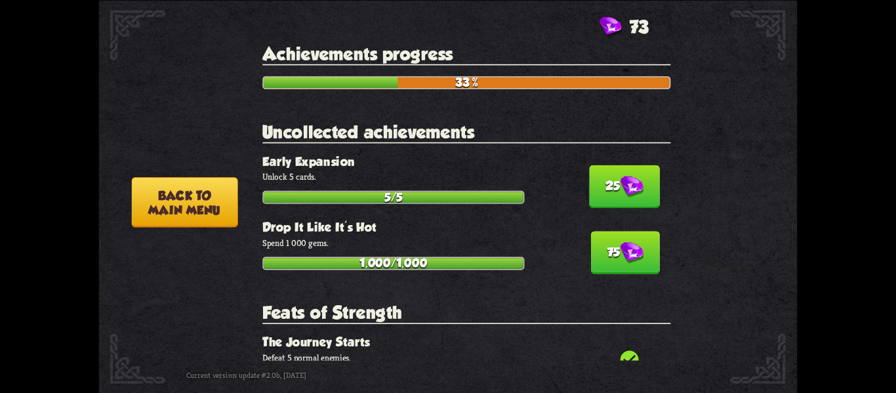
click at [609, 181] on button "25" at bounding box center [624, 186] width 71 height 43
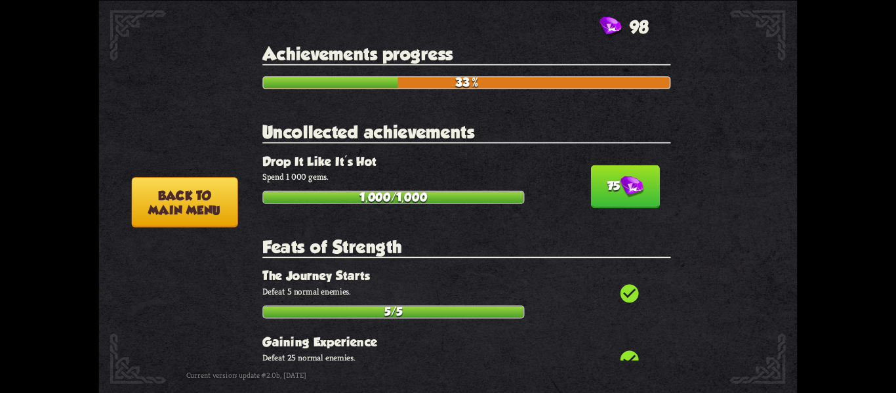
click at [609, 181] on button "75" at bounding box center [625, 186] width 69 height 43
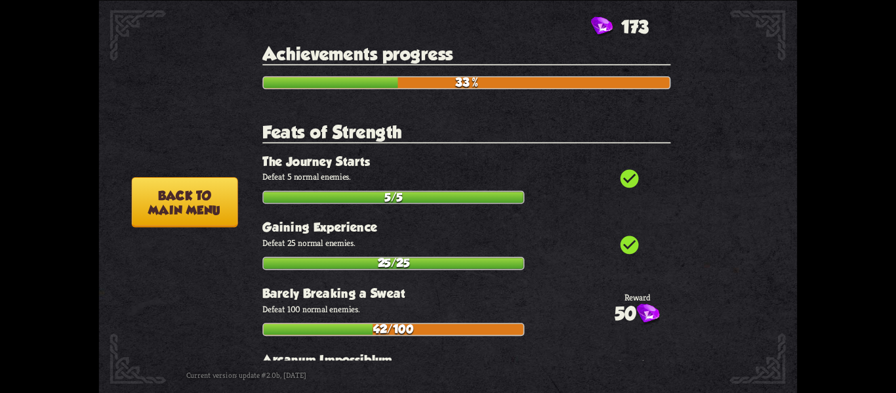
click at [168, 205] on button "Back to main menu" at bounding box center [184, 202] width 106 height 51
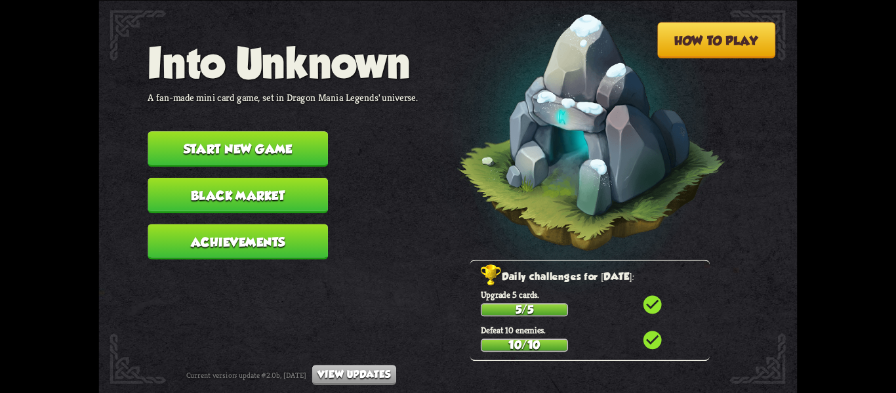
click at [235, 146] on button "Start new game" at bounding box center [238, 148] width 180 height 35
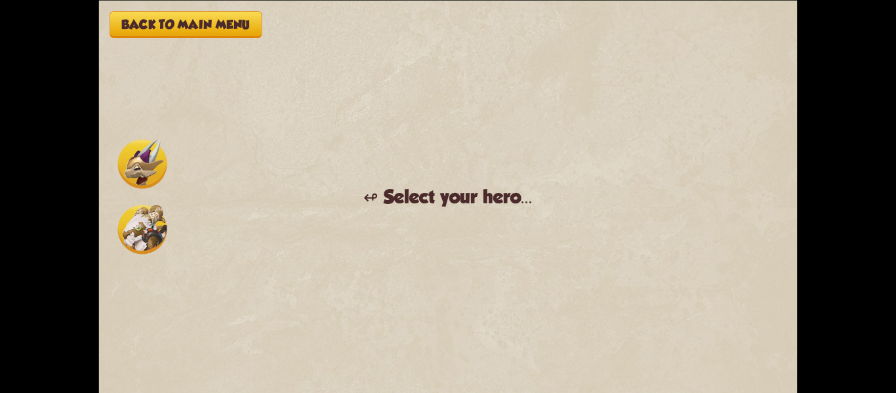
click at [108, 165] on div "Back to main menu ↫ Select your hero... You muster all your courage and set out…" at bounding box center [448, 196] width 699 height 393
click at [120, 169] on img at bounding box center [142, 163] width 49 height 49
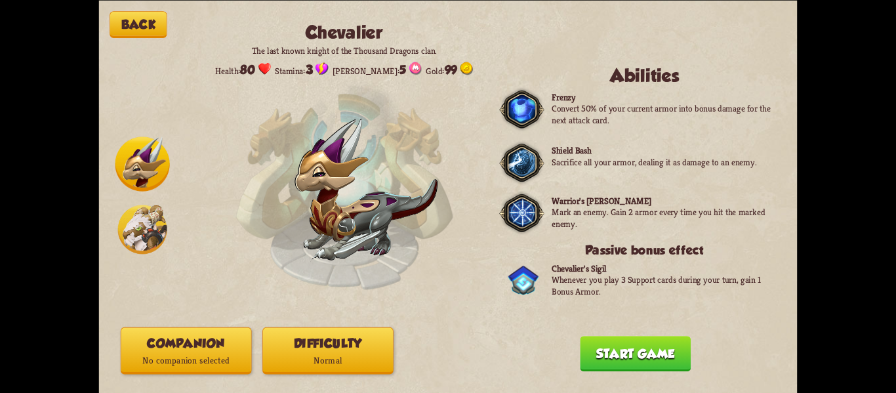
click at [170, 240] on div "Back [PERSON_NAME] The last known knight of the Thousand Dragons clan. Health: …" at bounding box center [448, 196] width 699 height 393
click at [157, 234] on img at bounding box center [142, 229] width 49 height 49
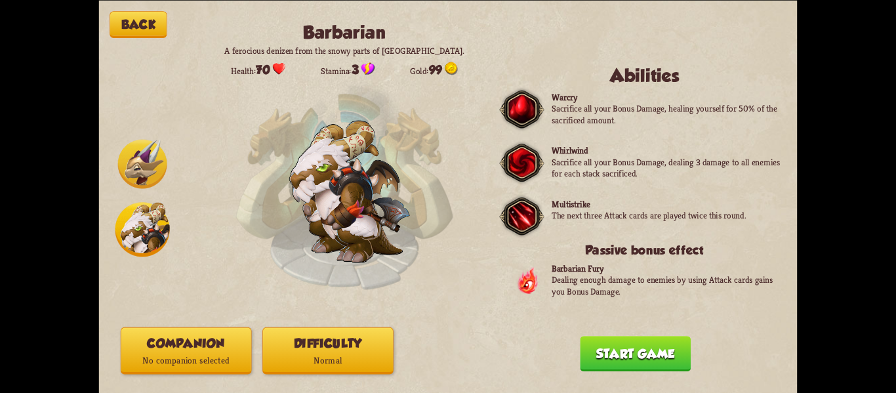
click at [136, 173] on img at bounding box center [142, 163] width 49 height 49
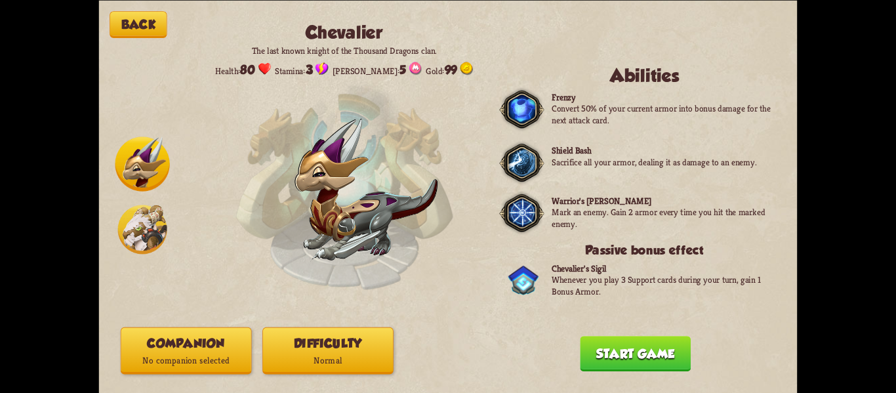
click at [146, 228] on img at bounding box center [142, 229] width 49 height 49
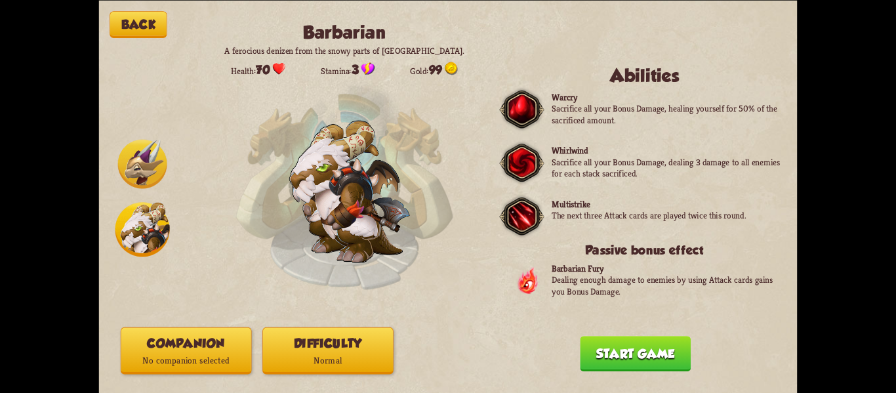
click at [104, 173] on div "Back Barbarian A ferocious denizen from the snowy parts of [GEOGRAPHIC_DATA]. H…" at bounding box center [448, 196] width 699 height 393
click at [121, 169] on img at bounding box center [142, 163] width 49 height 49
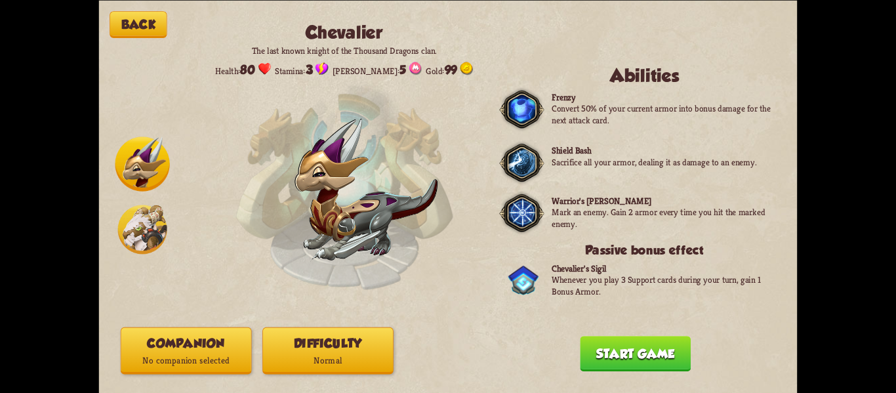
click at [138, 222] on img at bounding box center [142, 229] width 49 height 49
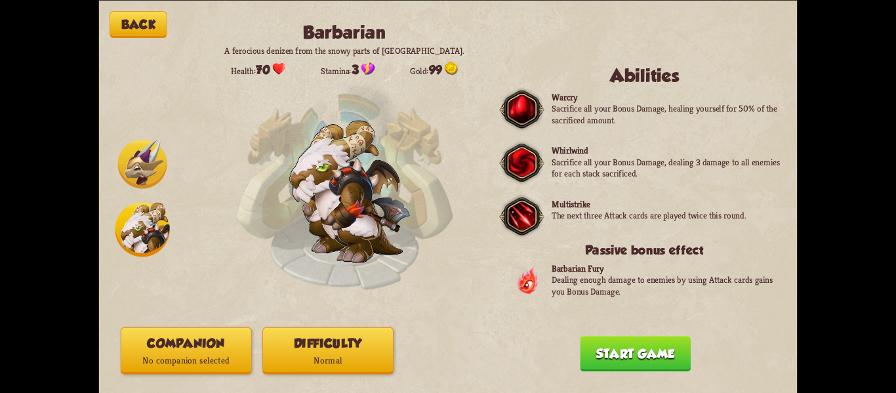
click at [288, 338] on button "Difficulty Normal" at bounding box center [327, 350] width 131 height 47
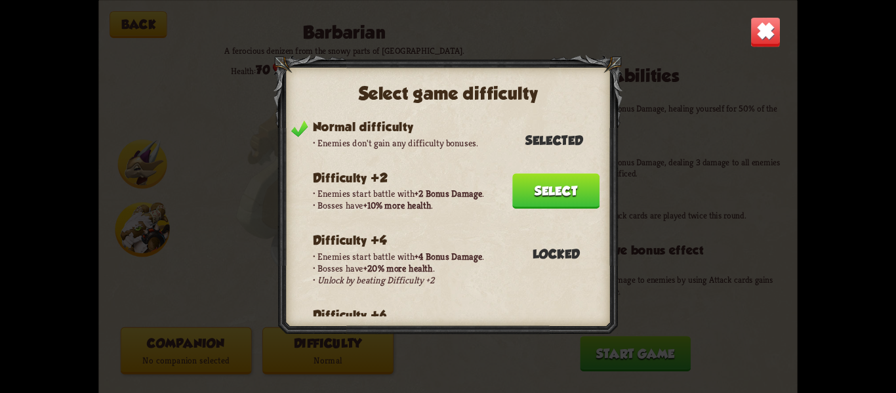
click at [575, 174] on button "Select" at bounding box center [555, 190] width 87 height 35
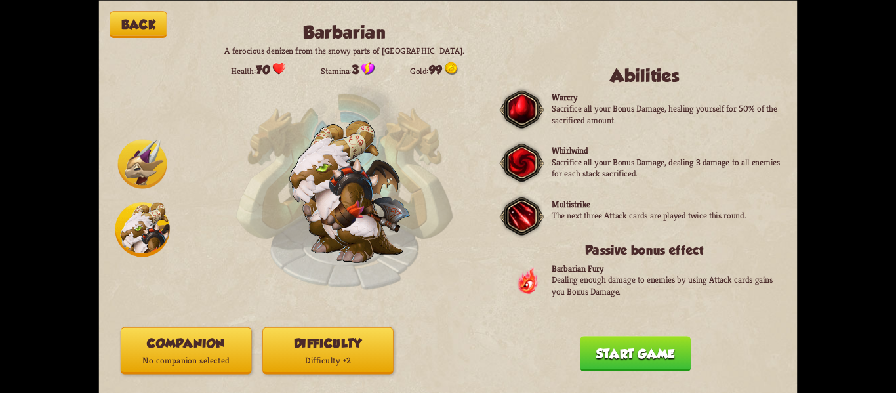
click at [166, 356] on p "No companion selected" at bounding box center [186, 361] width 130 height 18
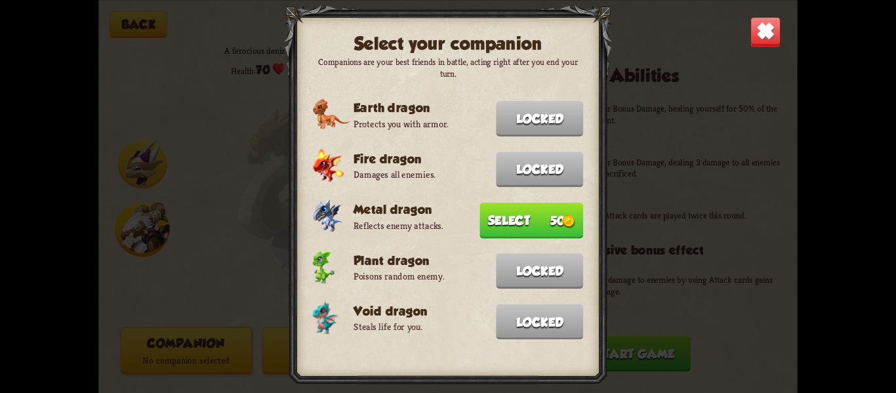
click at [540, 230] on button "Select 50" at bounding box center [532, 220] width 104 height 36
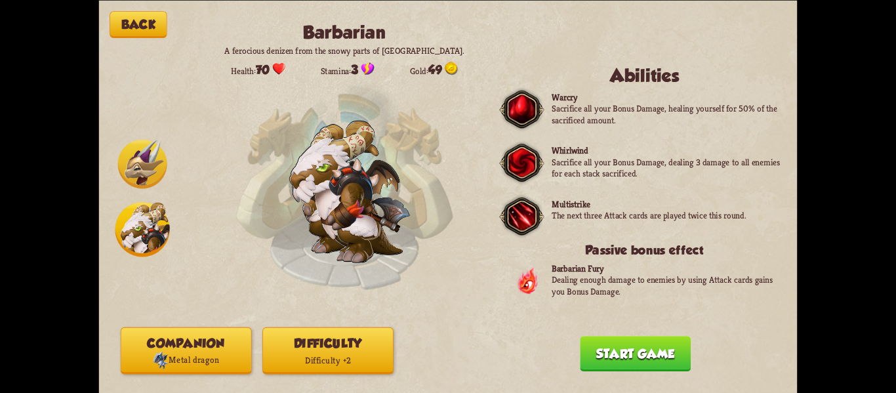
click at [612, 347] on button "Start game" at bounding box center [635, 353] width 111 height 35
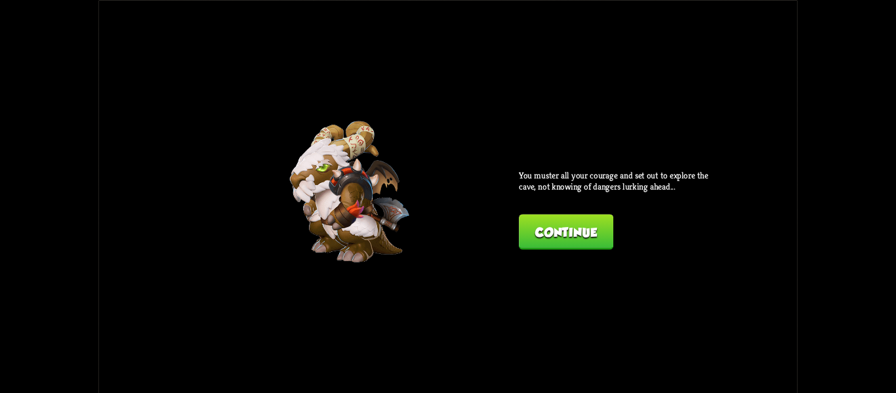
click at [560, 222] on button "Continue" at bounding box center [566, 231] width 94 height 35
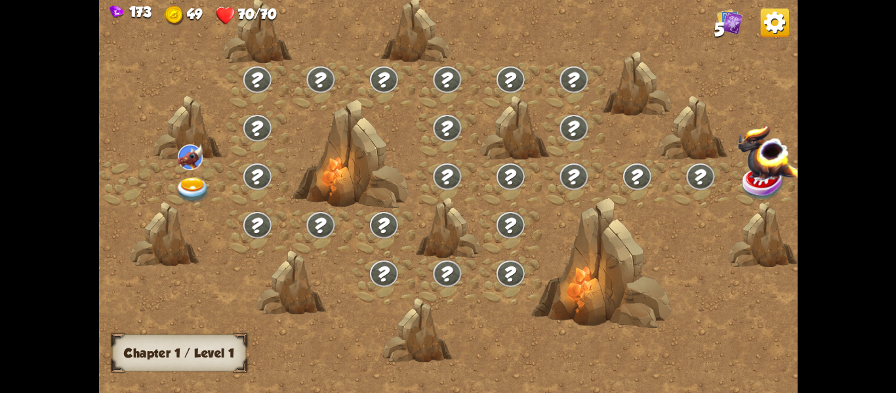
click at [197, 182] on img at bounding box center [192, 189] width 35 height 26
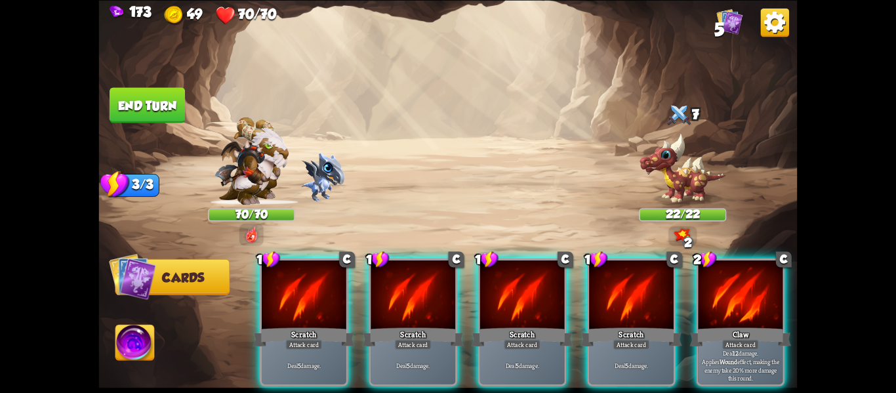
click at [690, 313] on div "1 C Scratch Attack card Deal 5 damage. 1 C Scratch Attack card Deal 5 damage. 1…" at bounding box center [518, 305] width 559 height 175
click at [690, 314] on div "1 C Scratch Attack card Deal 5 damage. 1 C Scratch Attack card Deal 5 damage. 1…" at bounding box center [518, 305] width 559 height 175
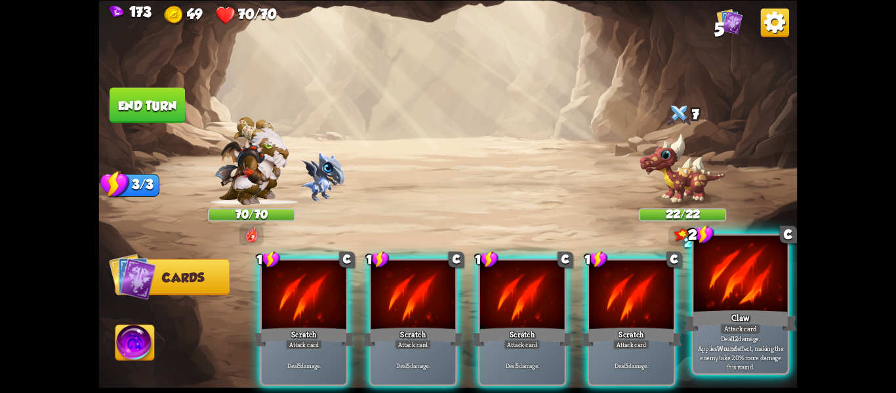
click at [726, 327] on div "Attack card" at bounding box center [740, 328] width 41 height 11
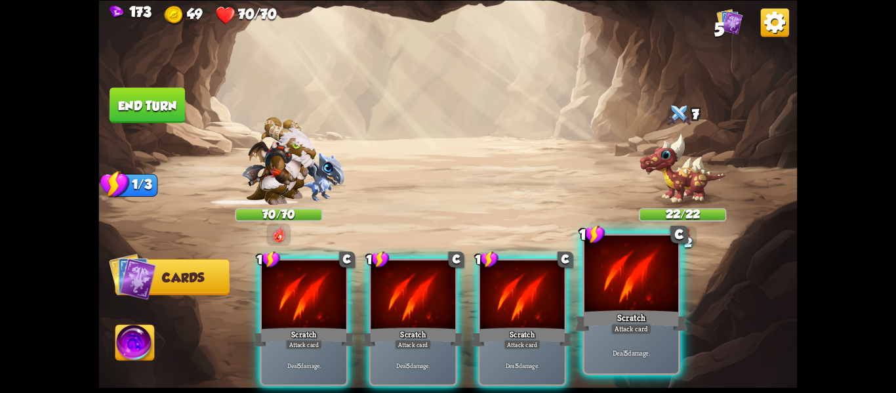
click at [642, 317] on div "Scratch" at bounding box center [631, 320] width 113 height 25
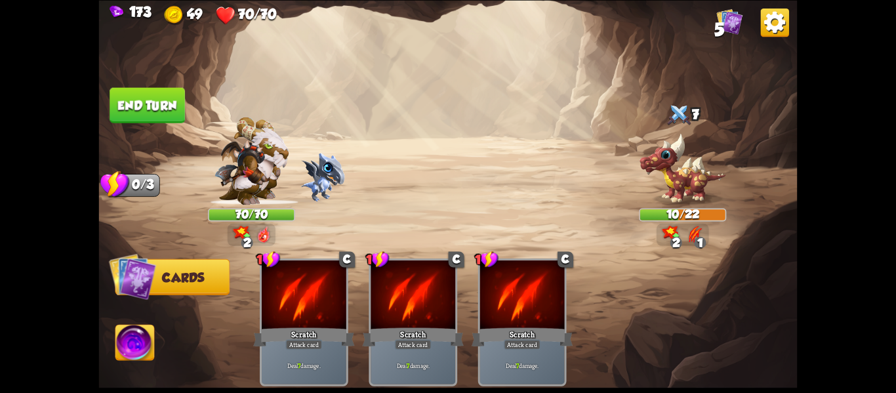
click at [148, 348] on img at bounding box center [134, 344] width 39 height 39
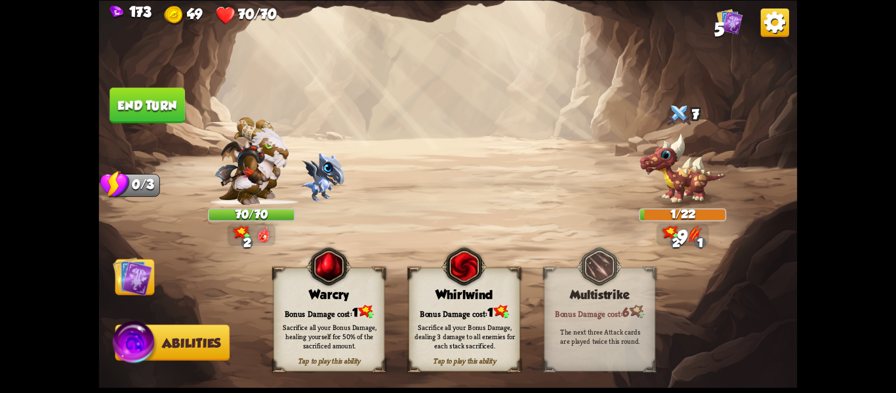
click at [394, 347] on div "Tap to play this ability Warcry Bonus Damage cost: 1 Sacrifice all your Bonus D…" at bounding box center [465, 320] width 382 height 104
click at [476, 342] on div "Sacrifice all your Bonus Damage, dealing 3 damage to all enemies for each stack…" at bounding box center [465, 336] width 100 height 28
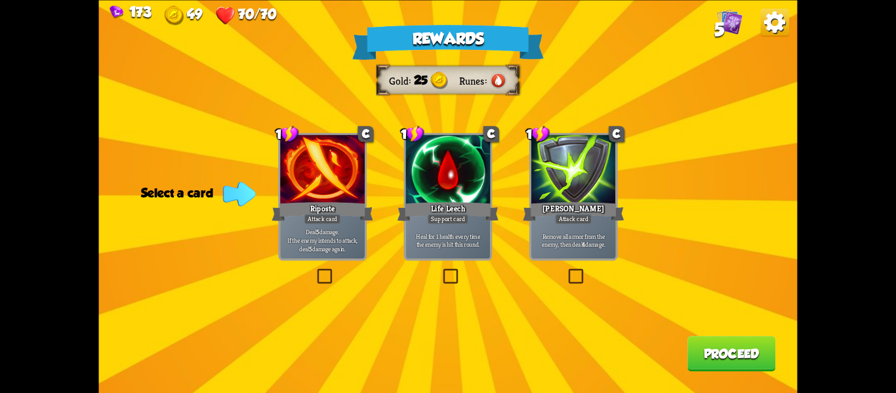
click at [356, 234] on p "Deal 5 damage. If the enemy intends to attack, deal 5 damage again." at bounding box center [322, 240] width 80 height 25
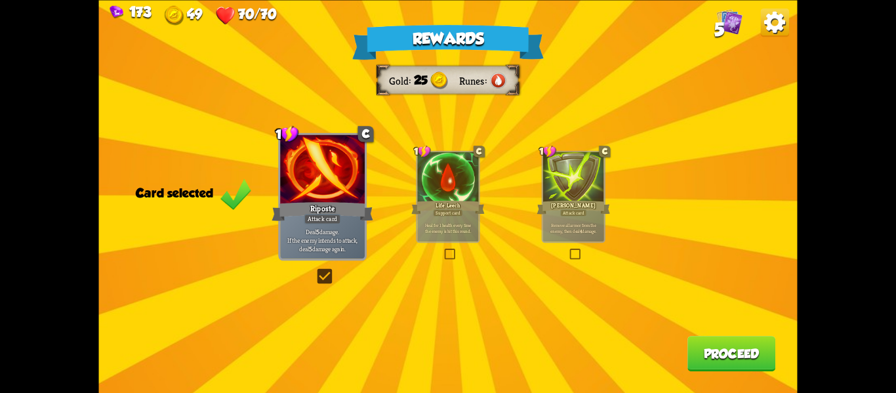
click at [666, 327] on div "Rewards Gold 25 Runes Card selected 1 C Riposte Attack card Deal 5 damage. If t…" at bounding box center [448, 196] width 699 height 393
click at [695, 353] on button "Proceed" at bounding box center [732, 353] width 88 height 35
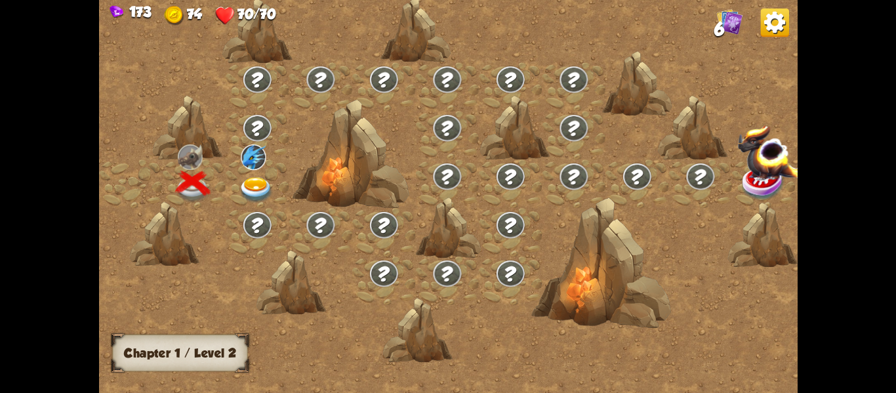
click at [262, 199] on img at bounding box center [256, 189] width 35 height 26
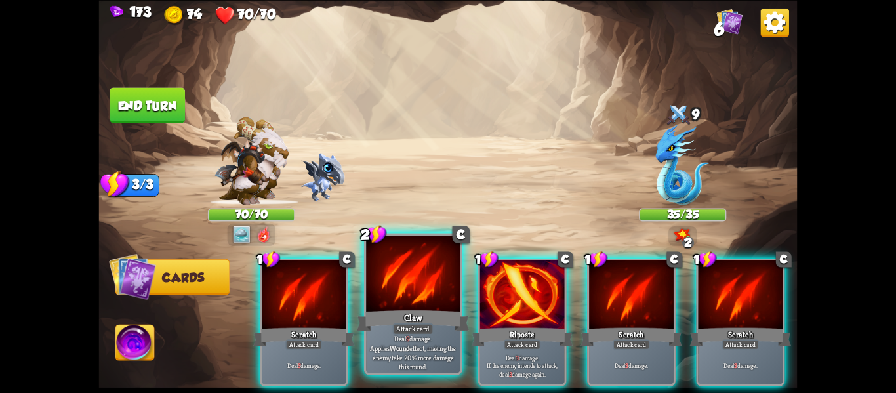
click at [362, 314] on div "Claw" at bounding box center [413, 320] width 113 height 25
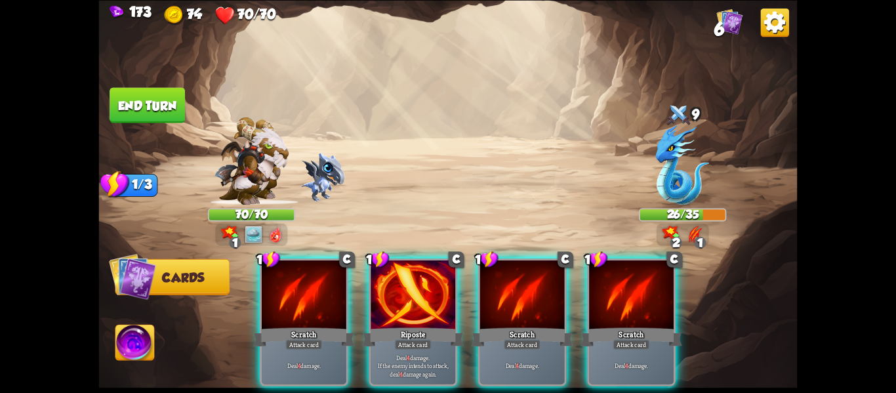
click at [365, 311] on div "1 C Scratch Attack card Deal 4 damage. 1 C Riposte Attack card Deal 4 damage. I…" at bounding box center [518, 305] width 559 height 175
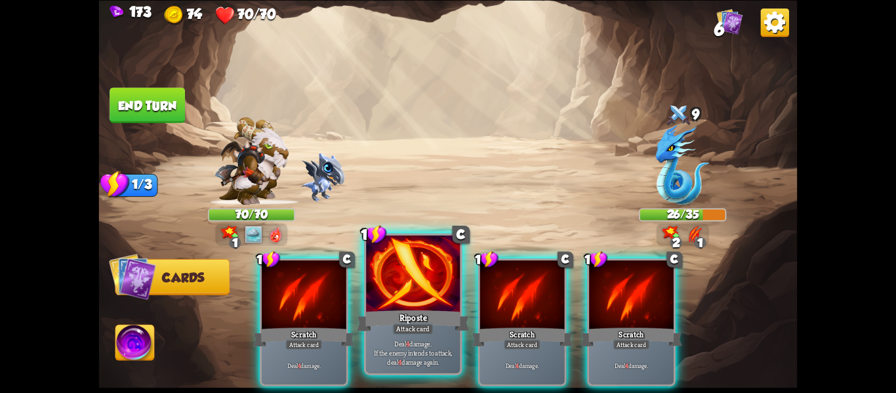
click at [409, 331] on div "Attack card" at bounding box center [413, 328] width 41 height 11
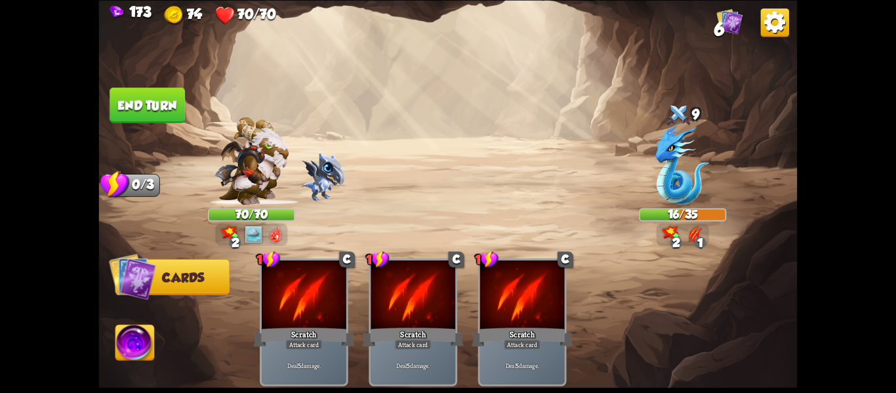
click at [131, 106] on button "End turn" at bounding box center [147, 104] width 75 height 35
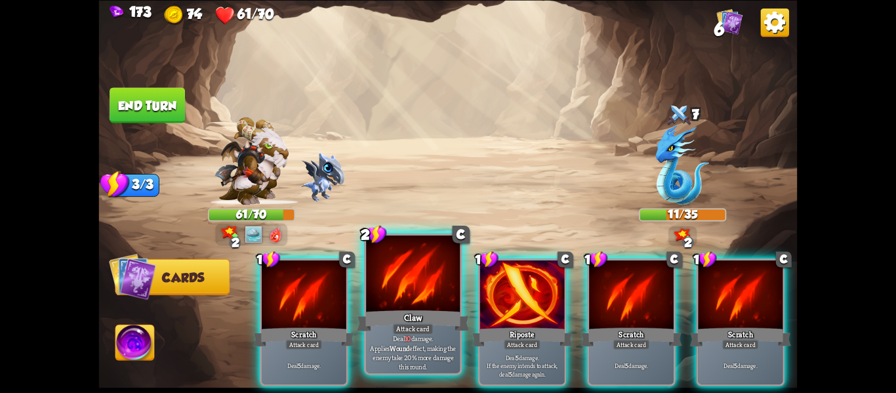
click at [409, 287] on div at bounding box center [413, 275] width 94 height 79
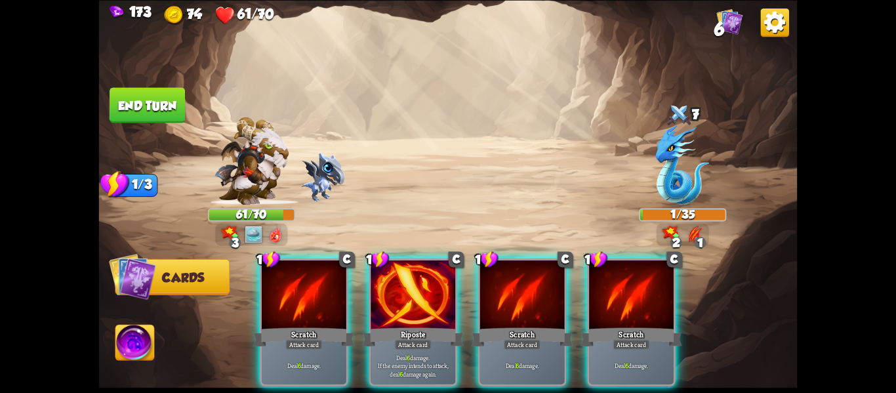
click at [409, 287] on div at bounding box center [413, 296] width 85 height 72
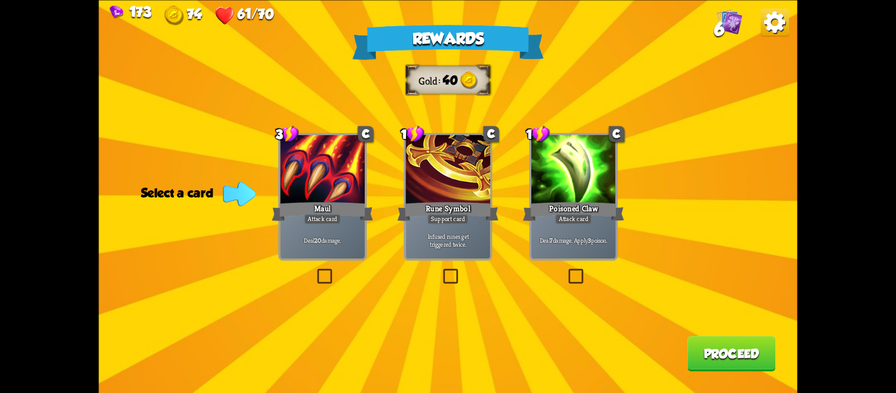
click at [456, 260] on div "1 C Rune Symbol Support card Infused runes get triggered twice." at bounding box center [448, 197] width 89 height 128
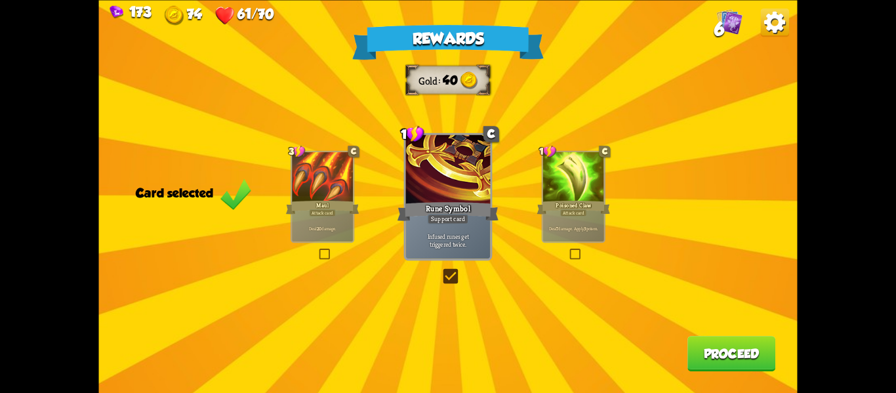
click at [688, 360] on button "Proceed" at bounding box center [732, 353] width 88 height 35
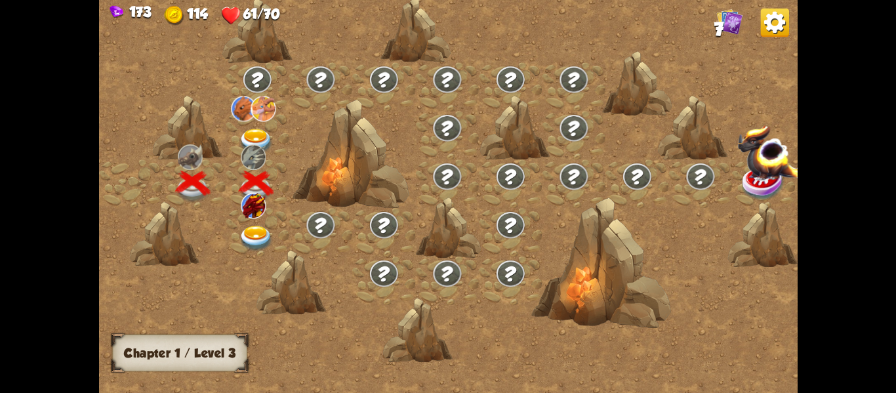
click at [256, 219] on div at bounding box center [258, 231] width 64 height 49
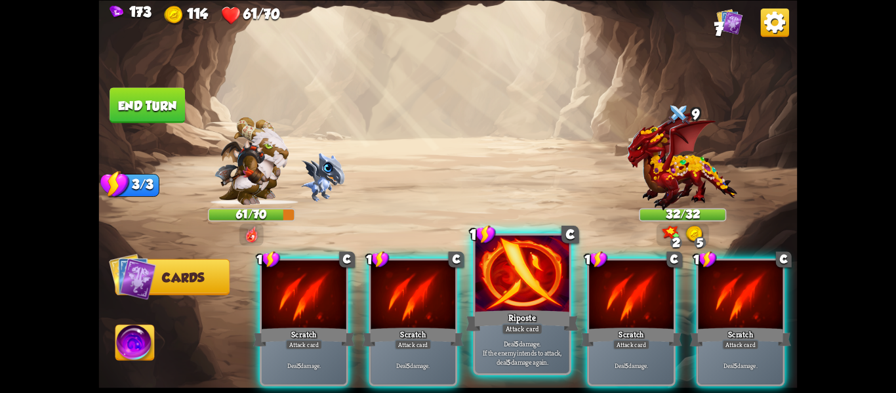
click at [534, 364] on p "Deal 5 damage. If the enemy intends to attack, deal 5 damage again." at bounding box center [522, 353] width 89 height 28
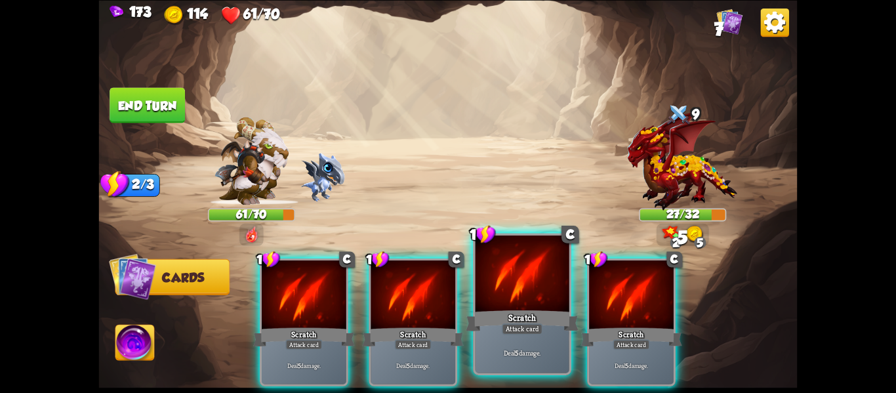
click at [534, 364] on div "Deal 5 damage." at bounding box center [523, 352] width 94 height 41
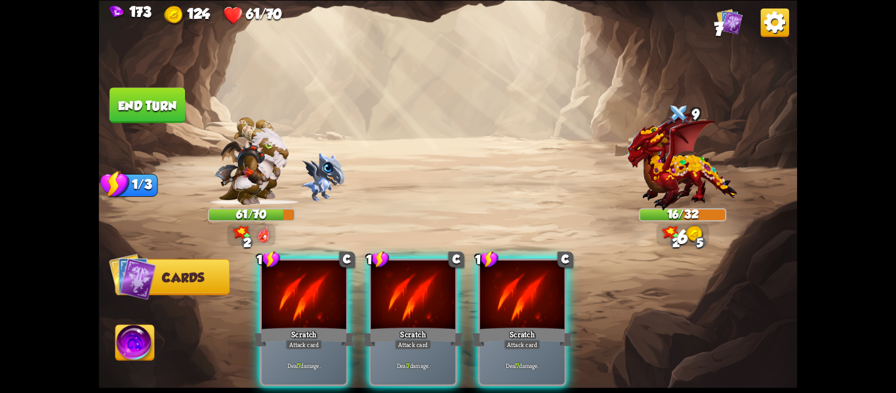
click at [136, 350] on img at bounding box center [134, 344] width 39 height 39
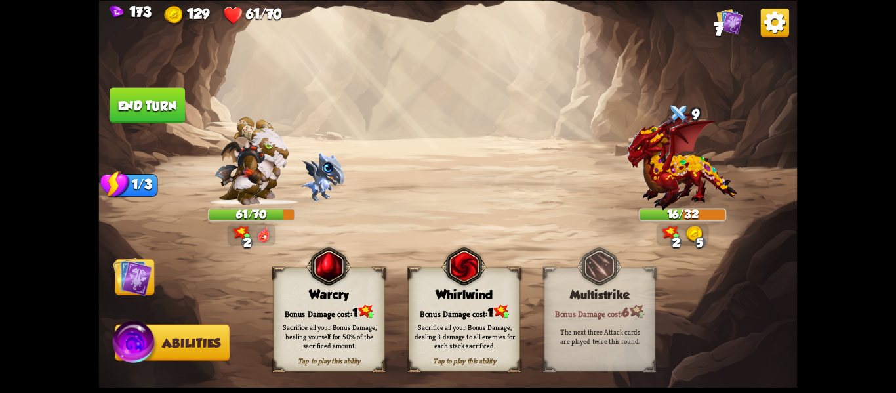
click at [505, 302] on div "Tap to play this ability Whirlwind Bonus Damage cost: 1 Sacrifice all your Bonu…" at bounding box center [465, 320] width 112 height 104
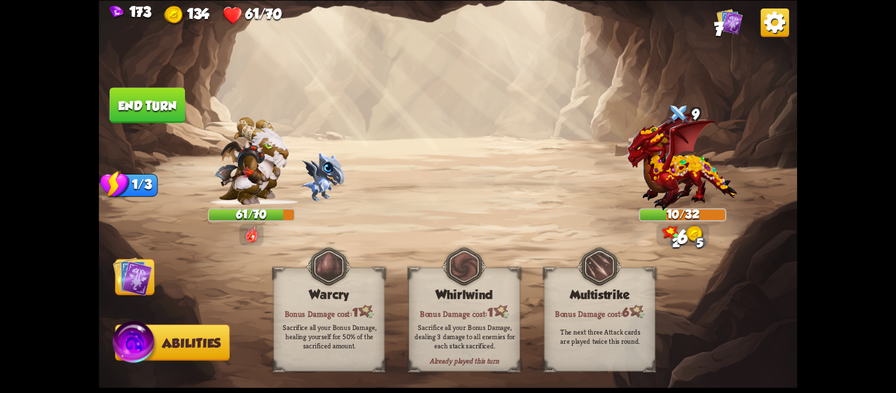
click at [146, 276] on img at bounding box center [132, 276] width 39 height 39
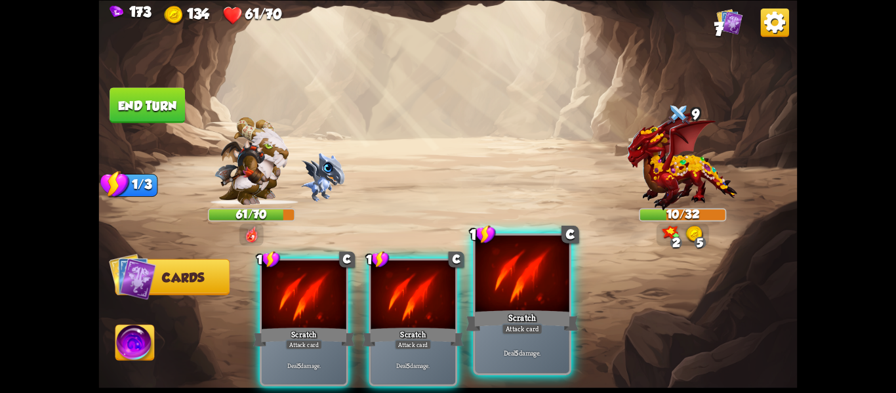
click at [491, 353] on p "Deal 5 damage." at bounding box center [522, 352] width 89 height 9
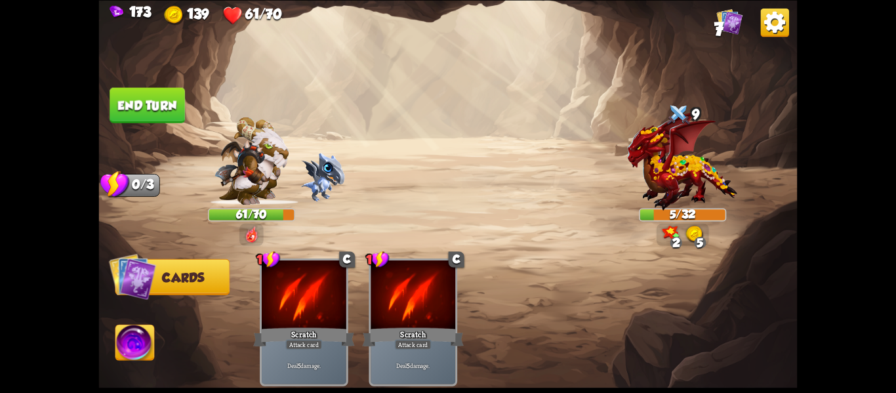
click at [165, 125] on img at bounding box center [448, 196] width 699 height 393
click at [158, 121] on img at bounding box center [448, 196] width 699 height 393
click at [157, 119] on button "End turn" at bounding box center [147, 104] width 75 height 35
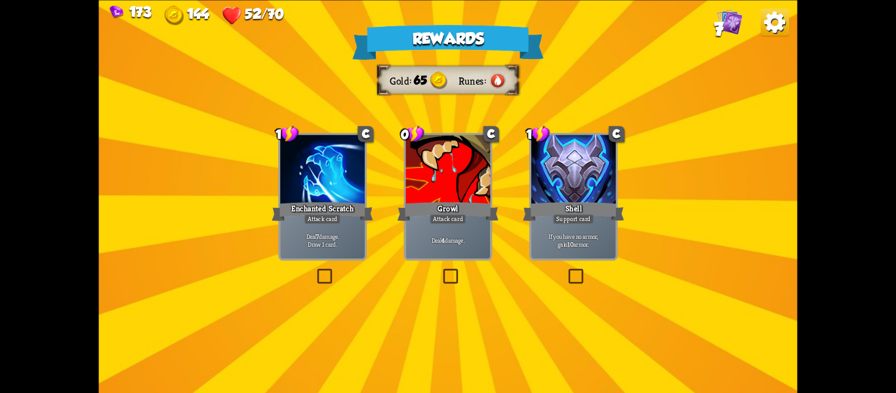
click at [440, 262] on div "Rewards Gold 65 Runes Select a card 1 C Enchanted Scratch Attack card Deal 7 da…" at bounding box center [448, 196] width 699 height 393
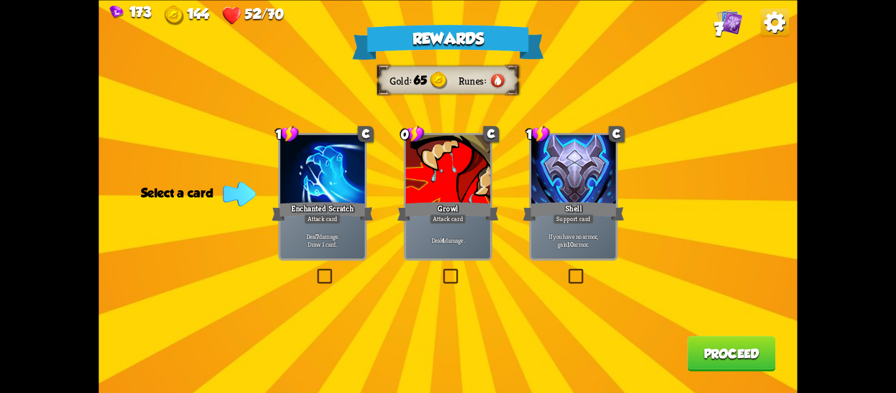
click at [404, 228] on div "0 C Growl Attack card Deal 4 damage." at bounding box center [448, 197] width 89 height 128
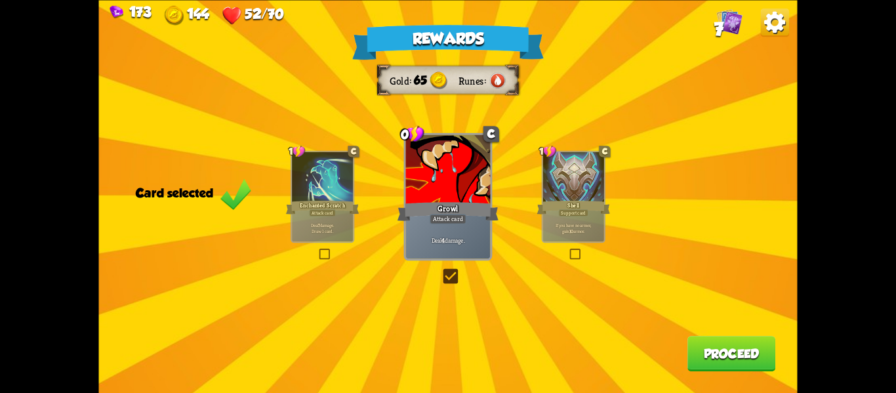
click at [695, 363] on button "Proceed" at bounding box center [732, 353] width 88 height 35
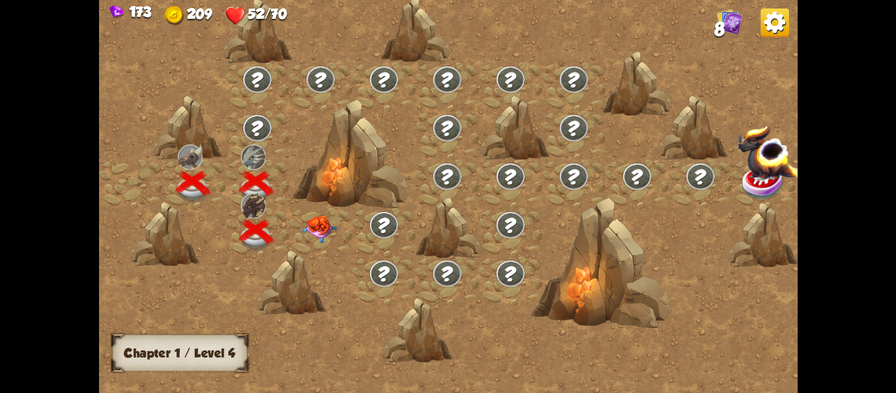
click at [316, 225] on img at bounding box center [319, 229] width 35 height 28
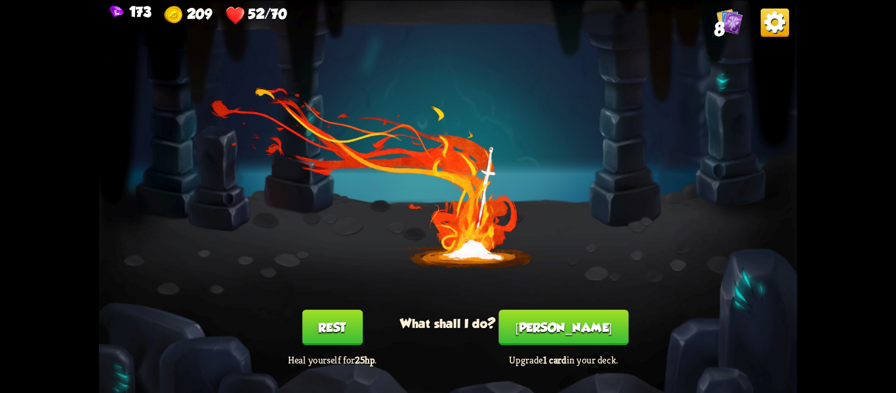
click at [578, 318] on button "[PERSON_NAME]" at bounding box center [564, 327] width 130 height 35
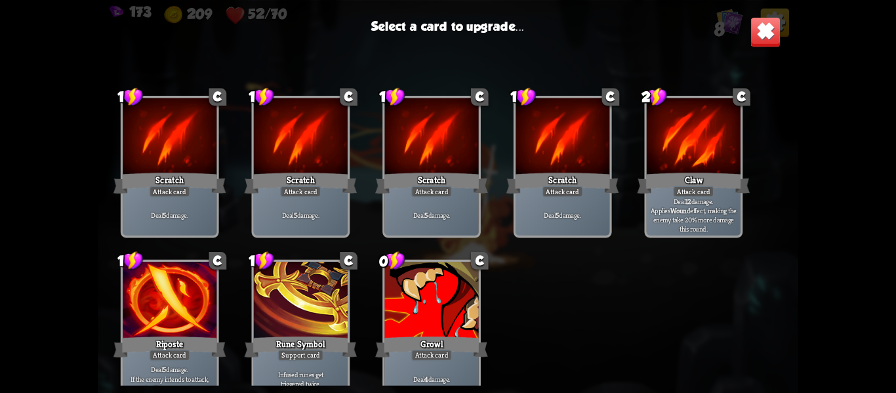
click at [319, 325] on div at bounding box center [301, 301] width 94 height 79
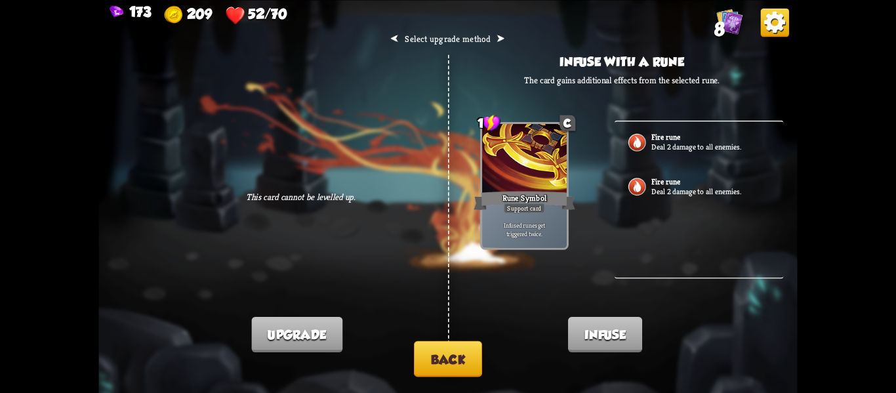
click at [464, 356] on button "Back" at bounding box center [448, 358] width 68 height 36
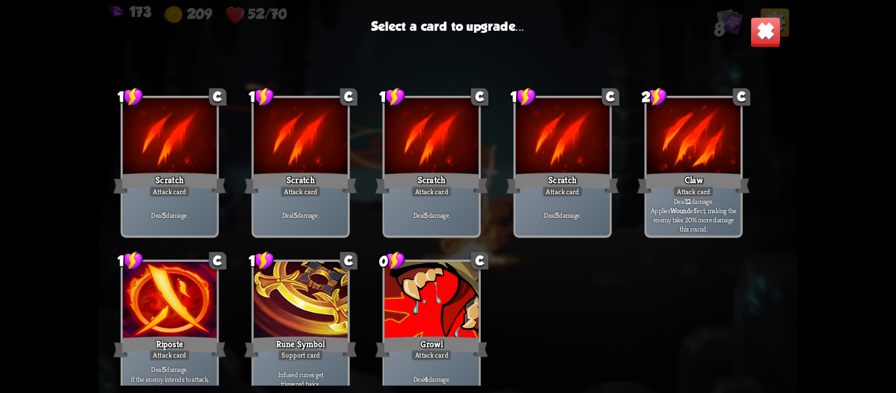
click at [203, 344] on div "Riposte" at bounding box center [169, 346] width 113 height 25
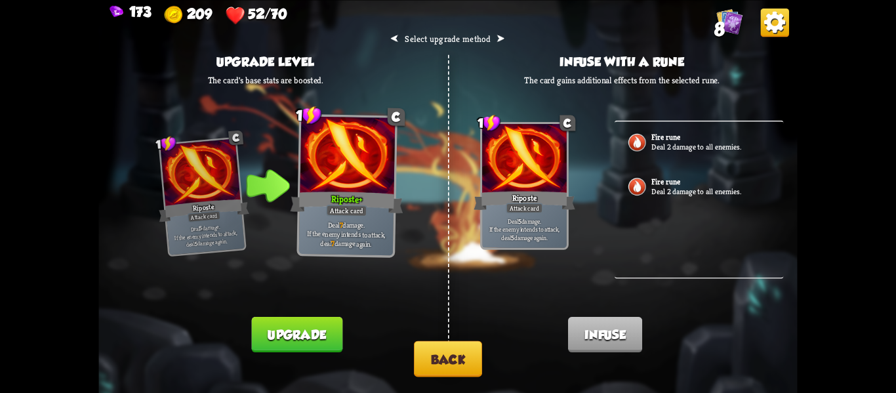
click at [318, 339] on button "Upgrade" at bounding box center [297, 334] width 91 height 35
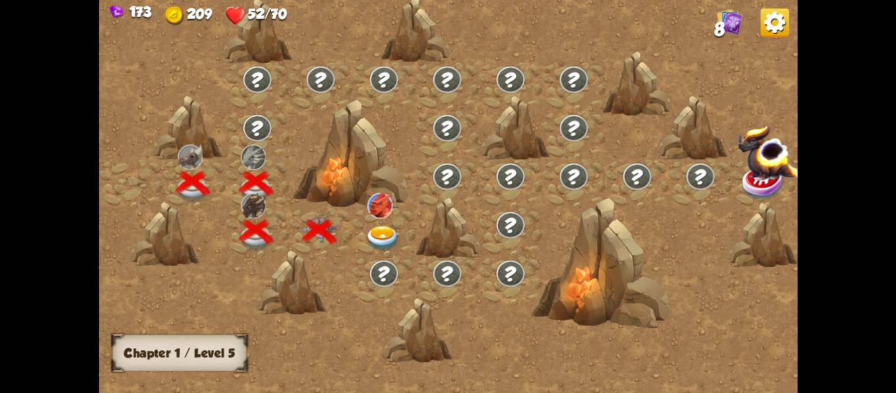
click at [373, 229] on img at bounding box center [382, 238] width 35 height 26
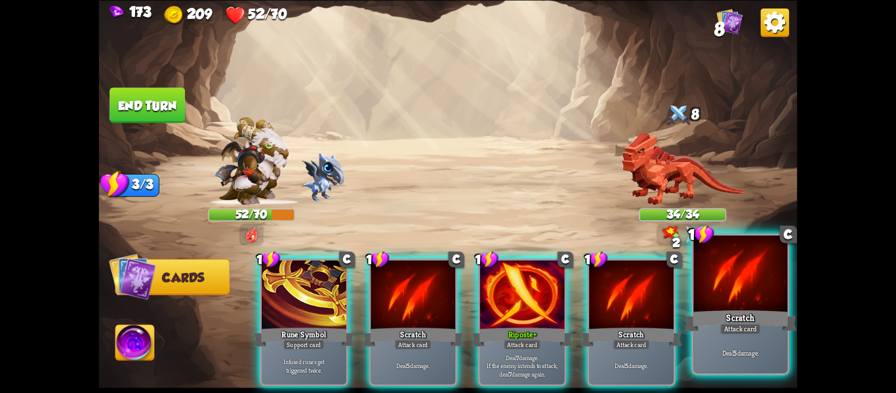
click at [709, 311] on div "Scratch" at bounding box center [740, 320] width 113 height 25
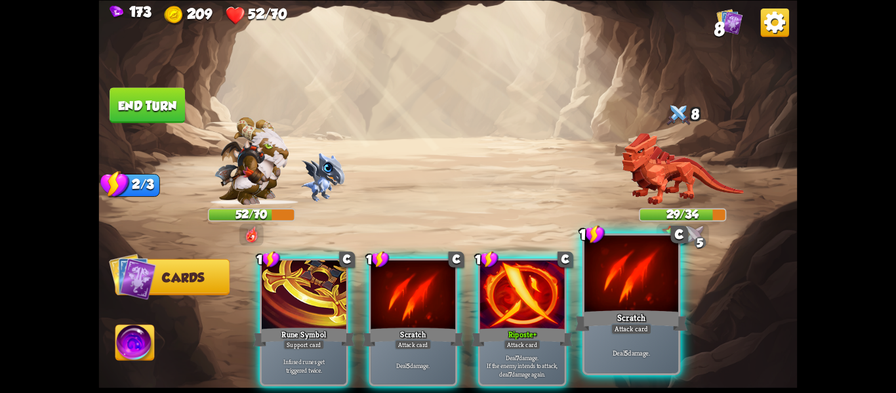
click at [642, 306] on div at bounding box center [632, 275] width 94 height 79
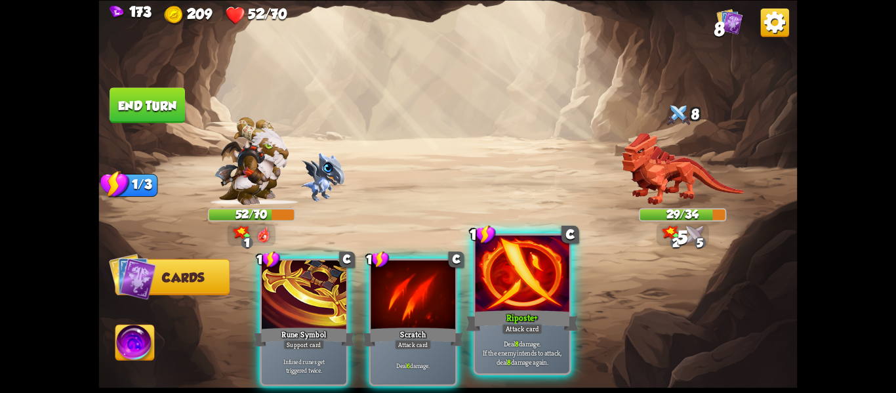
click at [542, 307] on div at bounding box center [523, 275] width 94 height 79
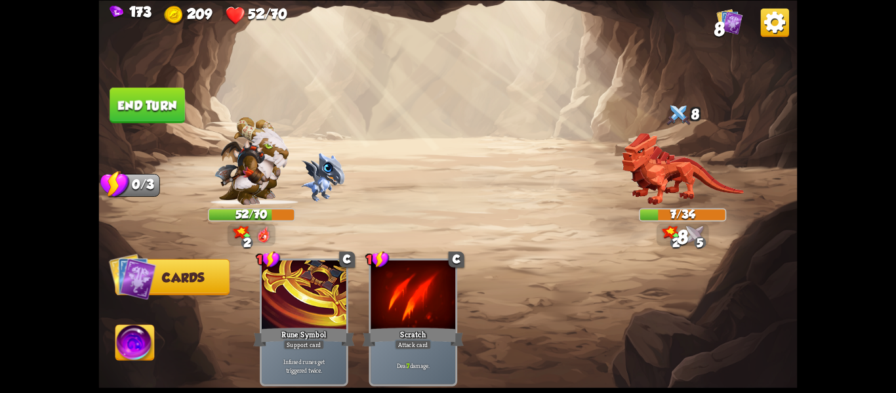
click at [146, 323] on img at bounding box center [448, 196] width 699 height 393
click at [132, 350] on img at bounding box center [134, 344] width 39 height 39
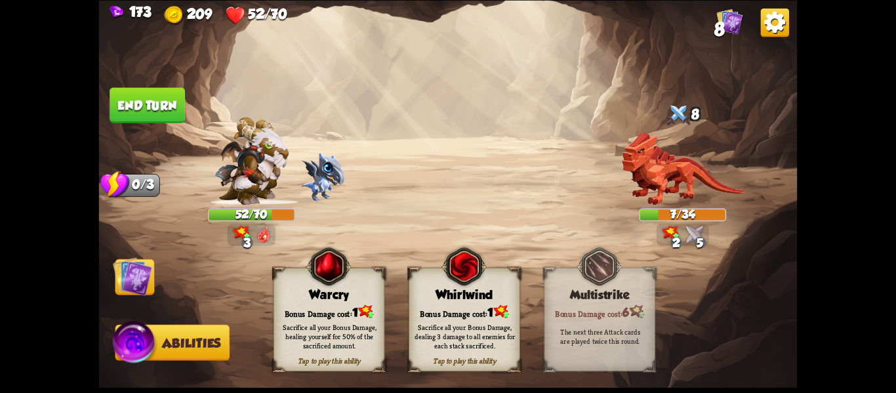
click at [473, 307] on div "Bonus Damage cost: 1" at bounding box center [464, 312] width 110 height 16
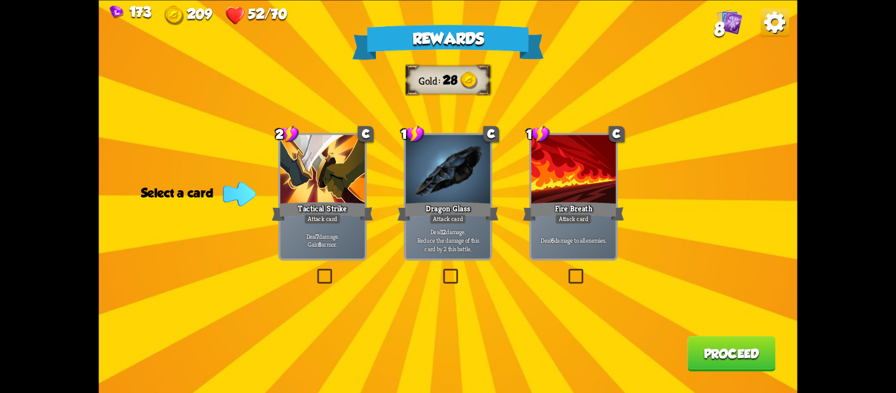
click at [446, 243] on p "Deal 12 damage. Reduce the damage of this card by 2 this battle." at bounding box center [448, 240] width 80 height 25
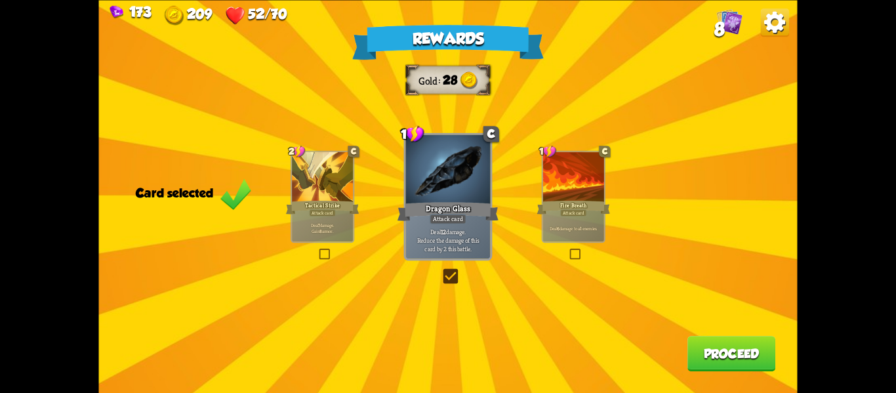
click at [741, 363] on button "Proceed" at bounding box center [732, 353] width 88 height 35
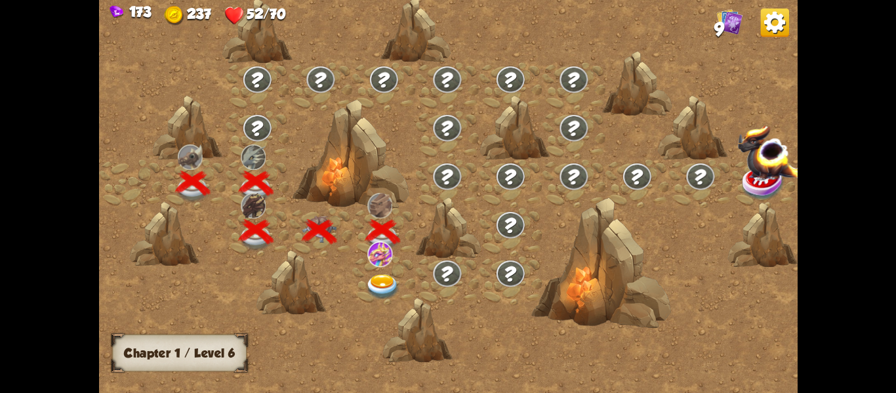
click at [398, 276] on img at bounding box center [382, 287] width 35 height 26
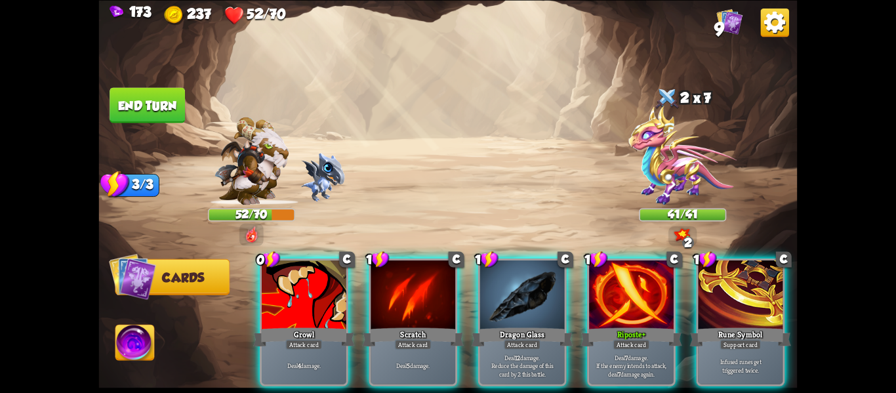
click at [665, 213] on div "Player turn" at bounding box center [448, 197] width 699 height 108
click at [666, 213] on div "41/41" at bounding box center [682, 214] width 85 height 11
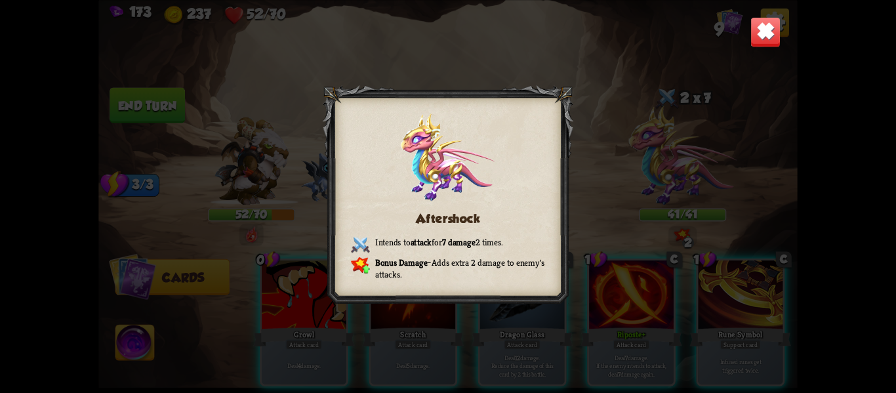
click at [770, 34] on img at bounding box center [766, 31] width 31 height 31
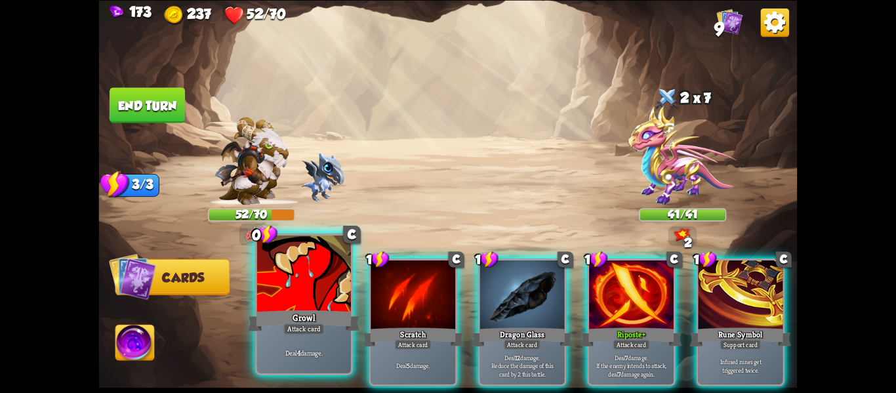
click at [269, 310] on div "Growl" at bounding box center [304, 320] width 113 height 25
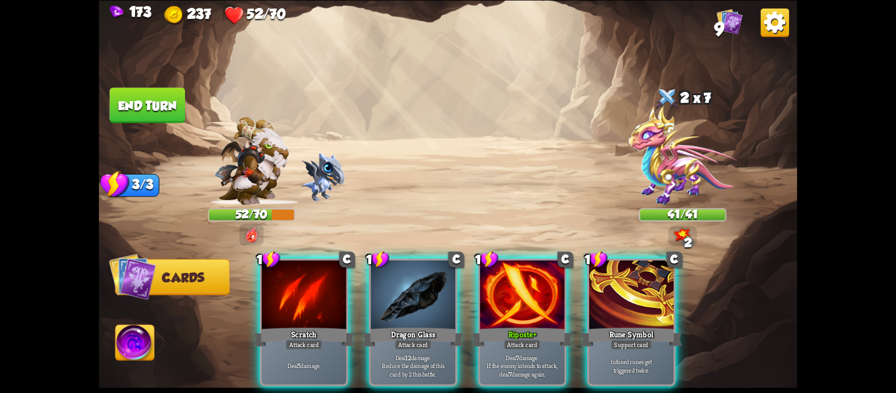
click at [269, 325] on div "Scratch" at bounding box center [304, 336] width 102 height 22
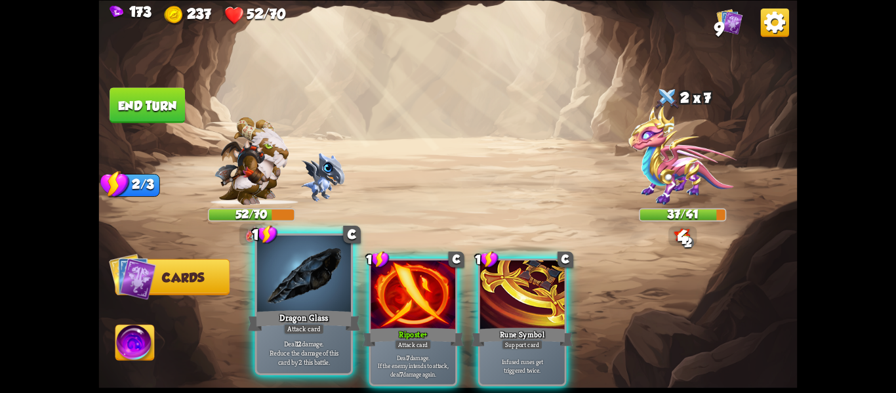
click at [269, 311] on div "Dragon Glass" at bounding box center [304, 320] width 113 height 25
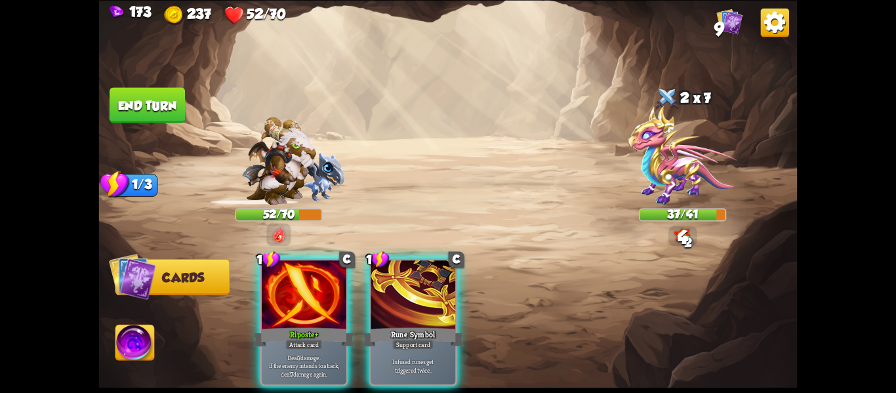
click at [269, 325] on div "Riposte+" at bounding box center [304, 336] width 102 height 22
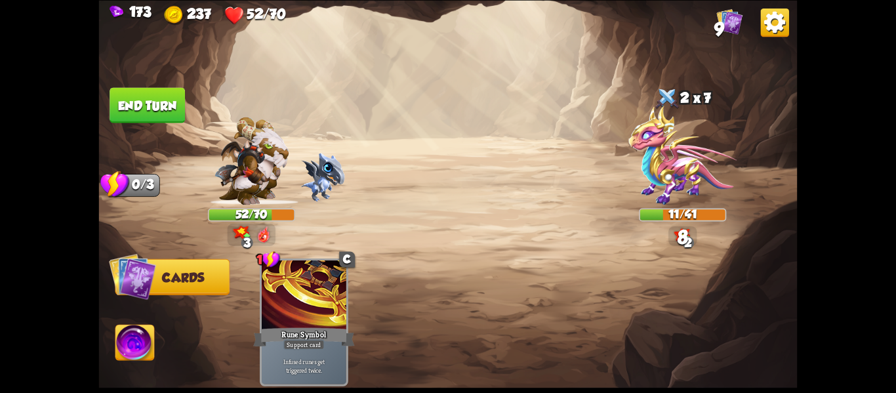
click at [131, 339] on img at bounding box center [134, 344] width 39 height 39
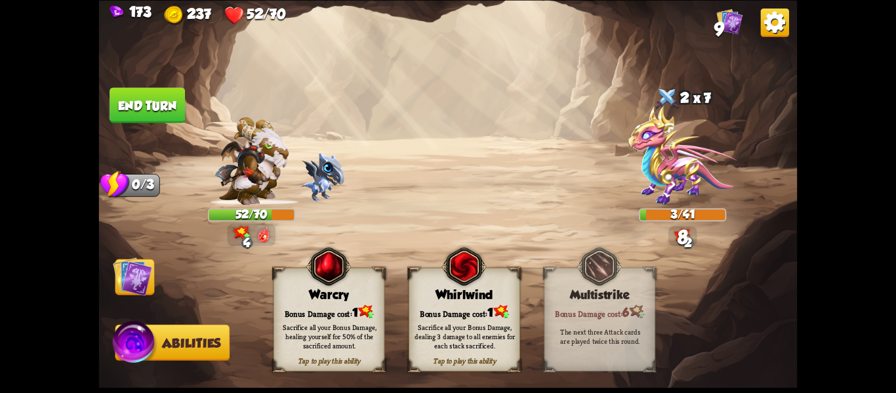
click at [470, 323] on div "Sacrifice all your Bonus Damage, dealing 3 damage to all enemies for each stack…" at bounding box center [465, 336] width 100 height 28
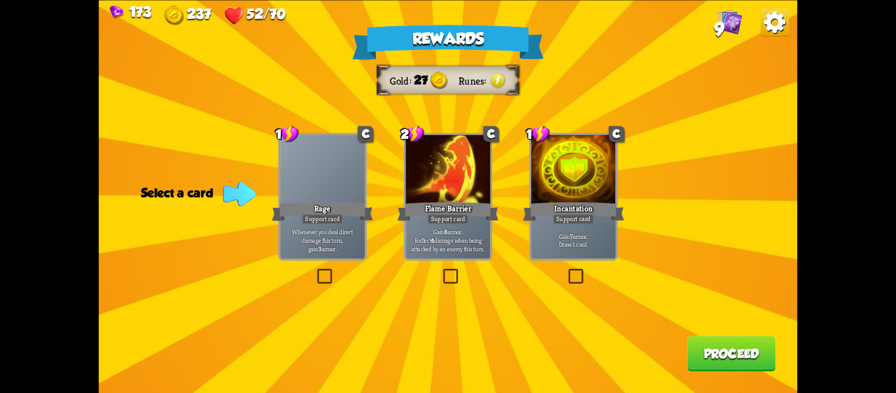
click at [557, 232] on p "Gain 7 armor. Draw 1 card." at bounding box center [573, 240] width 80 height 16
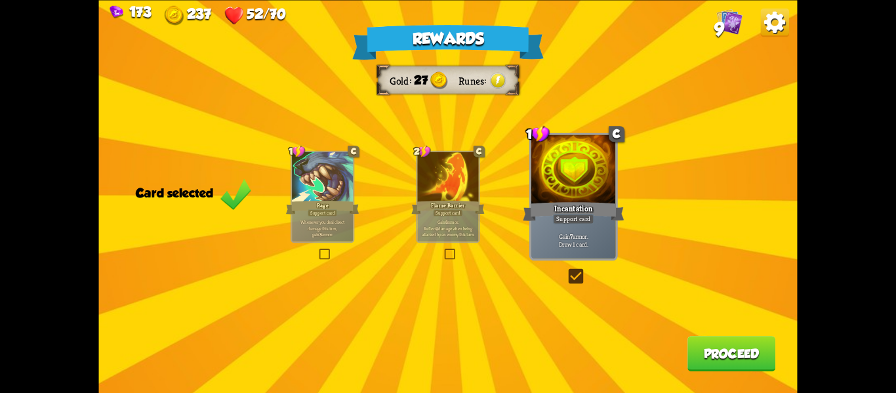
click at [719, 335] on div "Rewards Gold 27 Runes Card selected 1 C Rage Support card Whenever you deal dir…" at bounding box center [448, 196] width 699 height 393
click at [719, 344] on button "Proceed" at bounding box center [732, 353] width 88 height 35
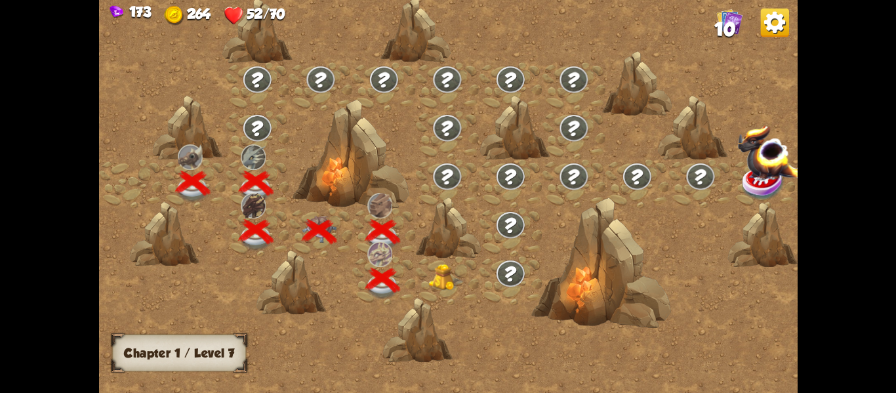
click at [440, 268] on img at bounding box center [445, 277] width 35 height 27
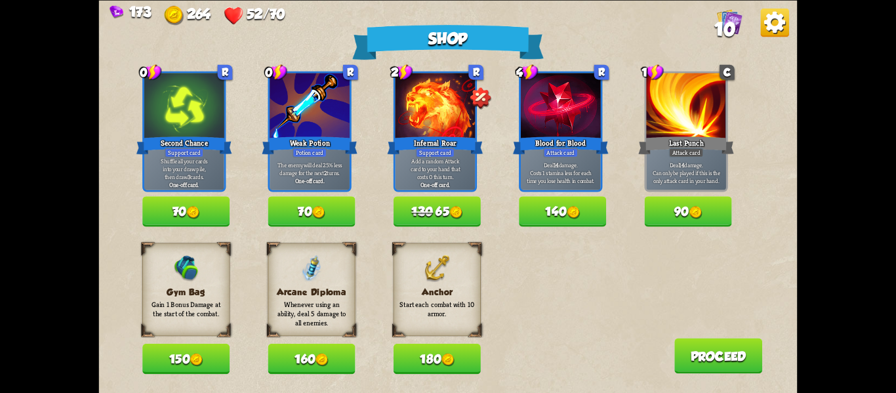
click at [218, 363] on button "150" at bounding box center [185, 359] width 87 height 30
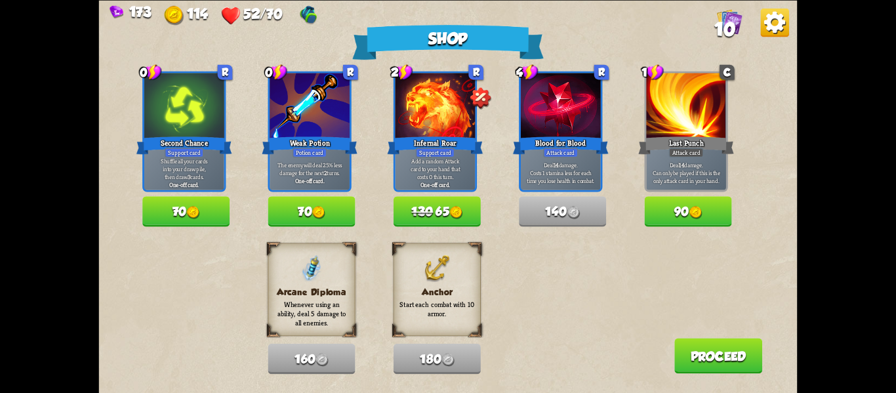
click at [434, 220] on button "130 65" at bounding box center [437, 211] width 87 height 30
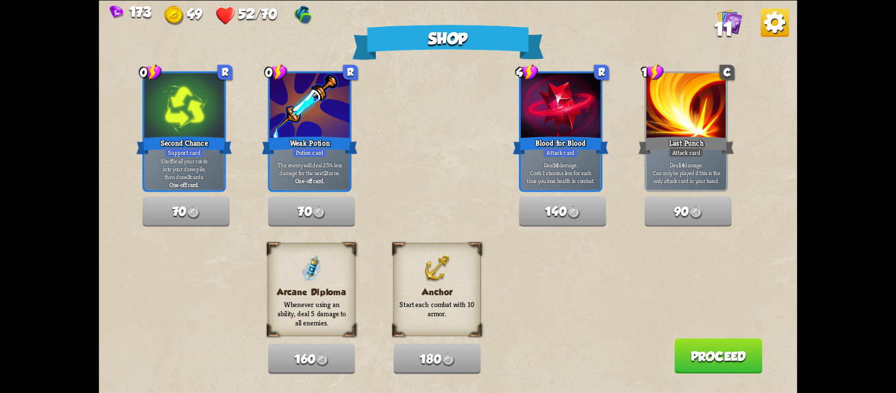
click at [711, 365] on button "Proceed" at bounding box center [718, 355] width 88 height 35
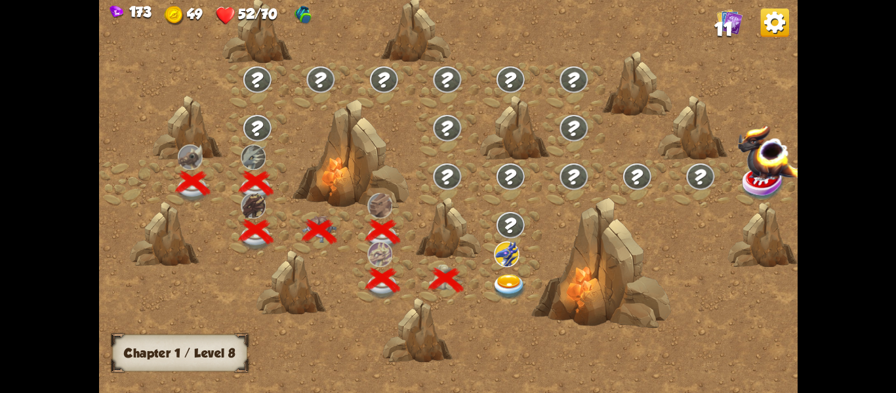
click at [510, 295] on img at bounding box center [509, 287] width 35 height 26
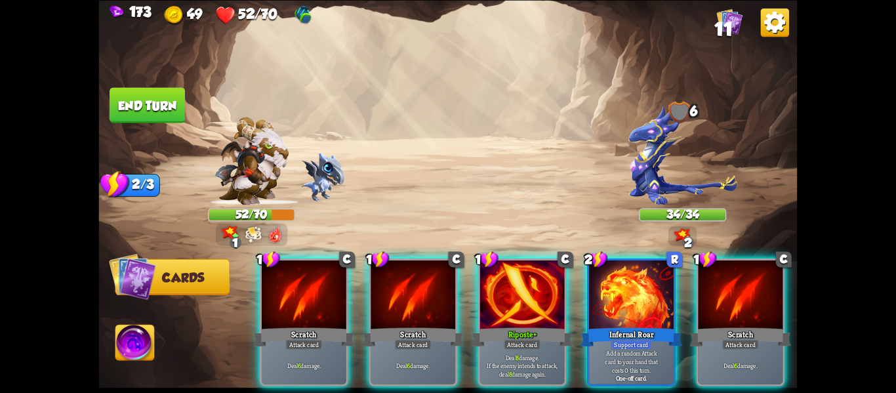
click at [239, 235] on div "1" at bounding box center [252, 234] width 72 height 22
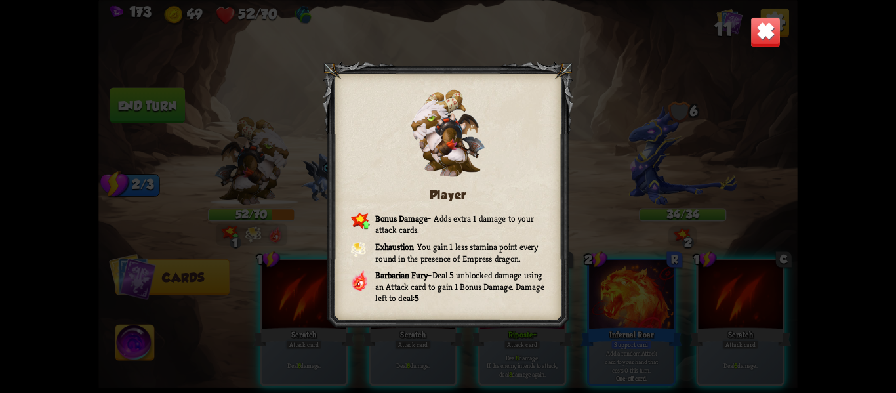
click at [757, 45] on img at bounding box center [766, 31] width 31 height 31
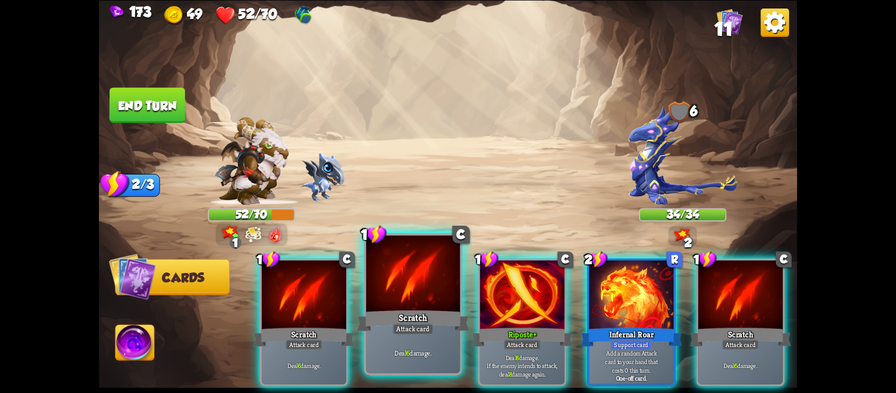
click at [400, 340] on div "Deal 6 damage." at bounding box center [413, 352] width 94 height 41
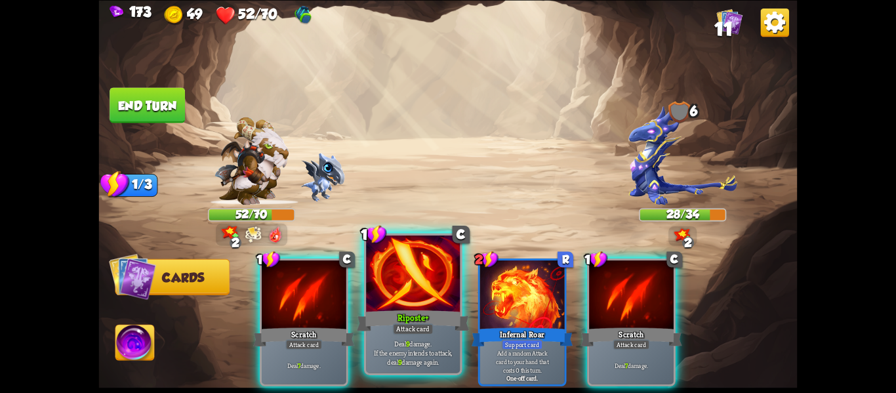
click at [400, 337] on div "Deal 9 damage. If the enemy intends to attack, deal 9 damage again." at bounding box center [413, 352] width 94 height 41
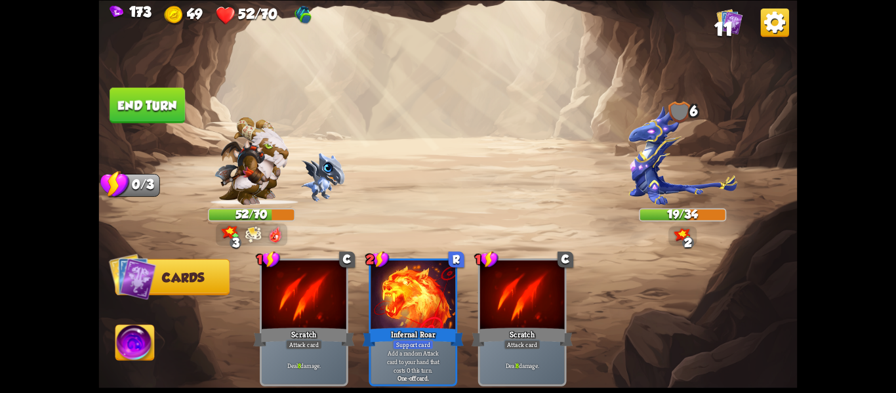
click at [132, 348] on img at bounding box center [134, 344] width 39 height 39
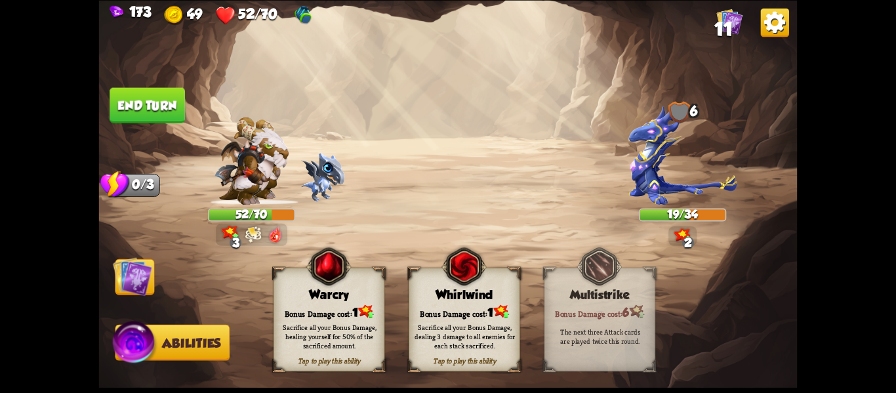
click at [123, 89] on button "End turn" at bounding box center [147, 104] width 75 height 35
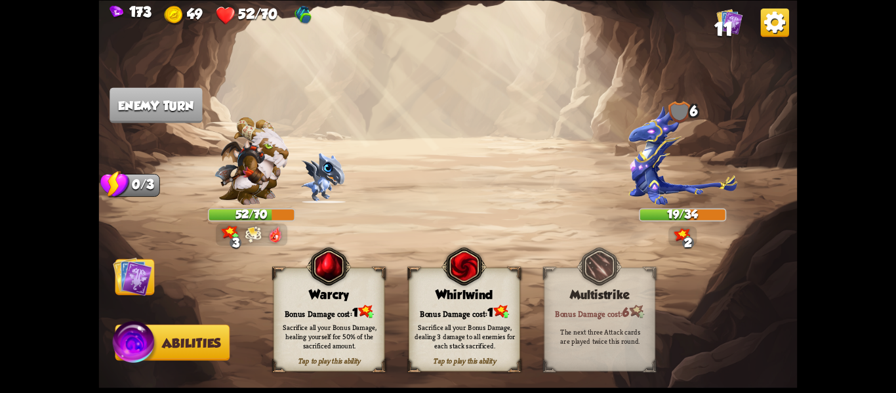
click at [141, 253] on img at bounding box center [448, 196] width 699 height 393
click at [150, 289] on img at bounding box center [132, 276] width 39 height 39
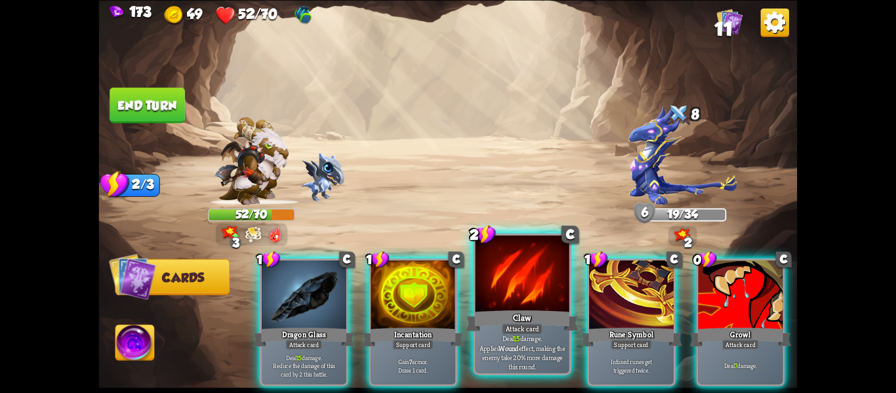
click at [493, 304] on div at bounding box center [523, 275] width 94 height 79
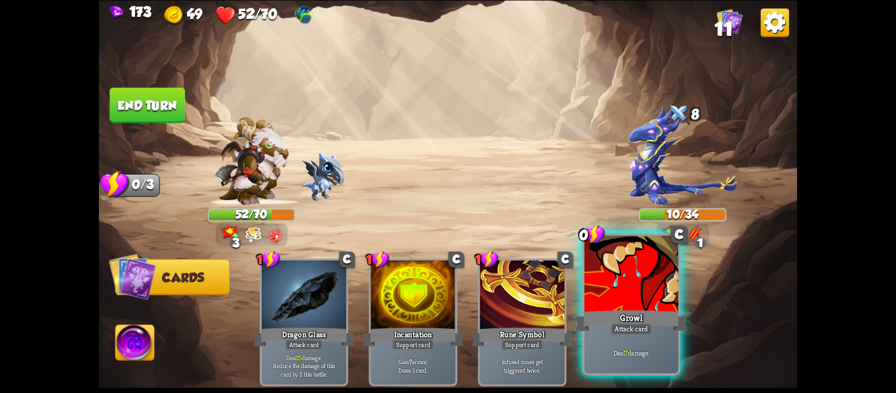
click at [664, 331] on div "Growl" at bounding box center [631, 320] width 113 height 25
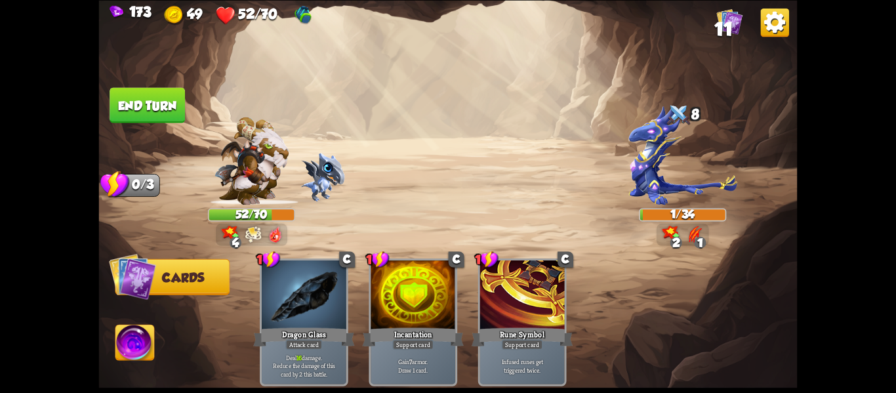
click at [148, 353] on img at bounding box center [134, 344] width 39 height 39
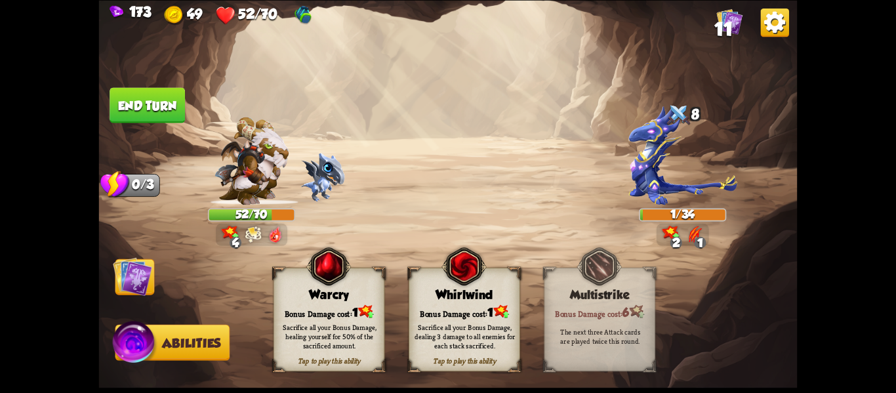
click at [443, 323] on div "Sacrifice all your Bonus Damage, dealing 3 damage to all enemies for each stack…" at bounding box center [465, 336] width 100 height 28
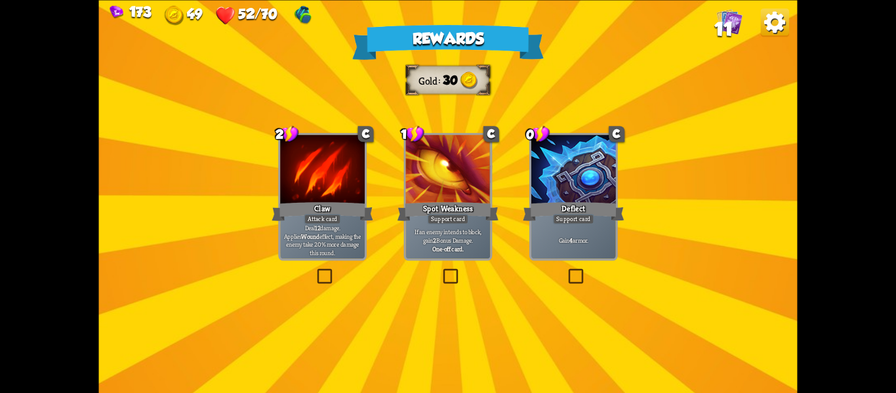
click at [321, 262] on div "Rewards Gold 30 Select a card 2 C Claw Attack card Deal 12 damage. Applies Woun…" at bounding box center [448, 196] width 699 height 393
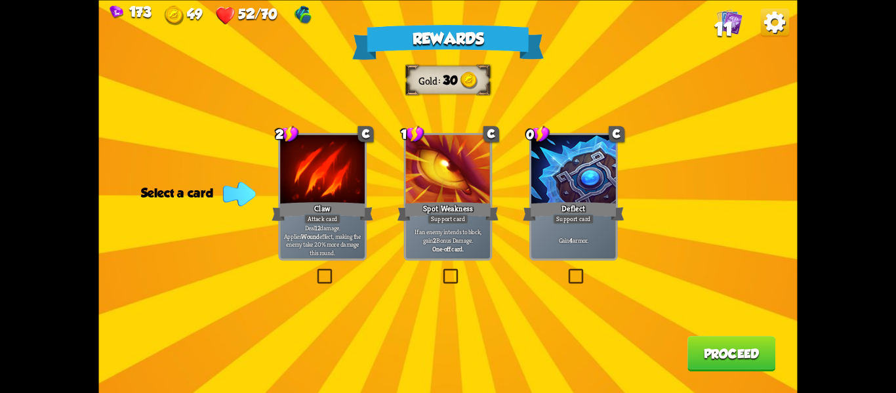
click at [260, 209] on div "Rewards Gold 30 Select a card 2 C Claw Attack card Deal 12 damage. Applies Woun…" at bounding box center [448, 196] width 699 height 393
click at [260, 210] on div "Rewards Gold 30 Select a card 2 C Claw Attack card Deal 12 damage. Applies Woun…" at bounding box center [448, 196] width 699 height 393
click at [327, 215] on div "Attack card" at bounding box center [322, 219] width 37 height 10
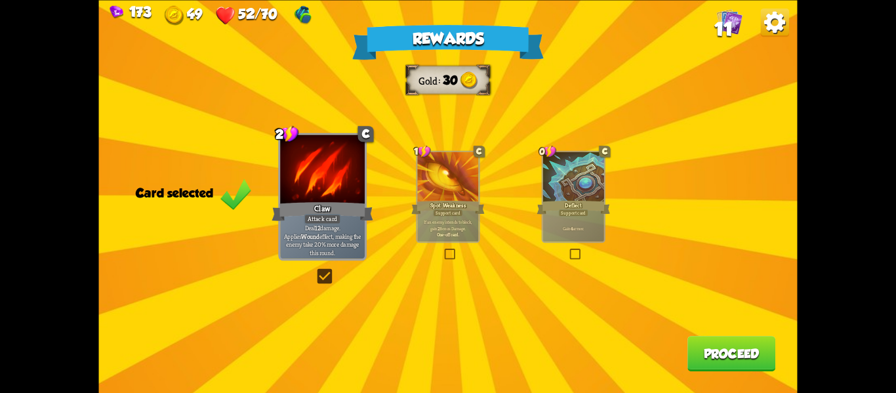
click at [756, 340] on button "Proceed" at bounding box center [732, 353] width 88 height 35
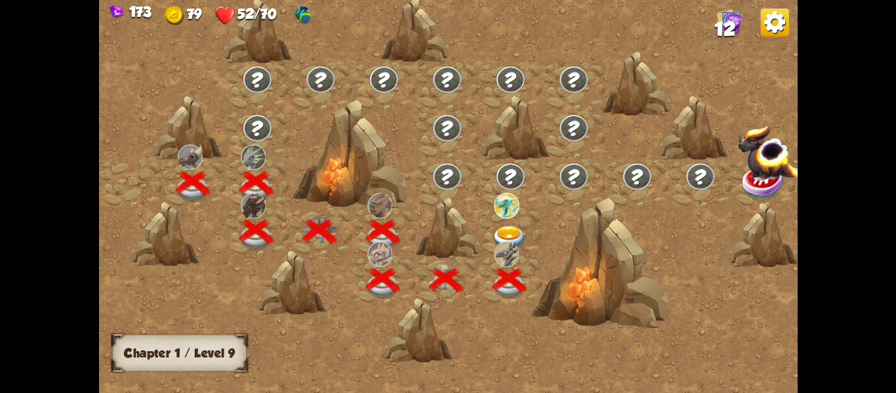
click at [499, 235] on img at bounding box center [509, 238] width 35 height 26
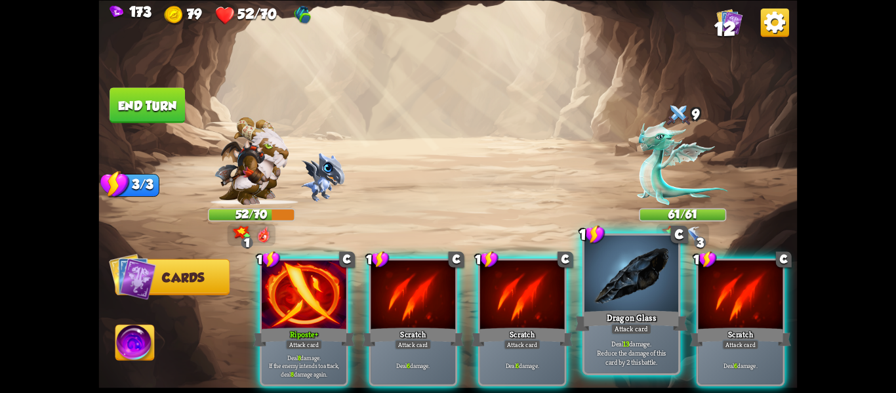
click at [596, 310] on div "Dragon Glass" at bounding box center [631, 320] width 113 height 25
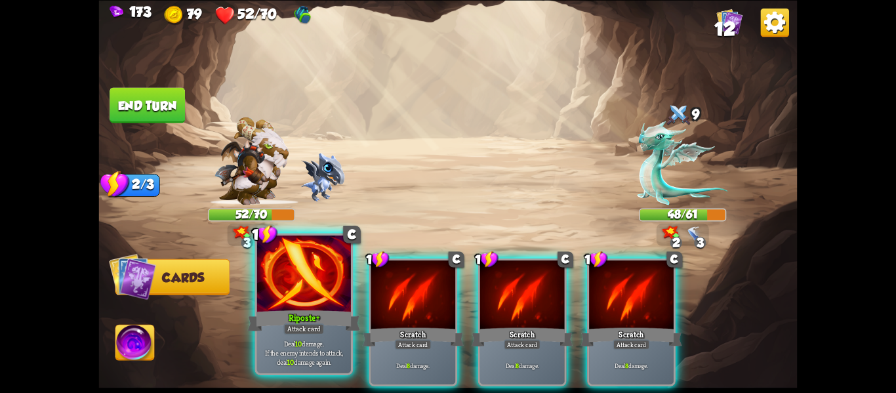
click at [335, 310] on div "Riposte+" at bounding box center [304, 320] width 113 height 25
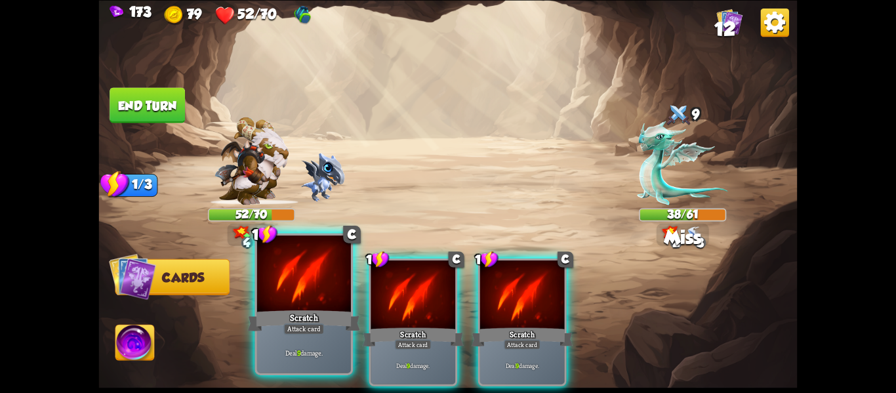
click at [333, 310] on div "Scratch" at bounding box center [304, 320] width 113 height 25
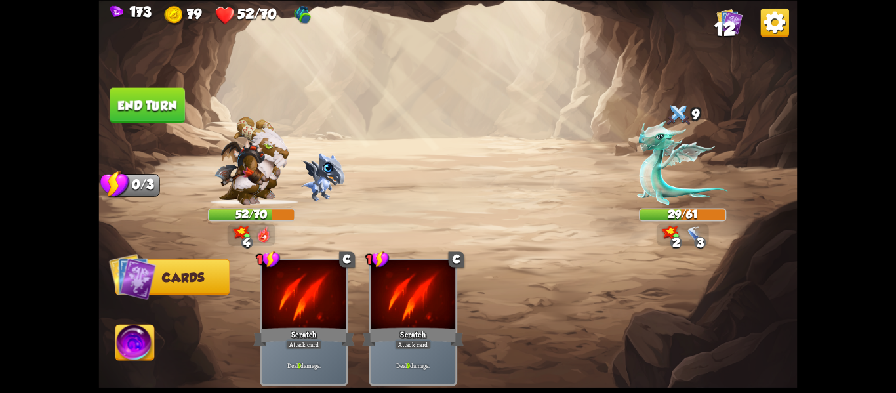
click at [139, 127] on img at bounding box center [448, 196] width 699 height 393
click at [144, 118] on button "End turn" at bounding box center [147, 104] width 75 height 35
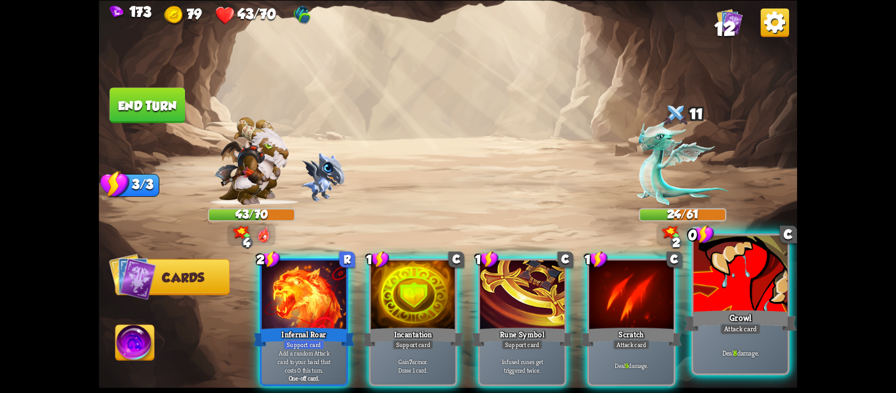
click at [706, 352] on p "Deal 8 damage." at bounding box center [740, 352] width 89 height 9
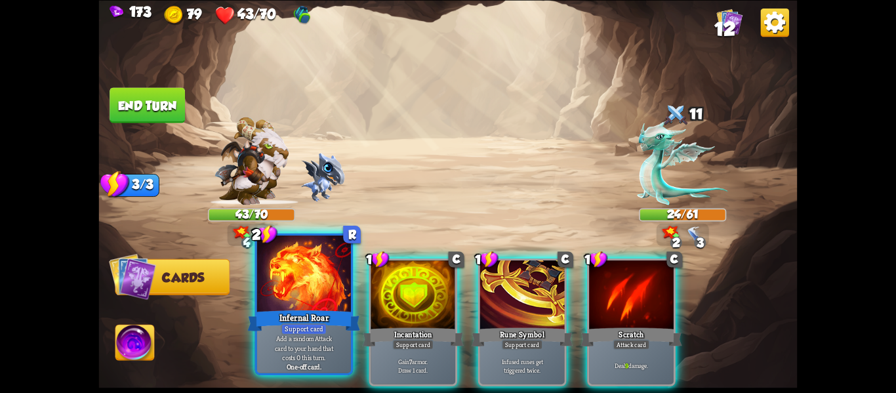
click at [313, 332] on div "Support card" at bounding box center [304, 328] width 46 height 11
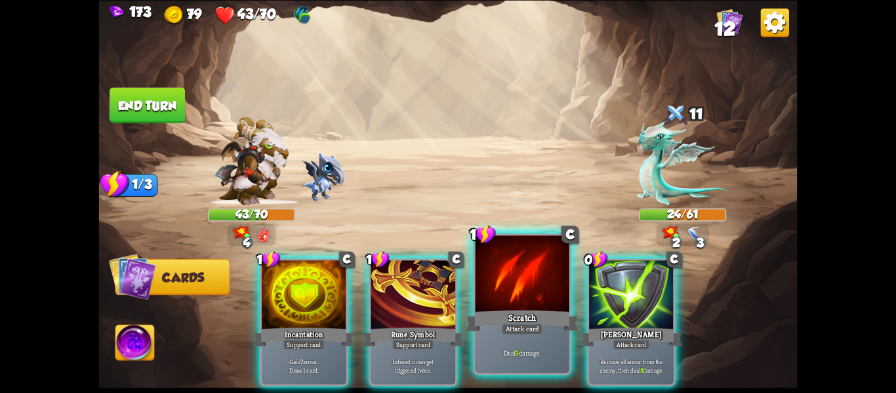
click at [543, 304] on div at bounding box center [523, 275] width 94 height 79
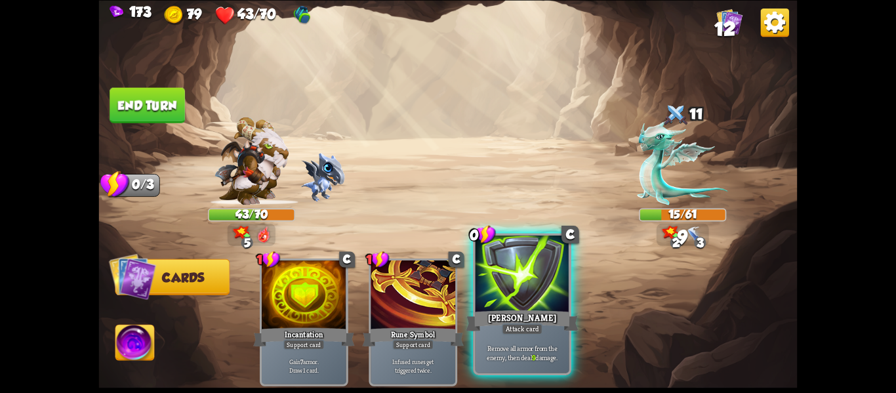
click at [539, 304] on div at bounding box center [523, 275] width 94 height 79
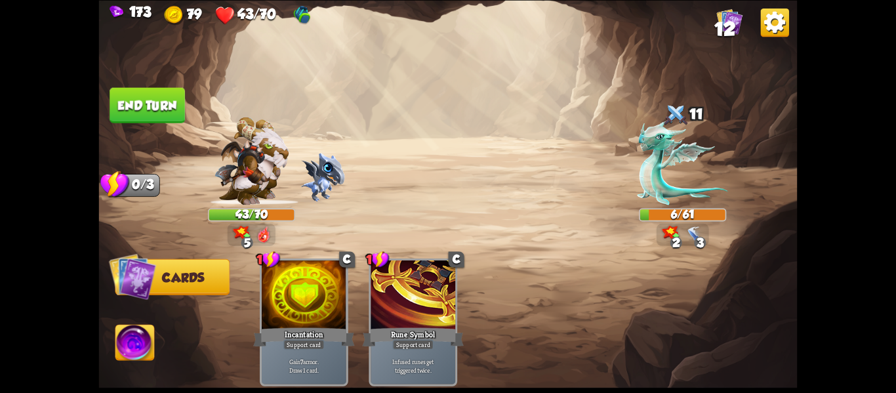
click at [154, 110] on button "End turn" at bounding box center [147, 104] width 75 height 35
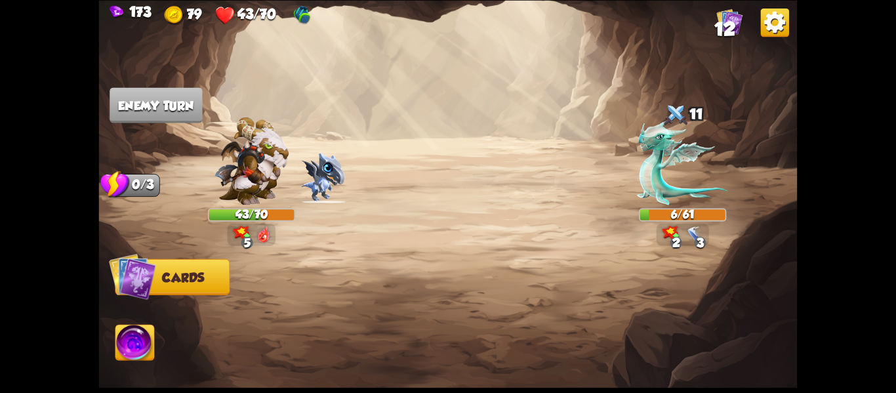
click at [132, 337] on img at bounding box center [134, 344] width 39 height 39
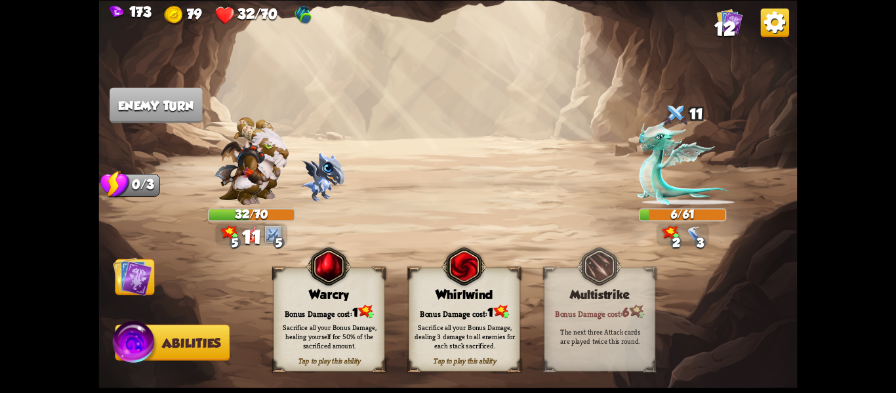
click at [434, 317] on div "Sacrifice all your Bonus Damage, dealing 3 damage to all enemies for each stack…" at bounding box center [465, 336] width 112 height 44
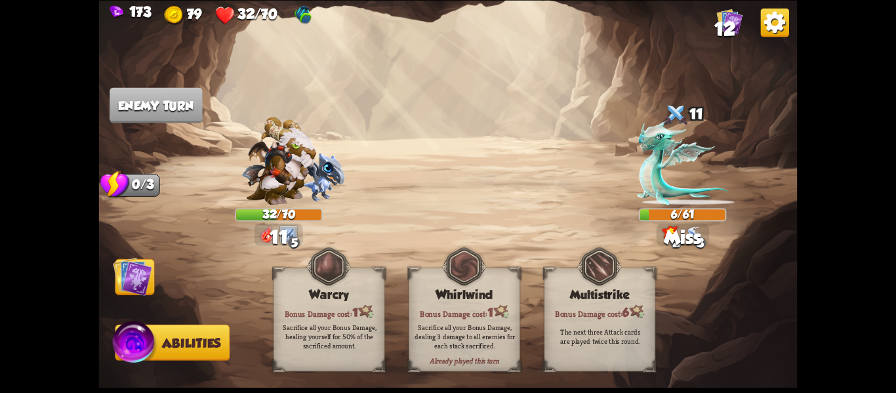
click at [434, 317] on div "Sacrifice all your Bonus Damage, dealing 3 damage to all enemies for each stack…" at bounding box center [465, 336] width 112 height 44
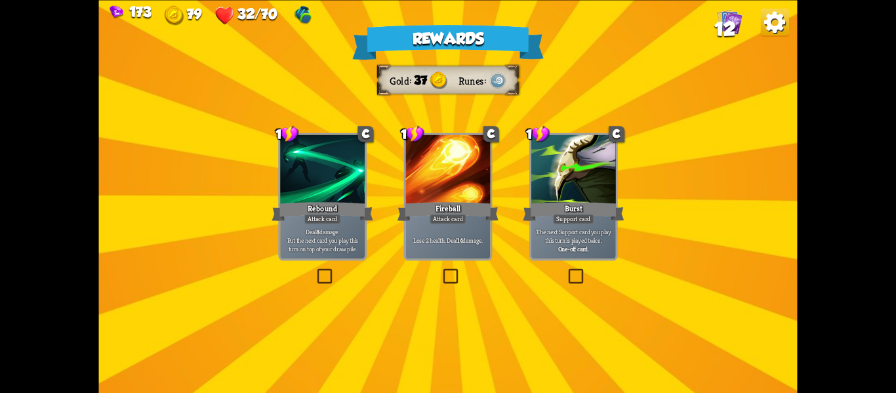
click at [317, 245] on p "Deal 8 damage. Put the next card you play this turn on top of your draw pile." at bounding box center [322, 240] width 80 height 25
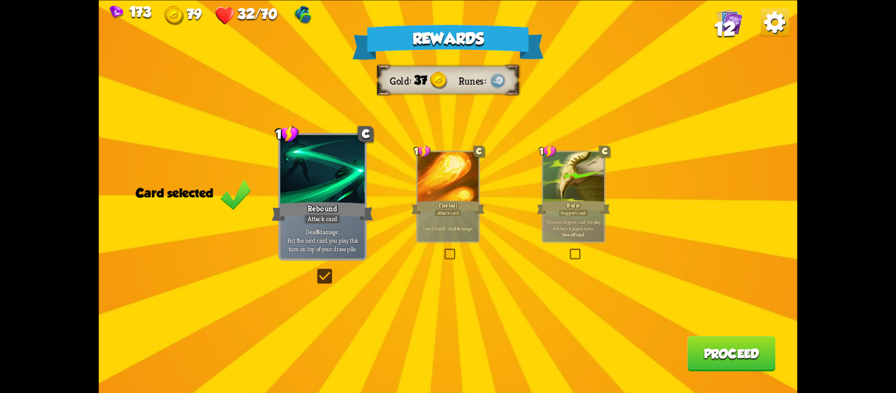
click at [740, 344] on button "Proceed" at bounding box center [732, 353] width 88 height 35
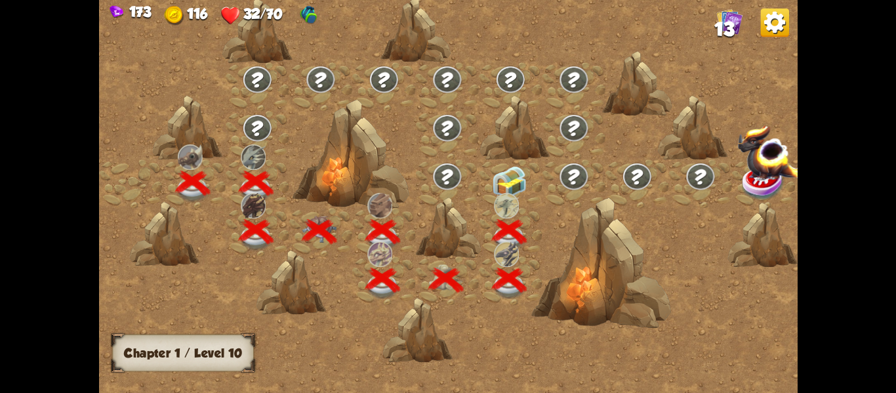
click at [512, 162] on div at bounding box center [511, 183] width 64 height 49
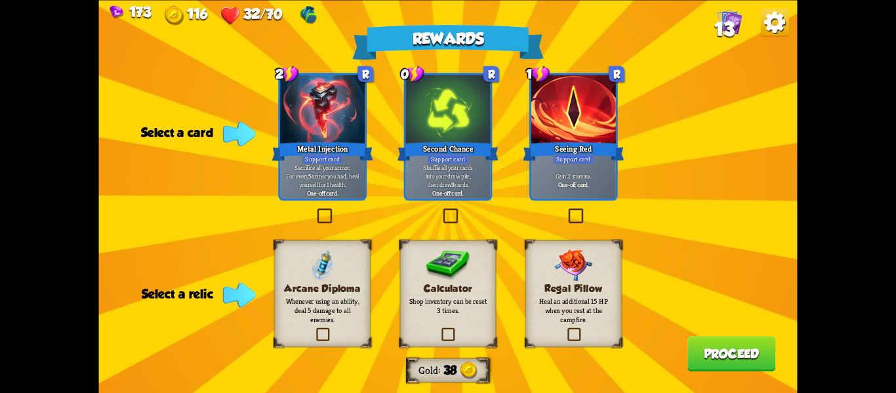
click at [566, 210] on label at bounding box center [566, 210] width 0 height 0
click at [0, 0] on input "checkbox" at bounding box center [0, 0] width 0 height 0
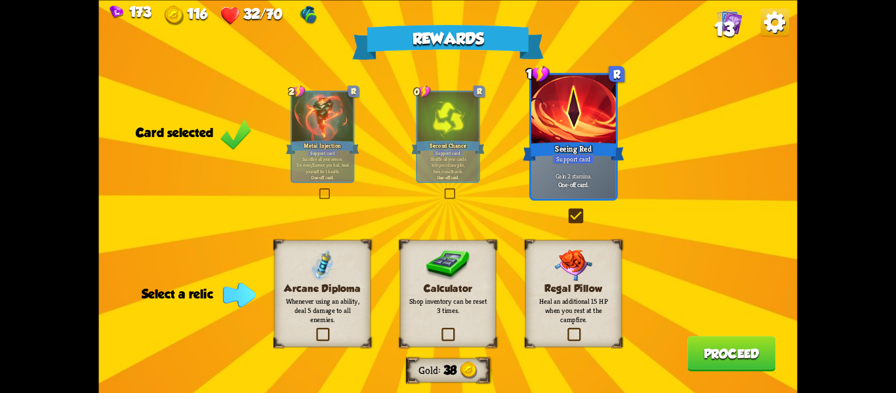
click at [468, 297] on p "Shop inventory can be reset 3 times." at bounding box center [447, 305] width 77 height 18
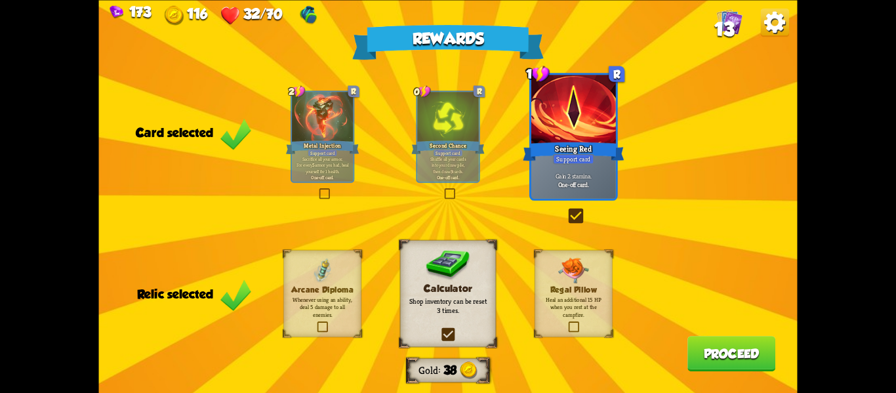
click at [733, 363] on button "Proceed" at bounding box center [732, 353] width 88 height 35
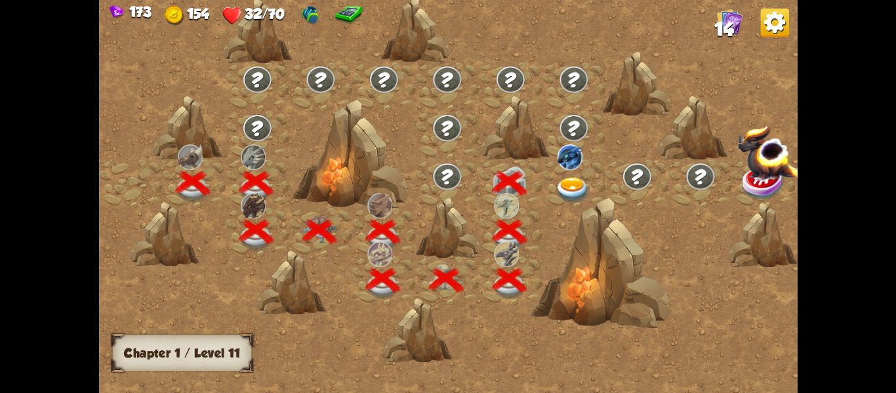
scroll to position [0, 199]
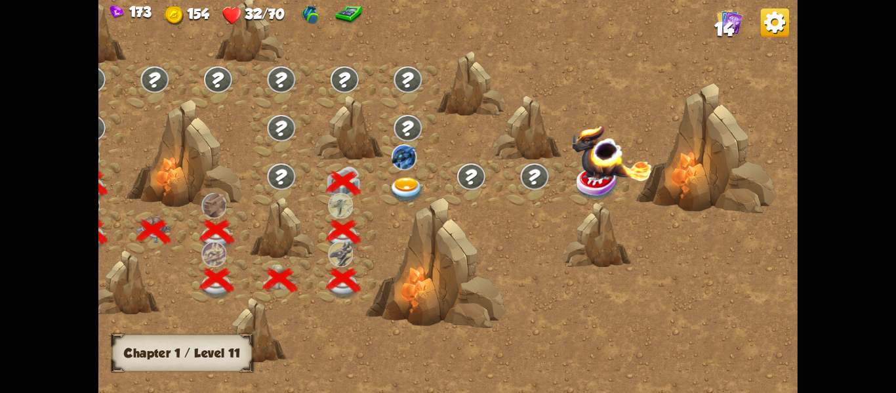
click at [390, 184] on img at bounding box center [406, 189] width 35 height 26
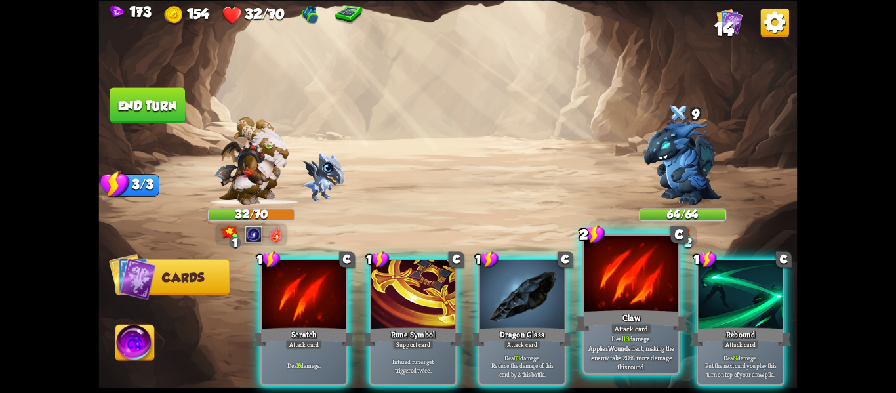
click at [608, 367] on div "Deal 13 damage. Applies Wound effect, making the enemy take 20% more damage thi…" at bounding box center [632, 352] width 94 height 41
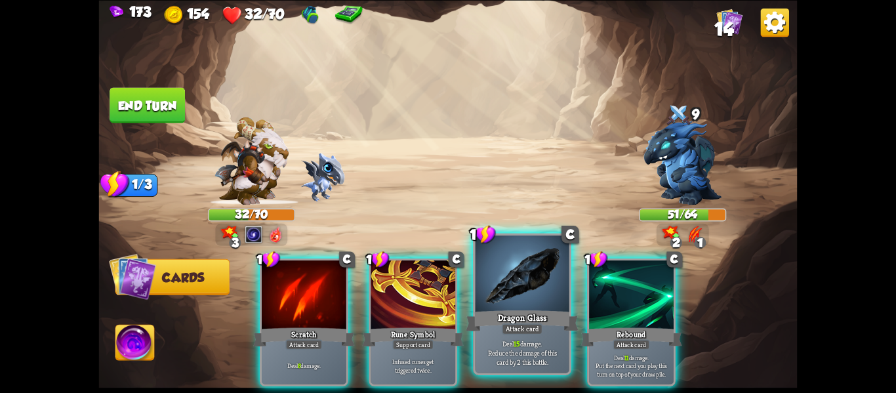
click at [539, 333] on div "Attack card" at bounding box center [522, 328] width 41 height 11
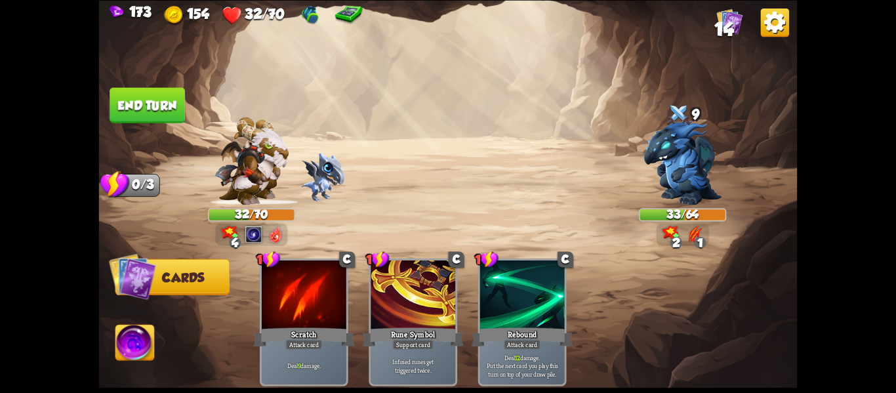
click at [139, 99] on button "End turn" at bounding box center [147, 104] width 75 height 35
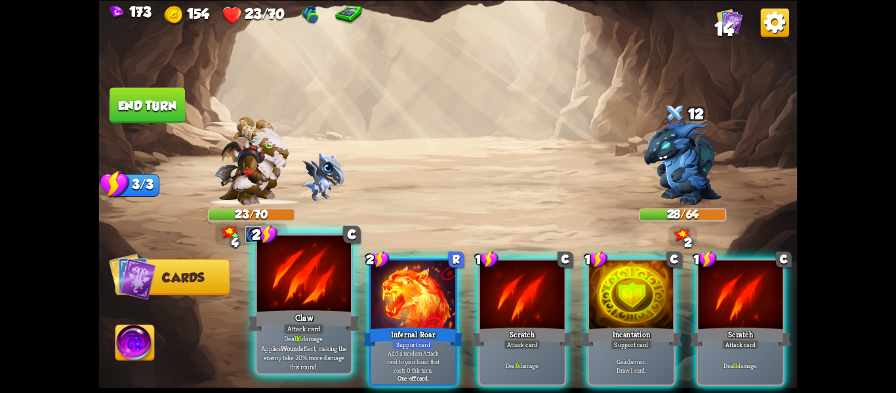
click at [278, 278] on div at bounding box center [304, 275] width 94 height 79
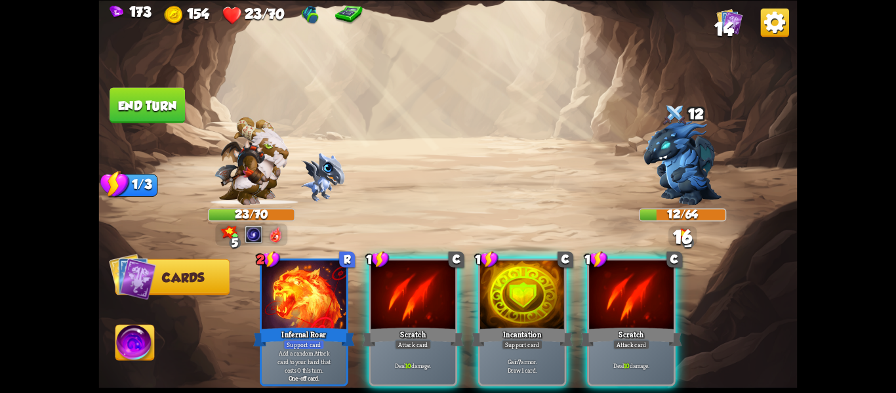
click at [355, 309] on div "2 R Infernal Roar Support card Add a random Attack card to your hand that costs…" at bounding box center [518, 305] width 559 height 175
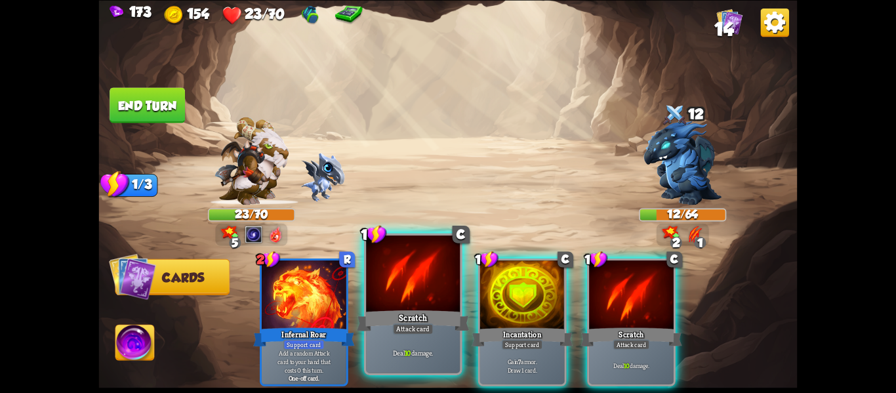
click at [375, 311] on div "Scratch" at bounding box center [413, 320] width 113 height 25
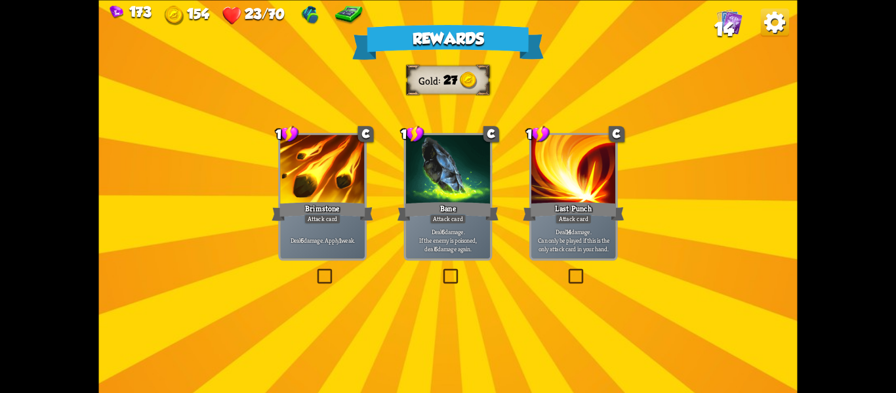
click at [310, 249] on div "Deal 6 damage. Apply 1 weak." at bounding box center [322, 240] width 85 height 37
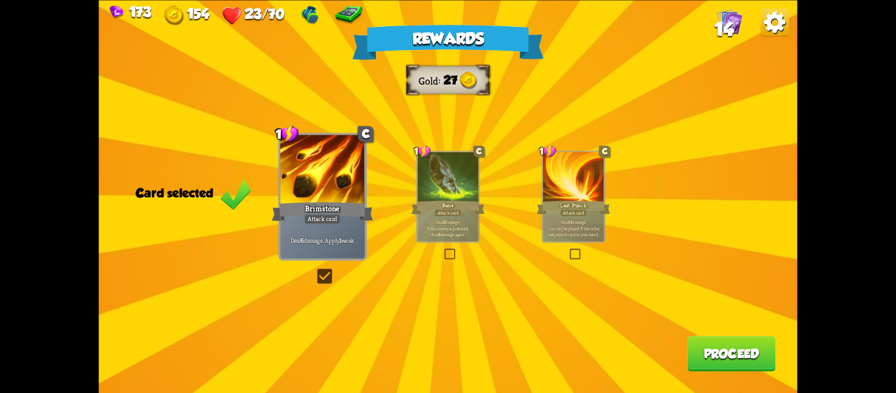
click at [738, 373] on div "Rewards Gold 27 Card selected 1 C Brimstone Attack card Deal 6 damage. Apply 1 …" at bounding box center [448, 196] width 699 height 393
click at [741, 365] on button "Proceed" at bounding box center [732, 353] width 88 height 35
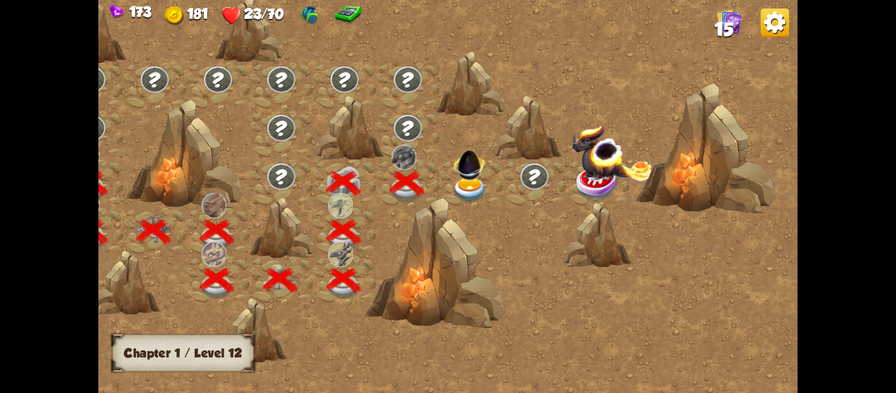
click at [475, 197] on div at bounding box center [435, 262] width 140 height 131
click at [475, 187] on img at bounding box center [470, 189] width 35 height 26
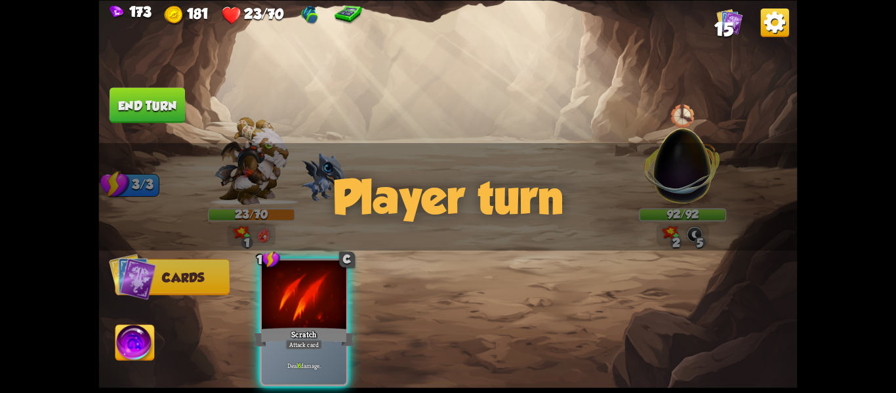
click at [695, 163] on div "Player turn" at bounding box center [448, 197] width 699 height 108
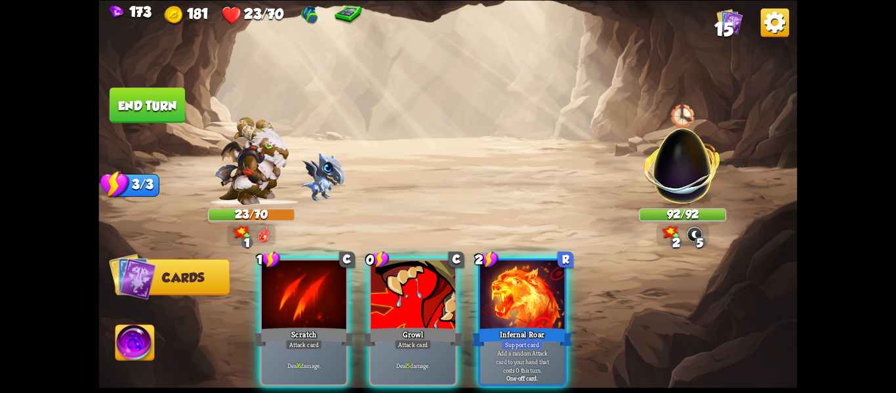
click at [695, 163] on div "Player turn" at bounding box center [448, 197] width 699 height 108
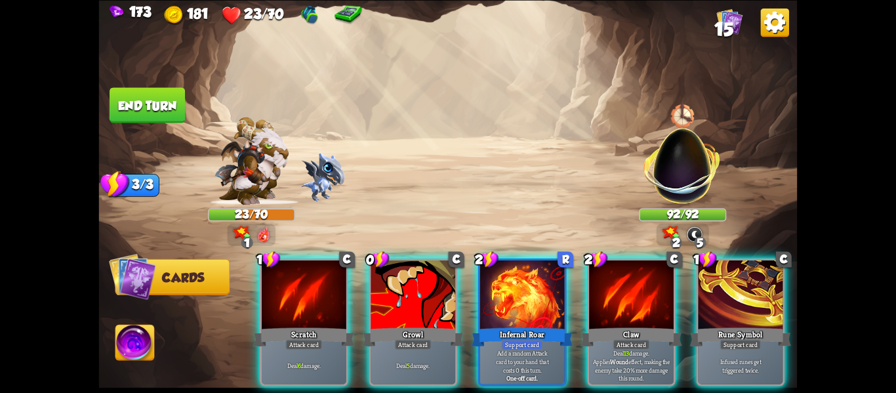
click at [697, 162] on img at bounding box center [683, 159] width 92 height 92
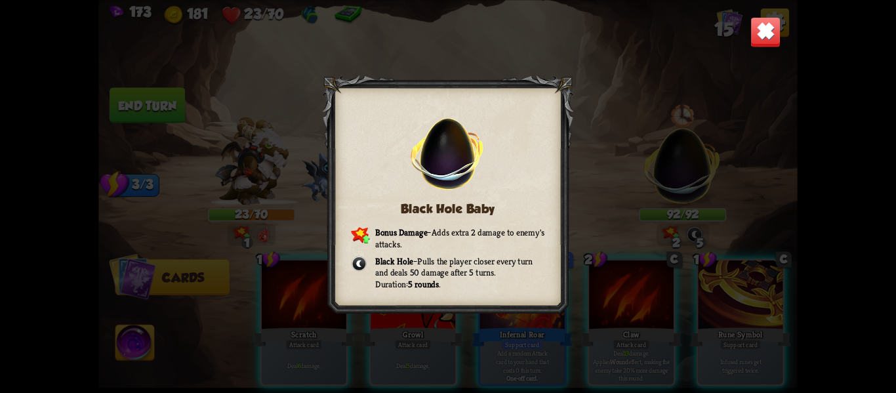
click at [768, 49] on div "Black Hole Baby Bonus Damage – Adds extra 2 damage to enemy's attacks. Black Ho…" at bounding box center [448, 196] width 699 height 393
click at [761, 38] on img at bounding box center [766, 31] width 31 height 31
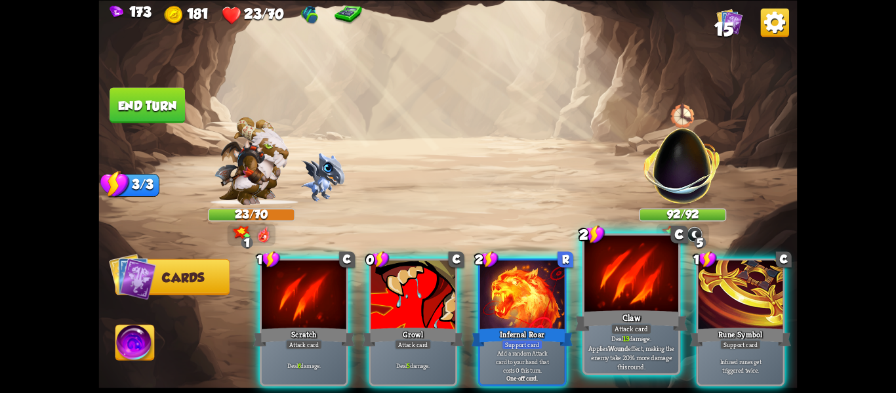
click at [609, 335] on div "Deal 13 damage. Applies Wound effect, making the enemy take 20% more damage thi…" at bounding box center [632, 352] width 94 height 41
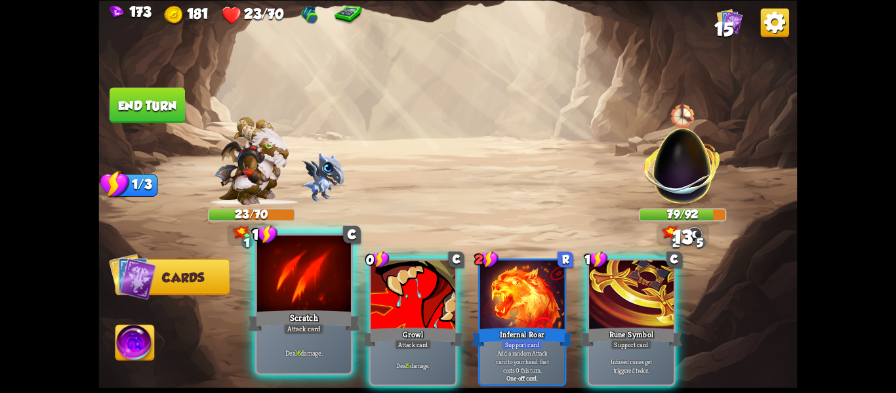
click at [270, 355] on p "Deal 6 damage." at bounding box center [303, 352] width 89 height 9
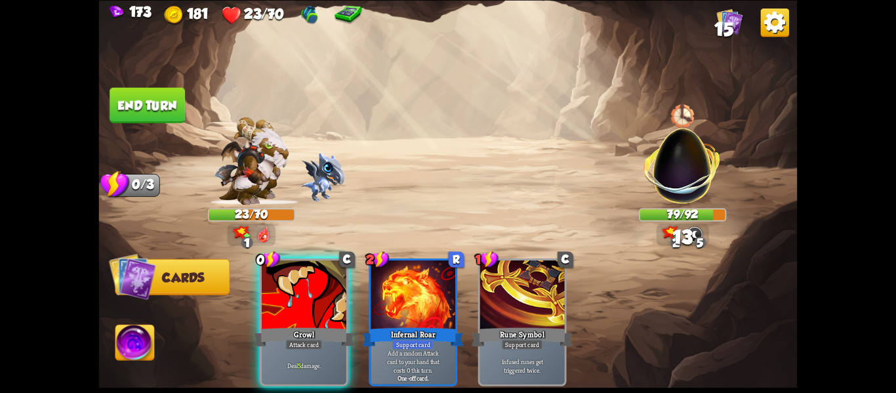
click at [270, 361] on p "Deal 5 damage." at bounding box center [304, 365] width 80 height 9
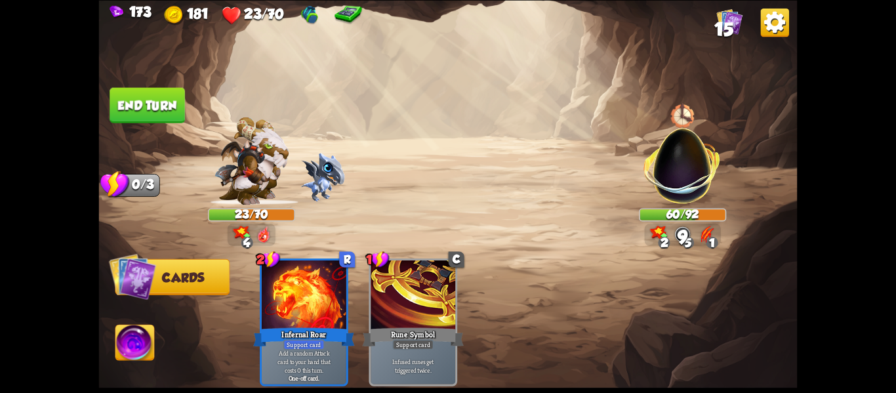
click at [159, 127] on img at bounding box center [448, 196] width 699 height 393
click at [162, 120] on button "End turn" at bounding box center [147, 104] width 75 height 35
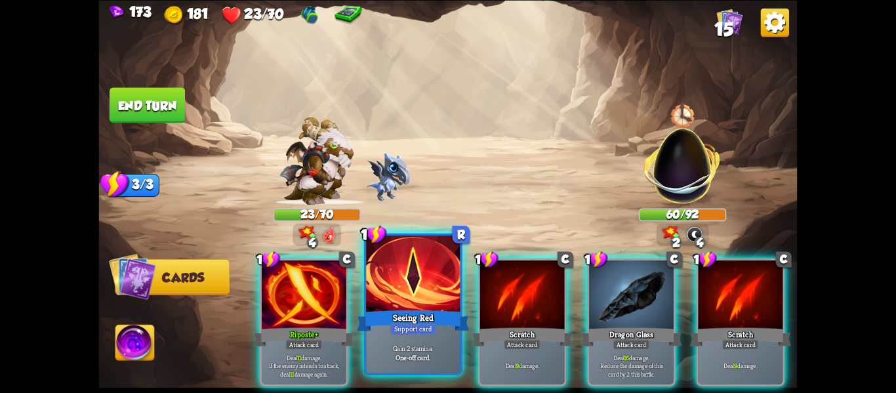
click at [419, 323] on div "Support card" at bounding box center [413, 328] width 46 height 11
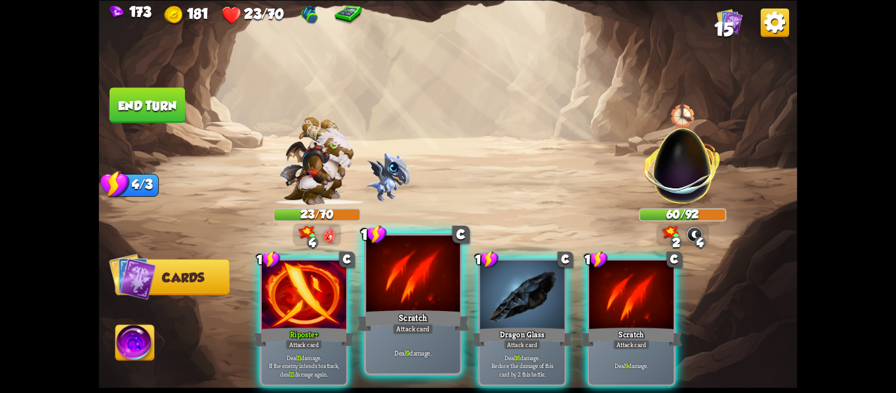
click at [441, 312] on div "Scratch" at bounding box center [413, 320] width 113 height 25
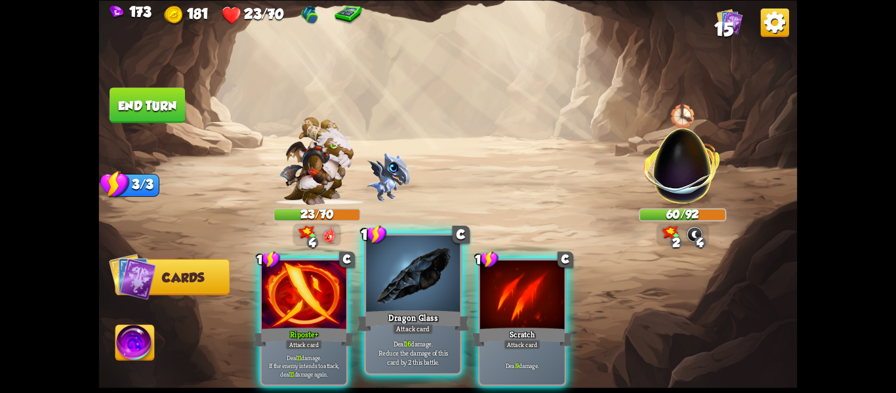
click at [441, 312] on div "Dragon Glass" at bounding box center [413, 320] width 113 height 25
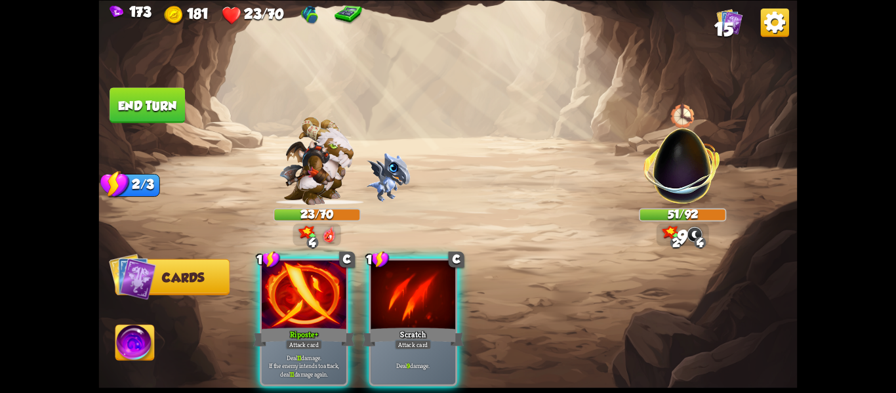
click at [441, 325] on div "Scratch" at bounding box center [413, 336] width 102 height 22
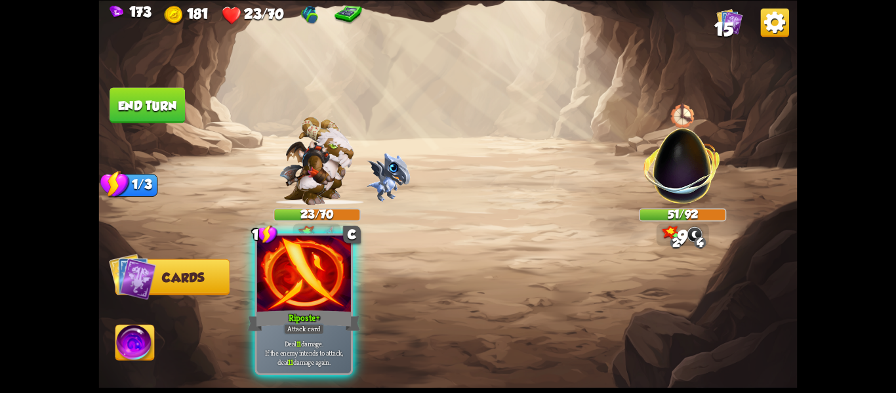
click at [312, 346] on p "Deal 11 damage. If the enemy intends to attack, deal 11 damage again." at bounding box center [303, 353] width 89 height 28
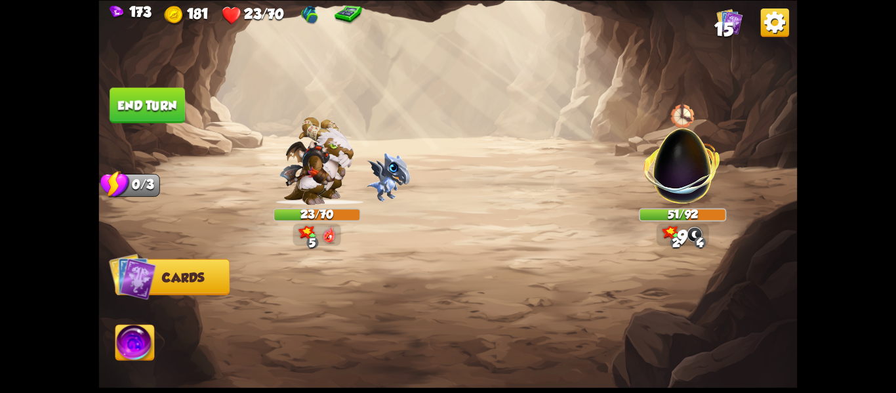
click at [312, 346] on div at bounding box center [518, 305] width 559 height 175
click at [131, 346] on img at bounding box center [134, 344] width 39 height 39
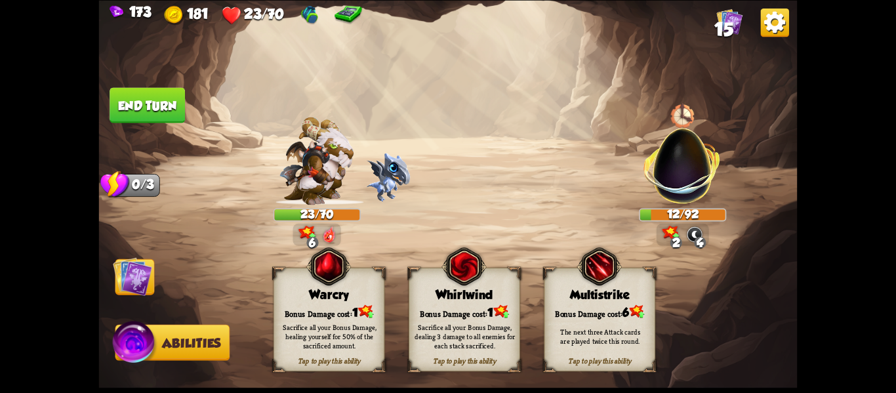
click at [438, 325] on div "Sacrifice all your Bonus Damage, dealing 3 damage to all enemies for each stack…" at bounding box center [465, 336] width 100 height 28
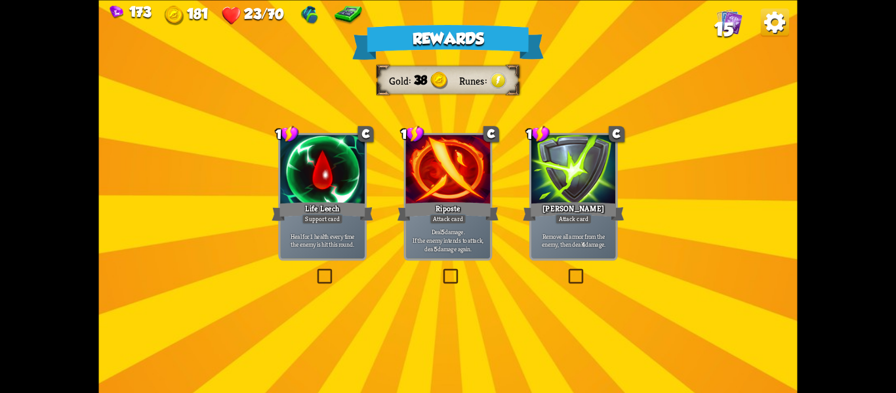
click at [473, 253] on div "Deal 5 damage. If the enemy intends to attack, deal 5 damage again." at bounding box center [448, 240] width 85 height 37
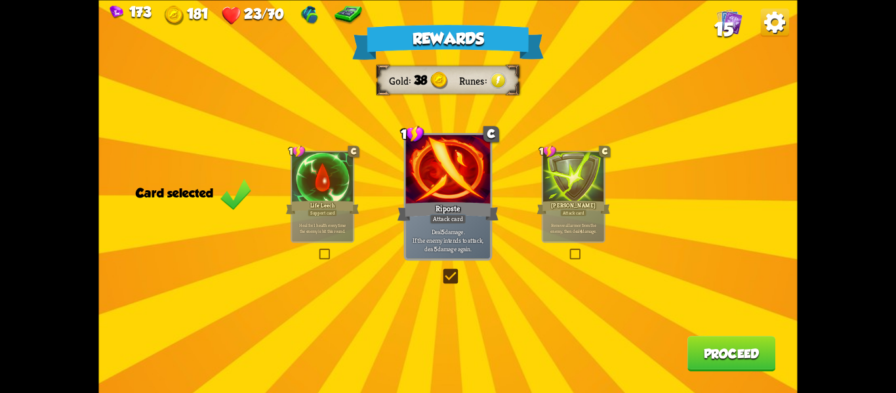
click at [733, 381] on div "Rewards Gold 38 Runes Card selected 1 C Life Leech Support card Heal for 1 heal…" at bounding box center [448, 196] width 699 height 393
click at [732, 363] on button "Proceed" at bounding box center [732, 353] width 88 height 35
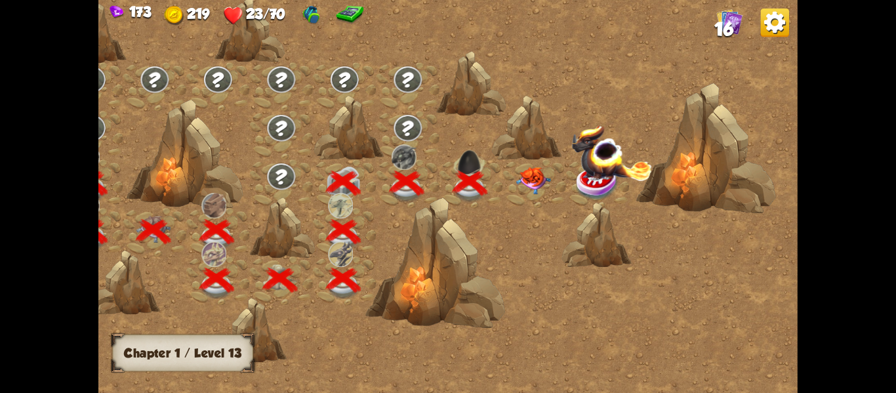
click at [529, 175] on img at bounding box center [533, 181] width 35 height 28
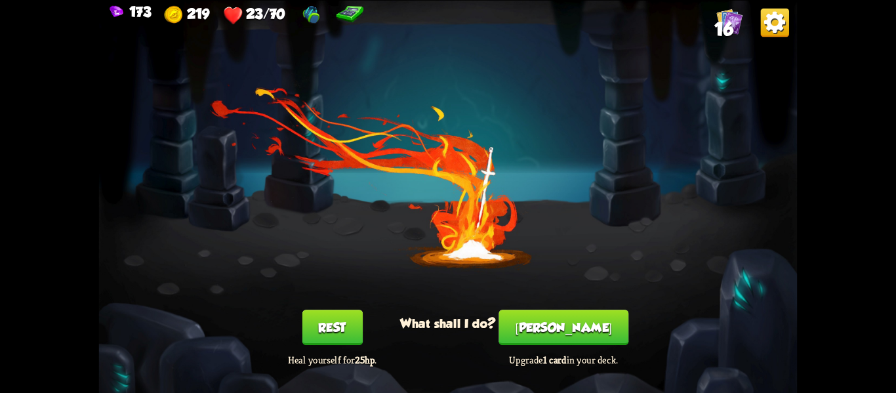
click at [337, 323] on button "Rest" at bounding box center [332, 327] width 60 height 35
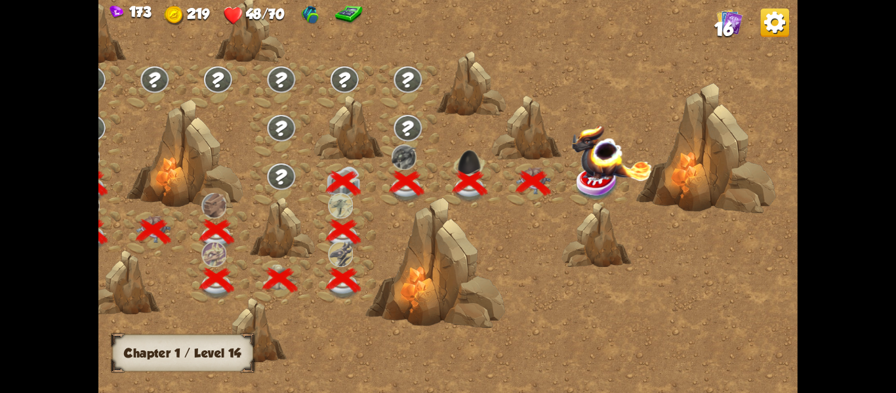
click at [632, 167] on img at bounding box center [611, 152] width 81 height 56
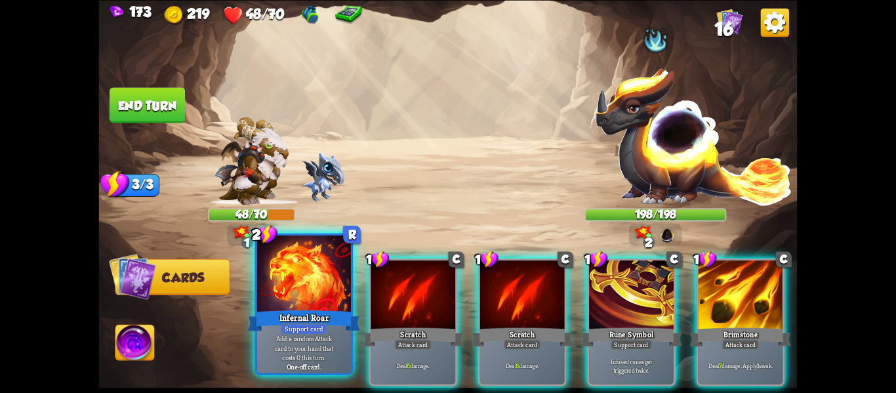
click at [306, 264] on div at bounding box center [304, 275] width 94 height 79
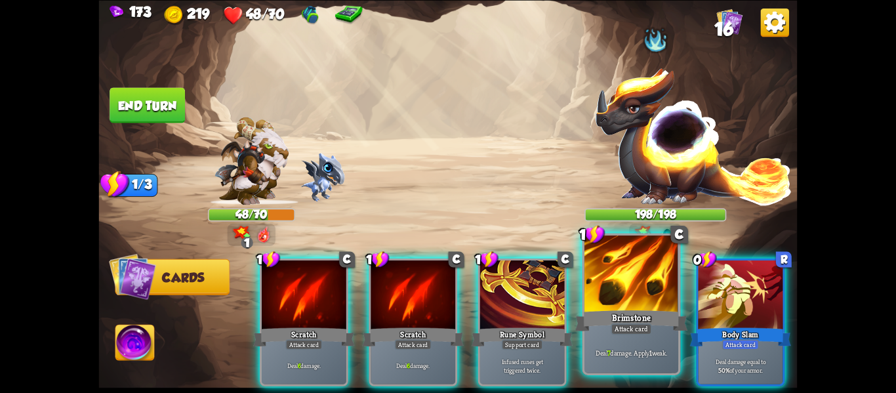
click at [607, 318] on div "Brimstone" at bounding box center [631, 320] width 113 height 25
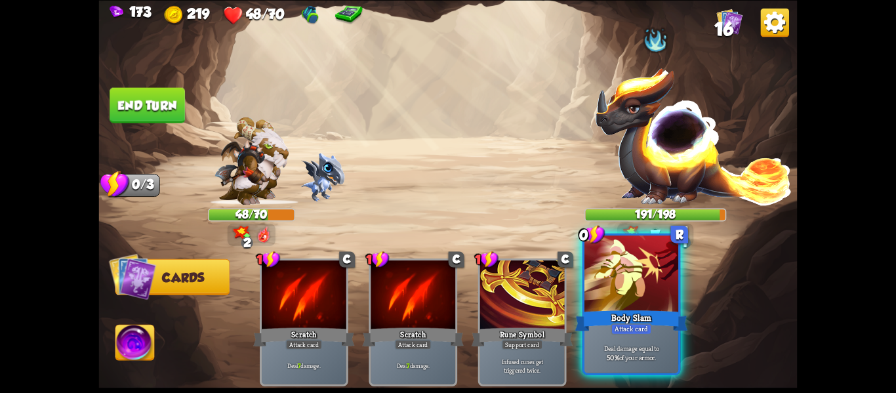
click at [615, 324] on div "Attack card" at bounding box center [631, 328] width 41 height 11
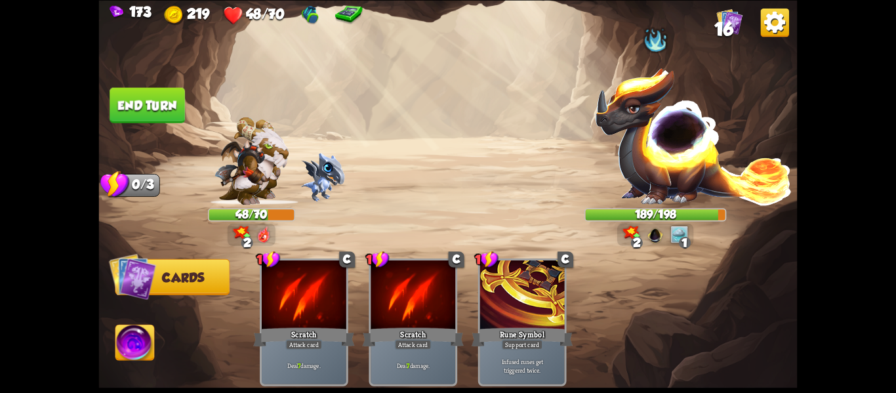
click at [145, 108] on button "End turn" at bounding box center [147, 104] width 75 height 35
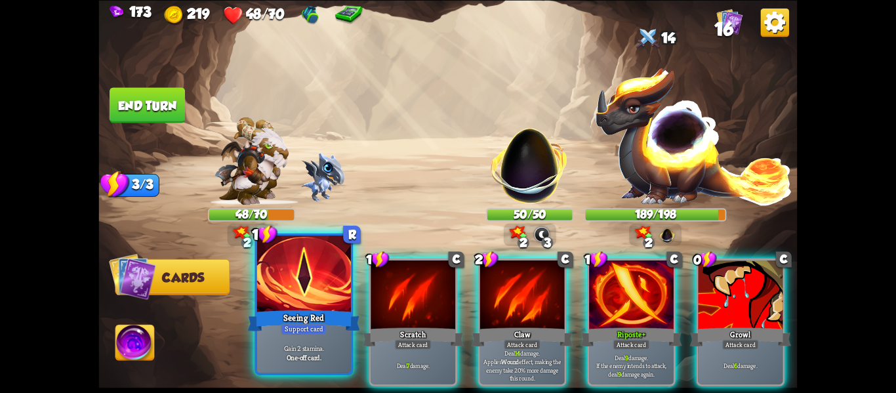
click at [322, 293] on div at bounding box center [304, 275] width 94 height 79
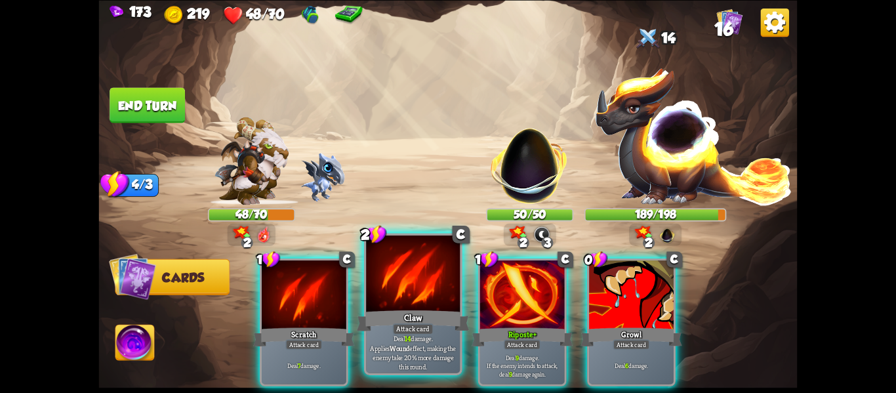
click at [407, 311] on div "Claw" at bounding box center [413, 320] width 113 height 25
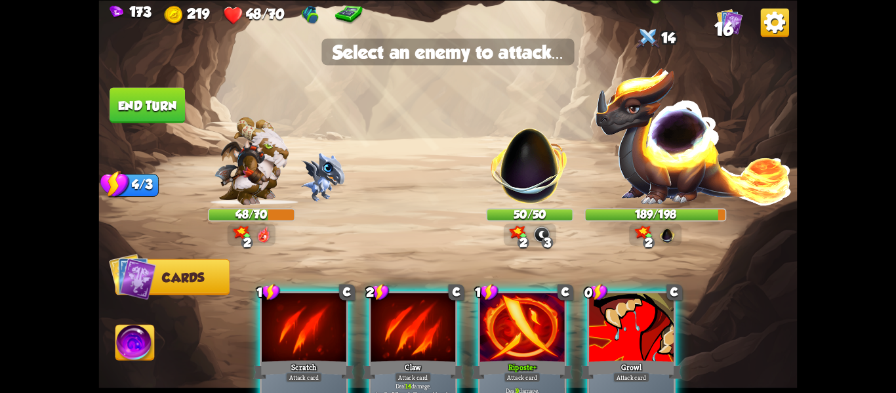
click at [668, 140] on img at bounding box center [693, 135] width 199 height 138
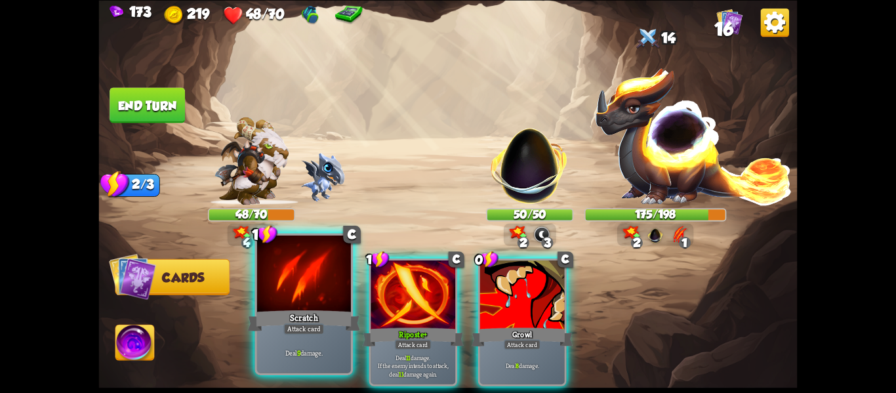
click at [337, 277] on div at bounding box center [304, 275] width 94 height 79
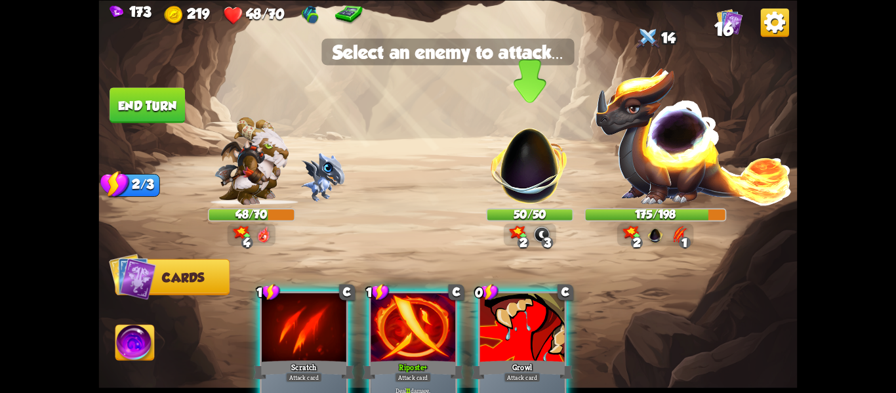
click at [513, 176] on img at bounding box center [530, 159] width 92 height 92
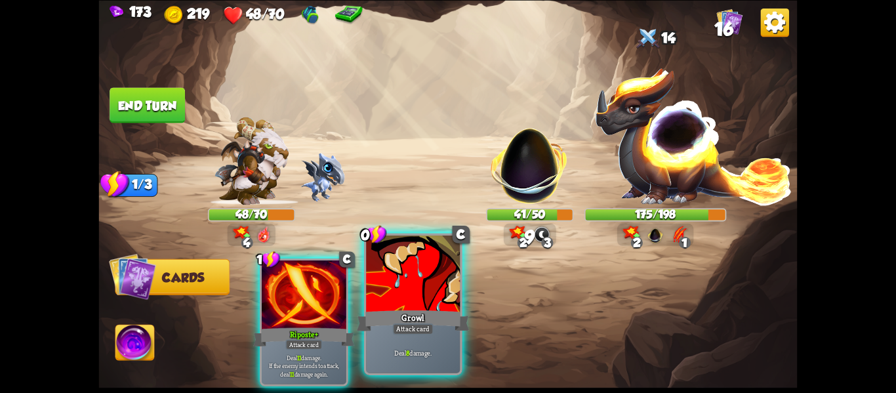
click at [436, 284] on div at bounding box center [413, 275] width 94 height 79
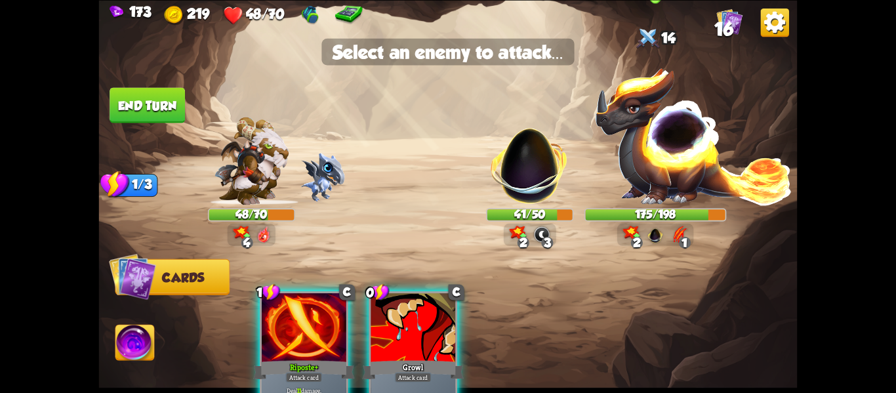
click at [689, 194] on img at bounding box center [693, 135] width 199 height 138
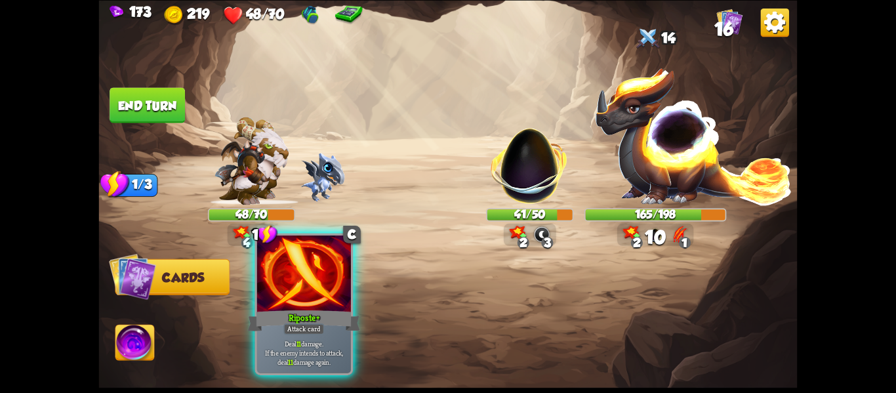
click at [283, 362] on p "Deal 11 damage. If the enemy intends to attack, deal 11 damage again." at bounding box center [303, 353] width 89 height 28
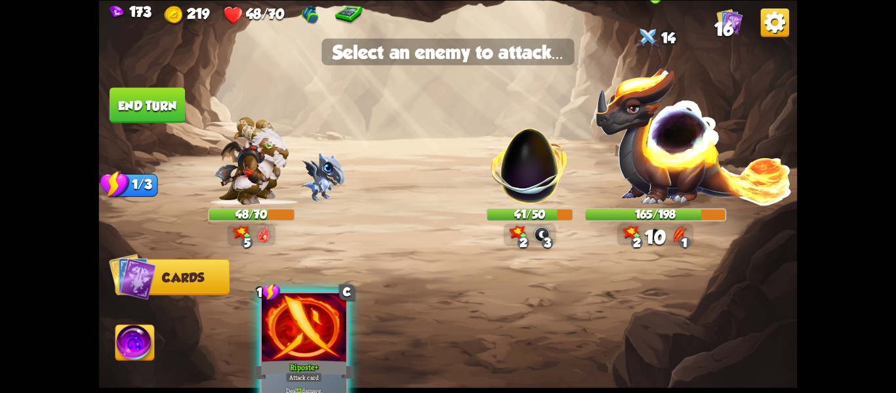
click at [649, 172] on img at bounding box center [693, 135] width 199 height 138
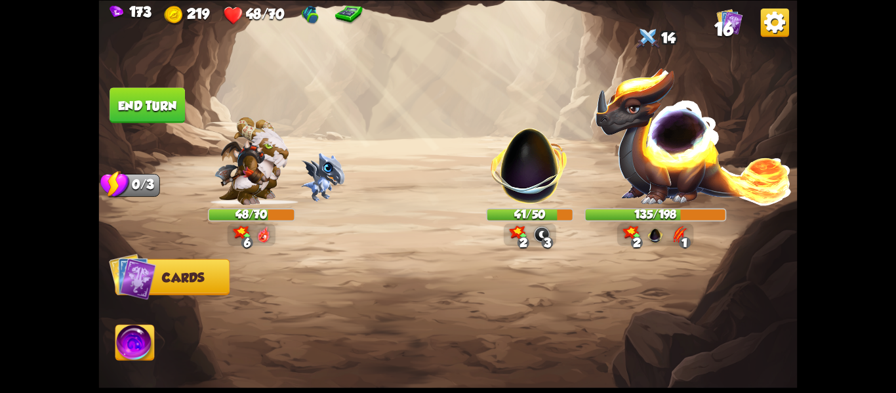
click at [144, 121] on img at bounding box center [448, 196] width 699 height 393
click at [144, 120] on div "Select an enemy to attack... You don't have enough stamina to play that card...…" at bounding box center [448, 196] width 699 height 393
click at [146, 112] on button "End turn" at bounding box center [147, 104] width 75 height 35
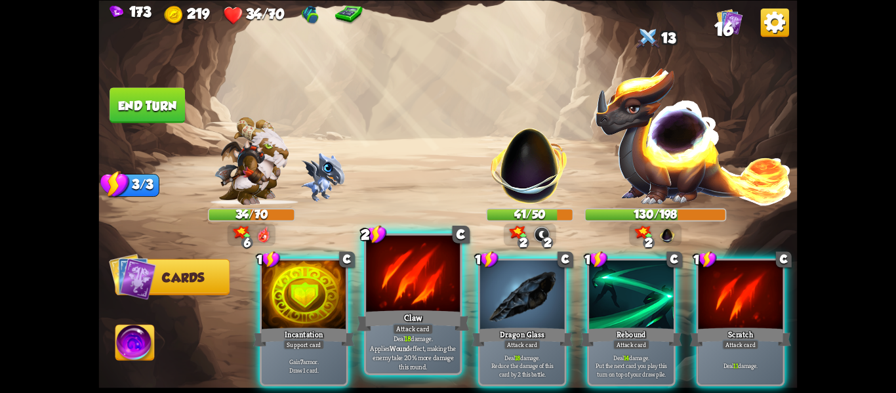
click at [400, 293] on div at bounding box center [413, 275] width 94 height 79
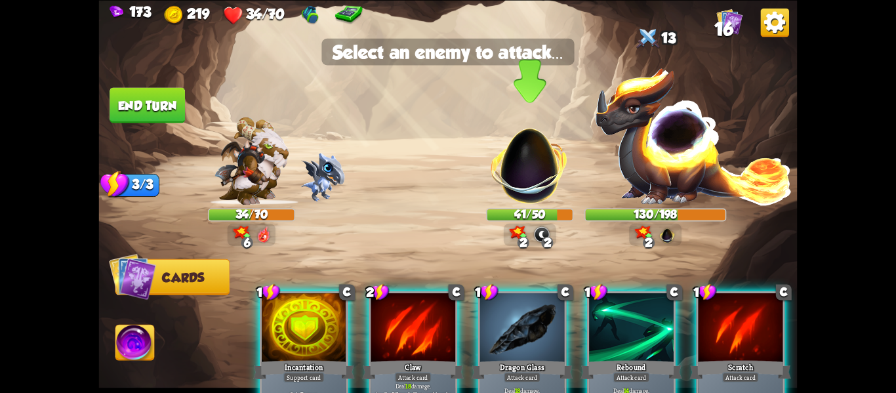
click at [502, 171] on img at bounding box center [530, 159] width 92 height 92
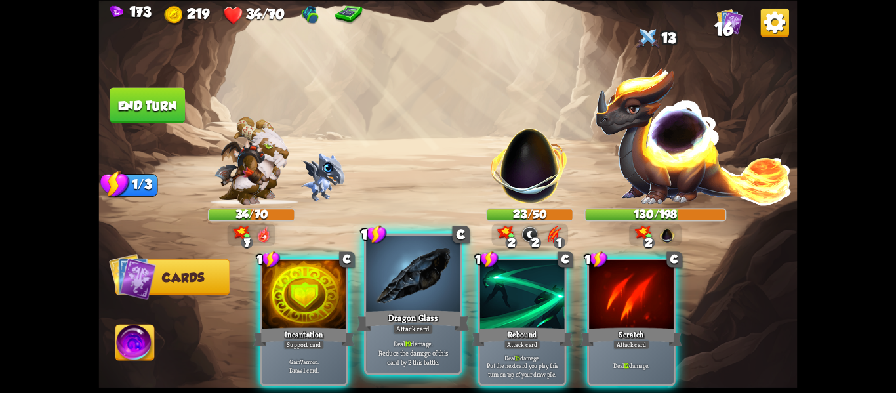
click at [430, 298] on div at bounding box center [413, 275] width 94 height 79
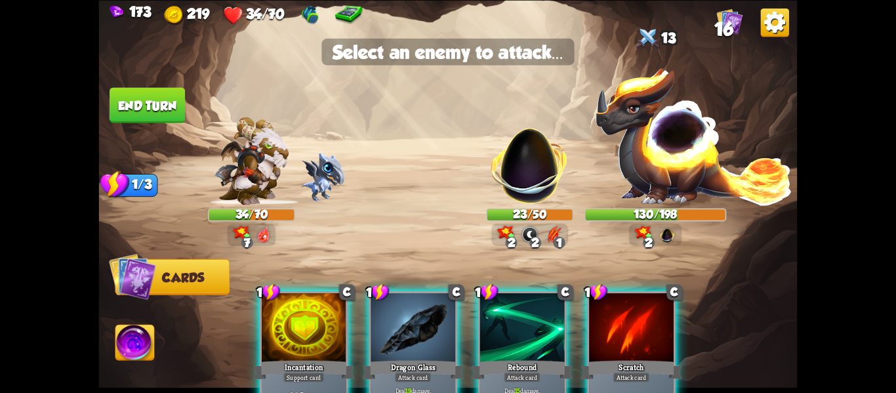
click at [382, 345] on div at bounding box center [413, 329] width 85 height 72
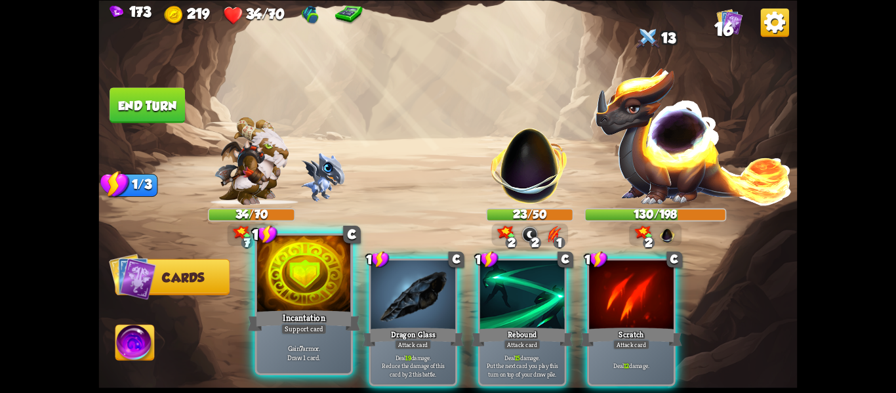
click at [312, 346] on p "Gain 7 armor. Draw 1 card." at bounding box center [303, 352] width 89 height 18
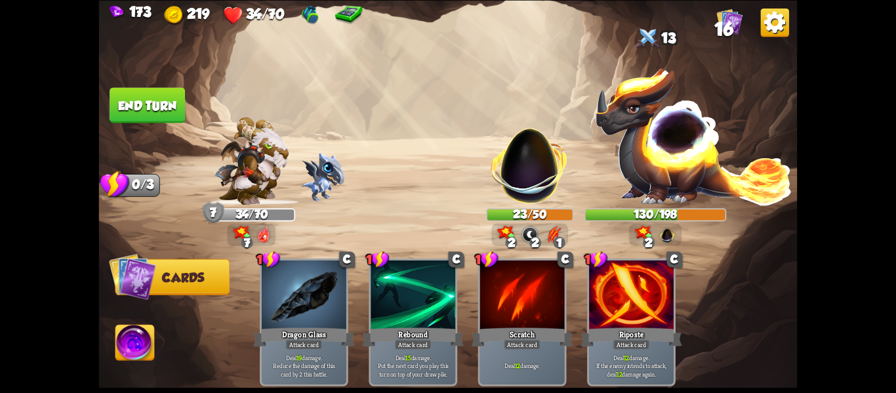
click at [142, 361] on img at bounding box center [134, 344] width 39 height 39
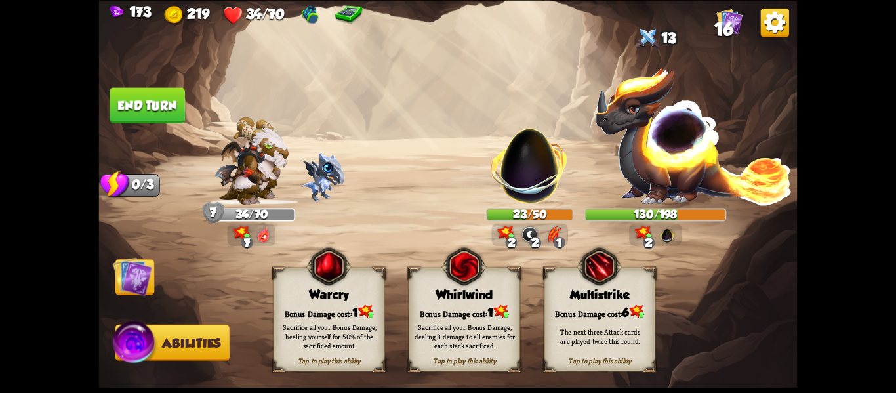
click at [179, 99] on button "End turn" at bounding box center [147, 104] width 75 height 35
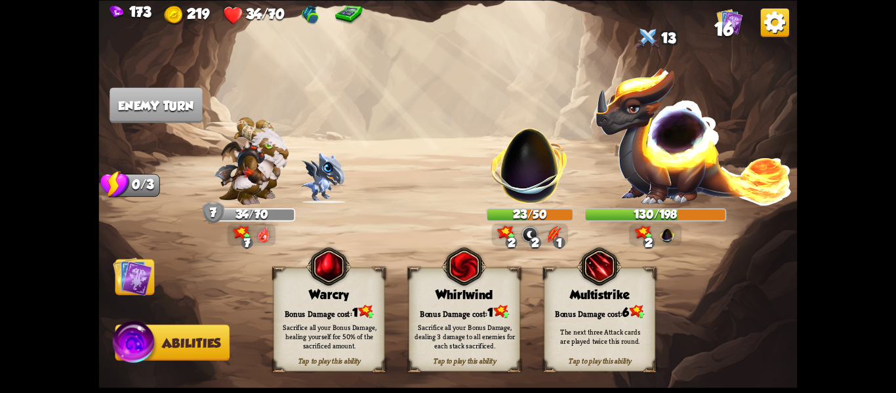
click at [379, 176] on img at bounding box center [448, 196] width 699 height 393
click at [119, 292] on img at bounding box center [132, 276] width 39 height 39
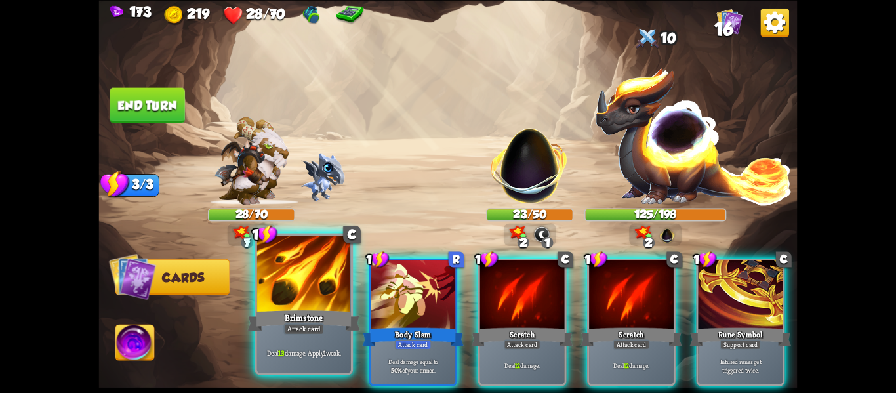
click at [299, 307] on div at bounding box center [304, 275] width 94 height 79
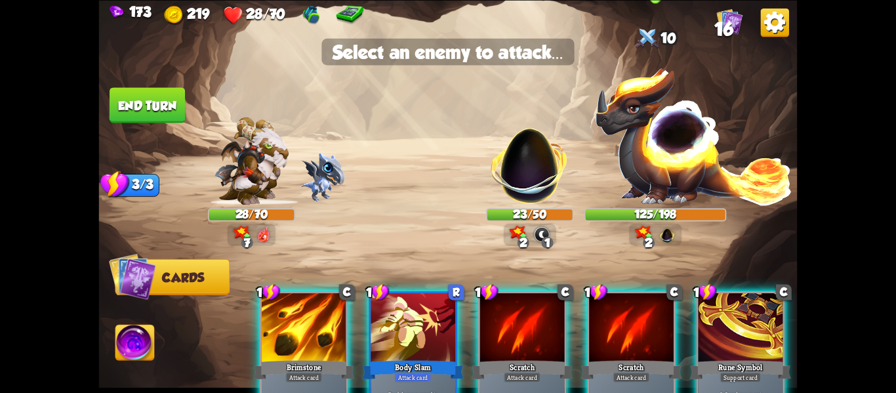
click at [608, 170] on img at bounding box center [693, 135] width 199 height 138
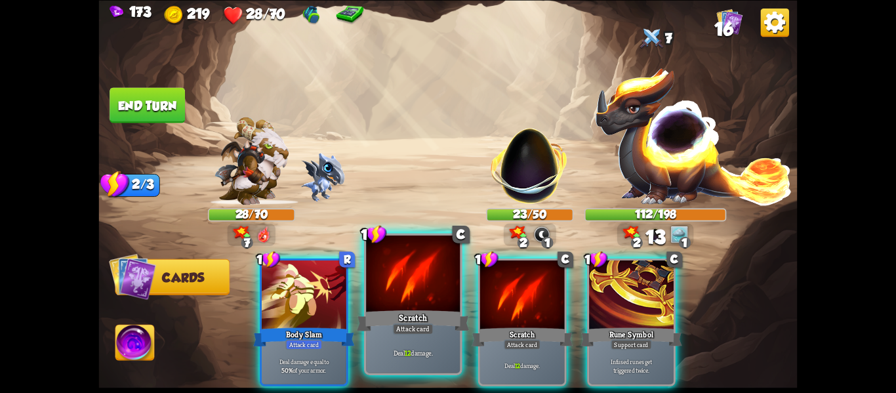
click at [436, 310] on div "Scratch" at bounding box center [413, 320] width 113 height 25
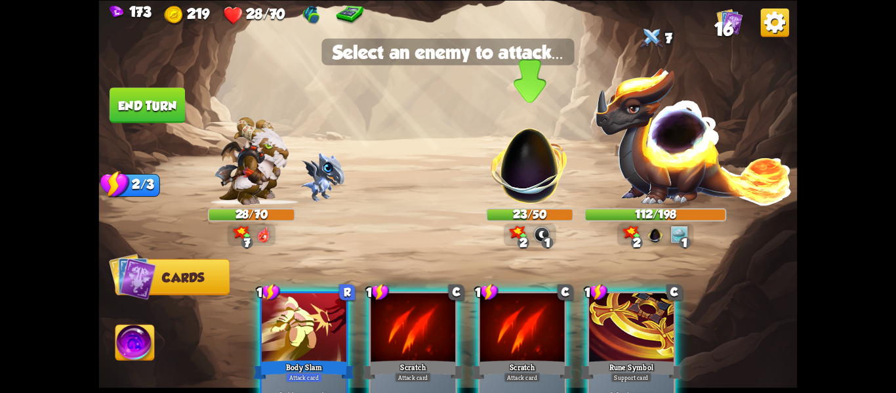
click at [532, 175] on img at bounding box center [530, 159] width 92 height 92
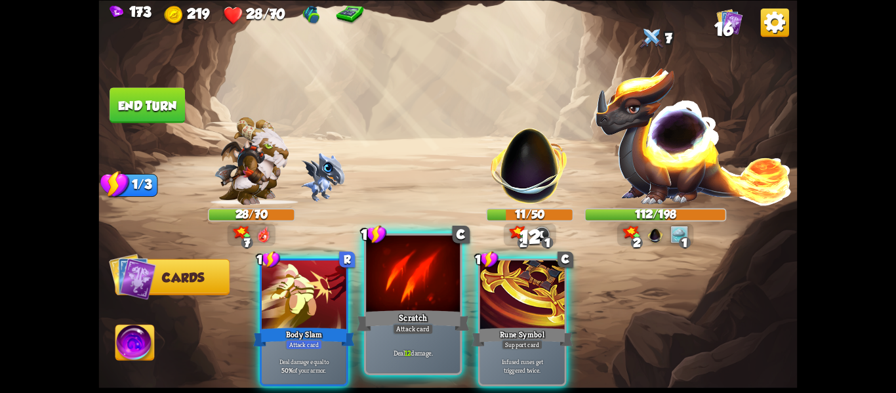
click at [440, 307] on div at bounding box center [413, 275] width 94 height 79
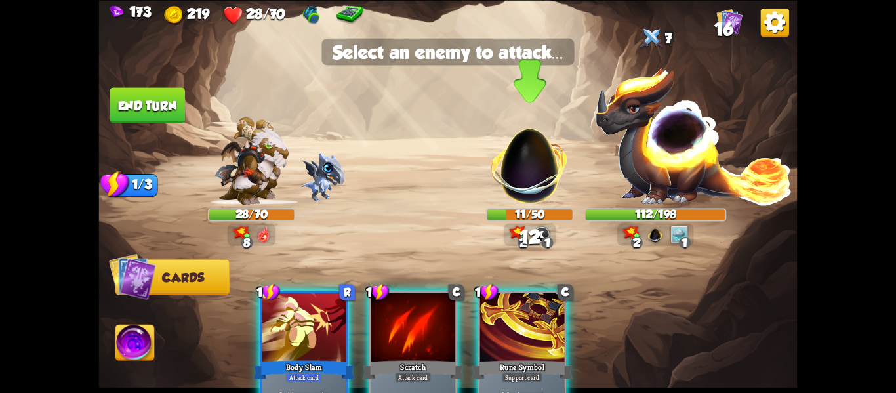
click at [517, 204] on img at bounding box center [530, 159] width 92 height 92
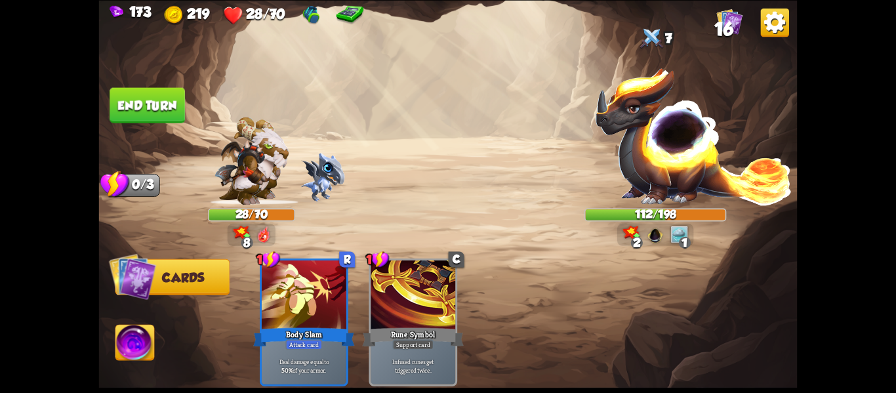
click at [140, 113] on button "End turn" at bounding box center [147, 104] width 75 height 35
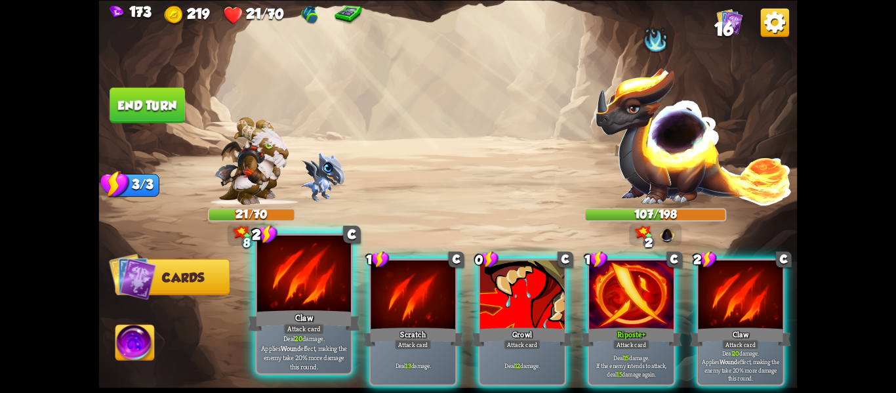
click at [325, 329] on div "Claw" at bounding box center [304, 320] width 113 height 25
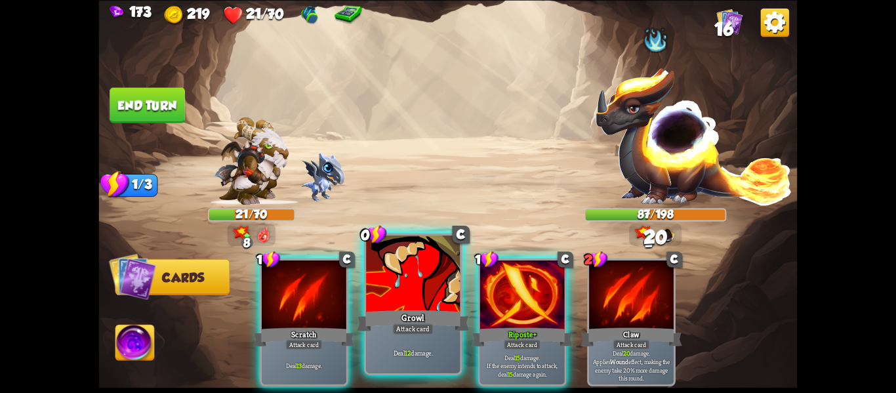
click at [426, 306] on div at bounding box center [413, 275] width 94 height 79
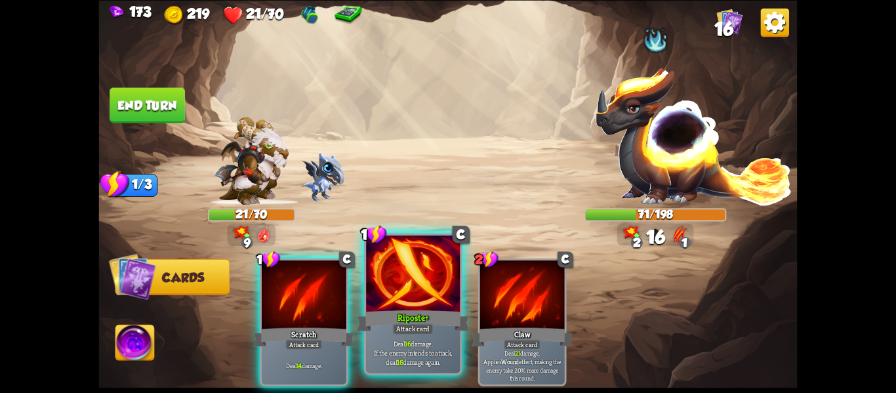
click at [422, 305] on div at bounding box center [413, 275] width 94 height 79
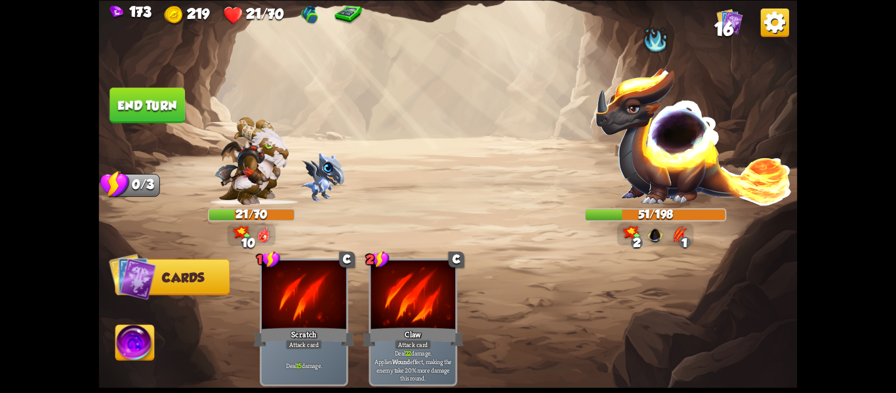
click at [148, 120] on button "End turn" at bounding box center [147, 104] width 75 height 35
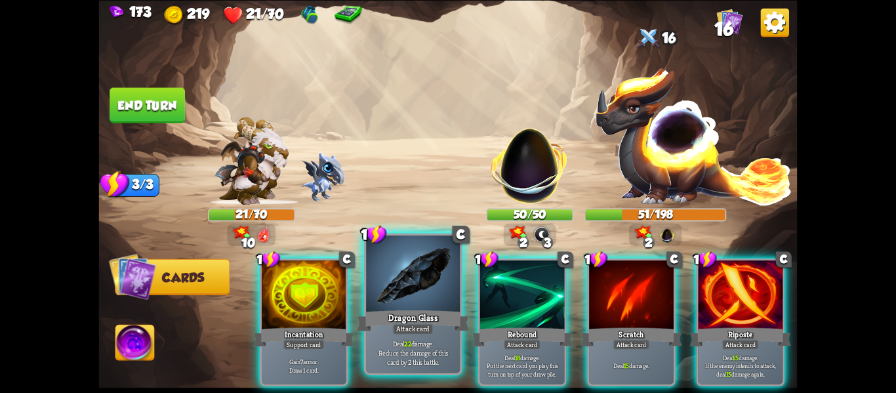
click at [411, 268] on div at bounding box center [413, 275] width 94 height 79
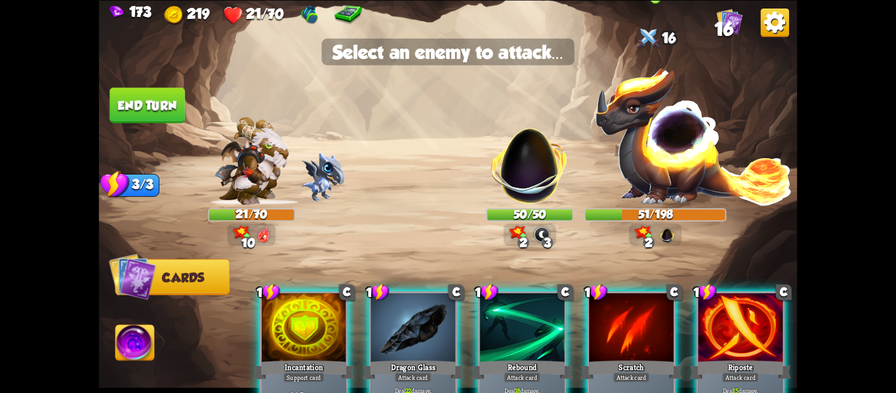
click at [685, 150] on img at bounding box center [693, 135] width 199 height 138
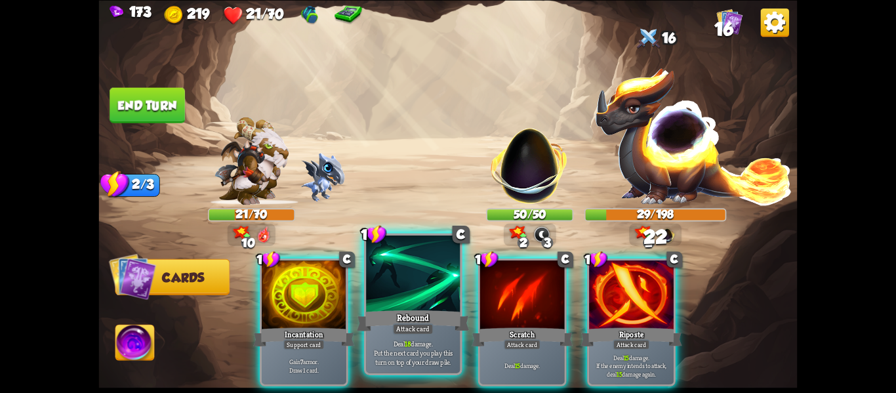
click at [411, 315] on div "Rebound" at bounding box center [413, 320] width 113 height 25
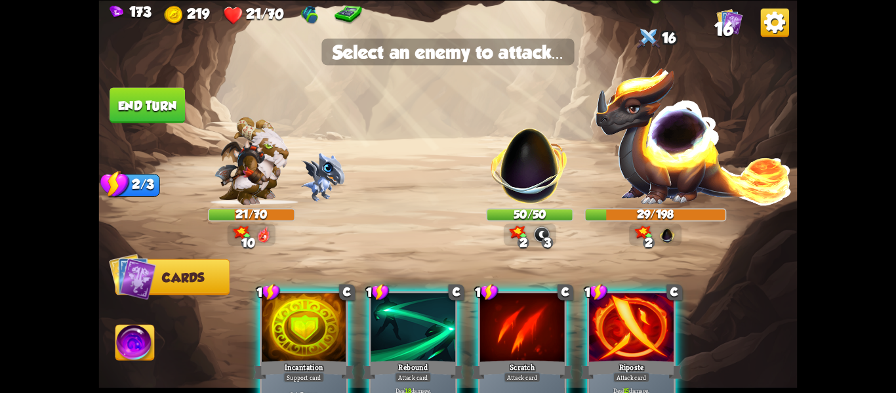
click at [688, 150] on img at bounding box center [693, 135] width 199 height 138
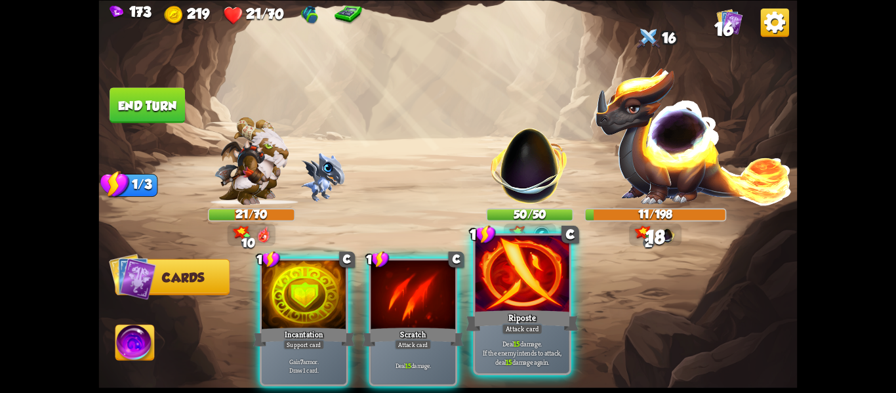
click at [504, 343] on p "Deal 15 damage. If the enemy intends to attack, deal 15 damage again." at bounding box center [522, 353] width 89 height 28
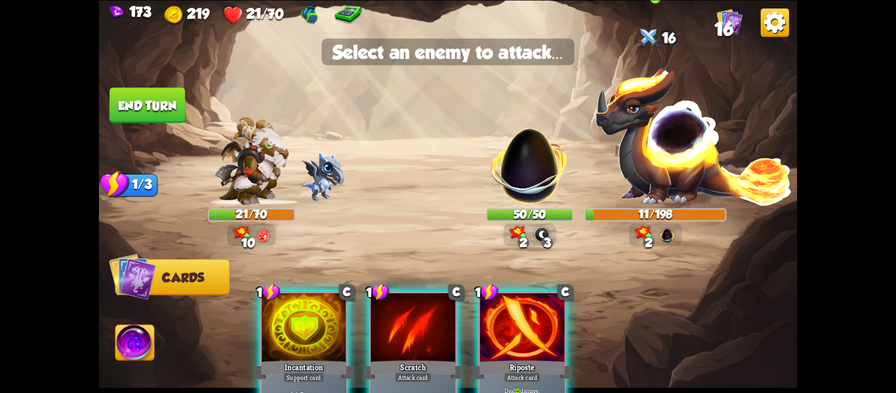
click at [688, 188] on img at bounding box center [693, 135] width 199 height 138
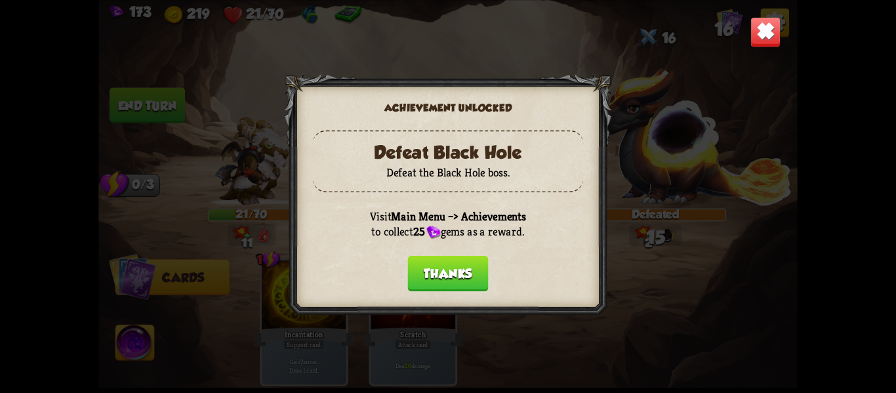
click at [444, 276] on button "Thanks" at bounding box center [447, 272] width 81 height 35
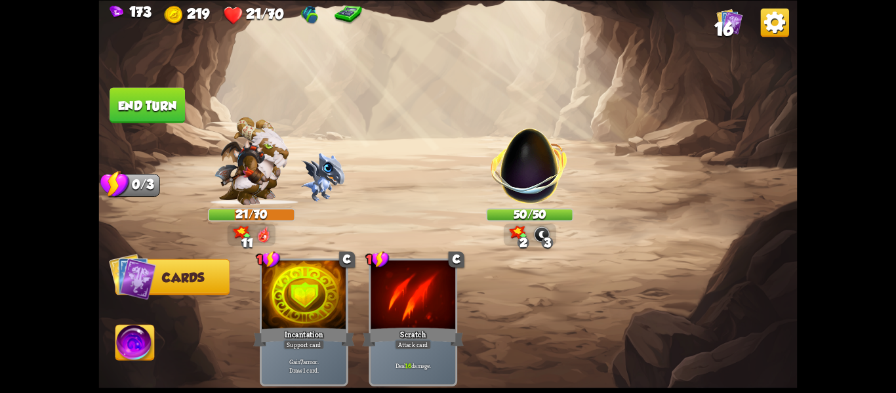
click at [131, 352] on img at bounding box center [134, 344] width 39 height 39
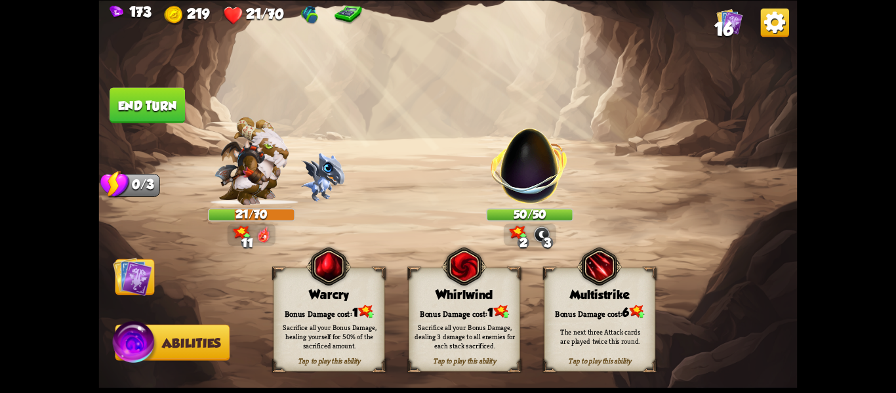
click at [293, 320] on div "Sacrifice all your Bonus Damage, healing yourself for 50% of the sacrificed amo…" at bounding box center [330, 336] width 112 height 44
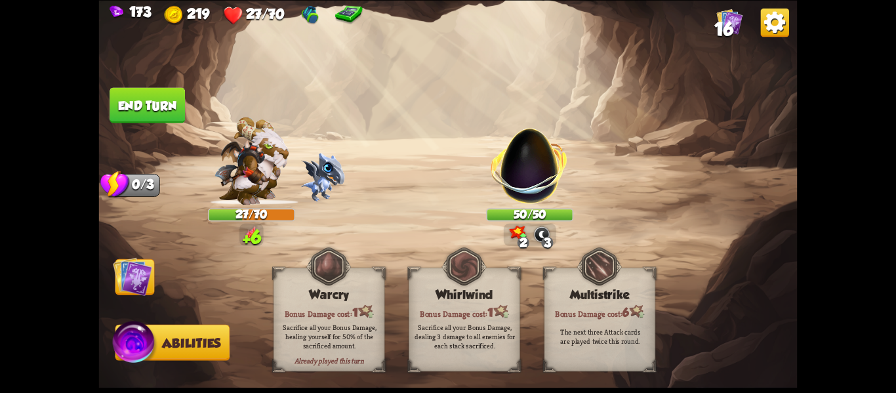
click at [121, 106] on button "End turn" at bounding box center [147, 104] width 75 height 35
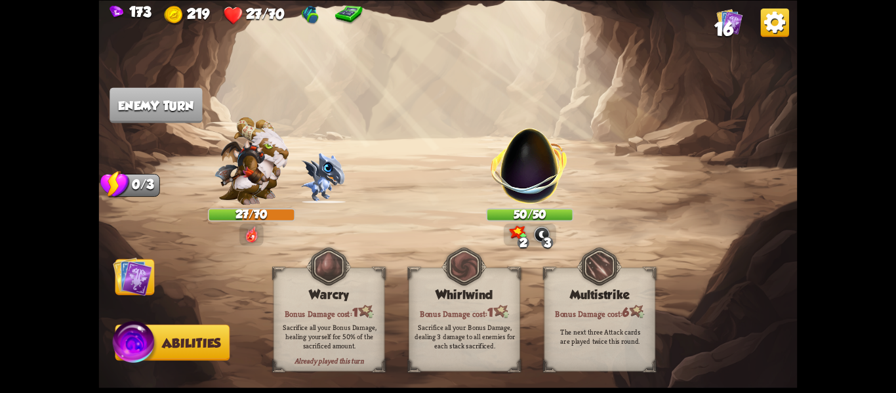
click at [129, 277] on img at bounding box center [132, 276] width 39 height 39
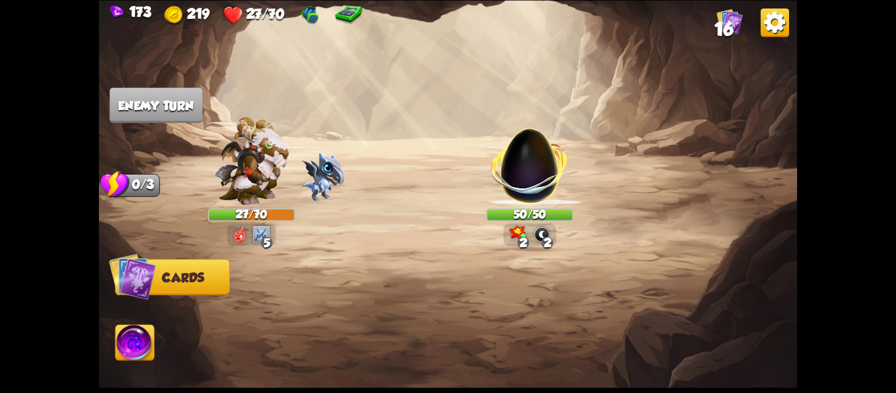
click at [234, 217] on div "27/70" at bounding box center [251, 214] width 85 height 11
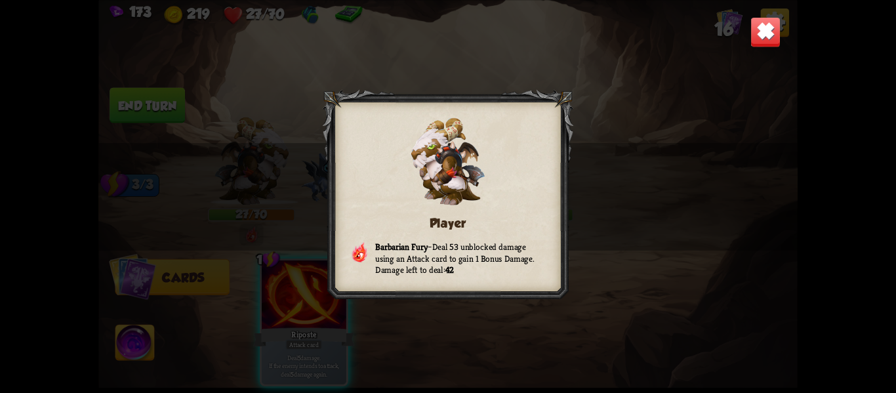
click at [764, 39] on img at bounding box center [766, 31] width 31 height 31
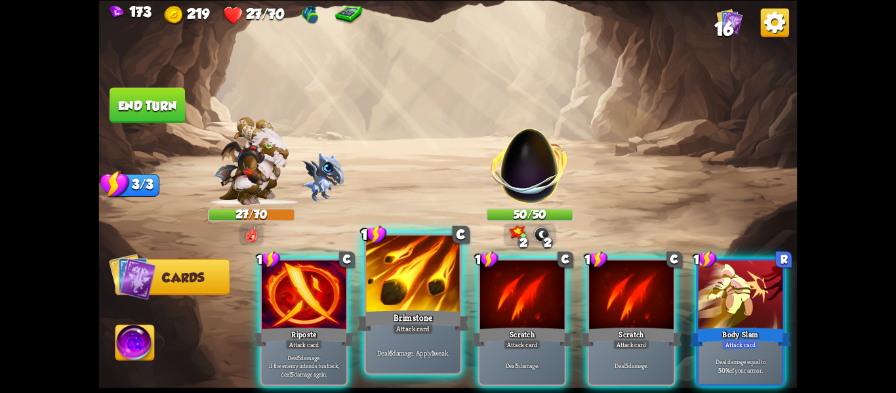
click at [421, 330] on div "Attack card" at bounding box center [413, 328] width 41 height 11
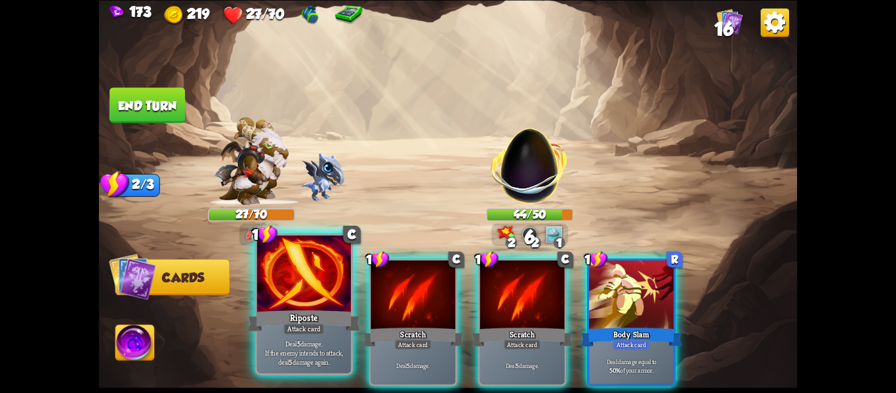
click at [288, 335] on div "Deal 5 damage. If the enemy intends to attack, deal 5 damage again." at bounding box center [304, 352] width 94 height 41
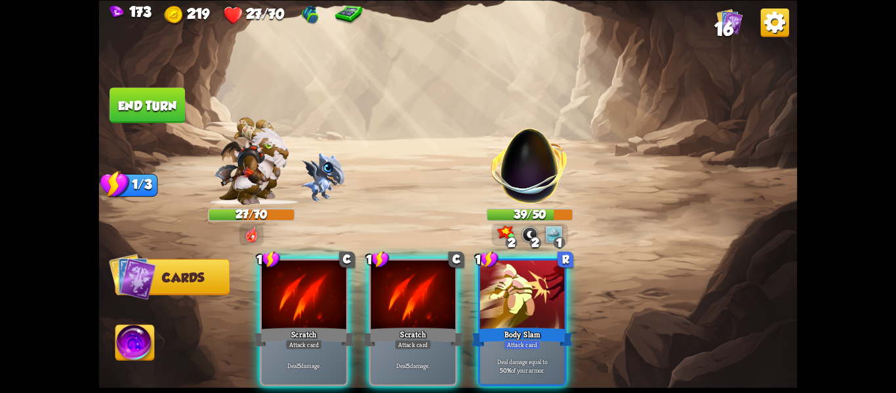
click at [288, 347] on div "Deal 5 damage." at bounding box center [304, 365] width 85 height 37
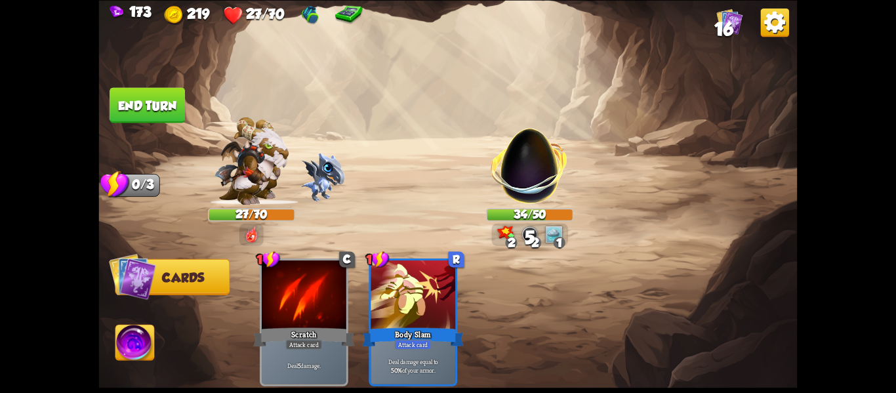
click at [121, 123] on img at bounding box center [448, 196] width 699 height 393
click at [140, 100] on button "End turn" at bounding box center [147, 104] width 75 height 35
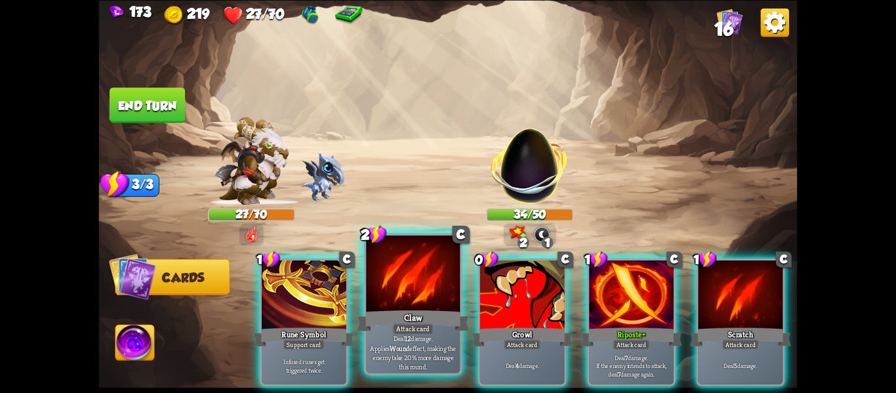
click at [415, 310] on div "Claw" at bounding box center [413, 320] width 113 height 25
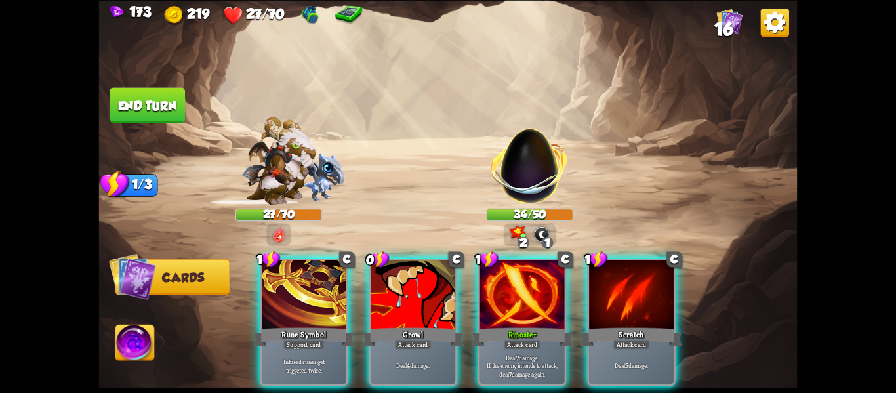
click at [415, 325] on div "Growl" at bounding box center [413, 336] width 102 height 22
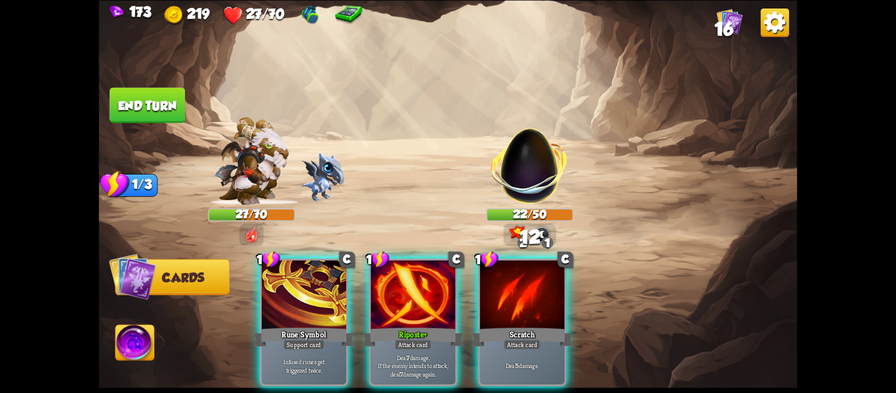
click at [415, 325] on div "Riposte+" at bounding box center [413, 336] width 102 height 22
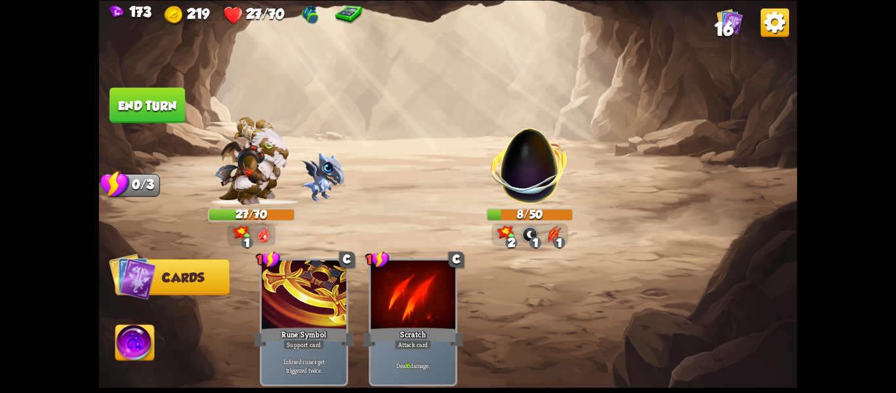
click at [146, 341] on img at bounding box center [134, 344] width 39 height 39
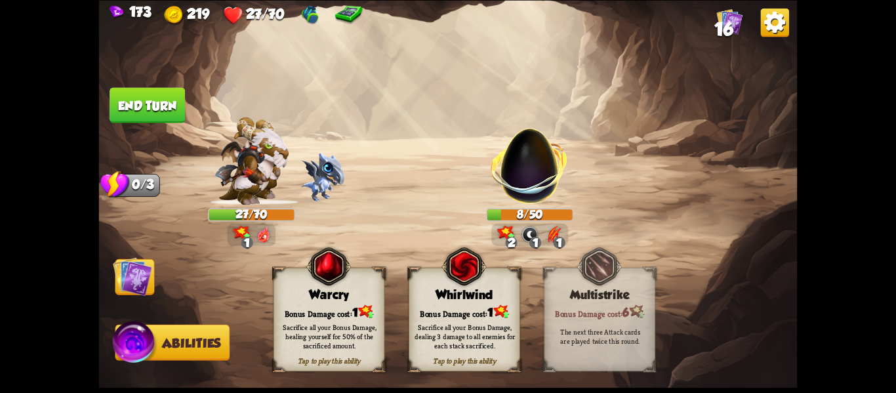
click at [453, 314] on div "Sacrifice all your Bonus Damage, dealing 3 damage to all enemies for each stack…" at bounding box center [465, 336] width 112 height 44
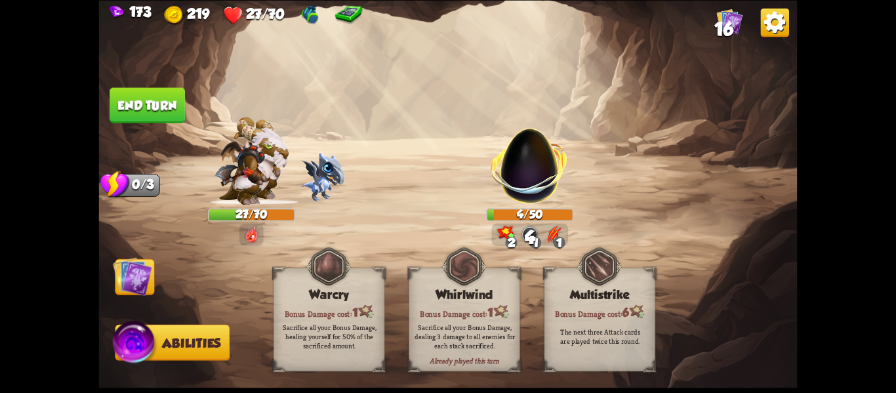
click at [142, 100] on button "End turn" at bounding box center [147, 104] width 75 height 35
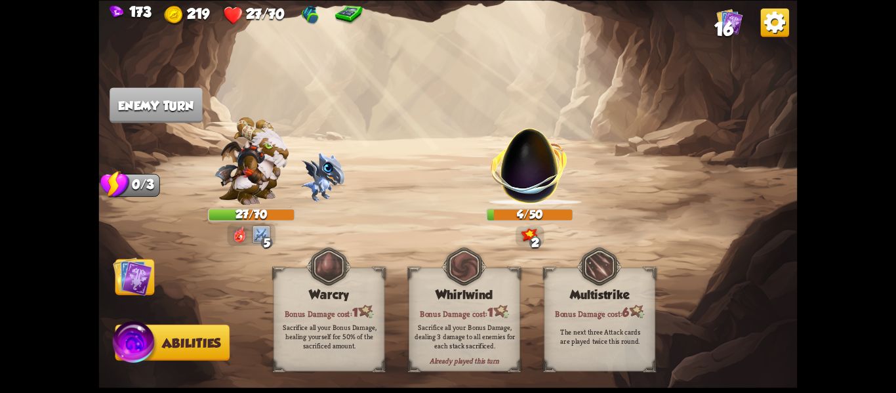
click at [125, 290] on img at bounding box center [132, 276] width 39 height 39
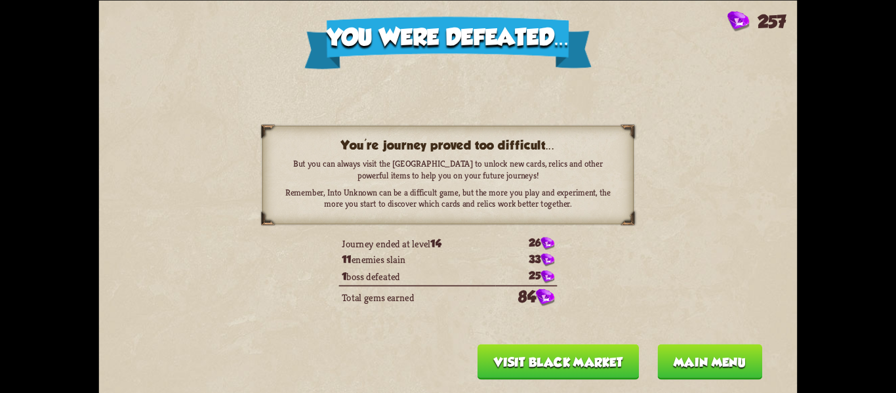
click at [661, 359] on button "Main menu" at bounding box center [709, 361] width 105 height 35
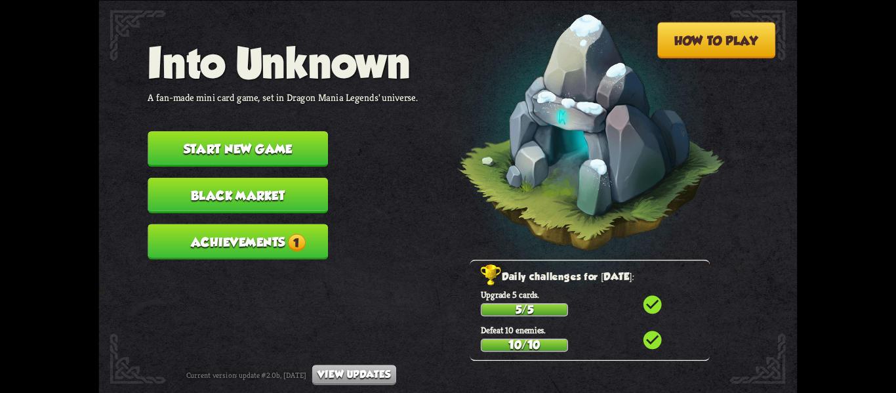
click at [260, 239] on button "Achievements 1" at bounding box center [238, 241] width 180 height 35
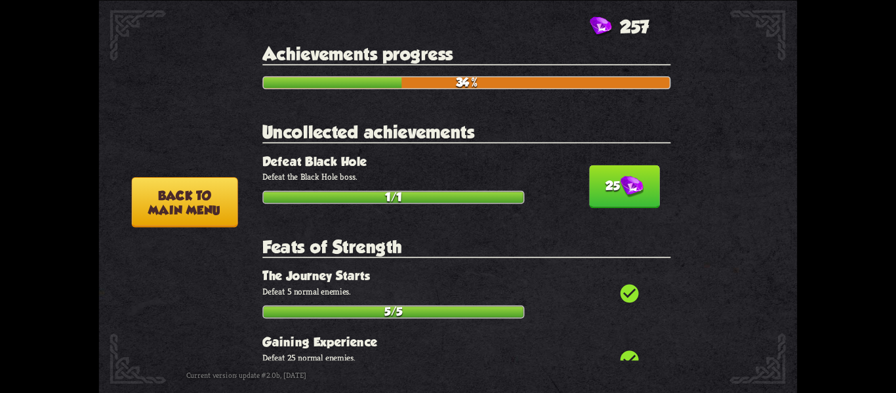
click at [614, 192] on button "25" at bounding box center [624, 186] width 71 height 43
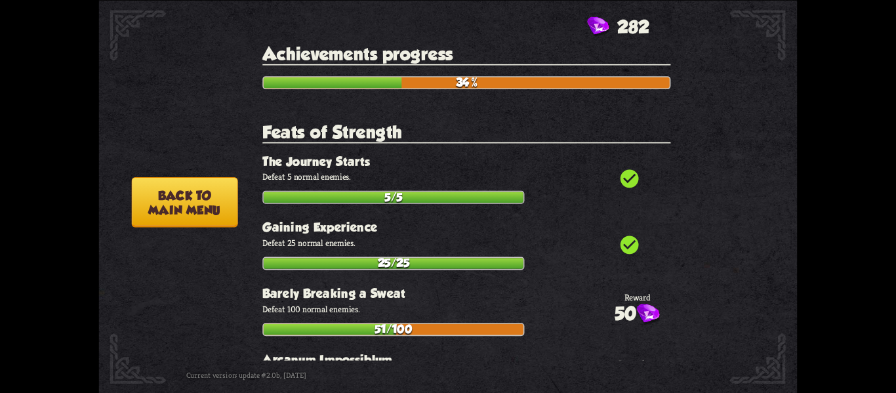
click at [181, 211] on button "Back to main menu" at bounding box center [184, 202] width 106 height 51
